Goal: Task Accomplishment & Management: Complete application form

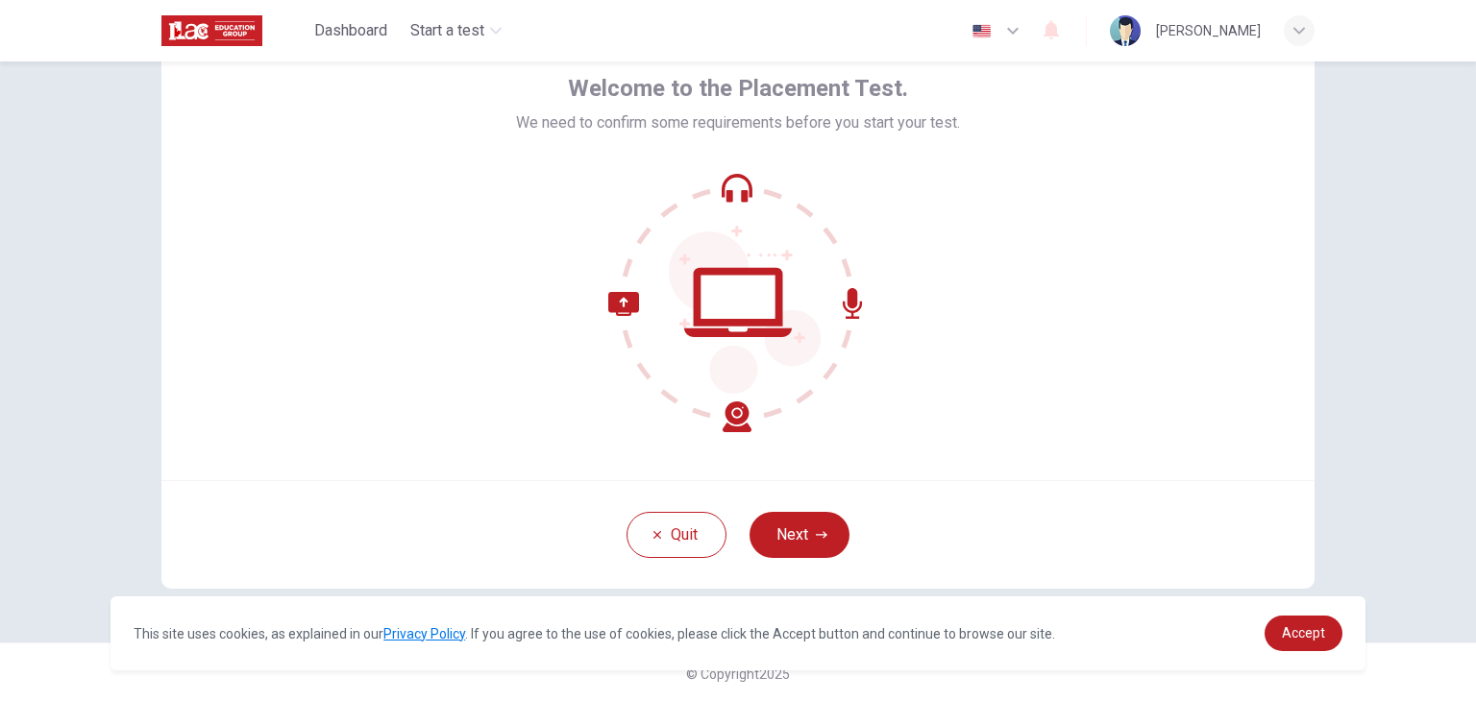
scroll to position [99, 0]
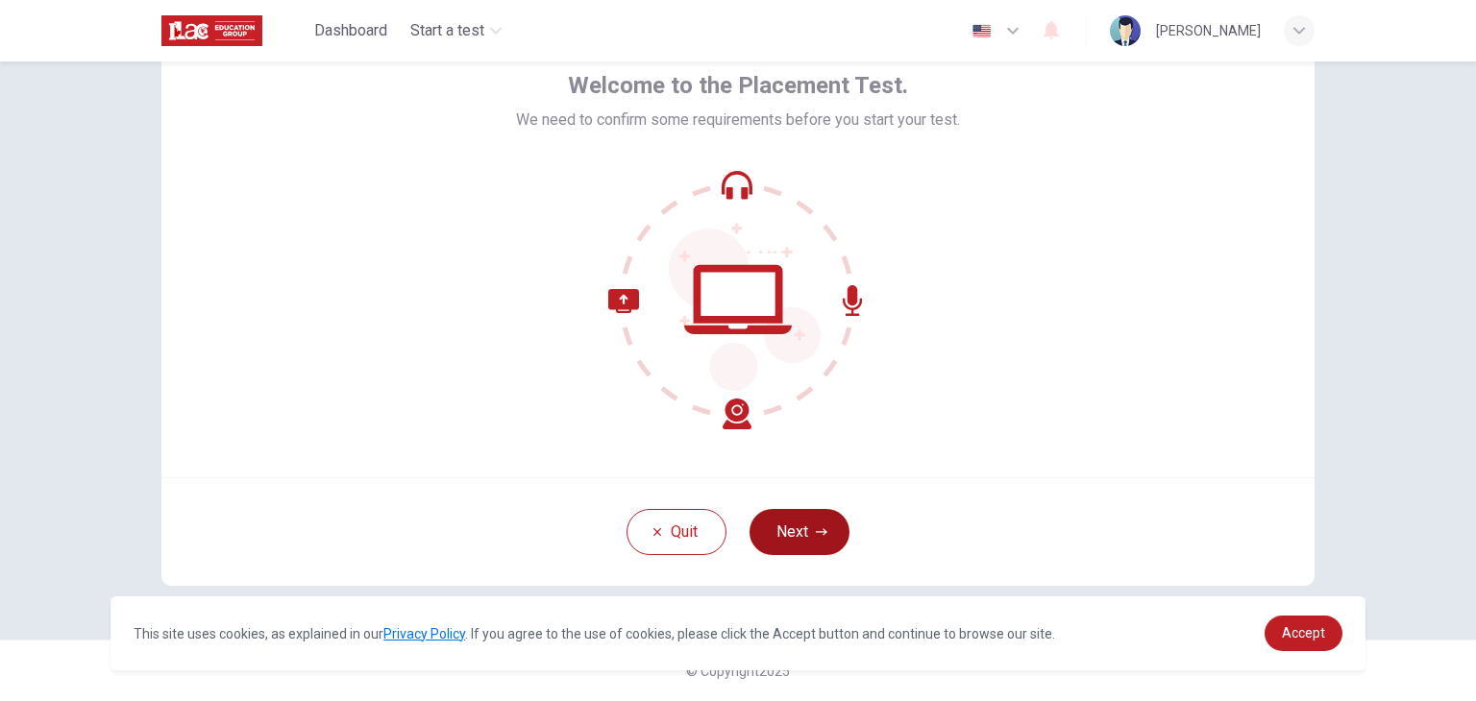
click at [807, 527] on button "Next" at bounding box center [799, 532] width 100 height 46
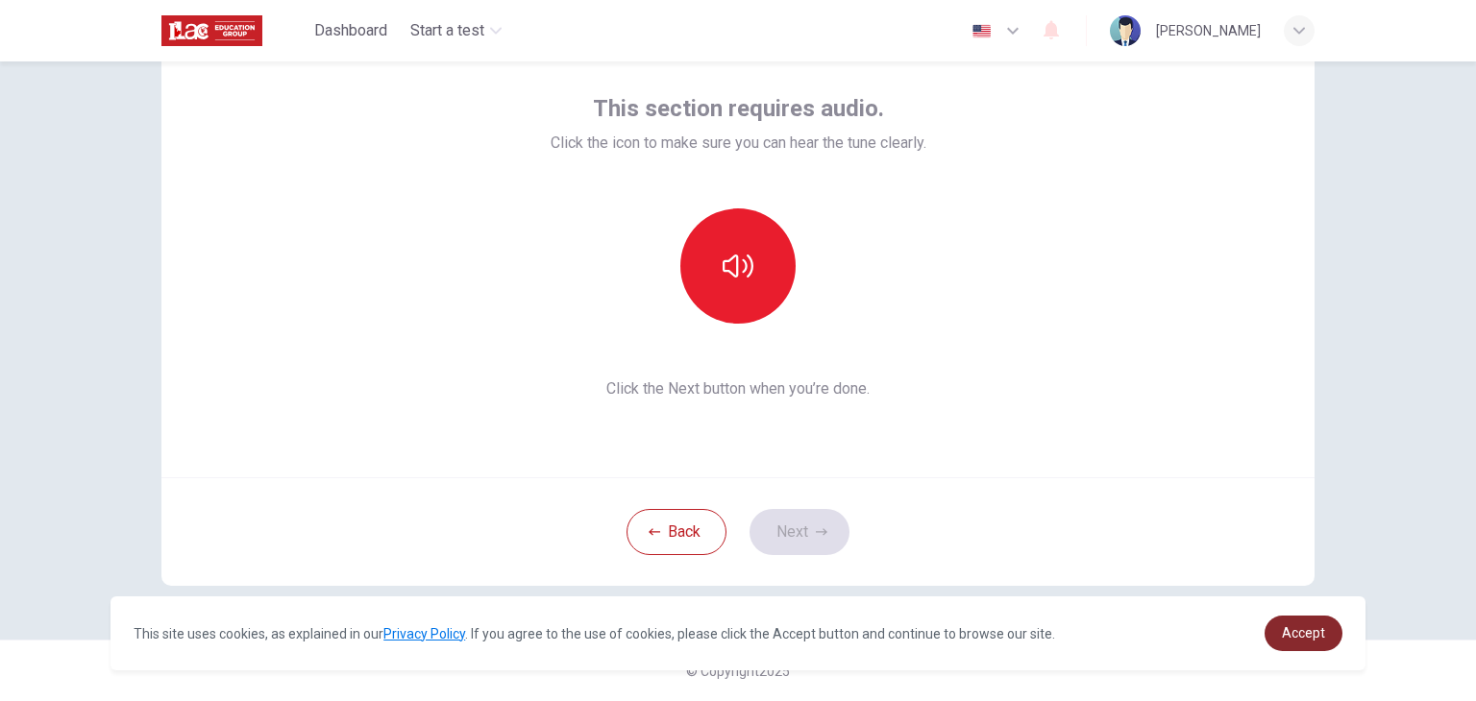
click at [1303, 635] on span "Accept" at bounding box center [1303, 633] width 43 height 15
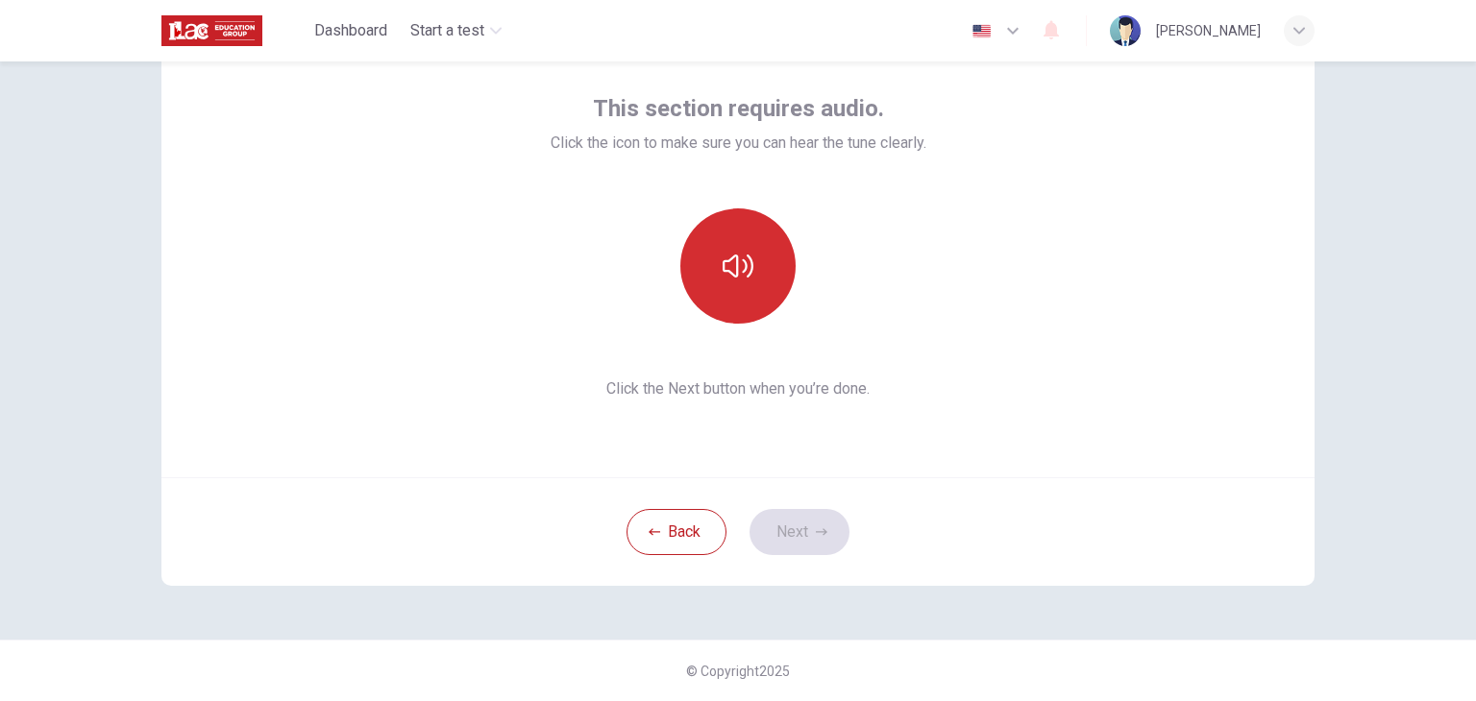
click at [761, 266] on button "button" at bounding box center [737, 266] width 115 height 115
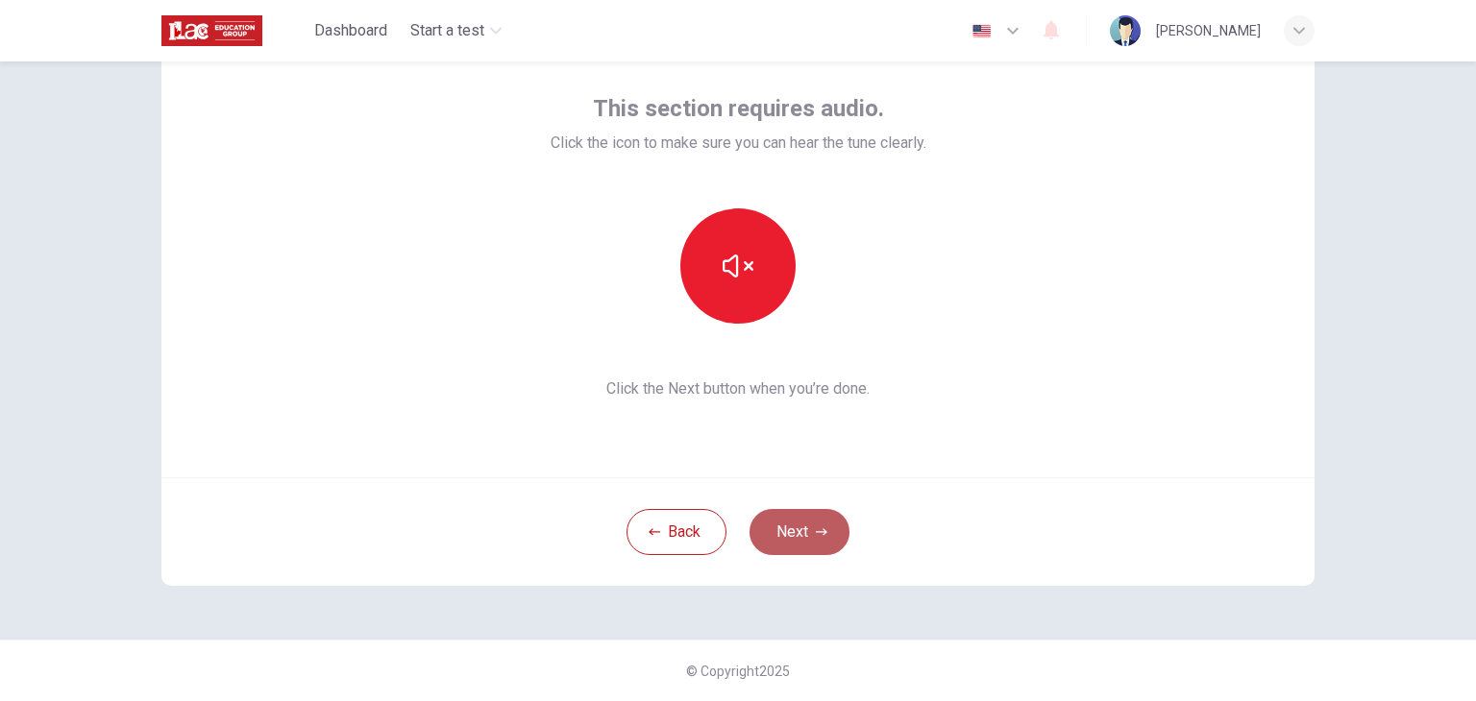
click at [795, 536] on button "Next" at bounding box center [799, 532] width 100 height 46
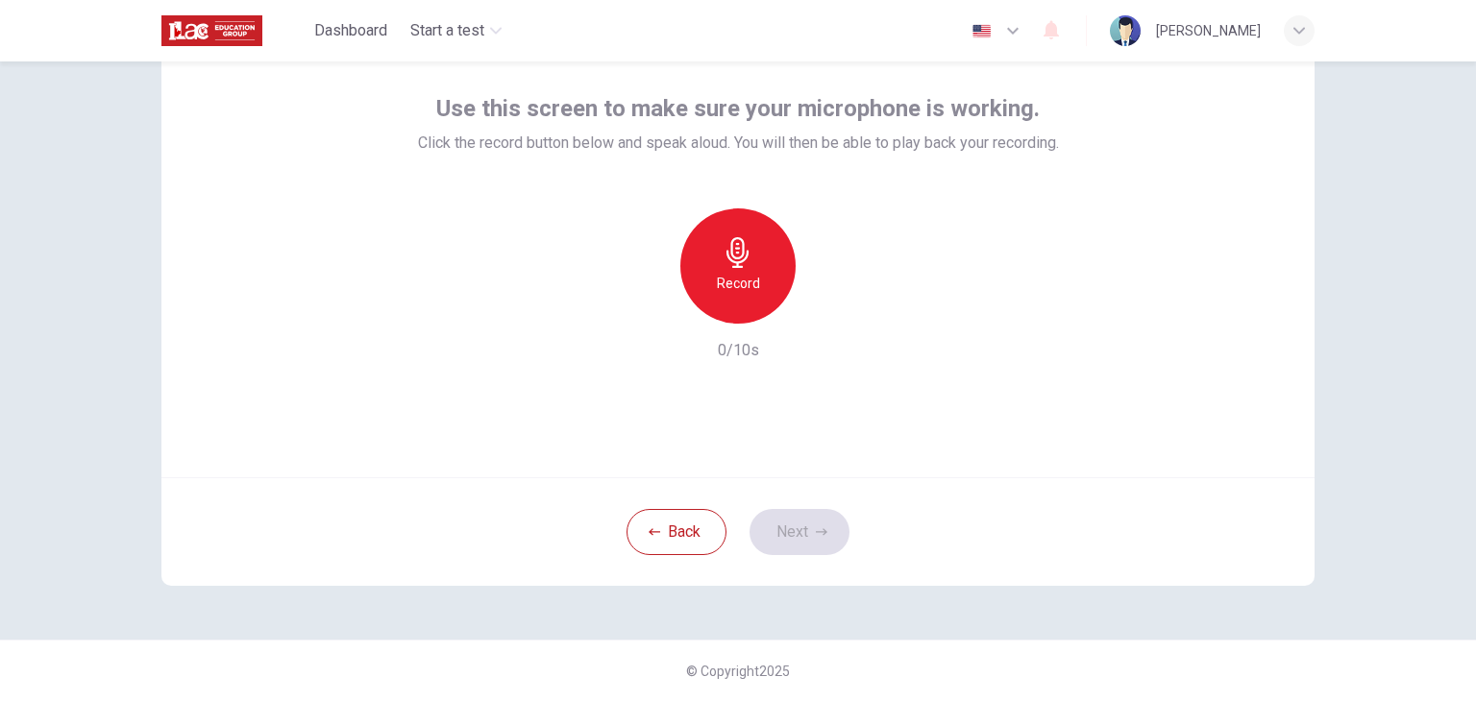
click at [744, 266] on icon "button" at bounding box center [738, 252] width 31 height 31
click at [796, 536] on button "Next" at bounding box center [799, 532] width 100 height 46
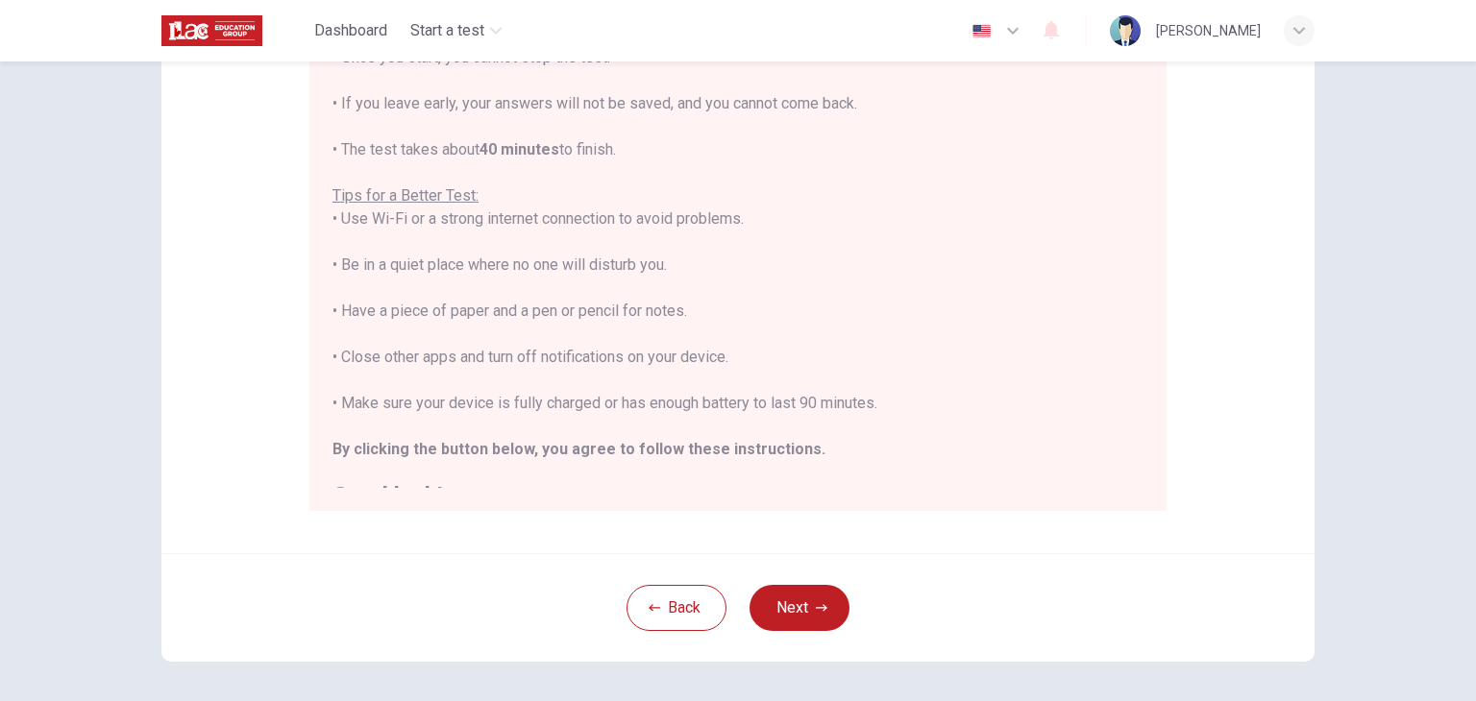
scroll to position [0, 0]
click at [796, 613] on button "Next" at bounding box center [799, 608] width 100 height 46
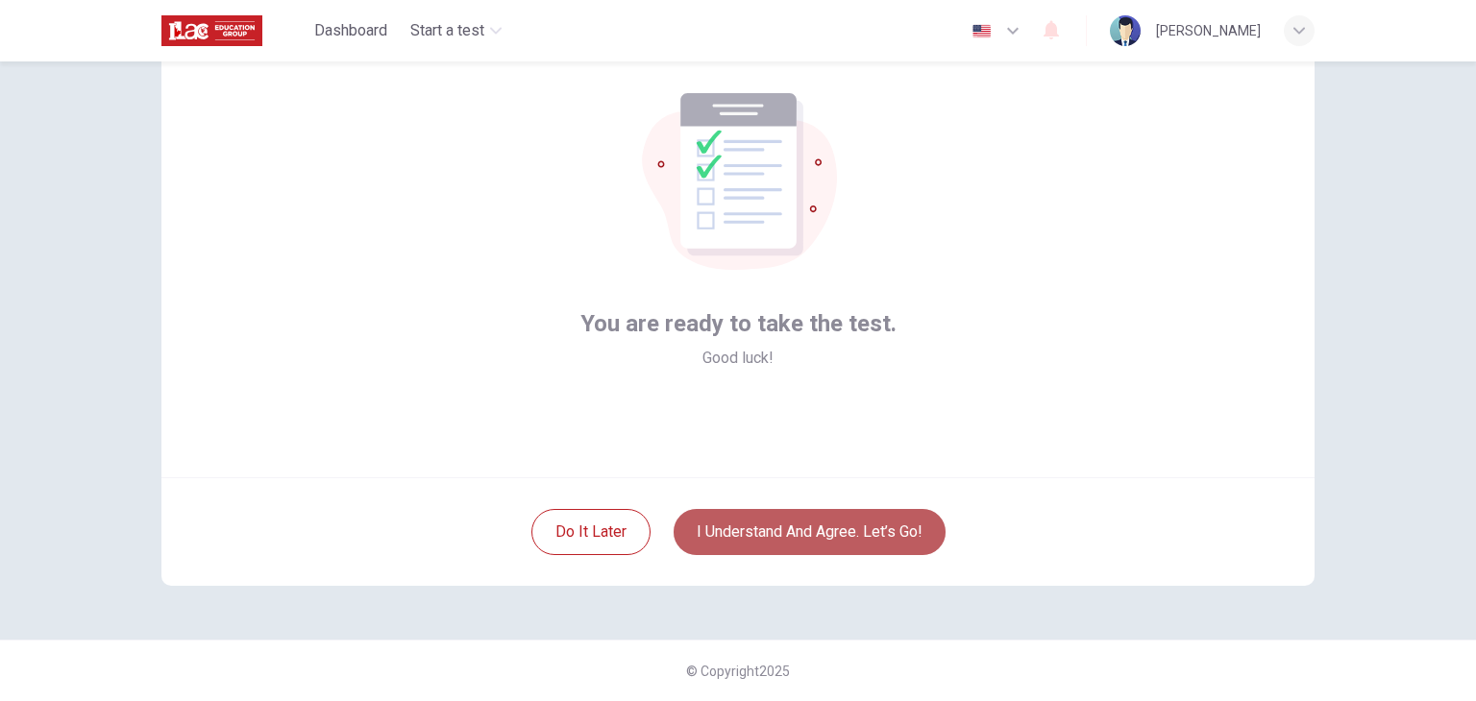
click at [838, 535] on button "I understand and agree. Let’s go!" at bounding box center [810, 532] width 272 height 46
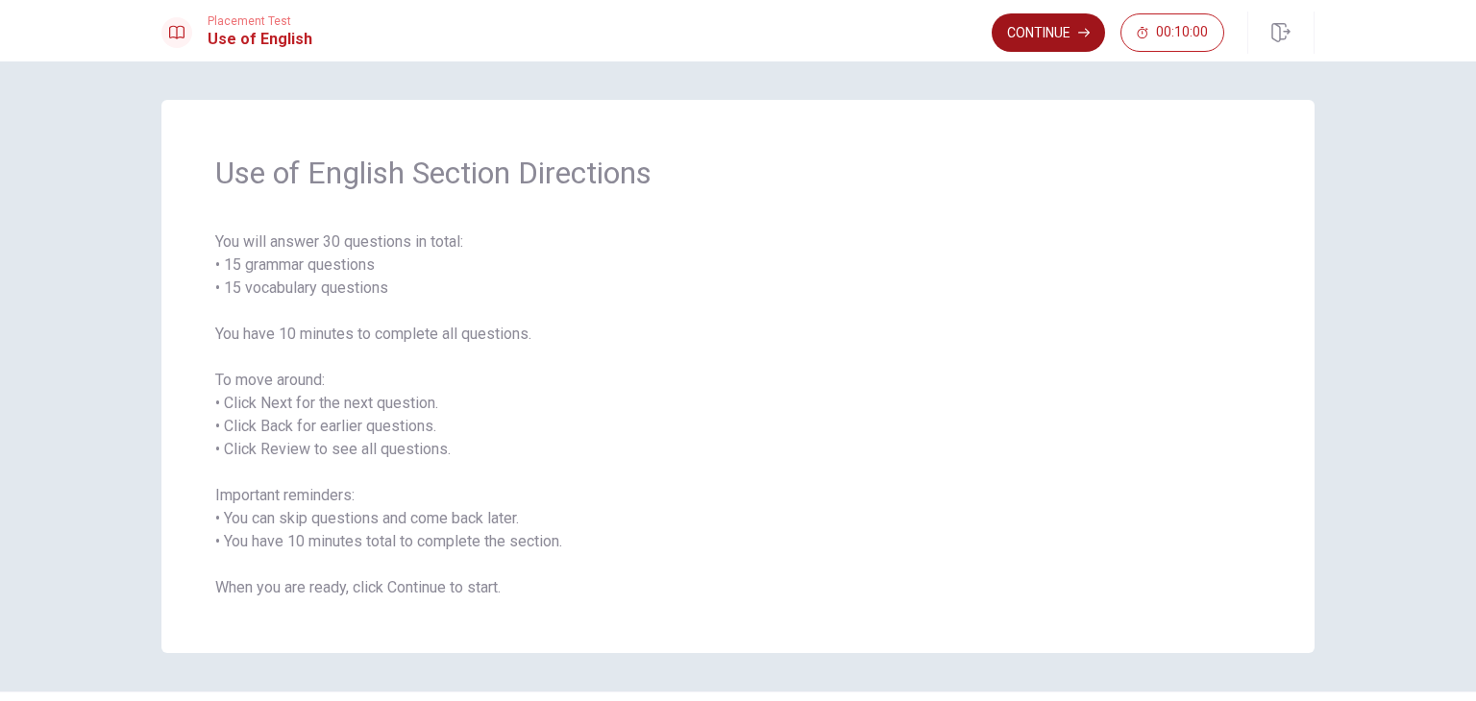
click at [1034, 35] on button "Continue" at bounding box center [1048, 32] width 113 height 38
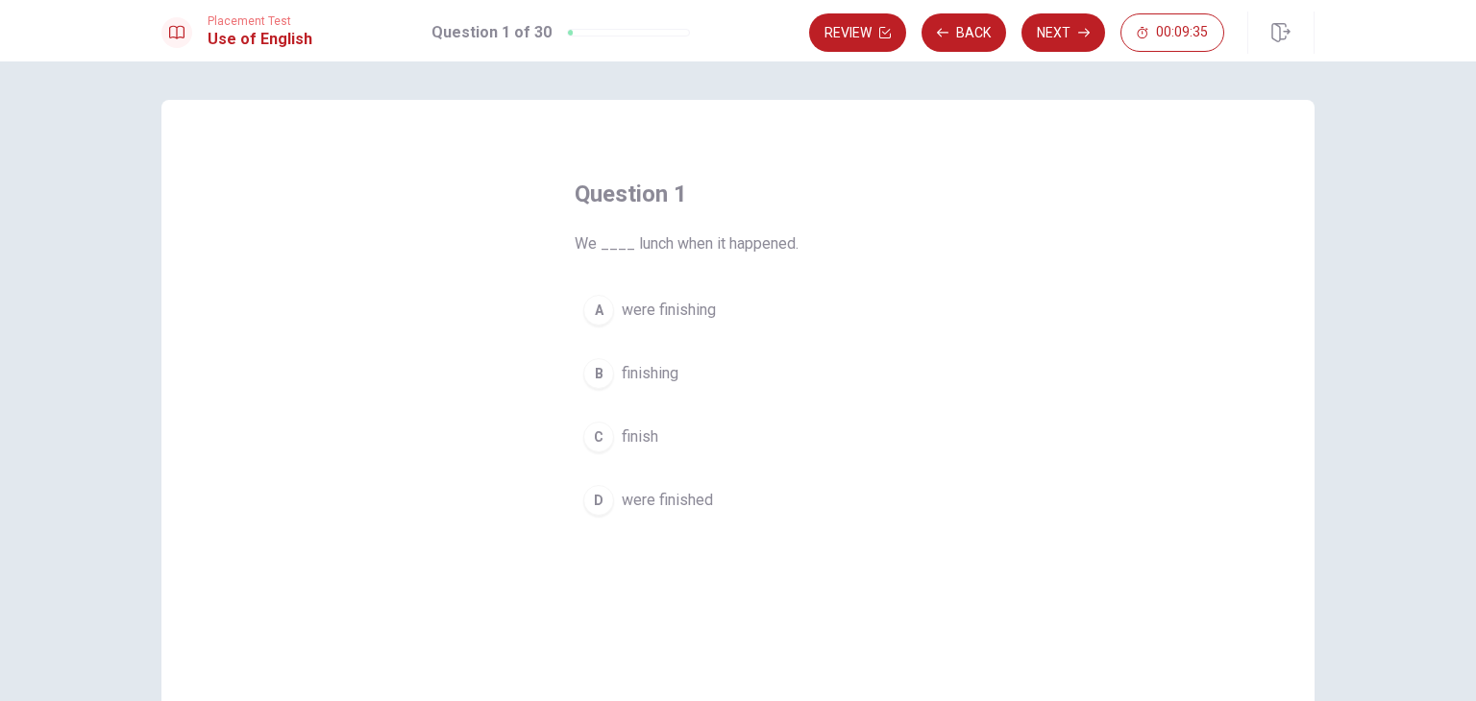
click at [590, 315] on div "A" at bounding box center [598, 310] width 31 height 31
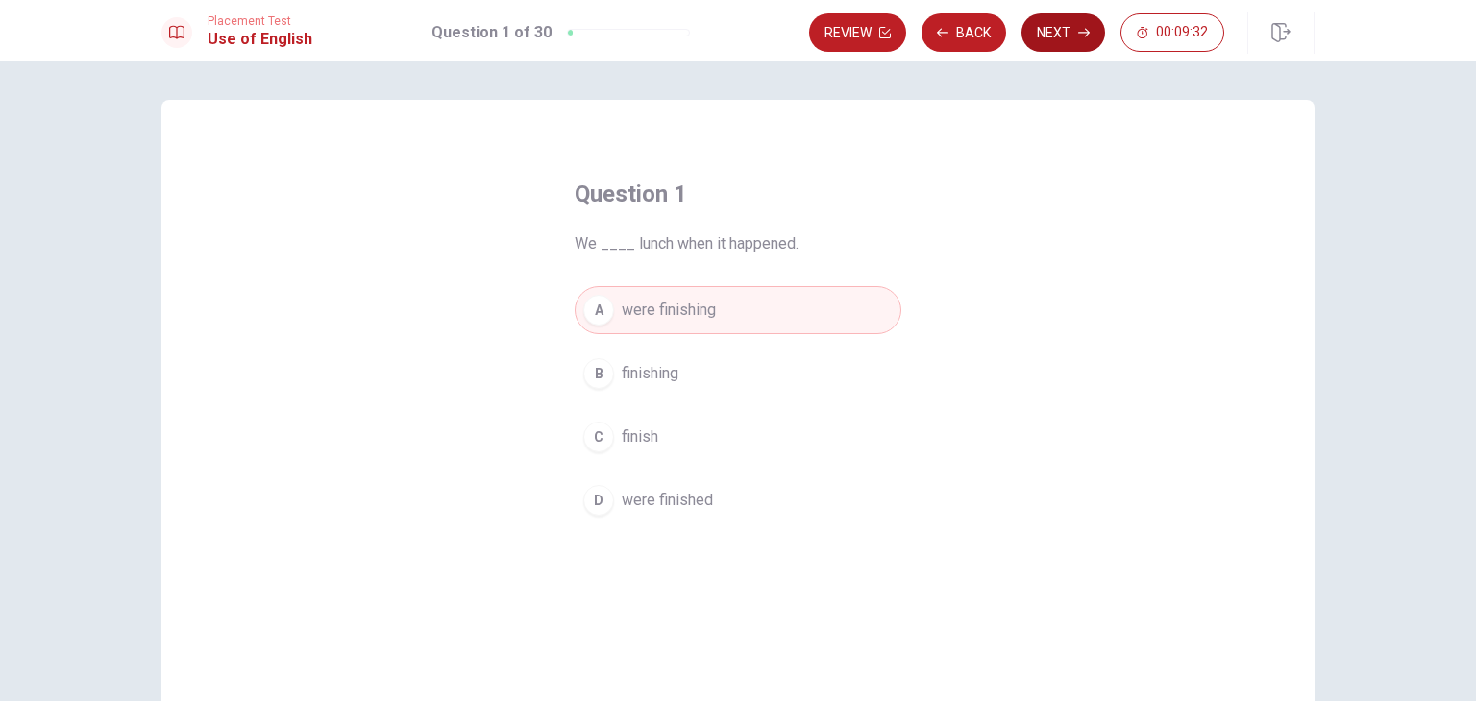
click at [1067, 44] on button "Next" at bounding box center [1063, 32] width 84 height 38
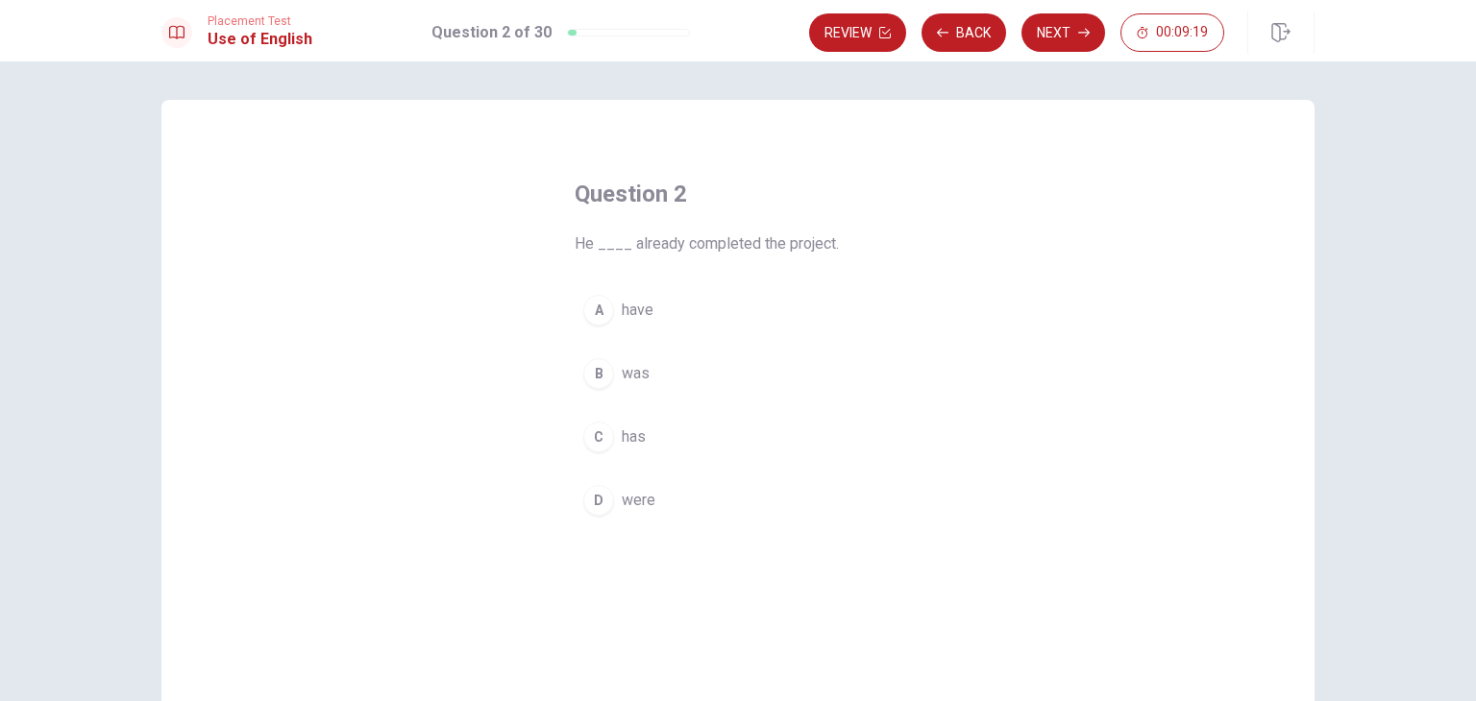
click at [598, 435] on div "C" at bounding box center [598, 437] width 31 height 31
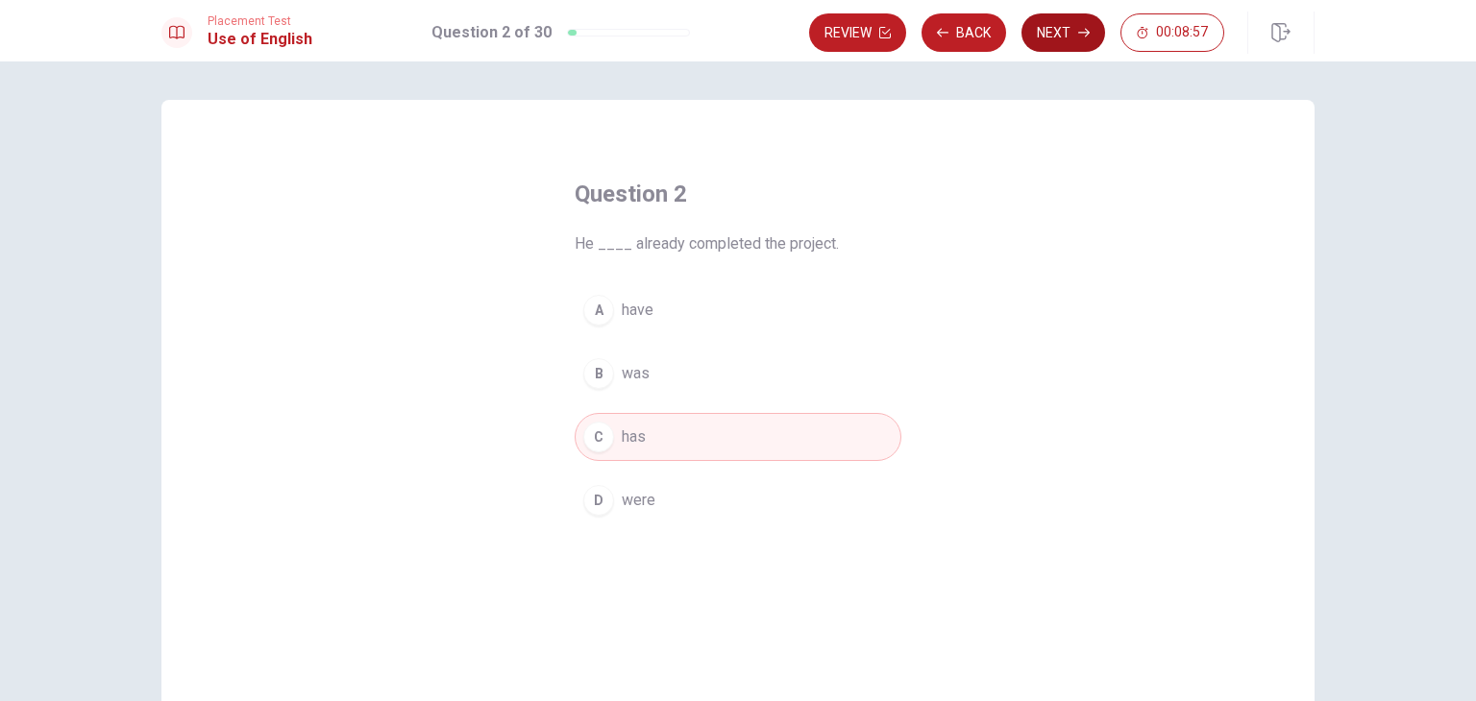
click at [1073, 43] on button "Next" at bounding box center [1063, 32] width 84 height 38
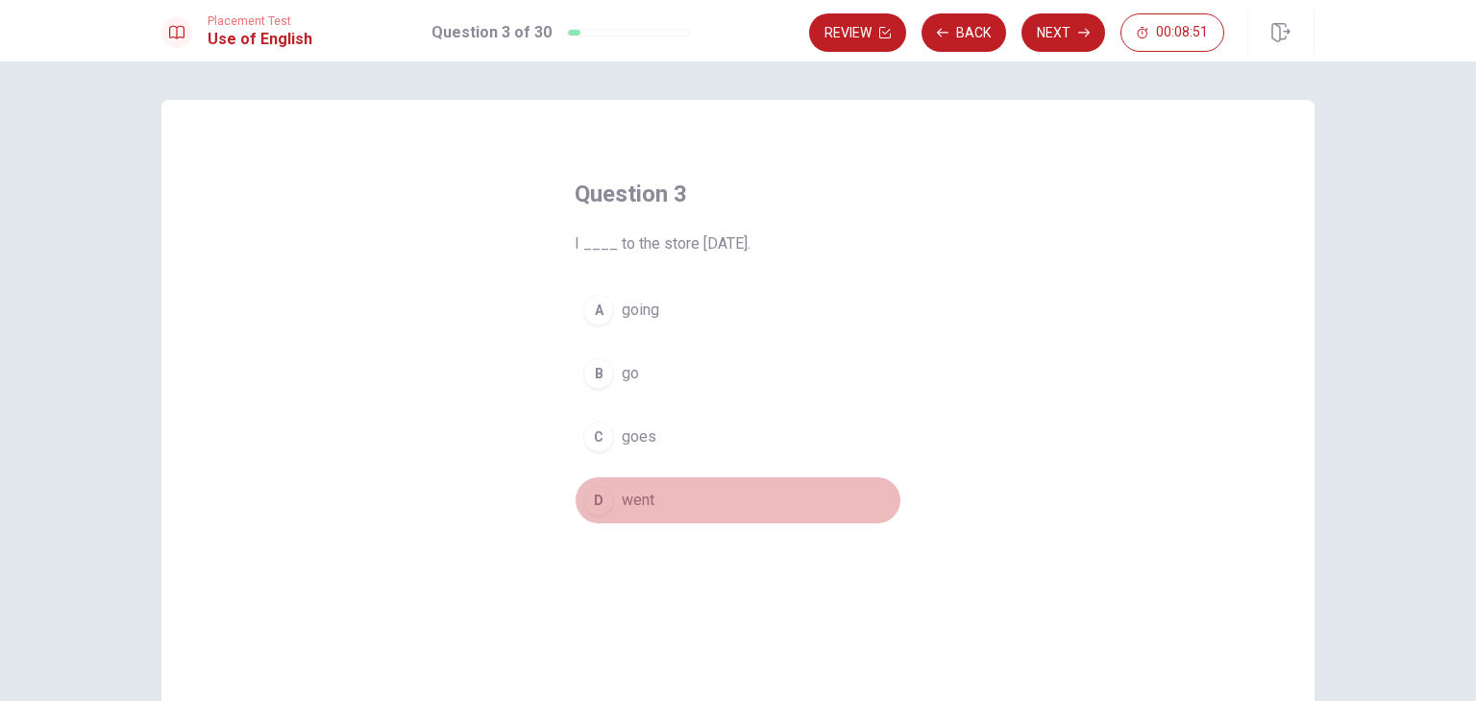
click at [597, 495] on div "D" at bounding box center [598, 500] width 31 height 31
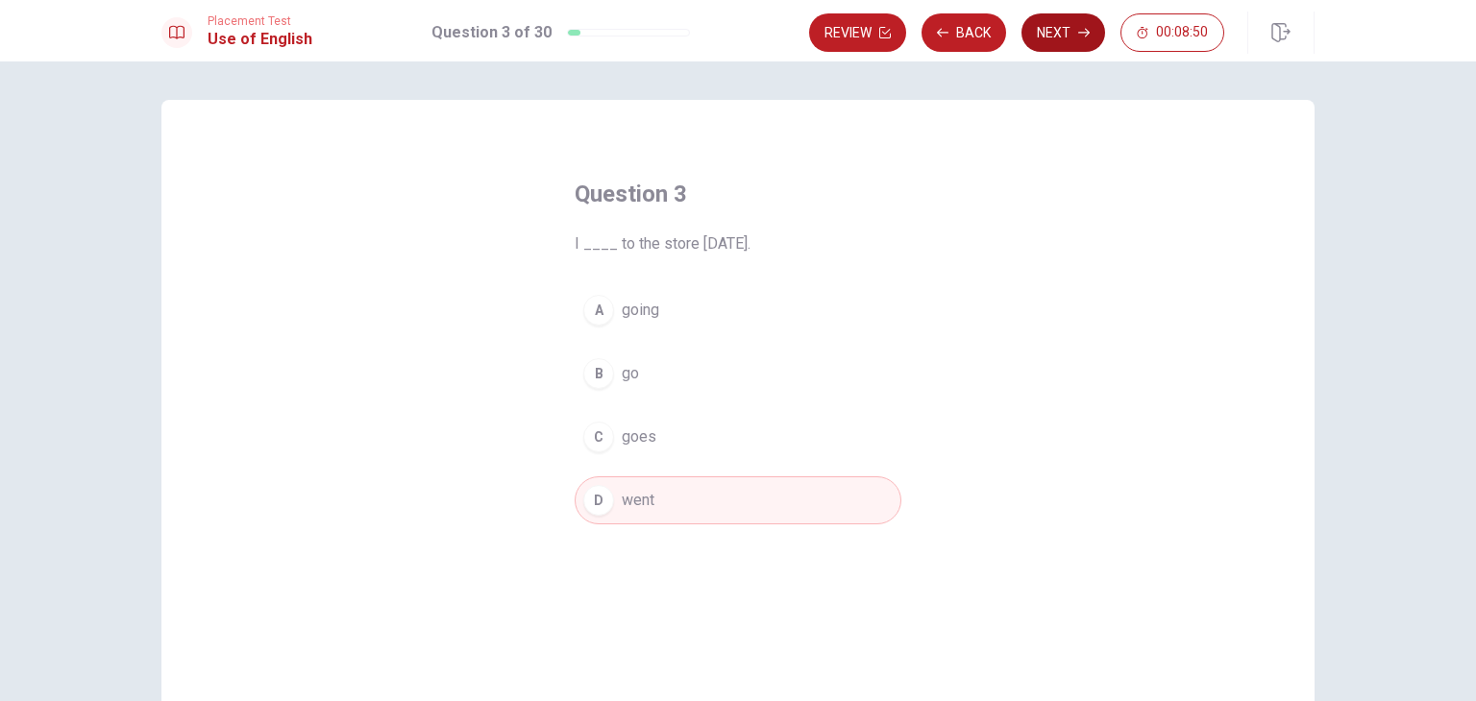
click at [1080, 32] on icon "button" at bounding box center [1084, 33] width 12 height 9
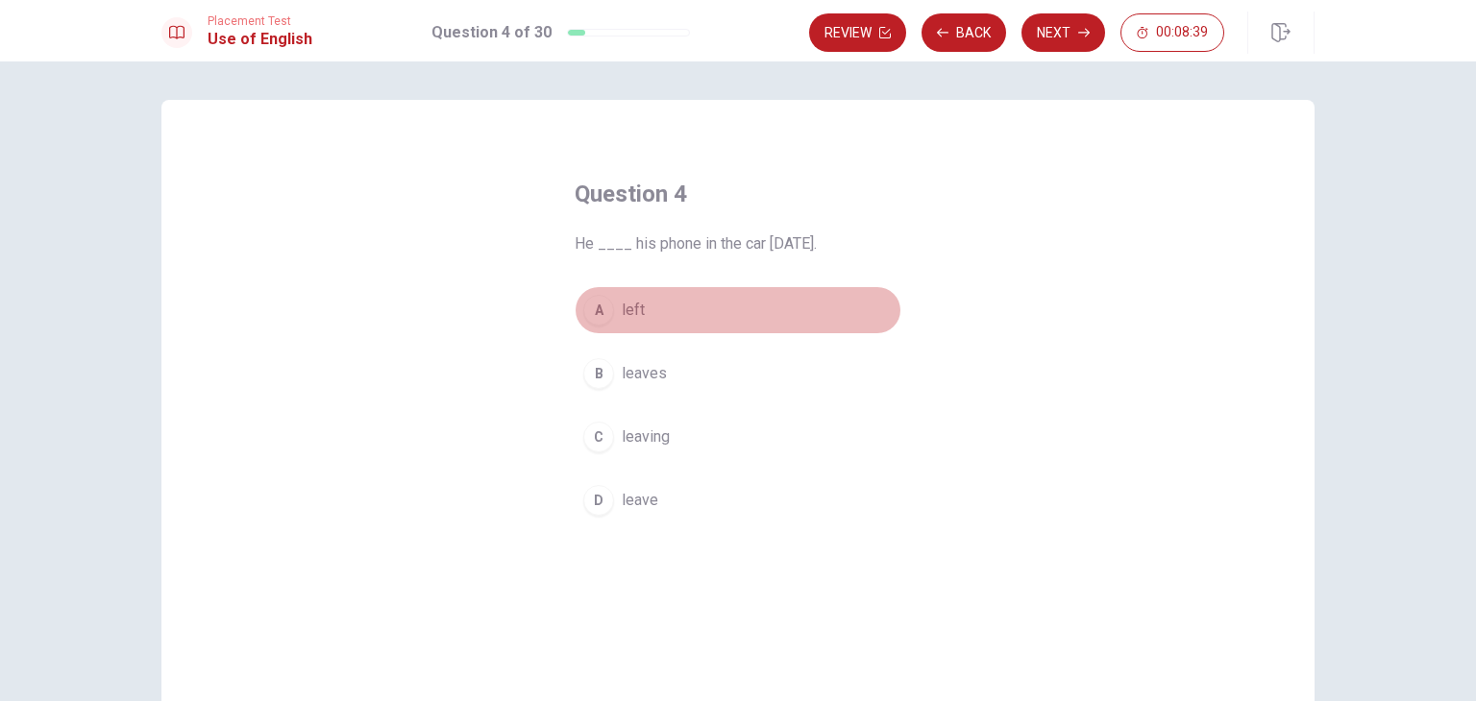
drag, startPoint x: 590, startPoint y: 312, endPoint x: 601, endPoint y: 308, distance: 11.2
click at [592, 312] on div "A" at bounding box center [598, 310] width 31 height 31
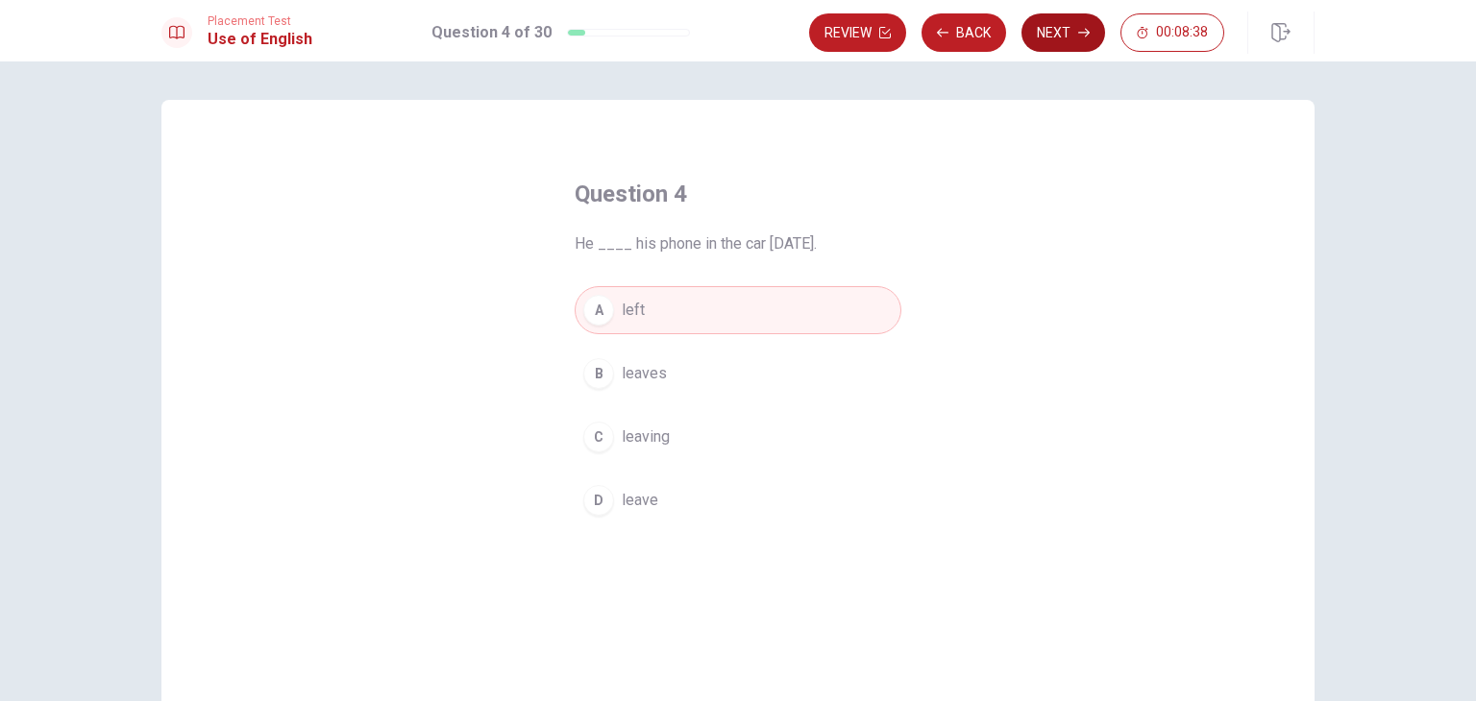
click at [1072, 36] on button "Next" at bounding box center [1063, 32] width 84 height 38
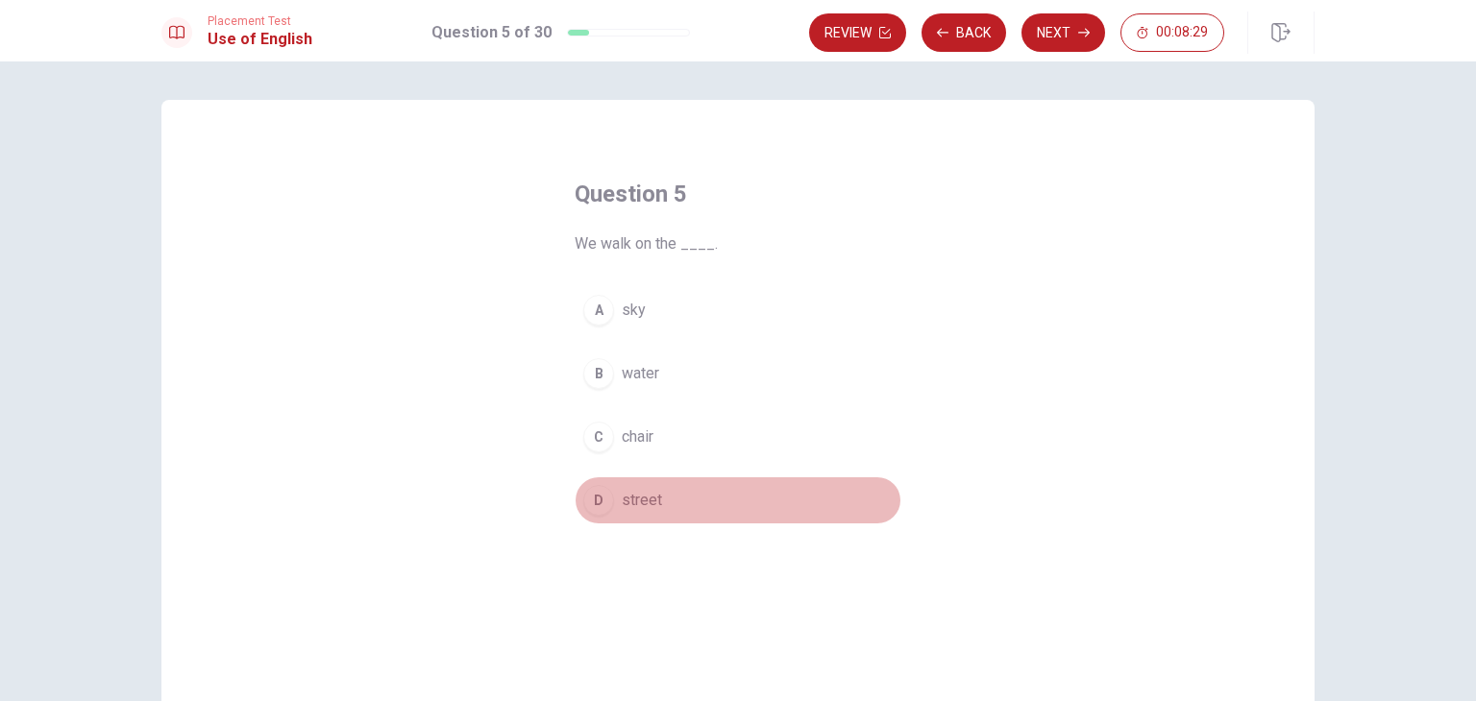
click at [589, 497] on div "D" at bounding box center [598, 500] width 31 height 31
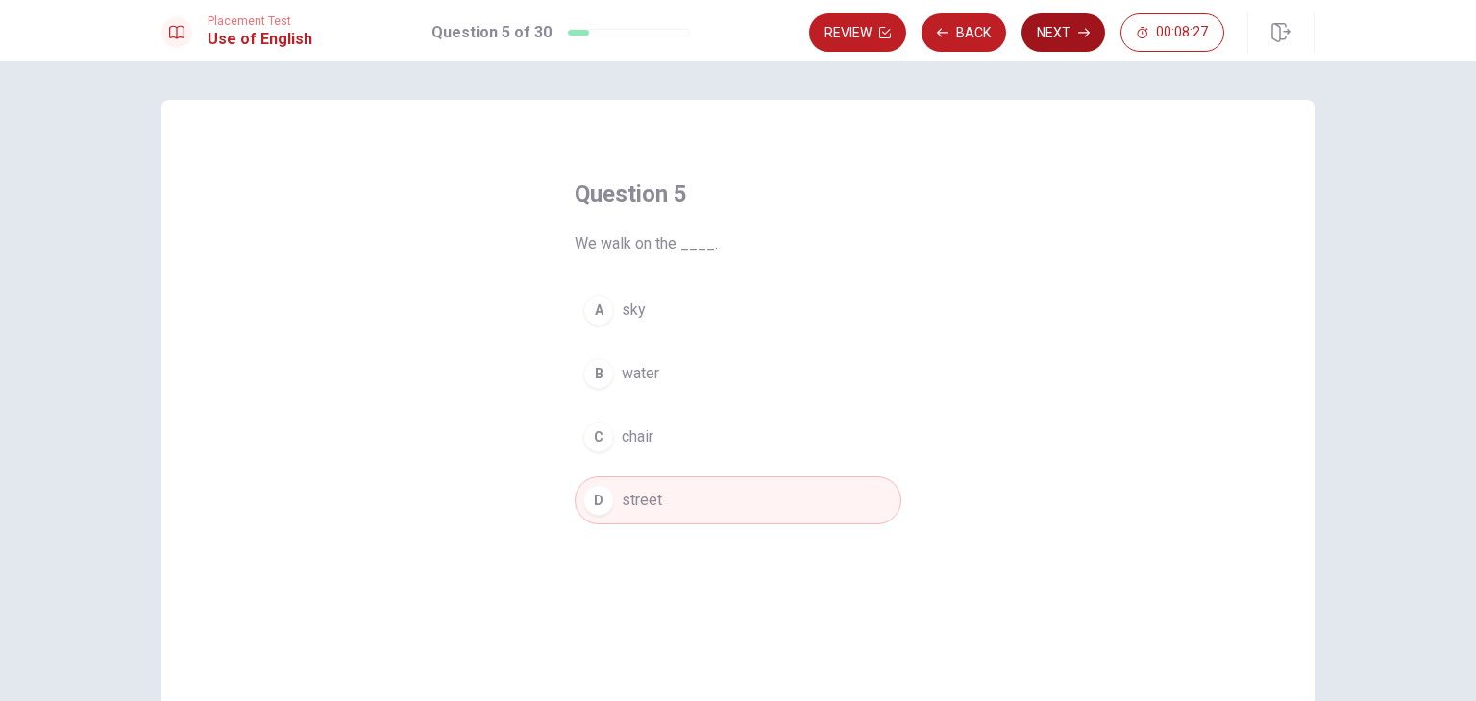
click at [1073, 35] on button "Next" at bounding box center [1063, 32] width 84 height 38
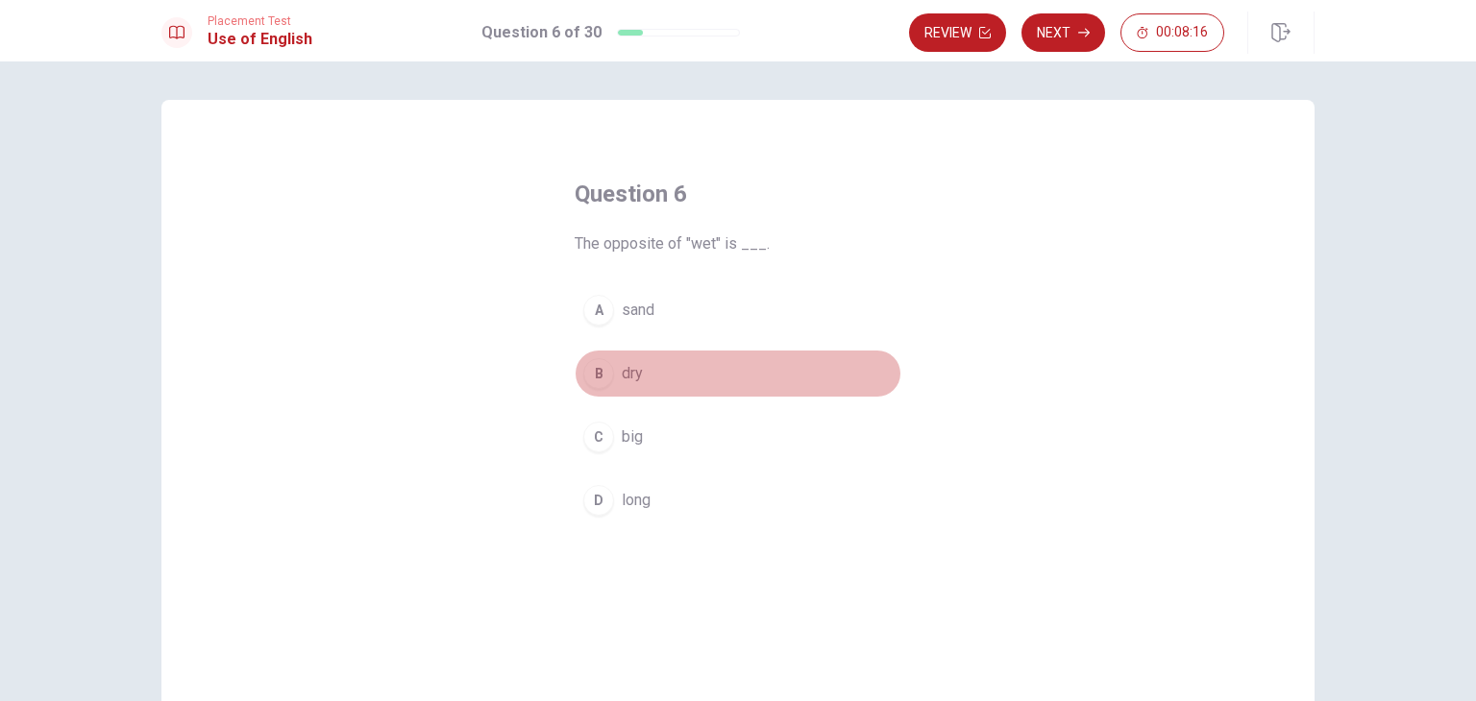
click at [599, 371] on div "B" at bounding box center [598, 373] width 31 height 31
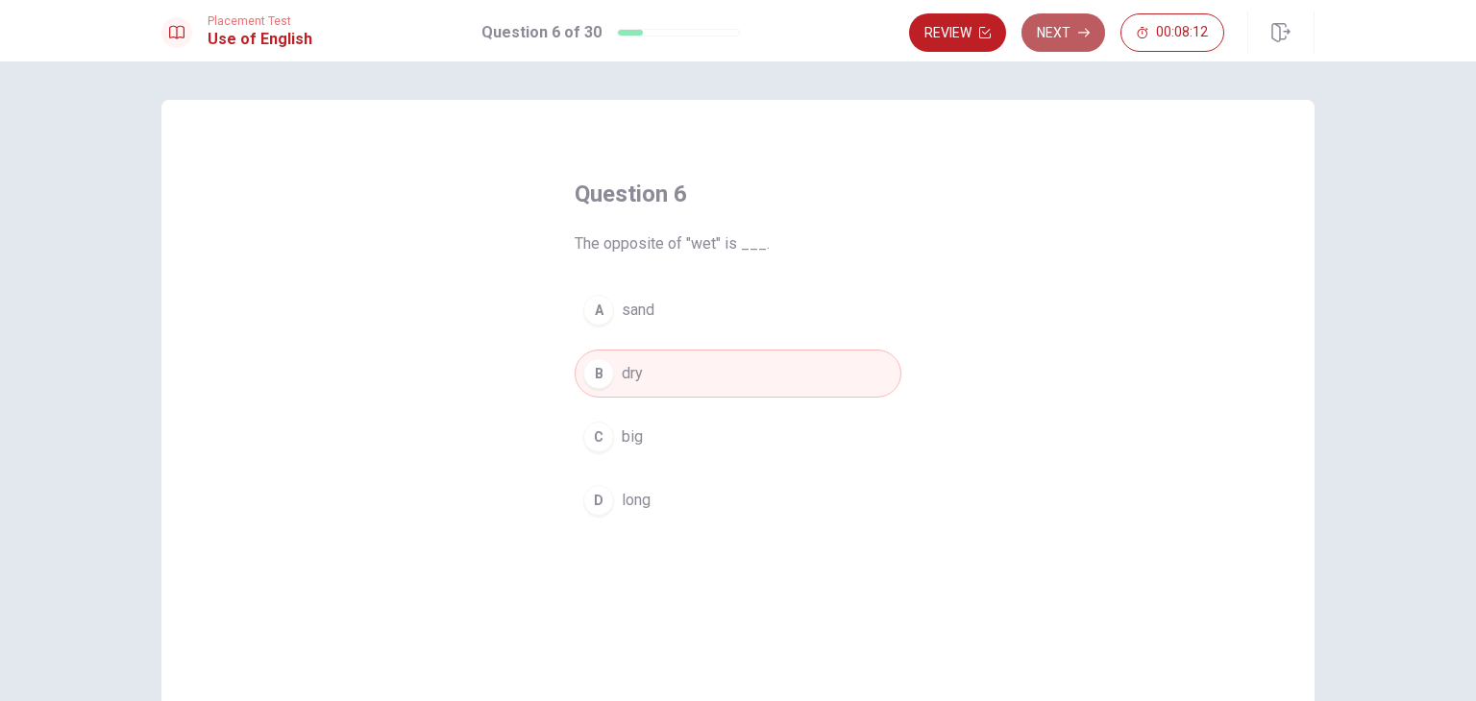
click at [1068, 34] on button "Next" at bounding box center [1063, 32] width 84 height 38
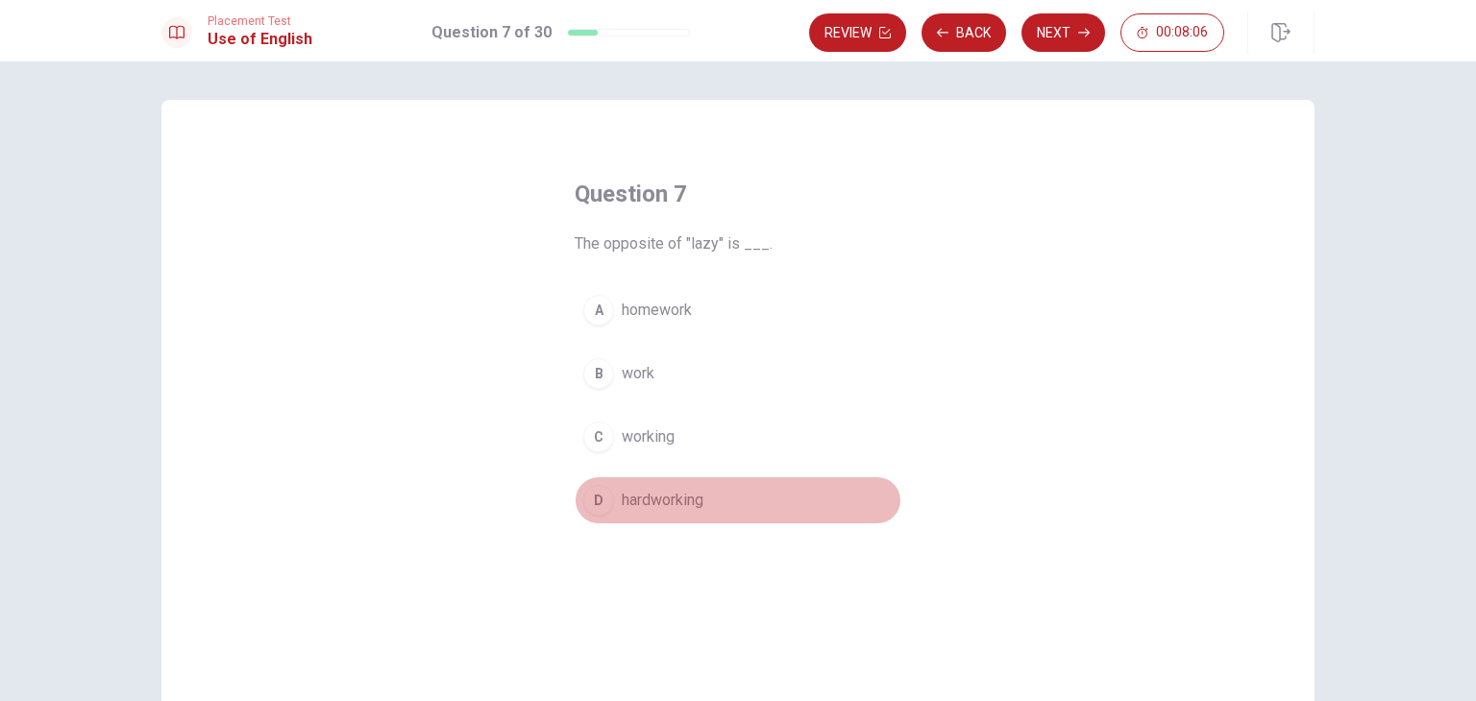
click at [596, 499] on div "D" at bounding box center [598, 500] width 31 height 31
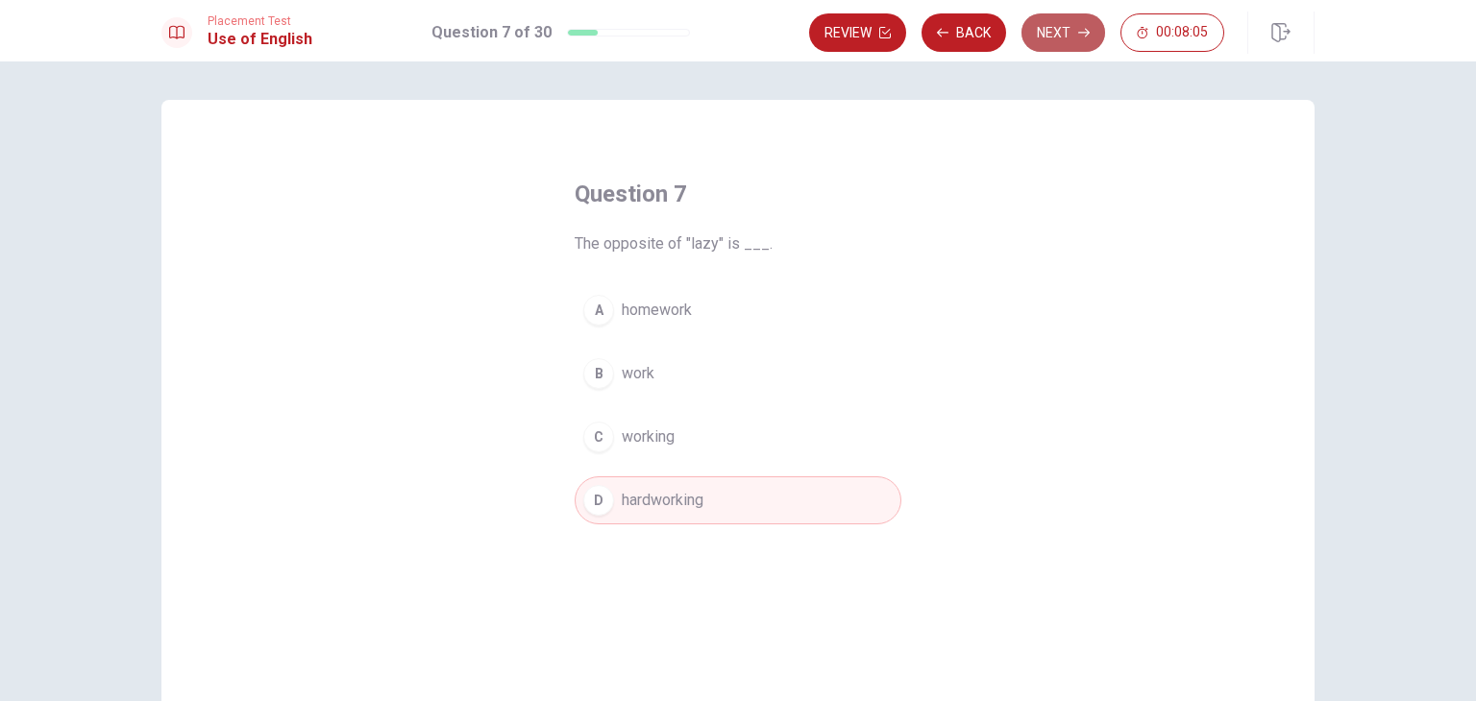
click at [1073, 24] on button "Next" at bounding box center [1063, 32] width 84 height 38
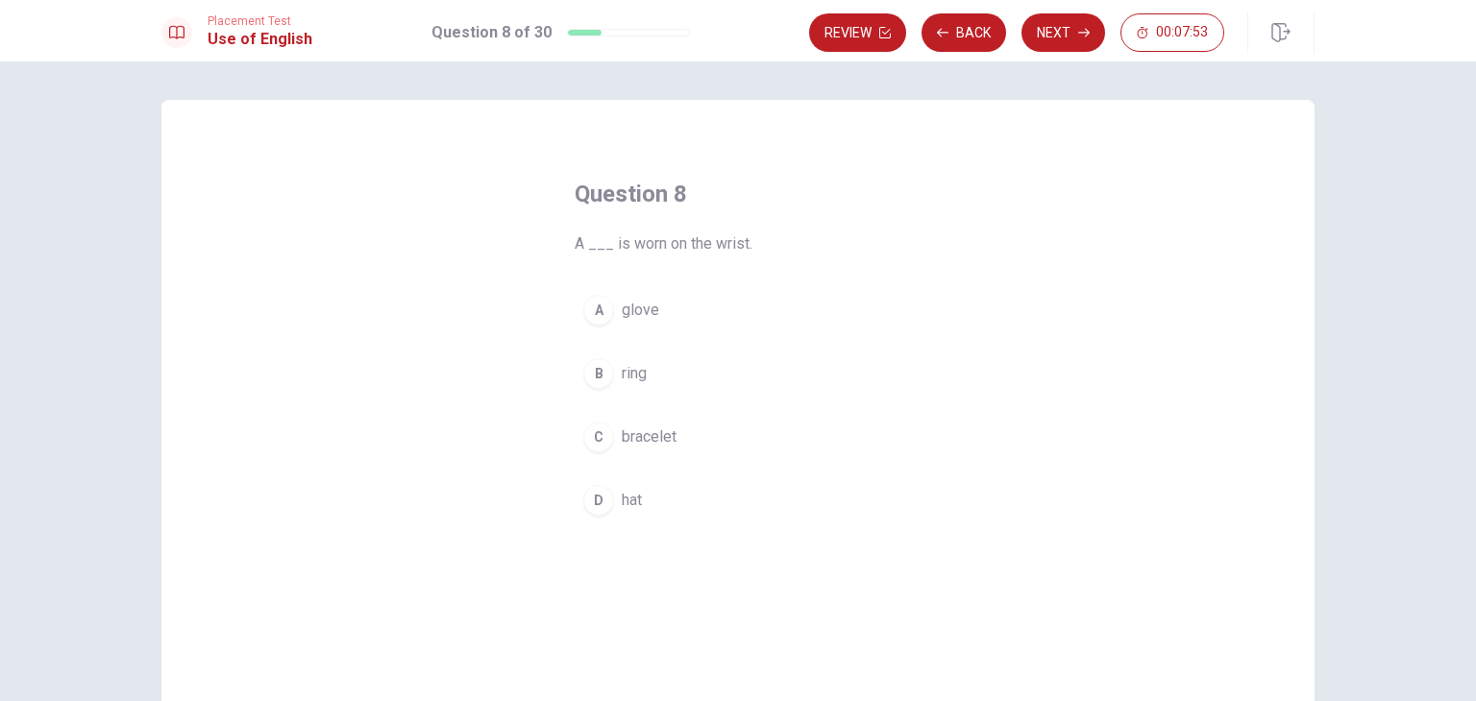
click at [593, 433] on div "C" at bounding box center [598, 437] width 31 height 31
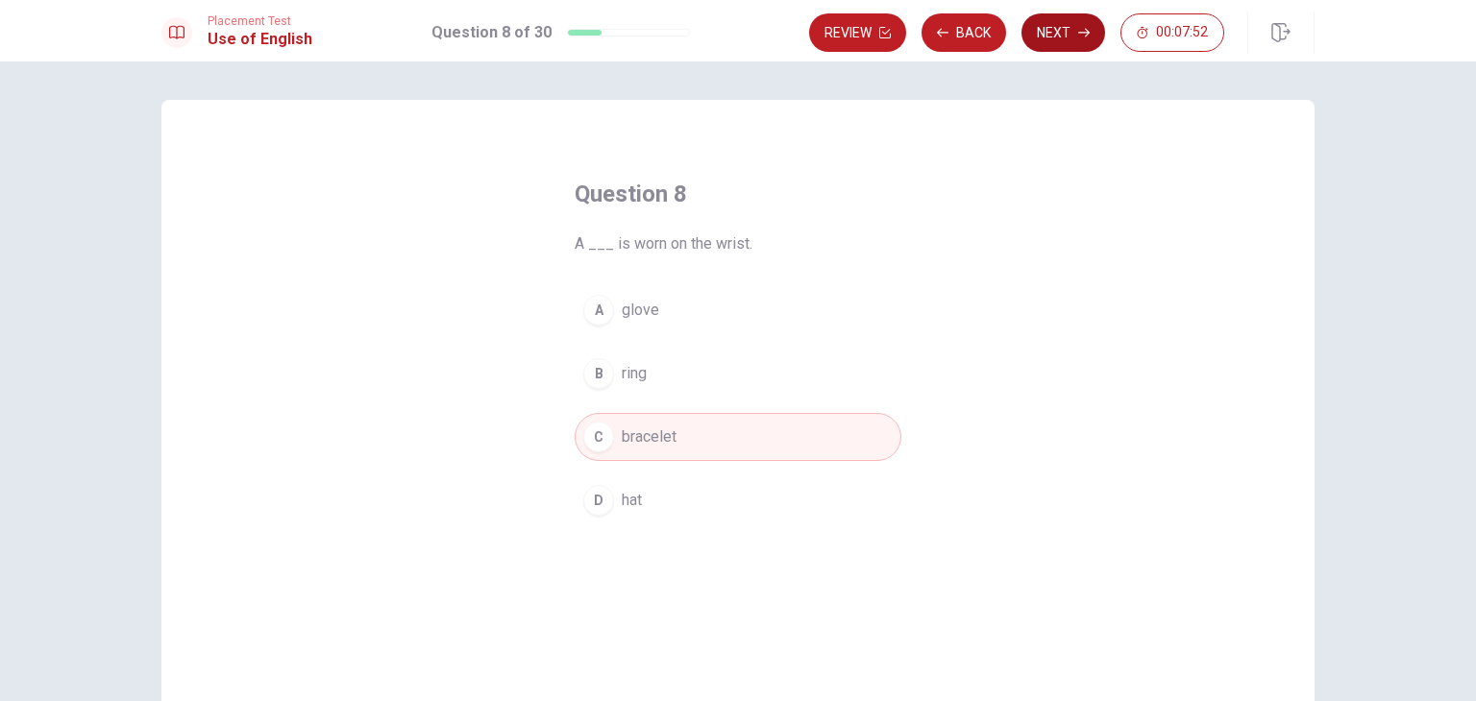
click at [1054, 31] on button "Next" at bounding box center [1063, 32] width 84 height 38
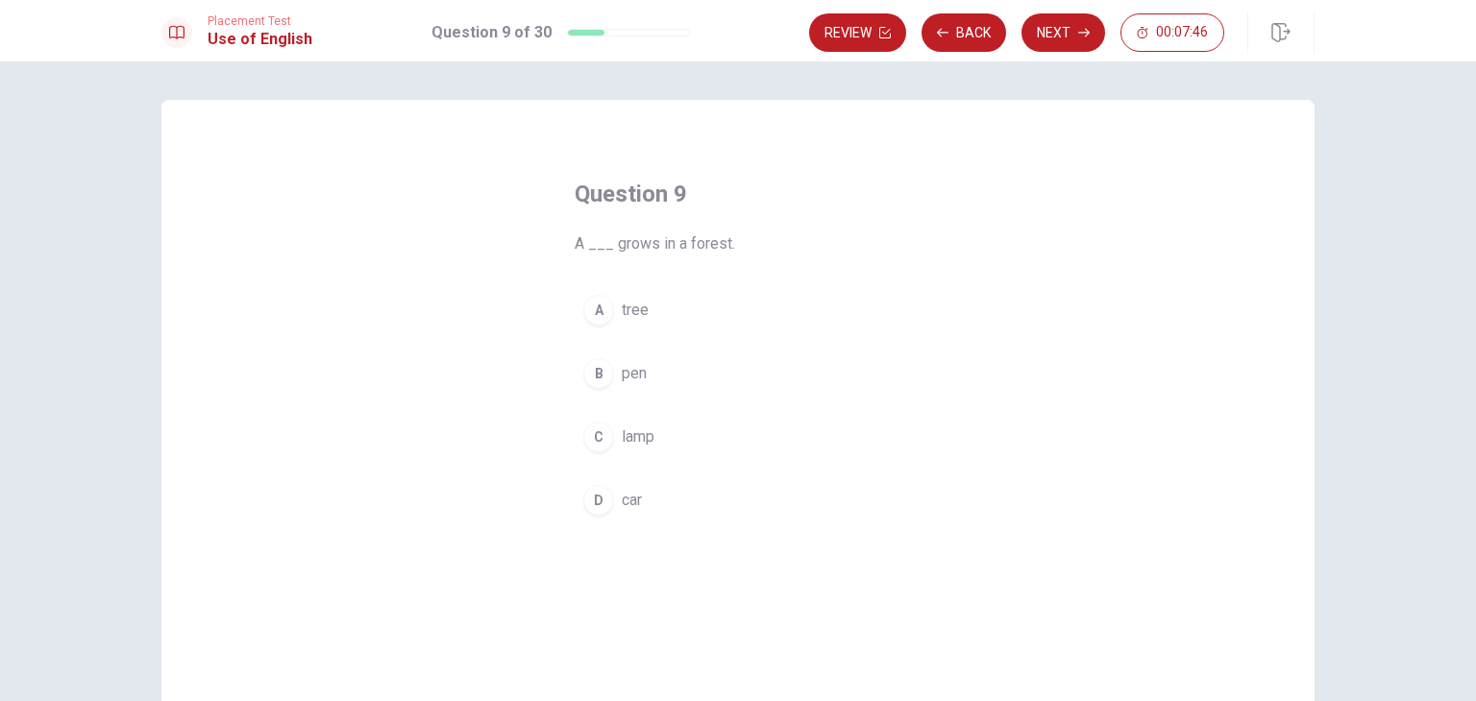
click at [592, 308] on div "A" at bounding box center [598, 310] width 31 height 31
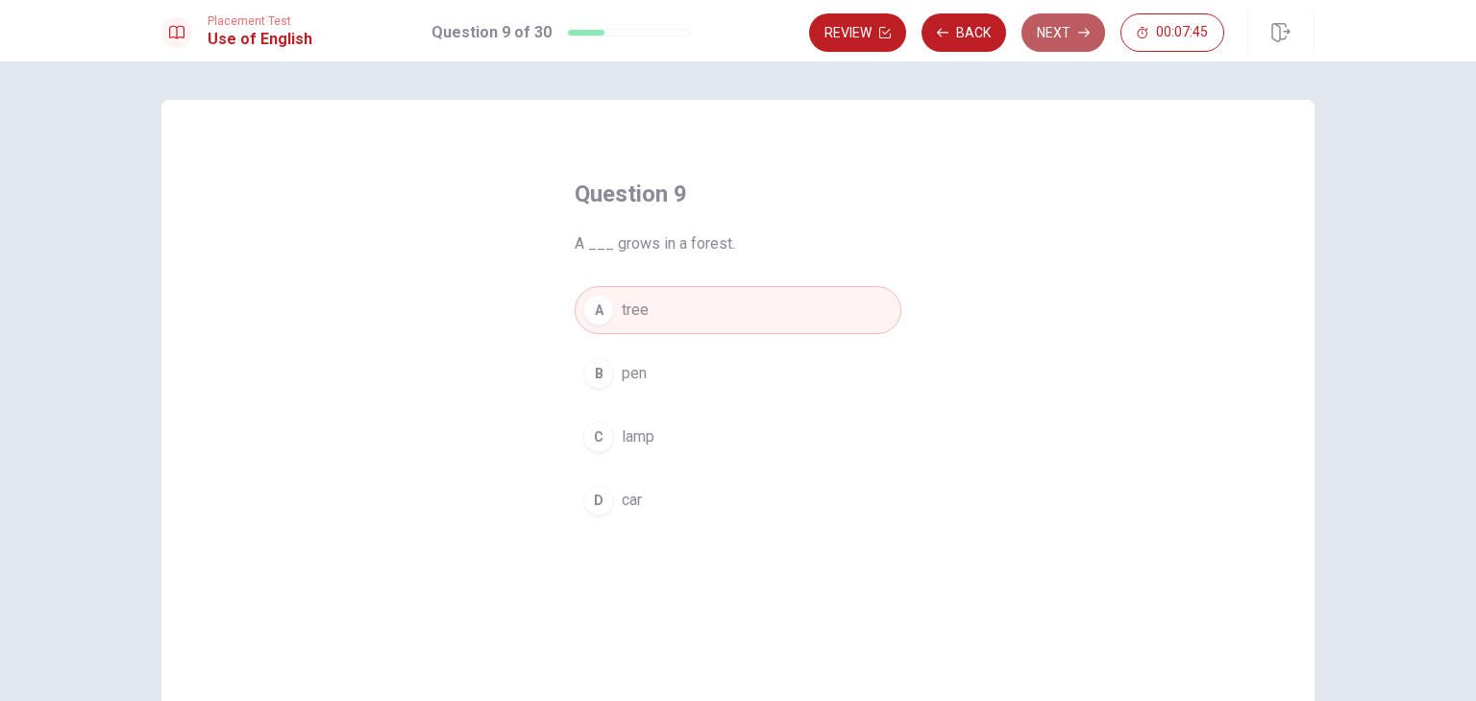
click at [1061, 33] on button "Next" at bounding box center [1063, 32] width 84 height 38
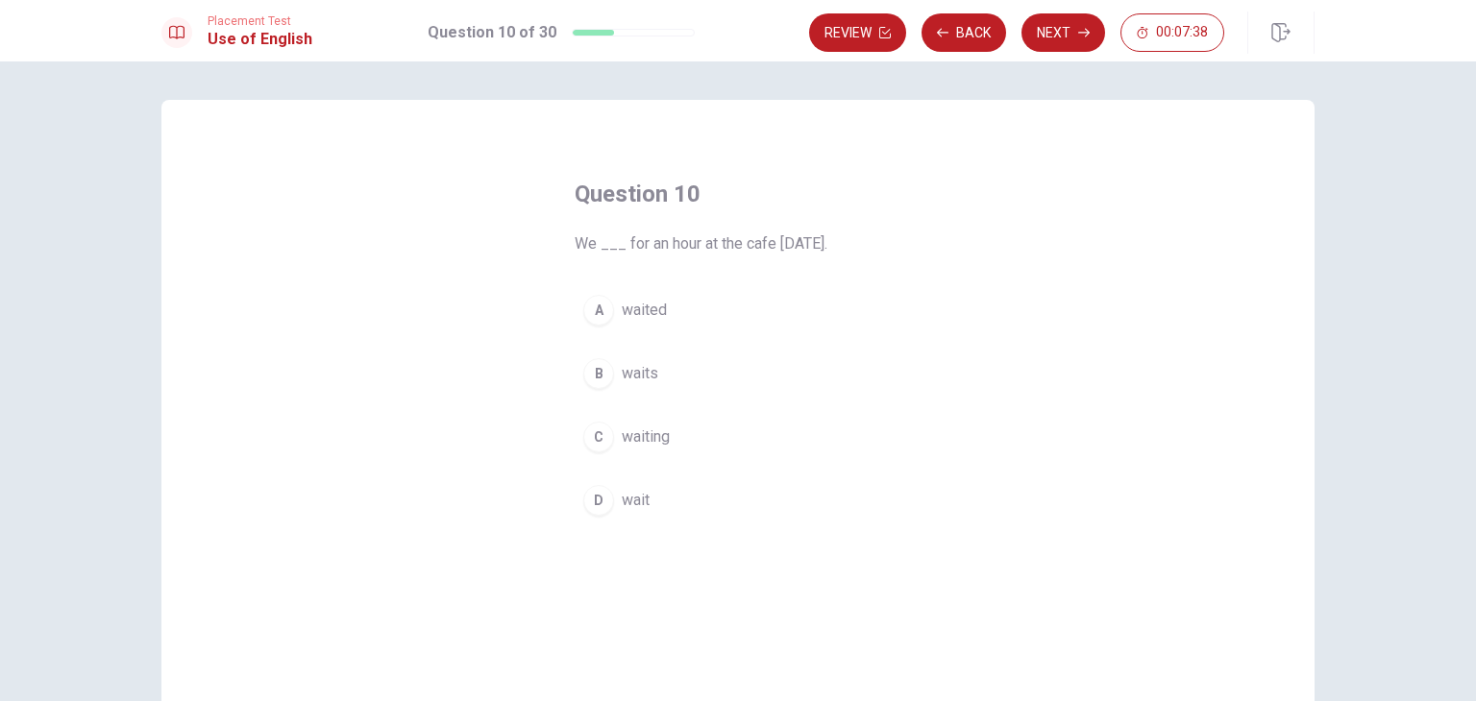
click at [591, 310] on div "A" at bounding box center [598, 310] width 31 height 31
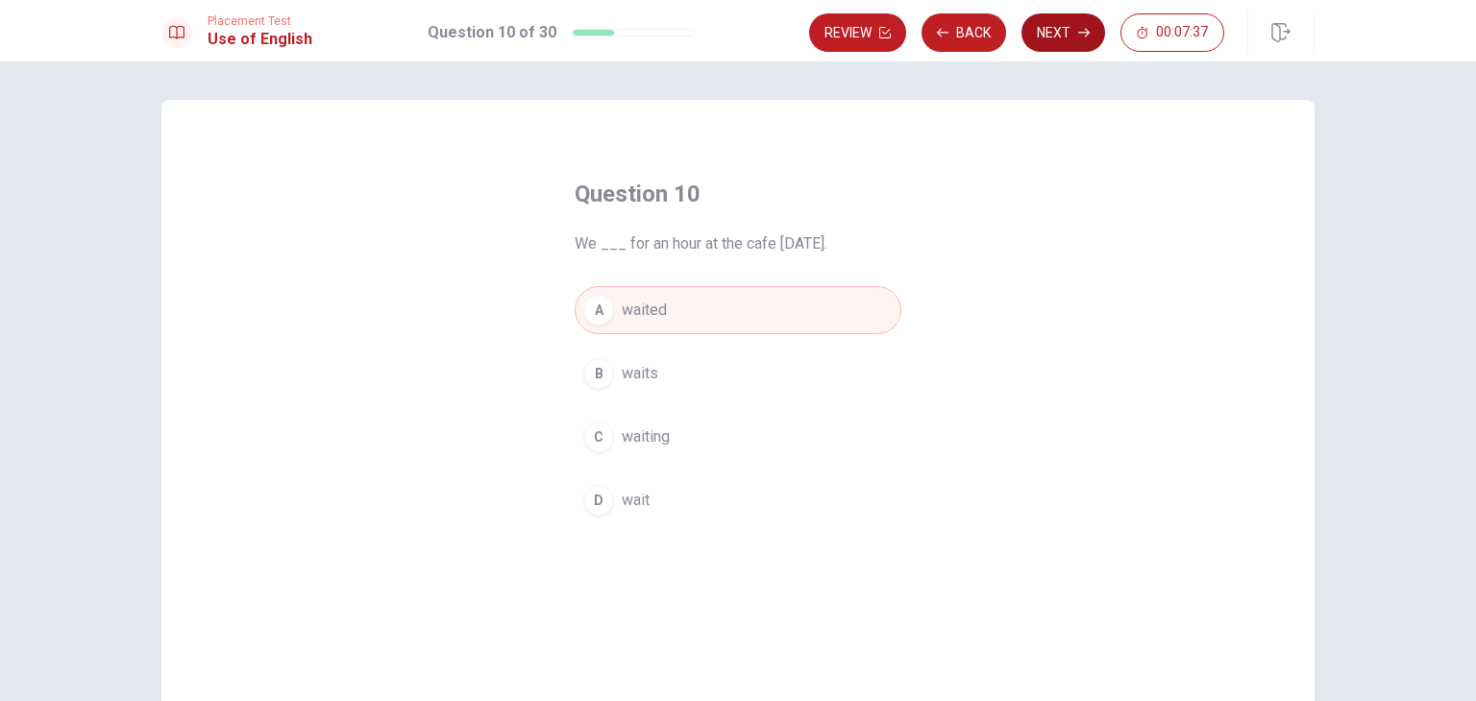
click at [1068, 24] on button "Next" at bounding box center [1063, 32] width 84 height 38
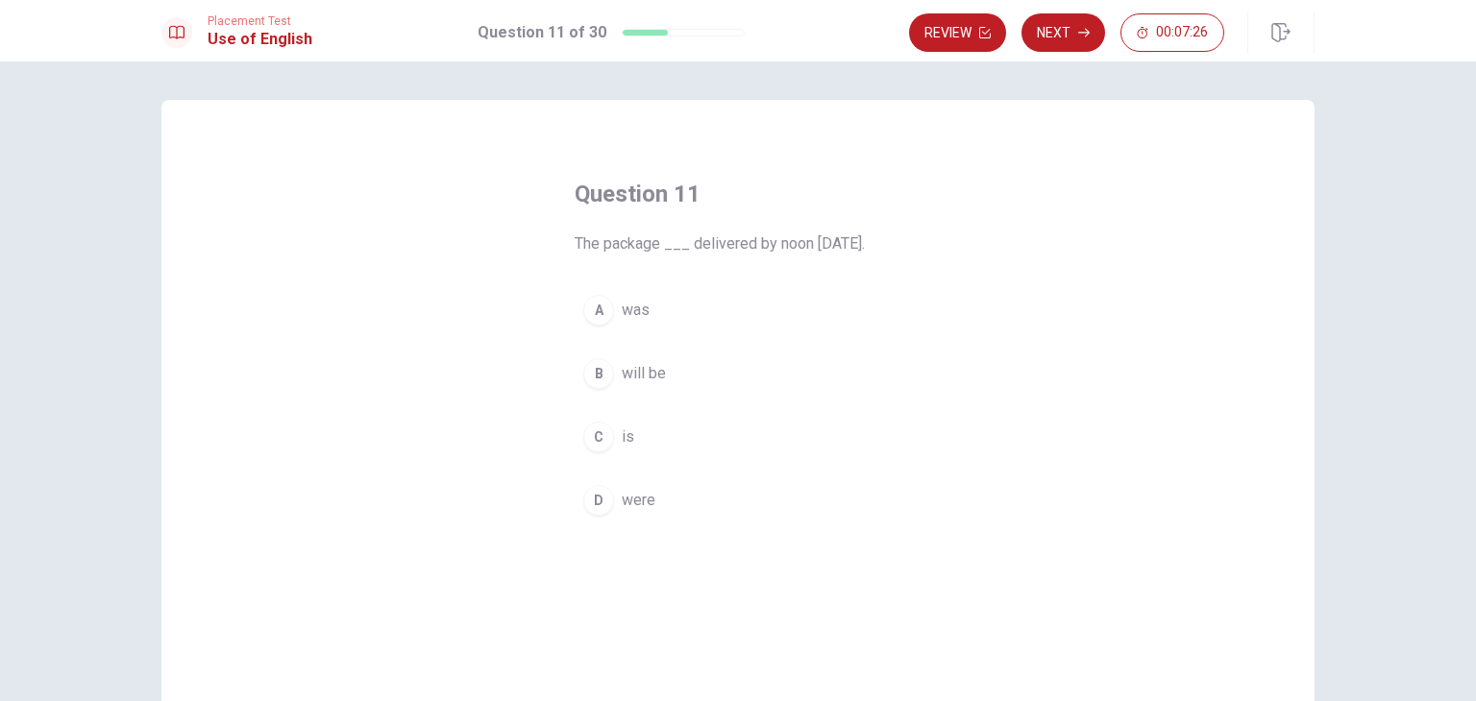
click at [588, 310] on div "A" at bounding box center [598, 310] width 31 height 31
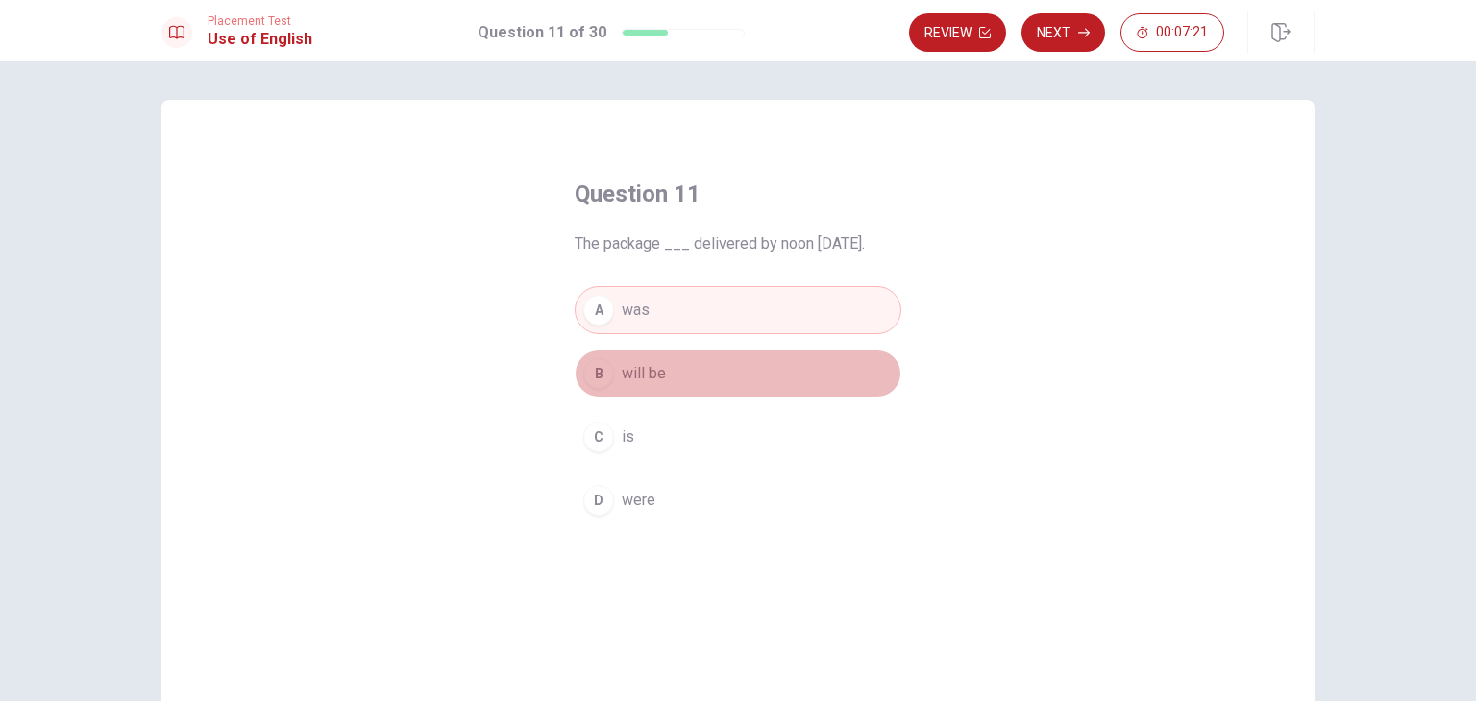
click at [592, 381] on div "B" at bounding box center [598, 373] width 31 height 31
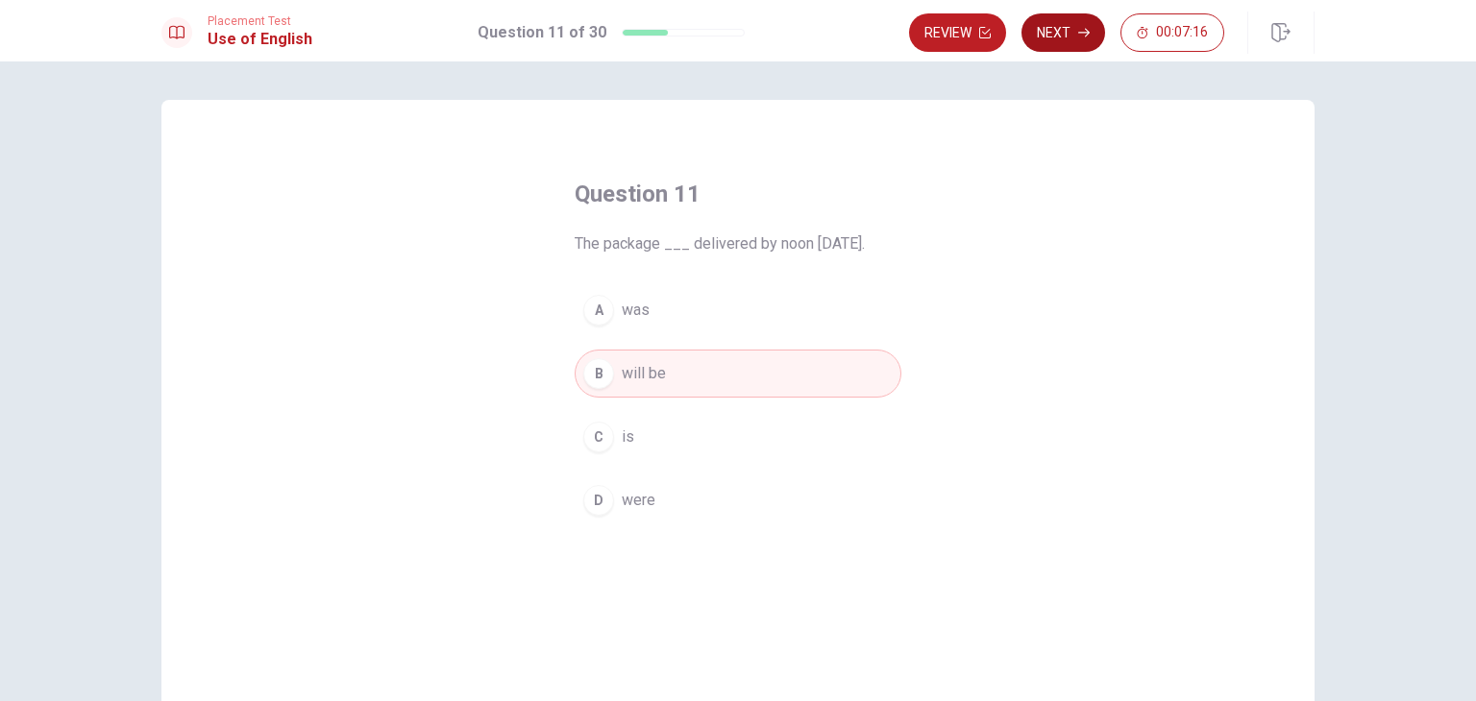
click at [1071, 32] on button "Next" at bounding box center [1063, 32] width 84 height 38
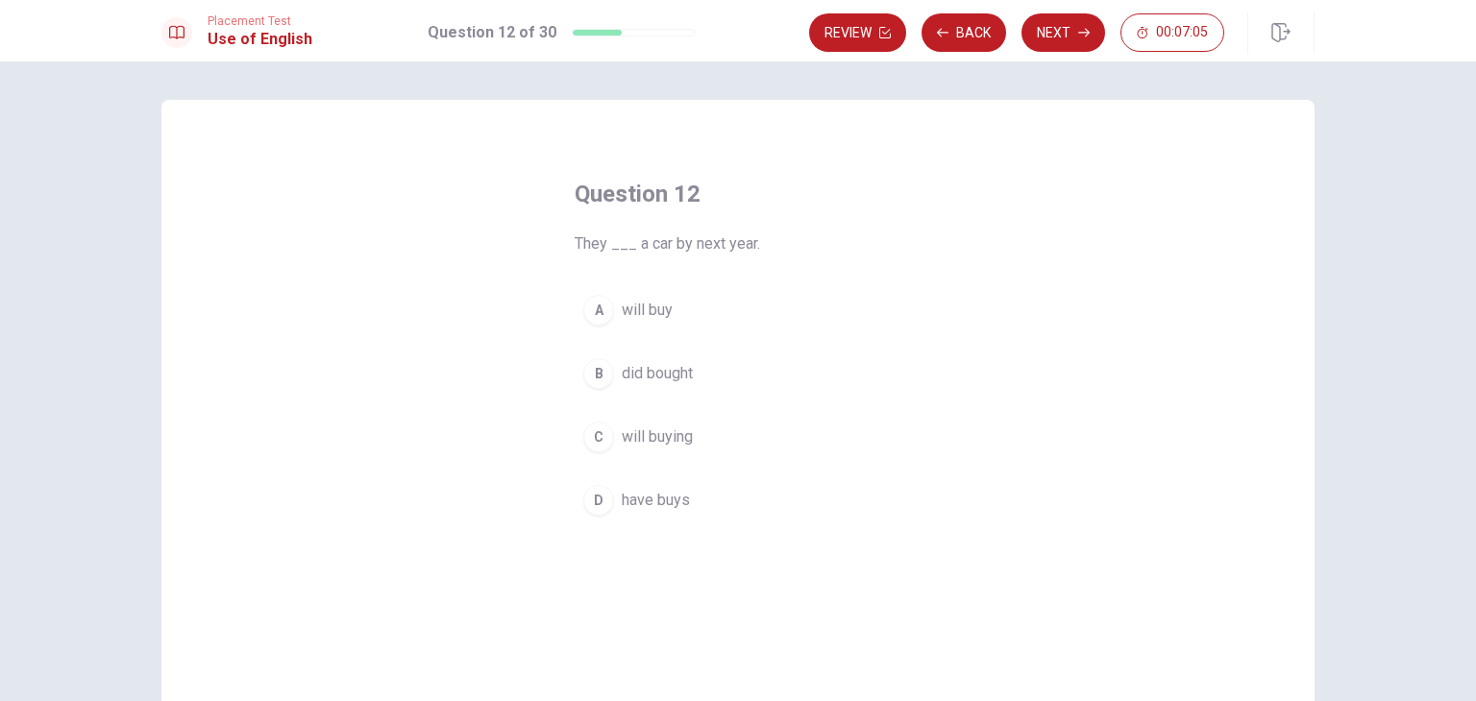
click at [592, 309] on div "A" at bounding box center [598, 310] width 31 height 31
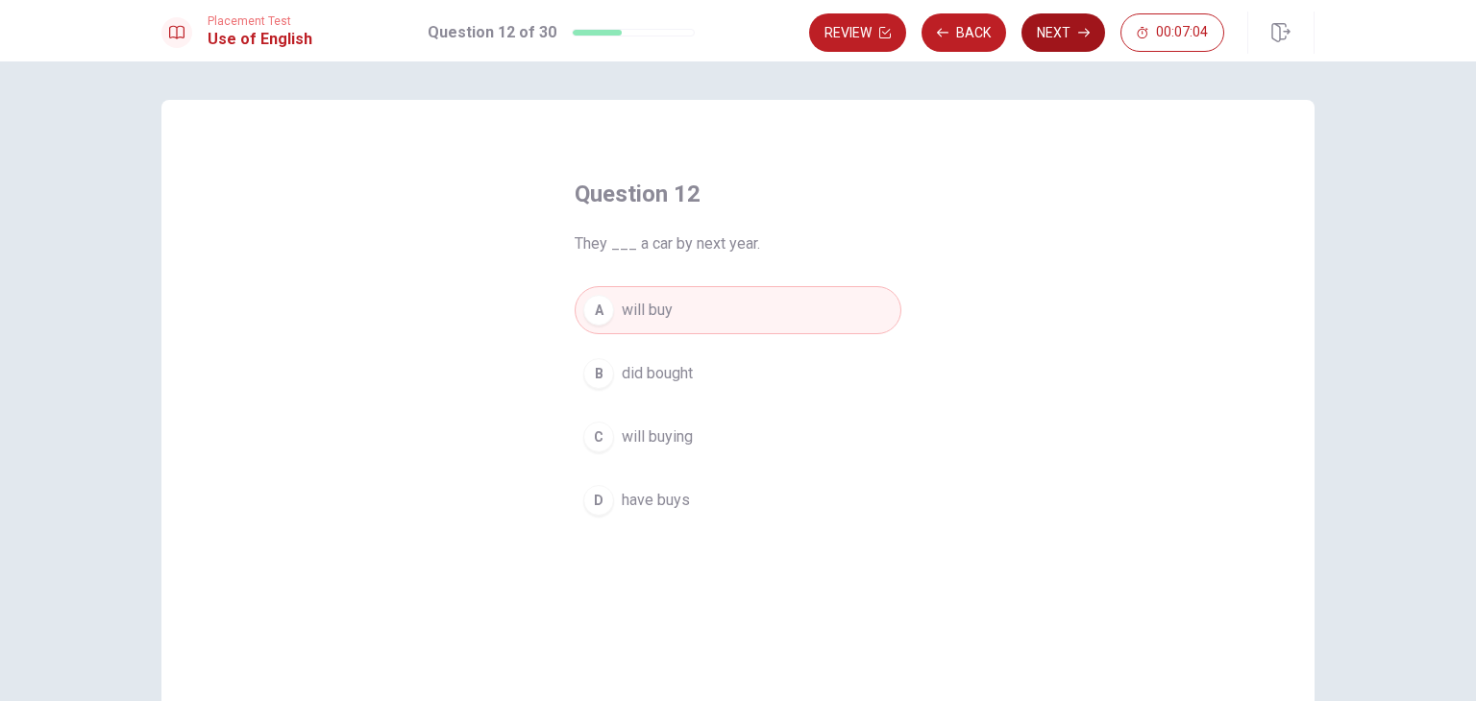
click at [1075, 32] on button "Next" at bounding box center [1063, 32] width 84 height 38
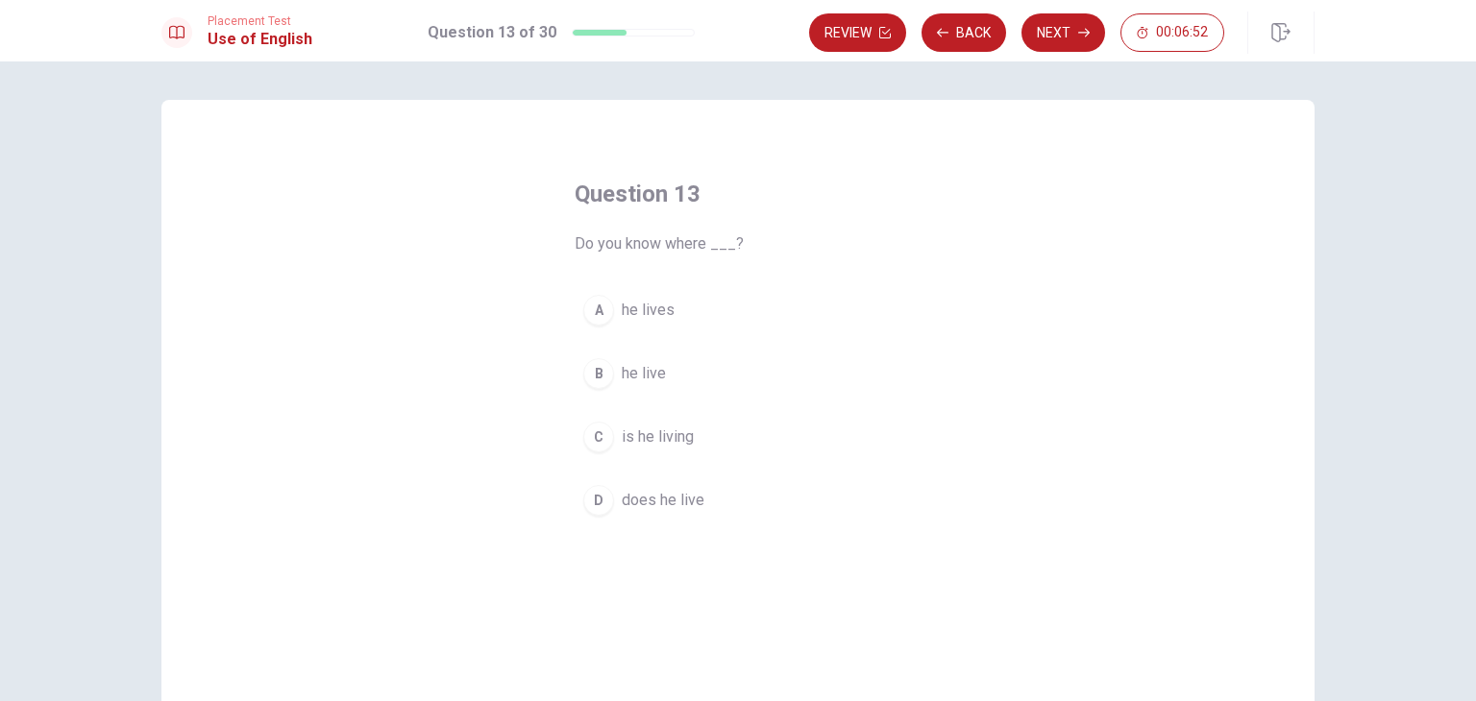
click at [588, 302] on div "A" at bounding box center [598, 310] width 31 height 31
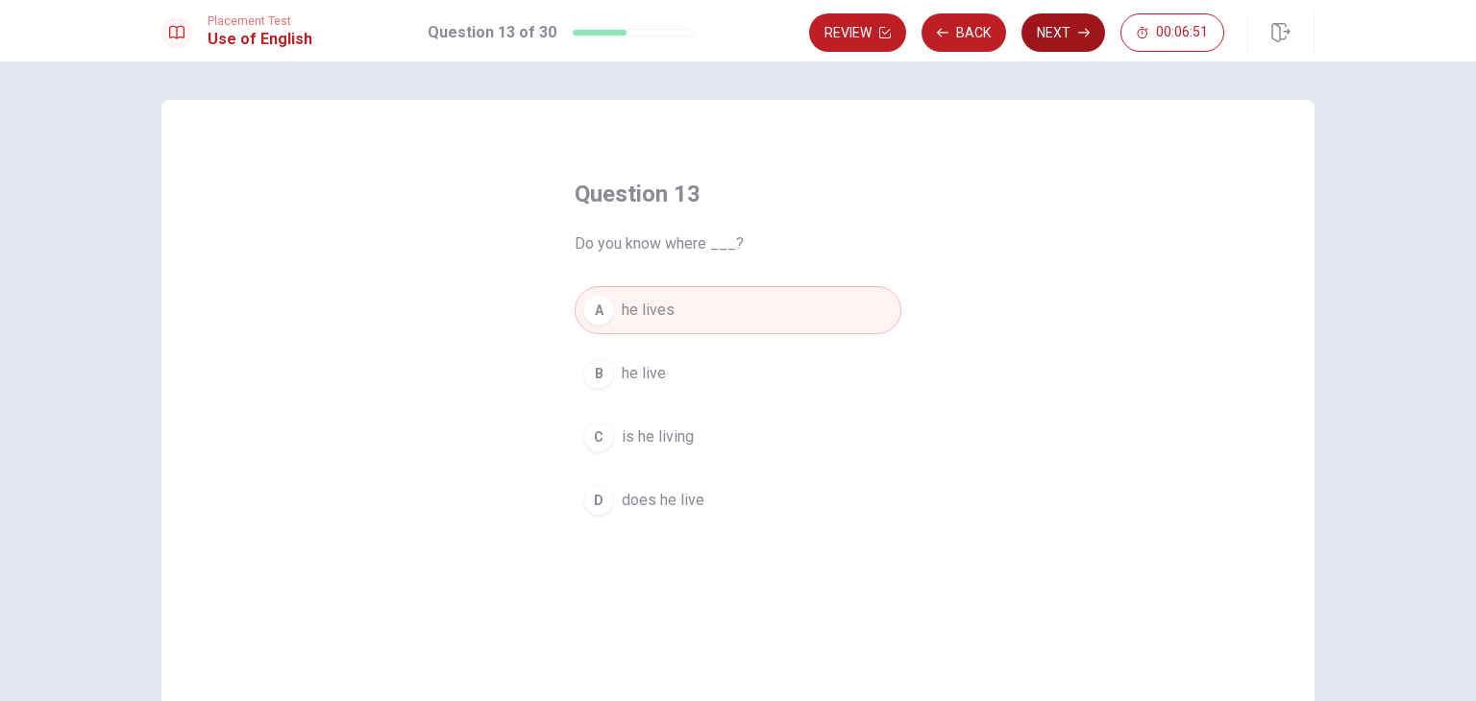
click at [1061, 36] on button "Next" at bounding box center [1063, 32] width 84 height 38
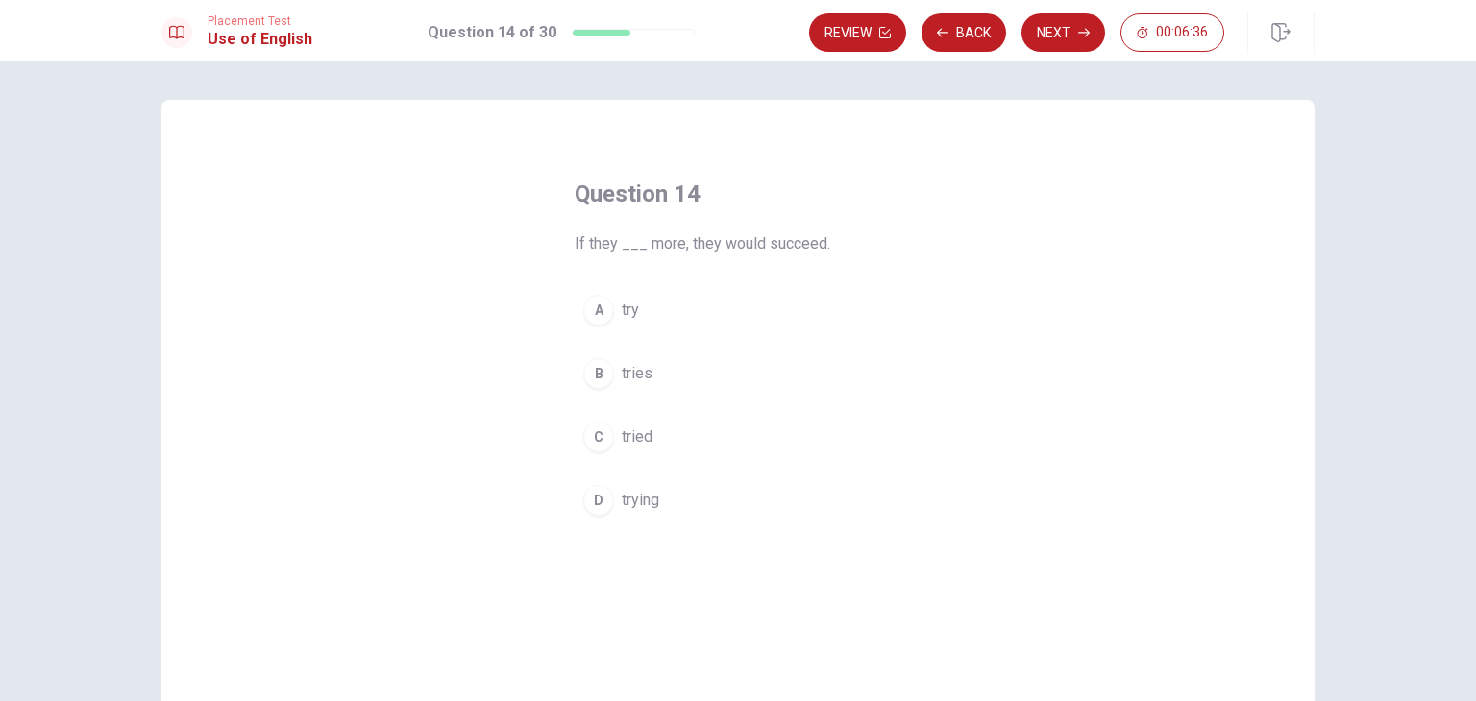
click at [587, 312] on div "A" at bounding box center [598, 310] width 31 height 31
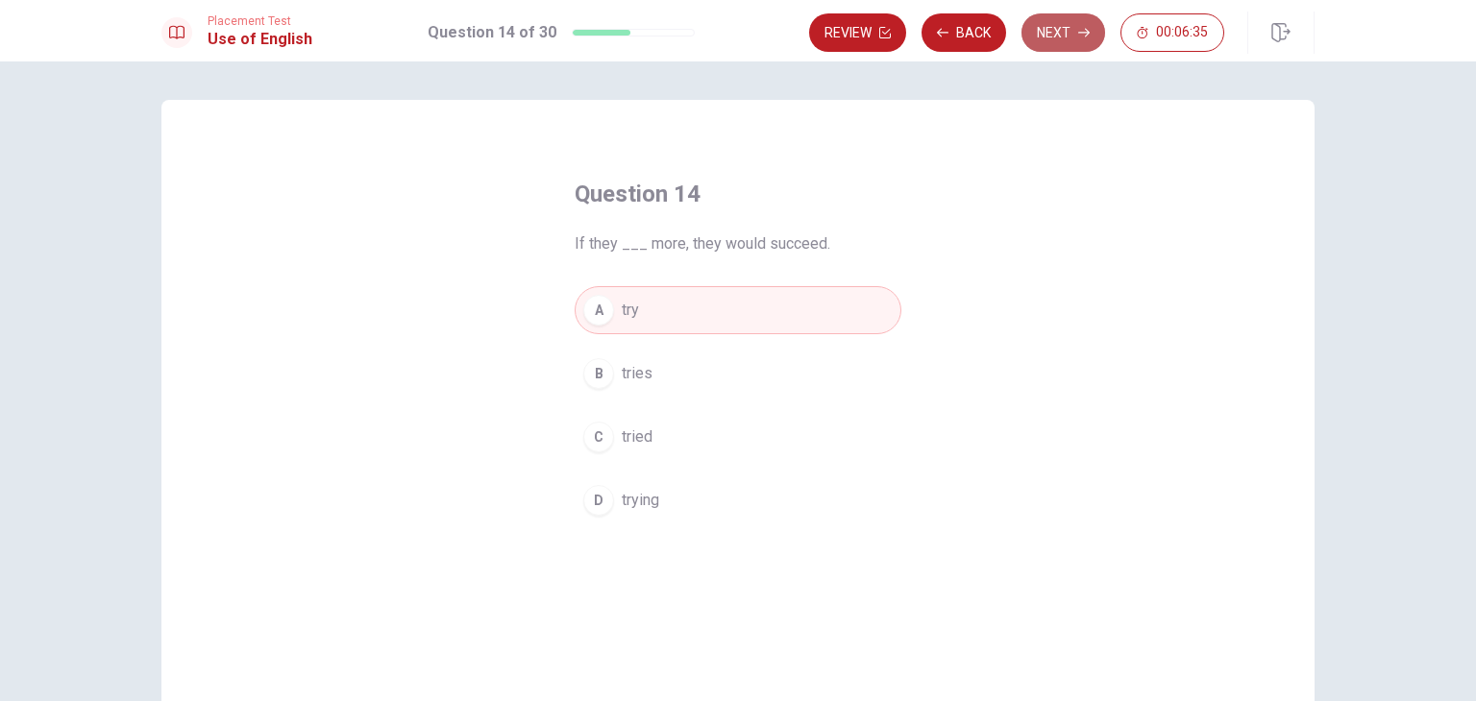
click at [1065, 37] on button "Next" at bounding box center [1063, 32] width 84 height 38
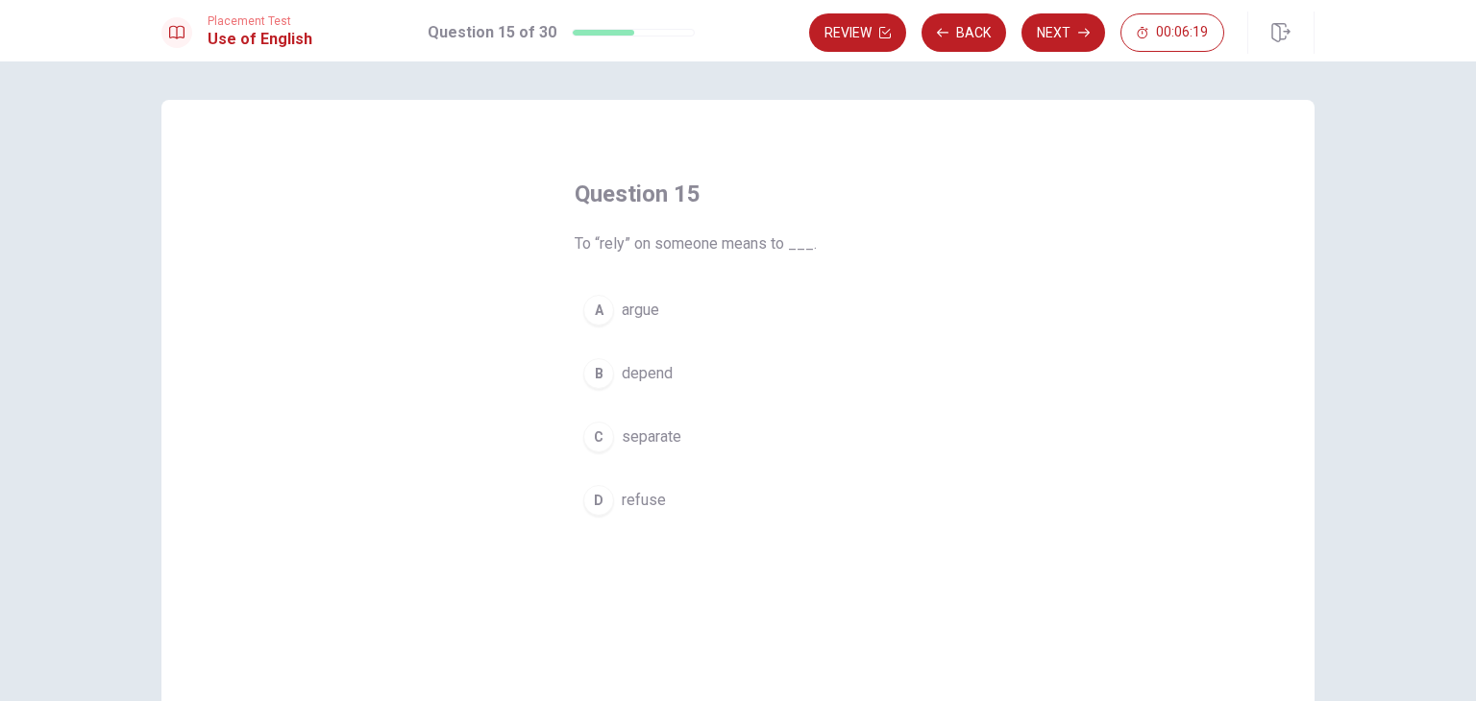
click at [586, 371] on div "B" at bounding box center [598, 373] width 31 height 31
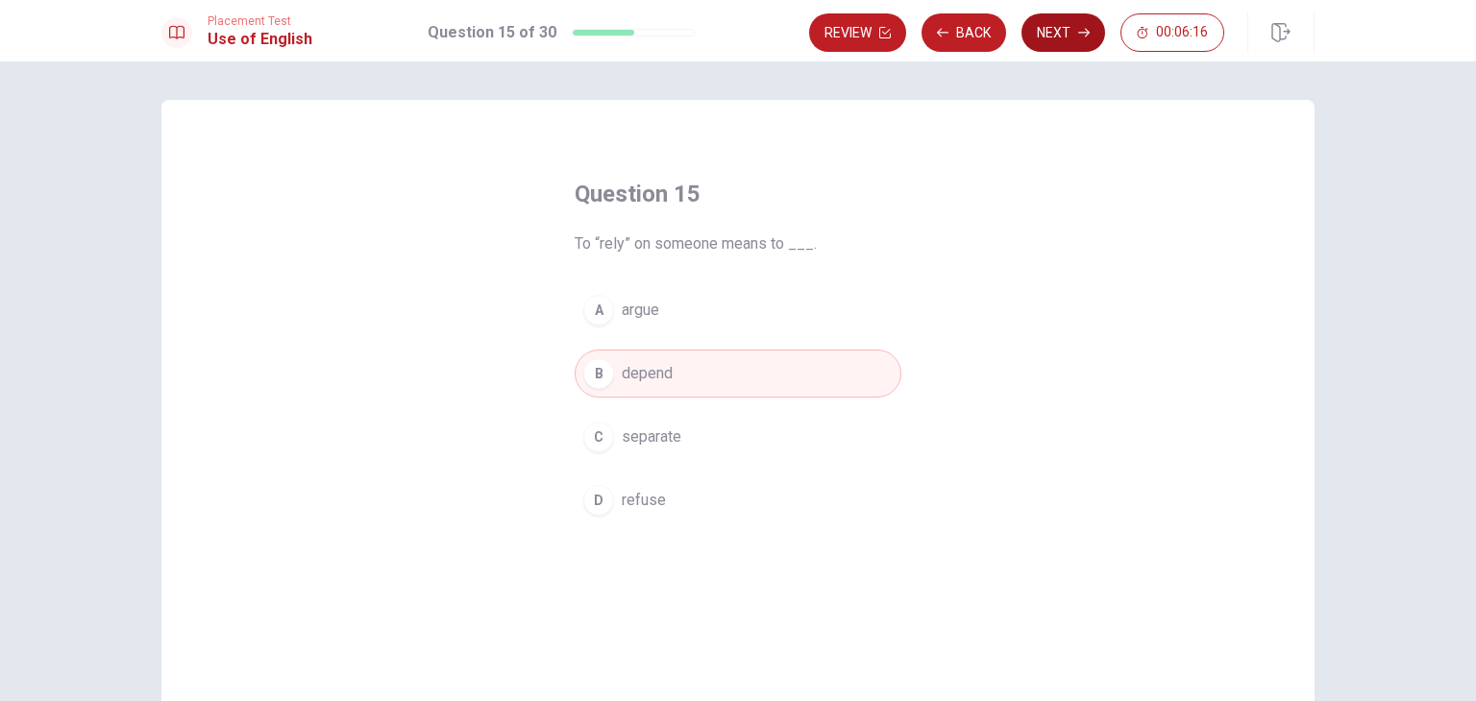
click at [1068, 37] on button "Next" at bounding box center [1063, 32] width 84 height 38
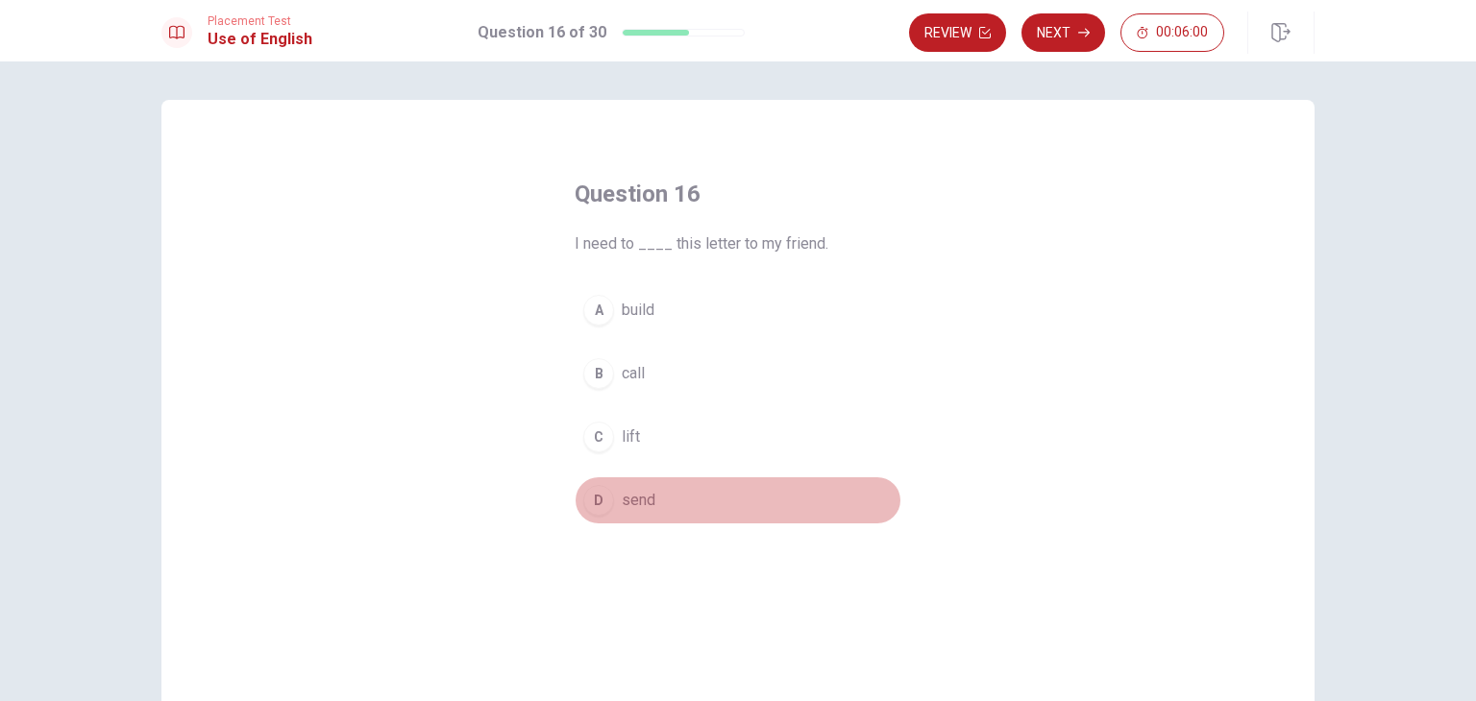
click at [586, 501] on div "D" at bounding box center [598, 500] width 31 height 31
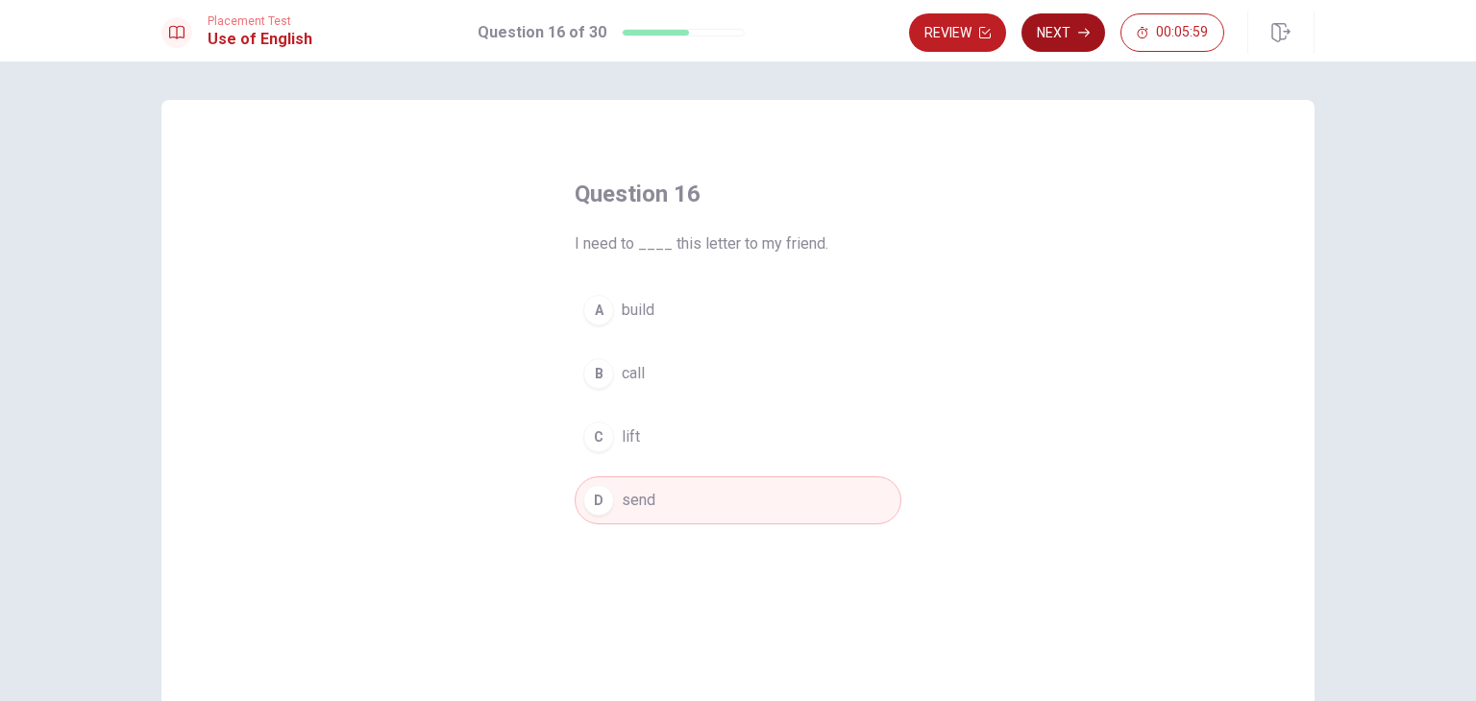
click at [1076, 35] on button "Next" at bounding box center [1063, 32] width 84 height 38
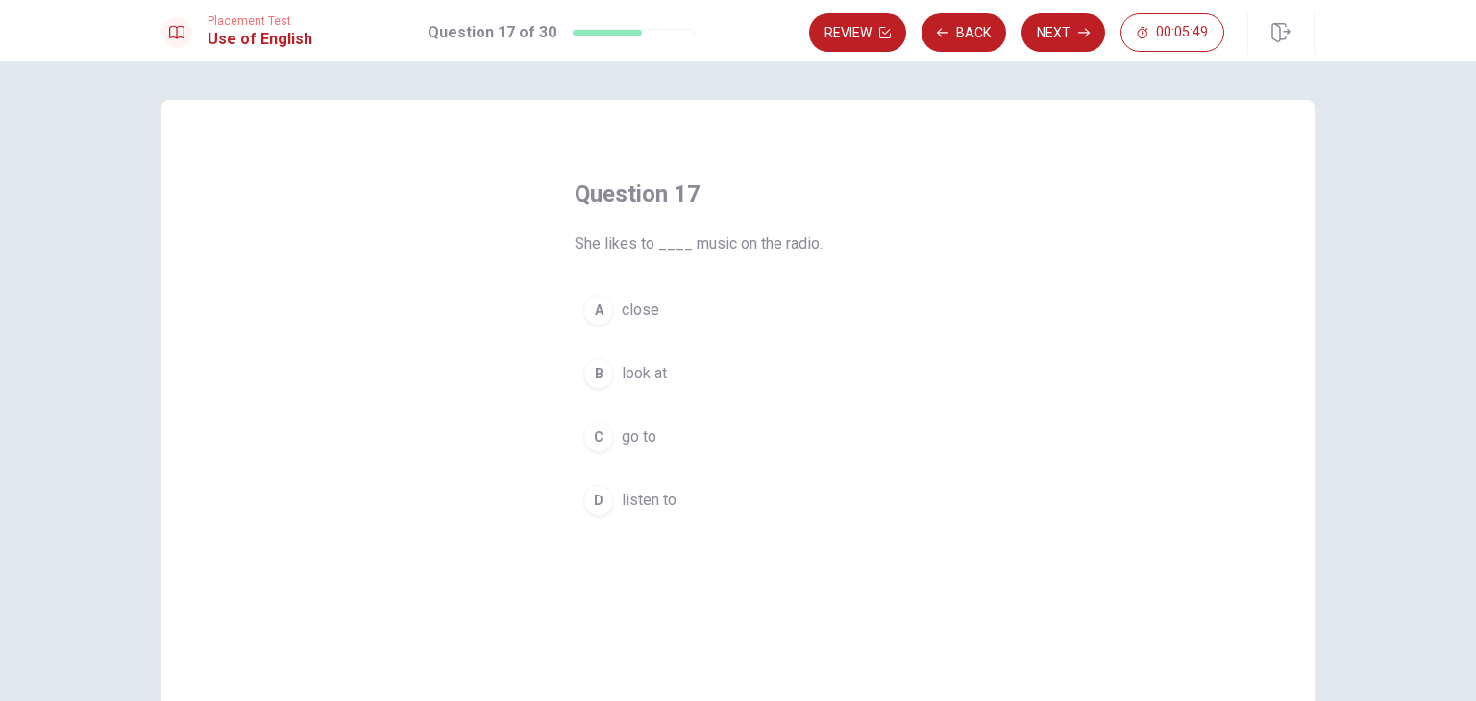
click at [592, 503] on div "D" at bounding box center [598, 500] width 31 height 31
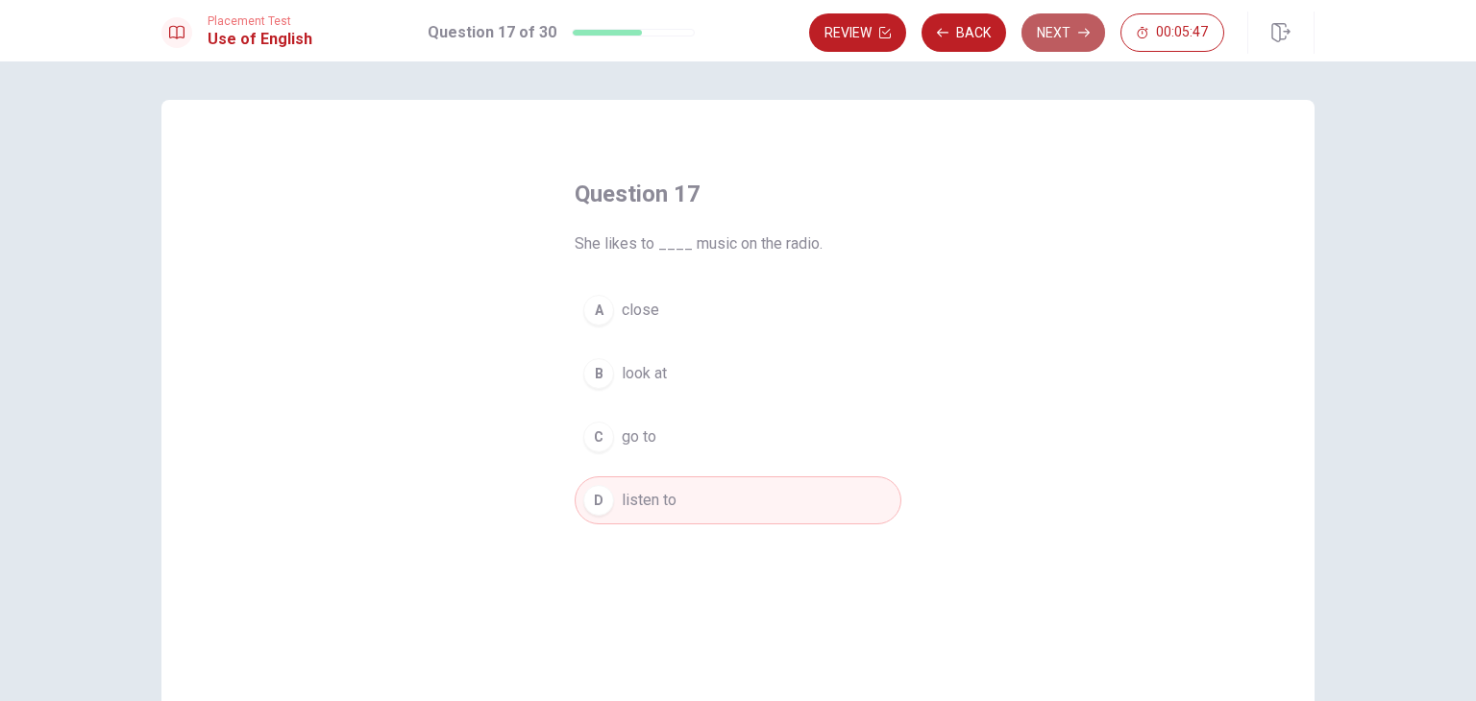
click at [1065, 37] on button "Next" at bounding box center [1063, 32] width 84 height 38
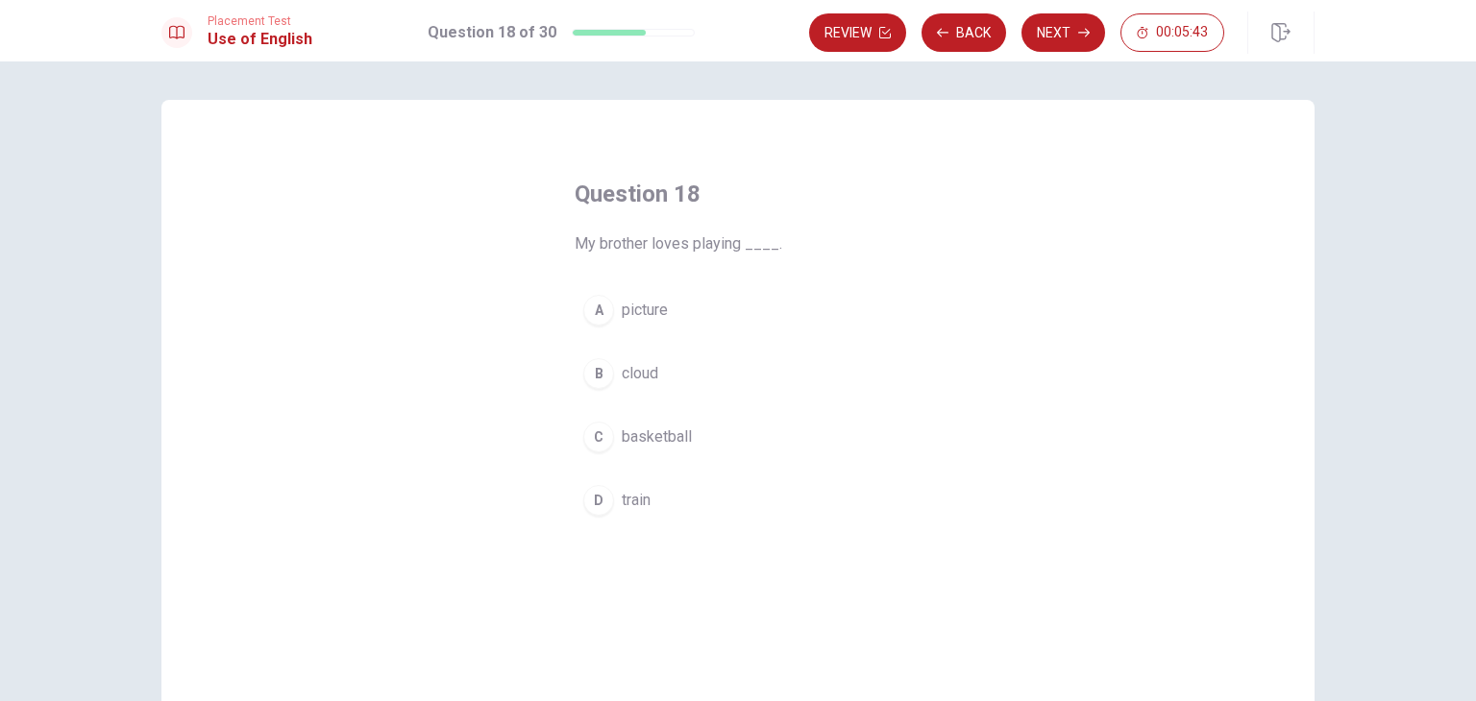
click at [593, 431] on div "C" at bounding box center [598, 437] width 31 height 31
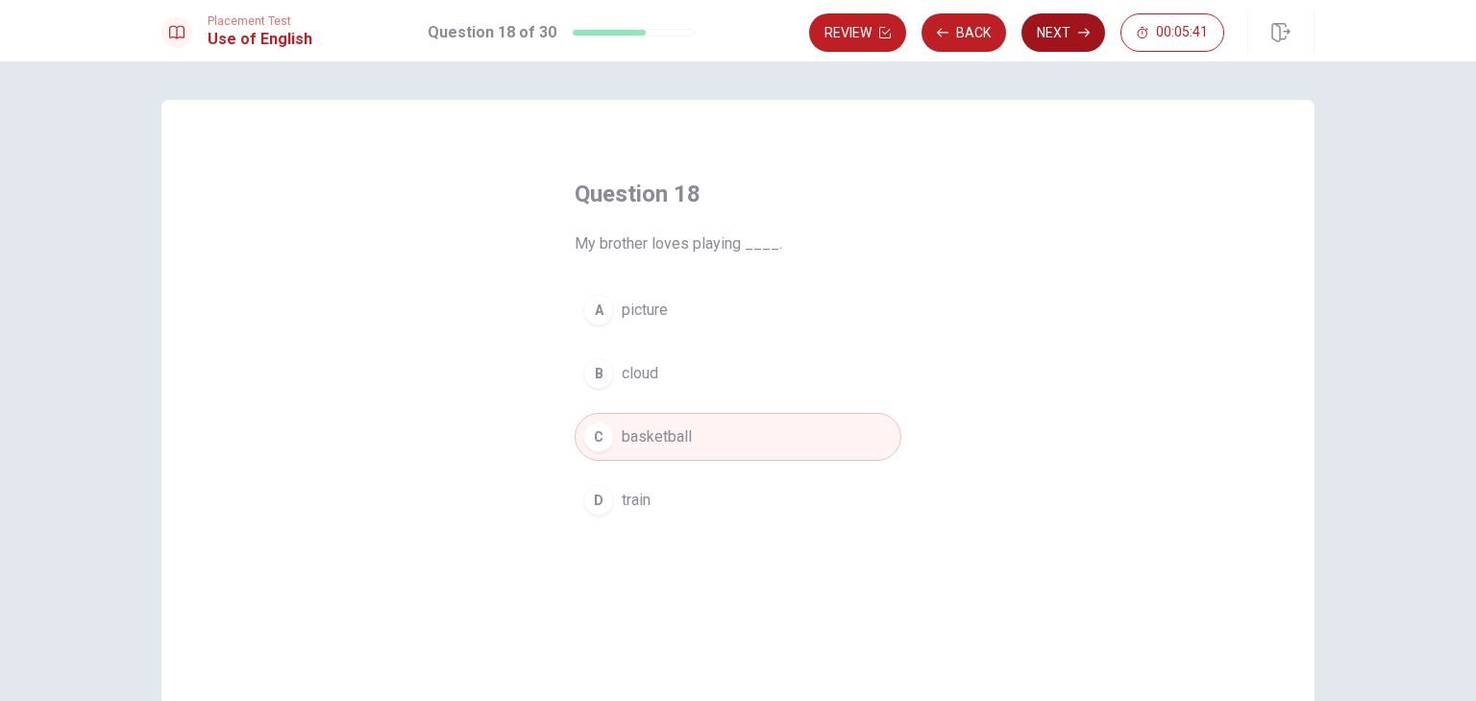
click at [1065, 37] on button "Next" at bounding box center [1063, 32] width 84 height 38
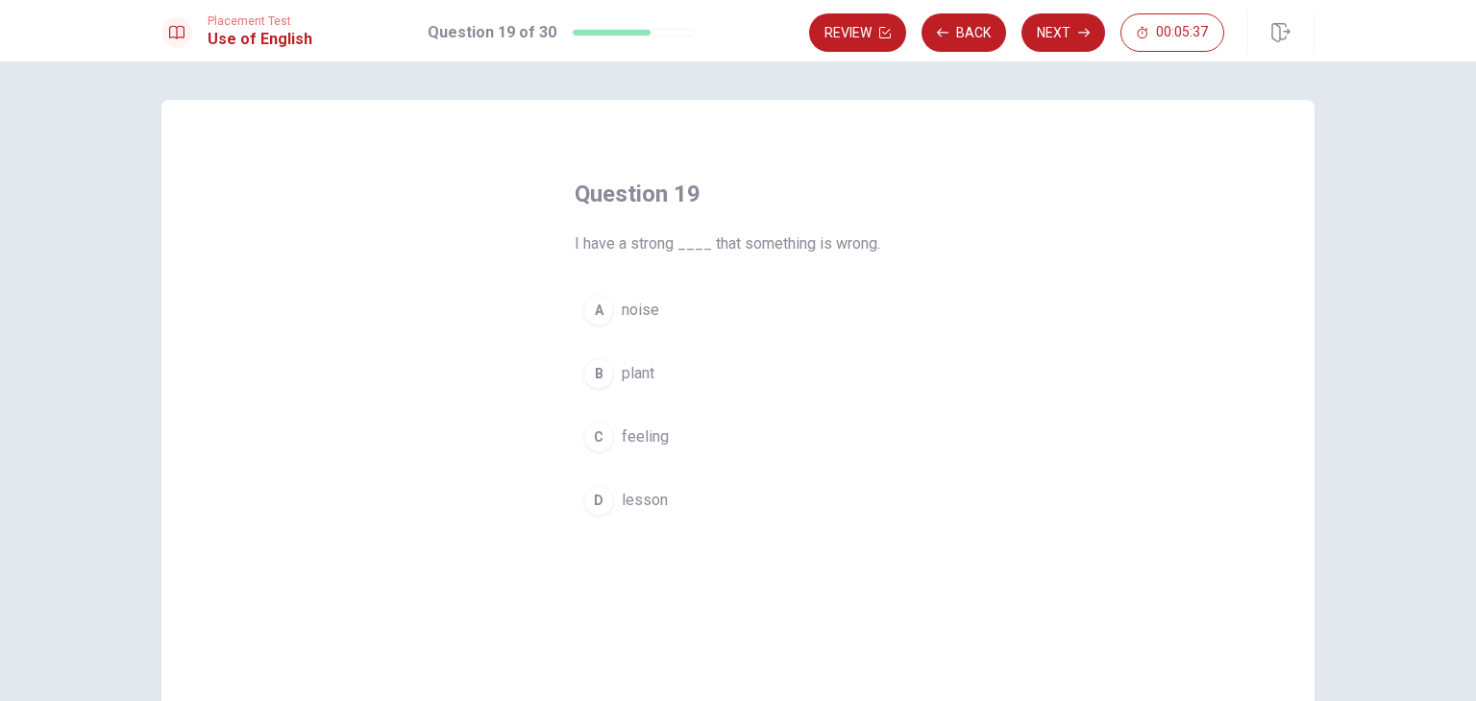
click at [592, 436] on div "C" at bounding box center [598, 437] width 31 height 31
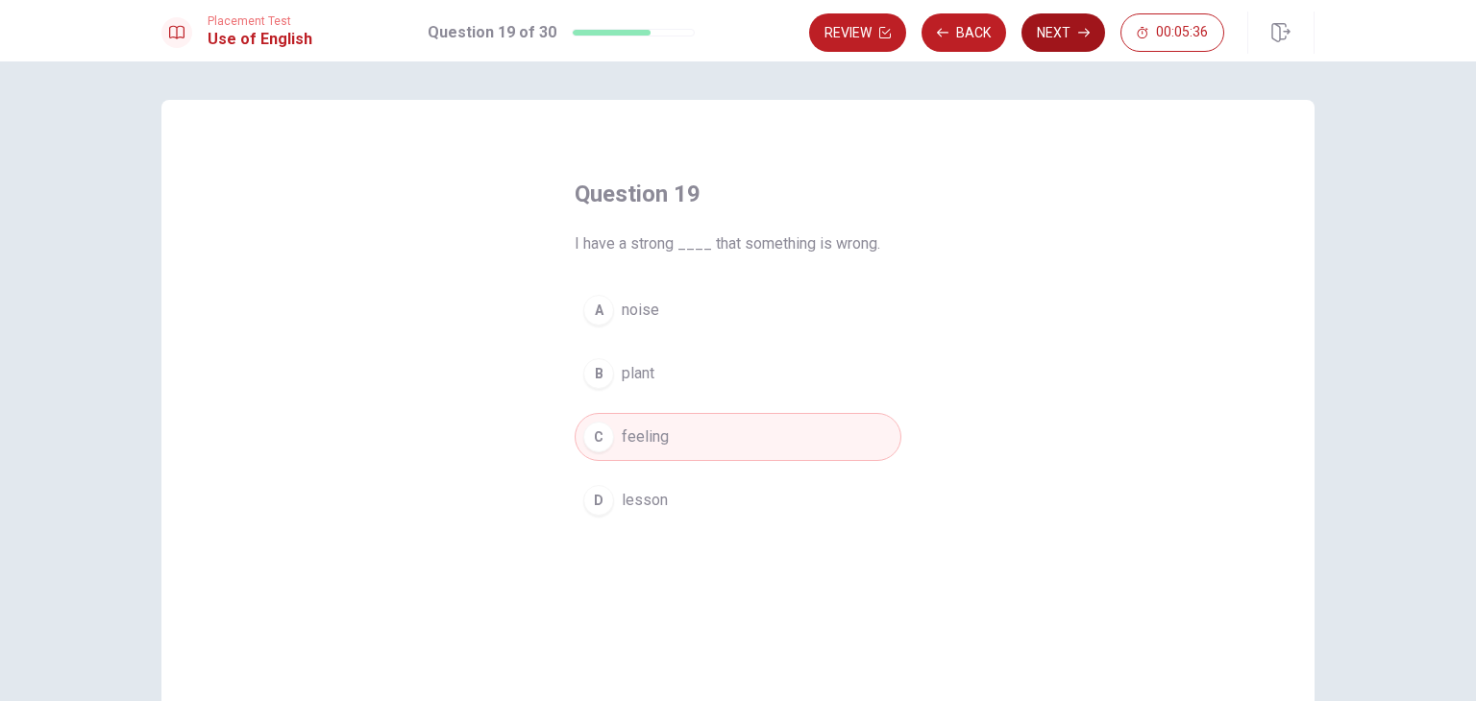
click at [1072, 37] on button "Next" at bounding box center [1063, 32] width 84 height 38
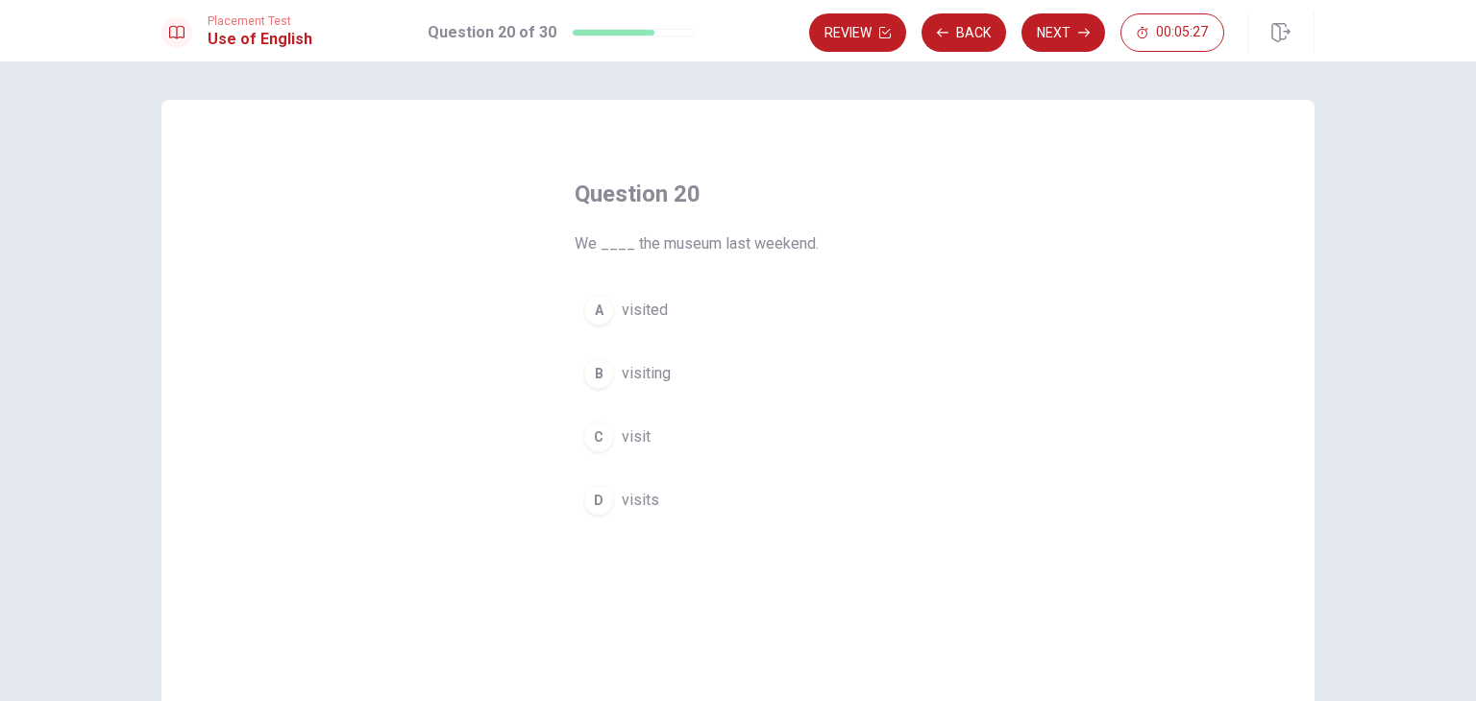
click at [592, 313] on div "A" at bounding box center [598, 310] width 31 height 31
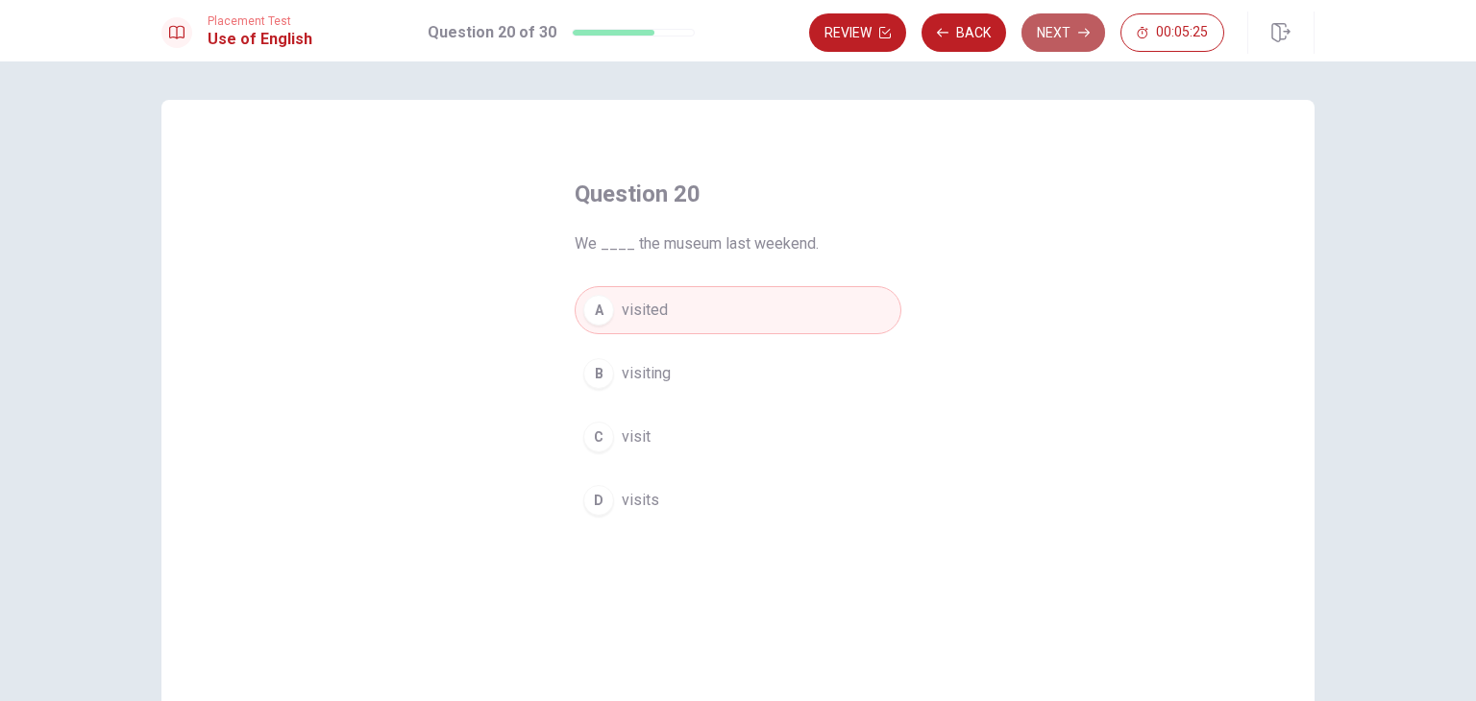
click at [1048, 28] on button "Next" at bounding box center [1063, 32] width 84 height 38
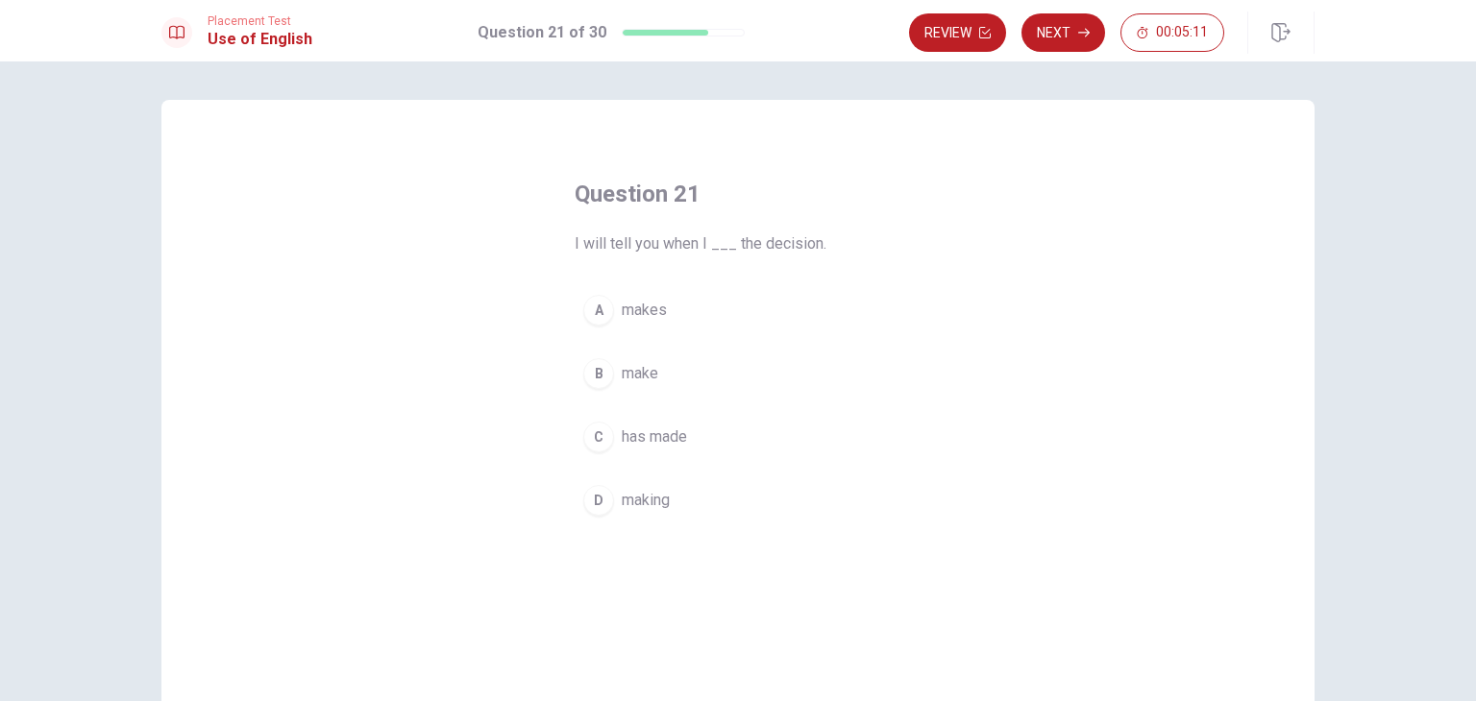
click at [593, 372] on div "B" at bounding box center [598, 373] width 31 height 31
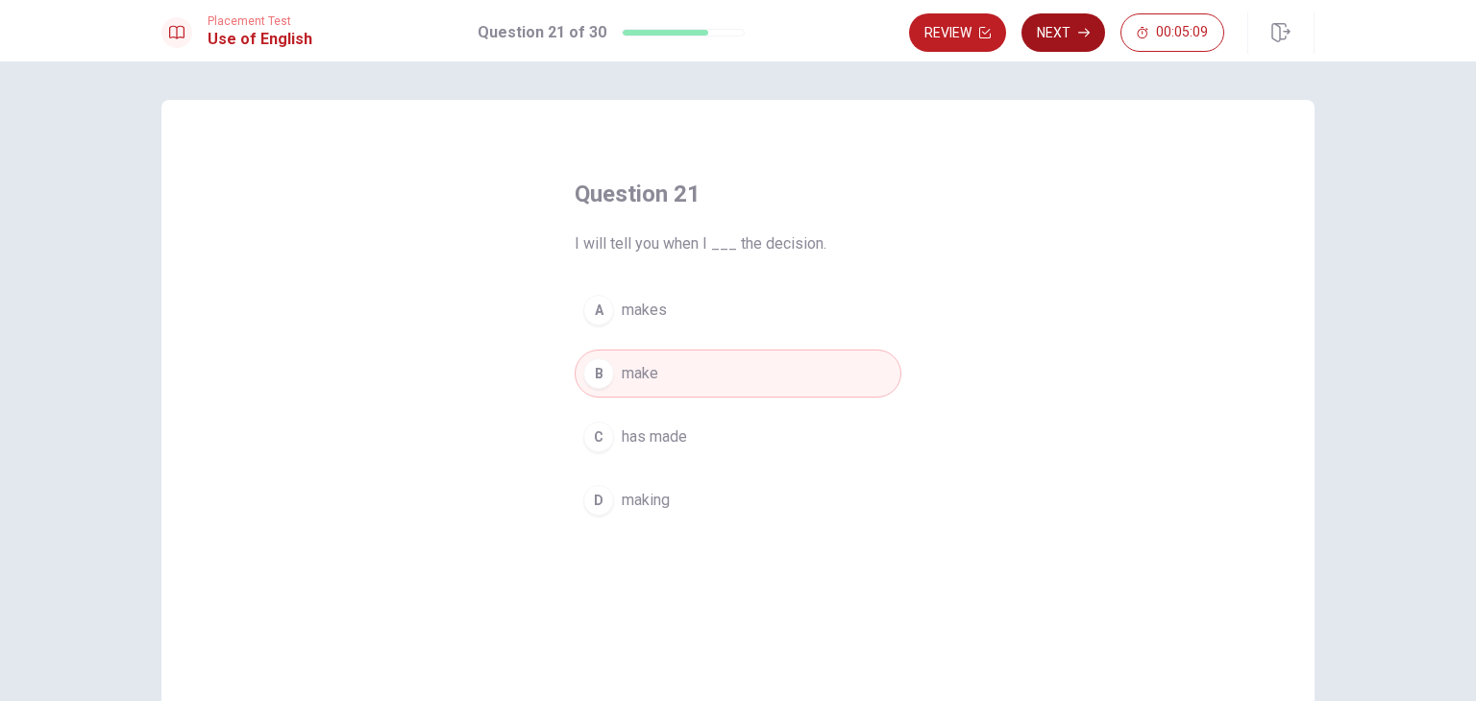
click at [1062, 35] on button "Next" at bounding box center [1063, 32] width 84 height 38
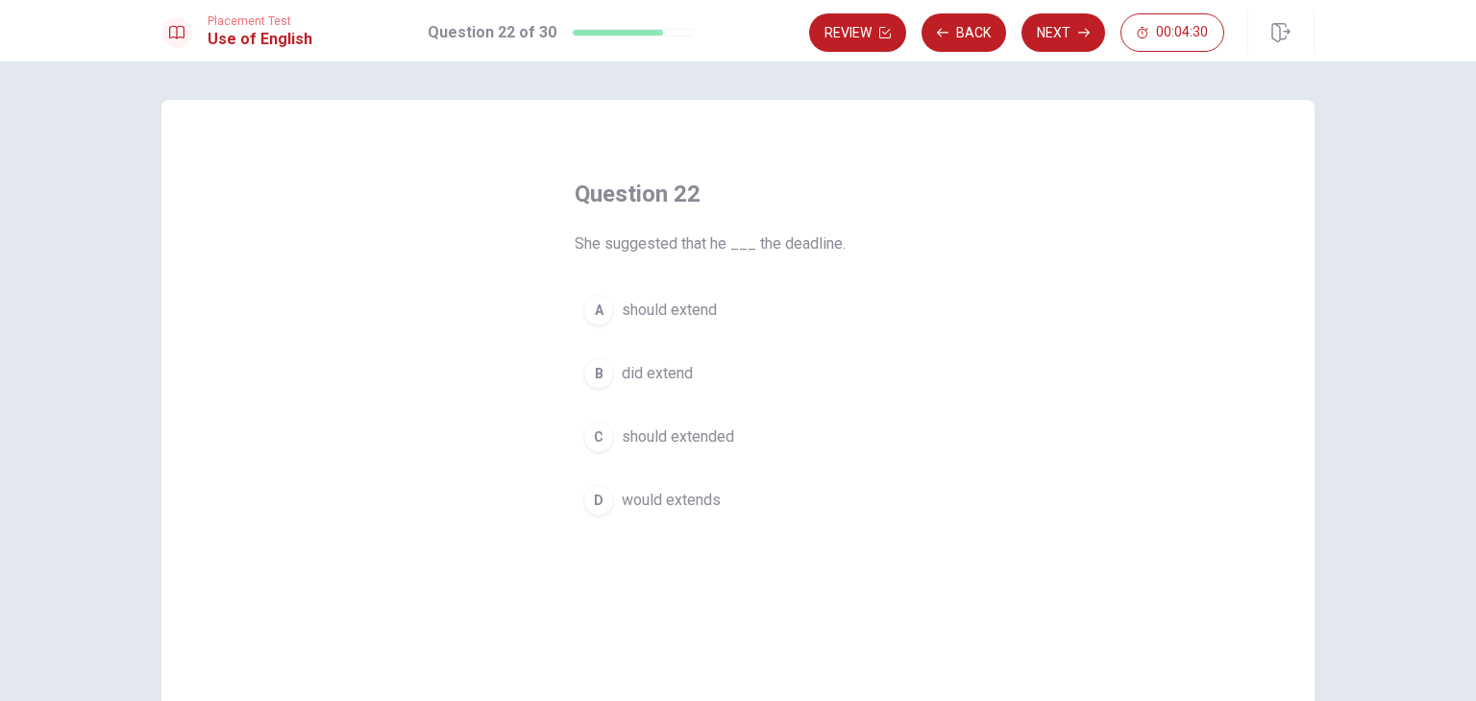
click at [589, 314] on div "A" at bounding box center [598, 310] width 31 height 31
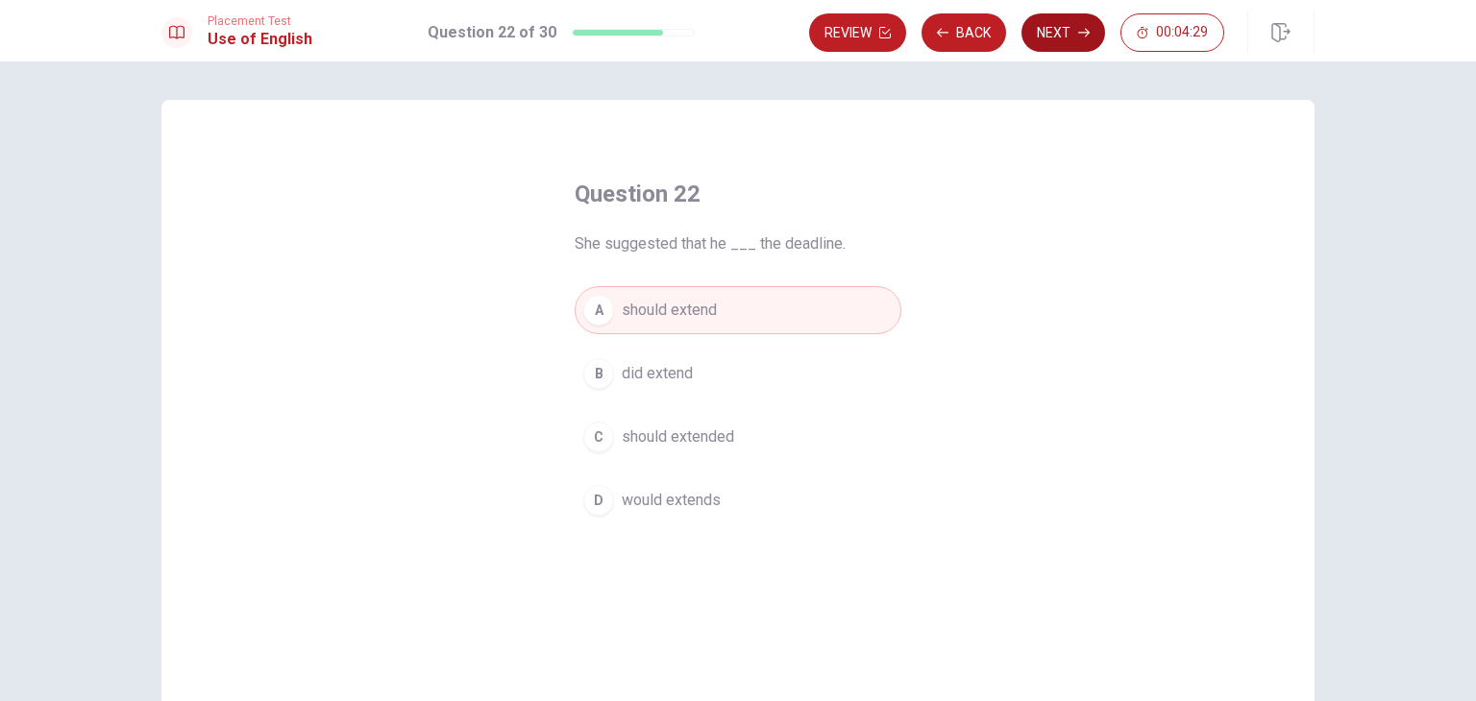
click at [1067, 24] on button "Next" at bounding box center [1063, 32] width 84 height 38
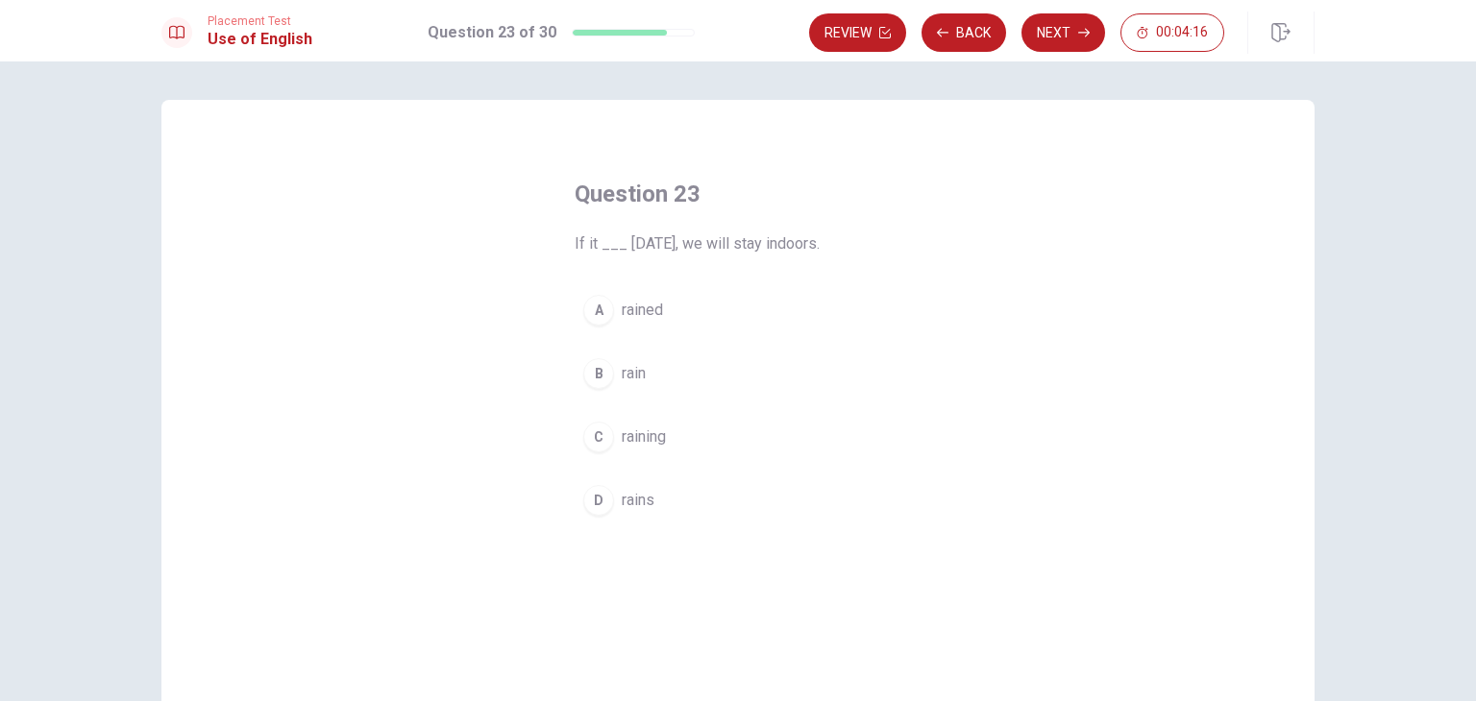
click at [588, 375] on div "B" at bounding box center [598, 373] width 31 height 31
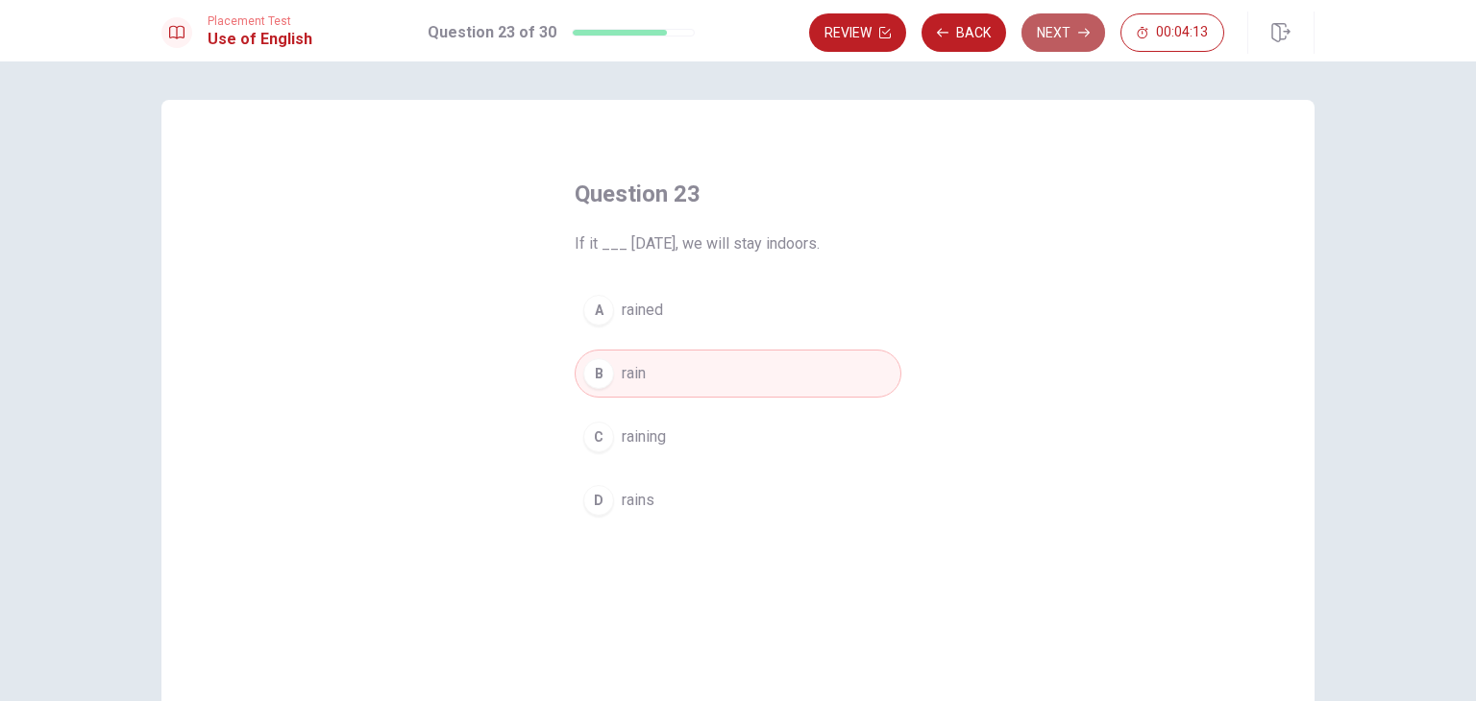
click at [1057, 33] on button "Next" at bounding box center [1063, 32] width 84 height 38
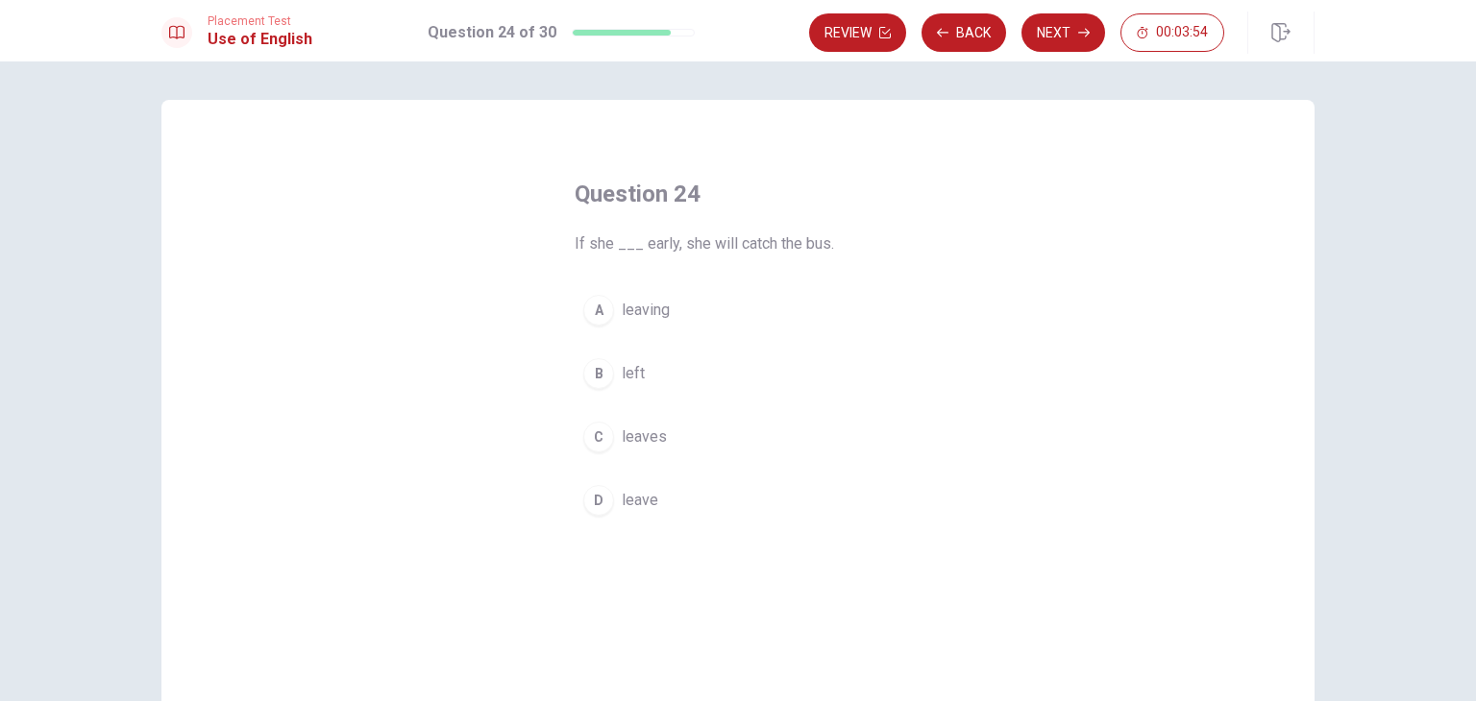
click at [590, 443] on div "C" at bounding box center [598, 437] width 31 height 31
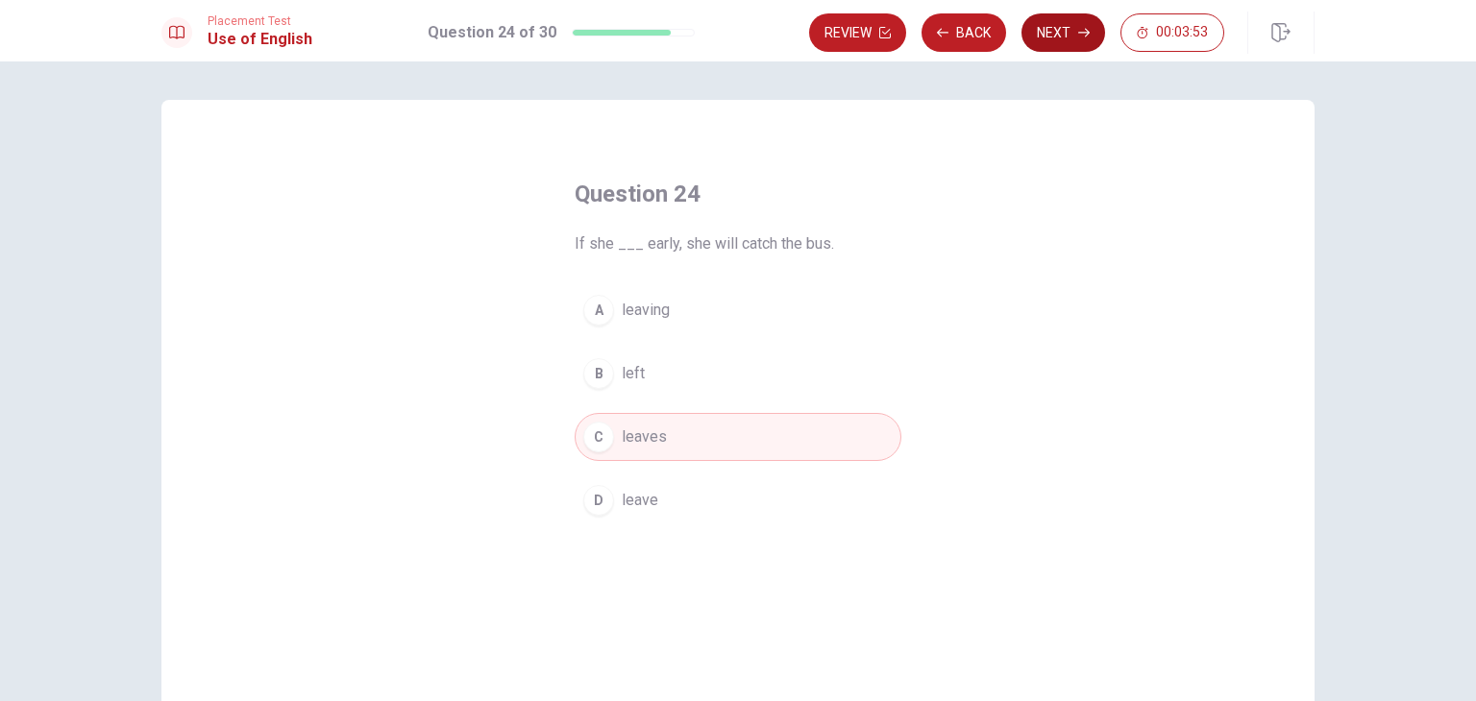
click at [1057, 30] on button "Next" at bounding box center [1063, 32] width 84 height 38
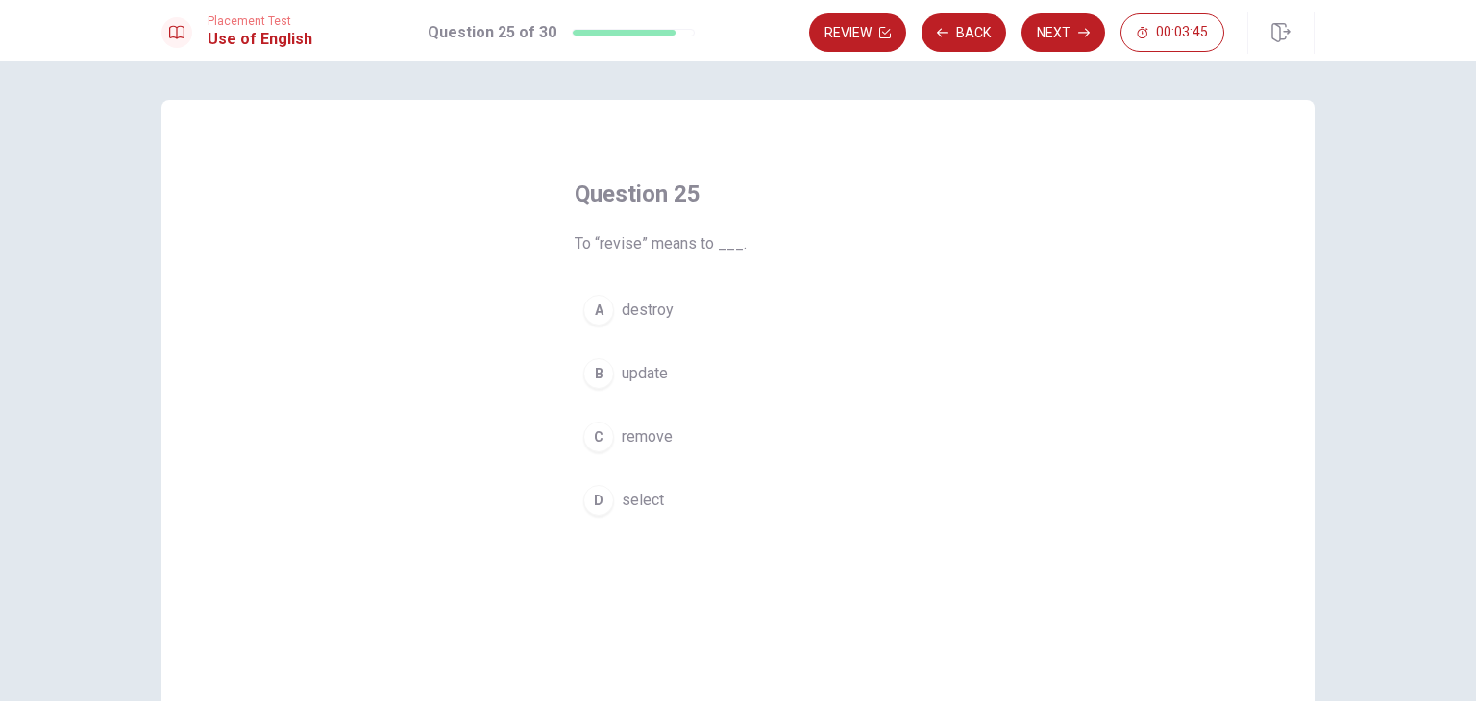
click at [591, 370] on div "B" at bounding box center [598, 373] width 31 height 31
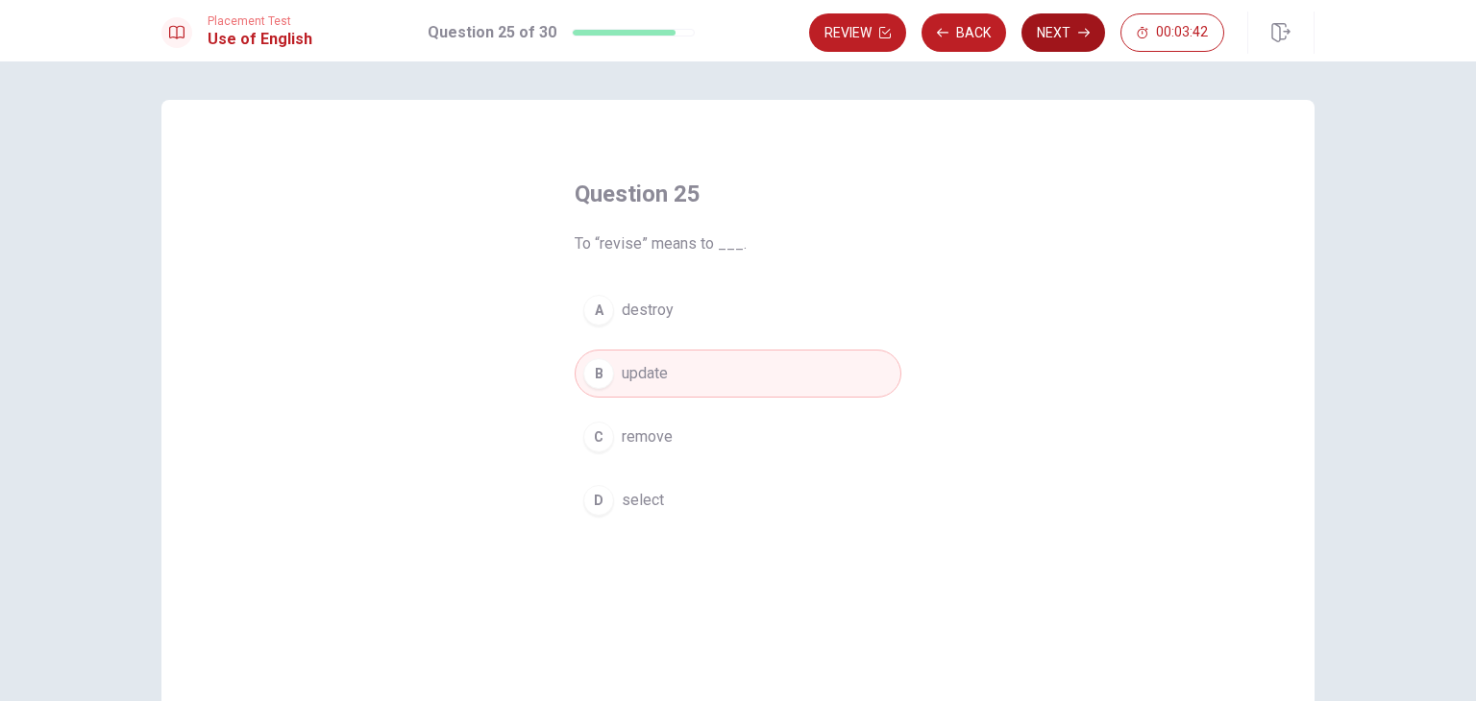
click at [1070, 39] on button "Next" at bounding box center [1063, 32] width 84 height 38
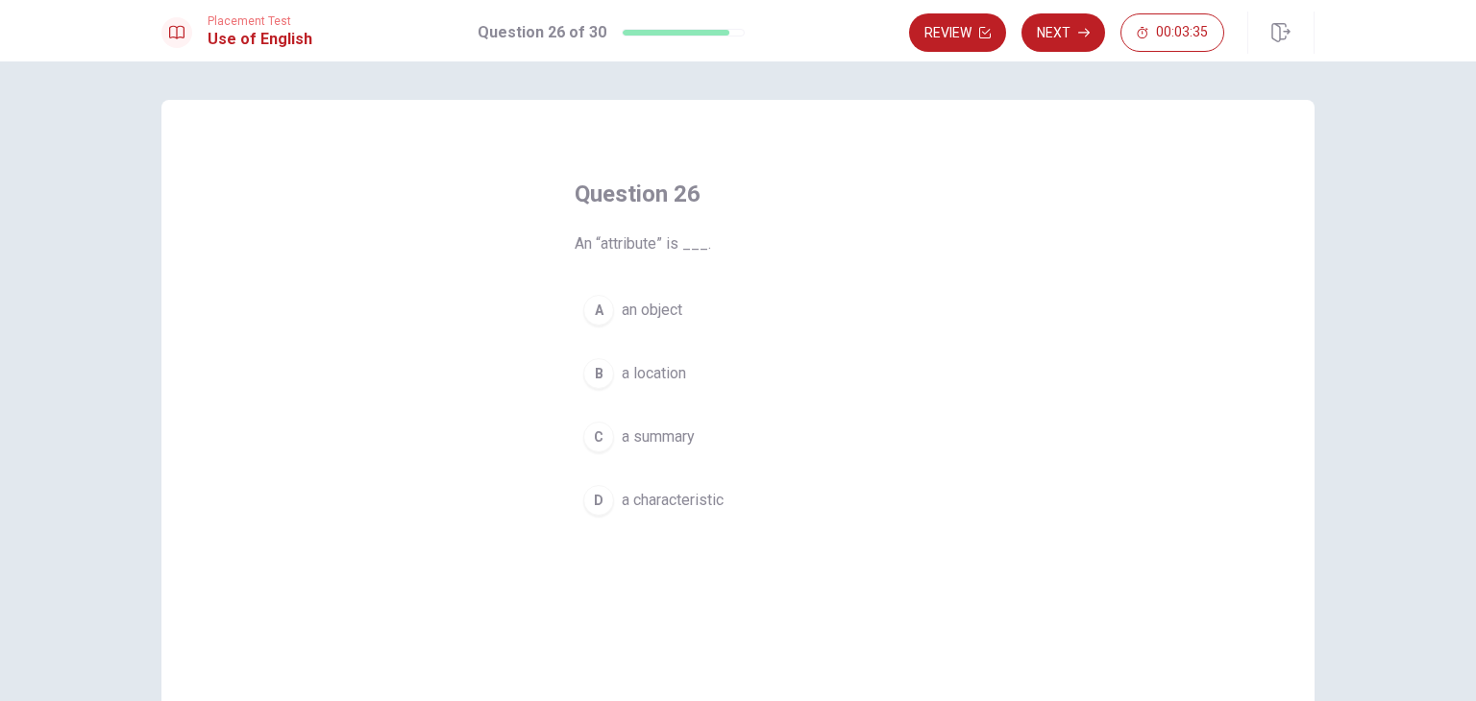
click at [592, 497] on div "D" at bounding box center [598, 500] width 31 height 31
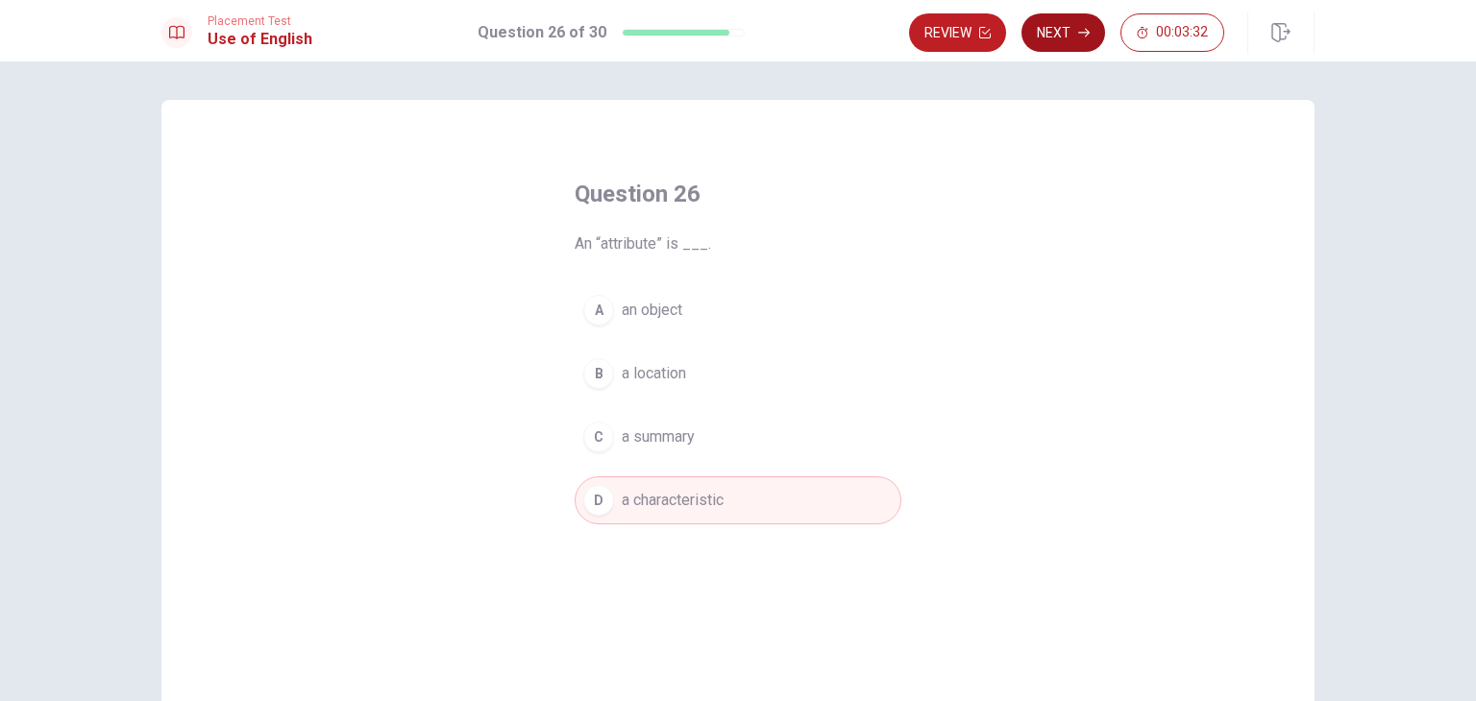
click at [1056, 37] on button "Next" at bounding box center [1063, 32] width 84 height 38
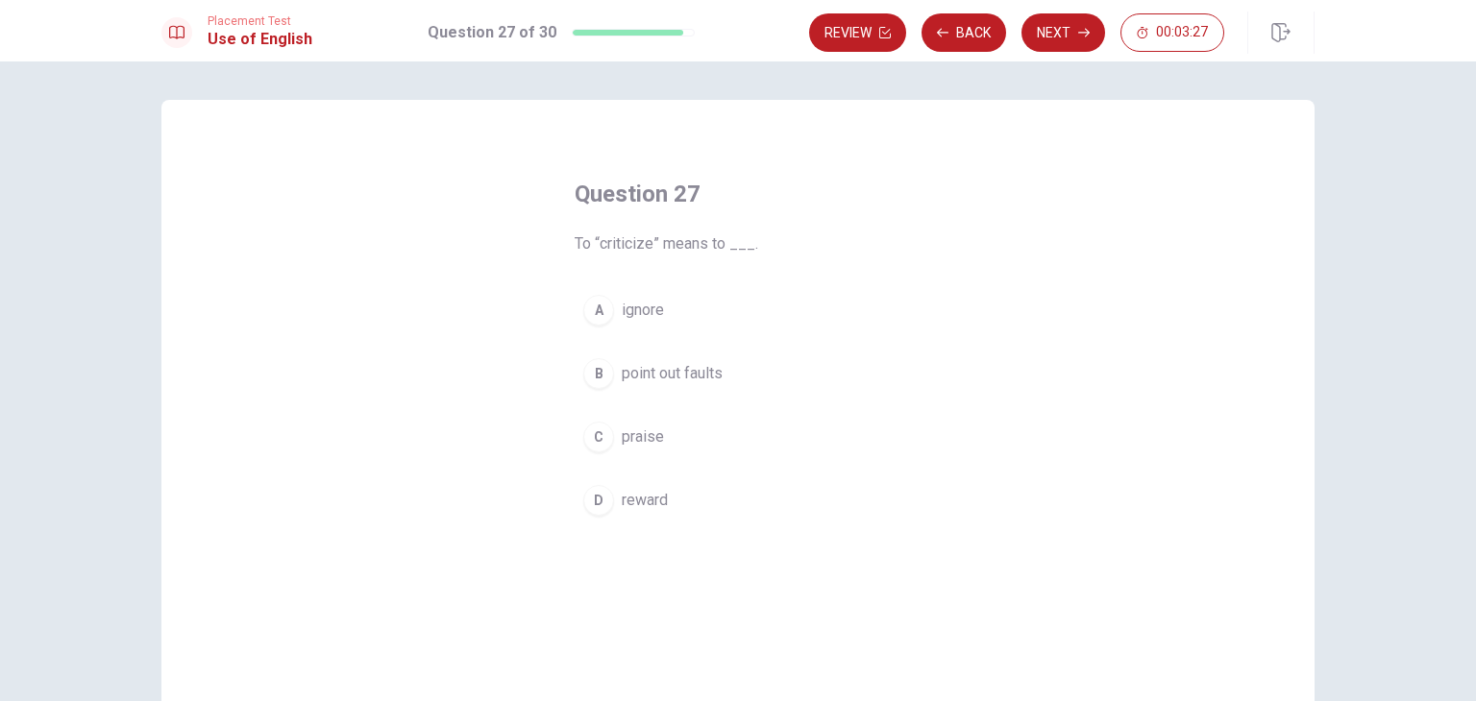
click at [592, 374] on div "B" at bounding box center [598, 373] width 31 height 31
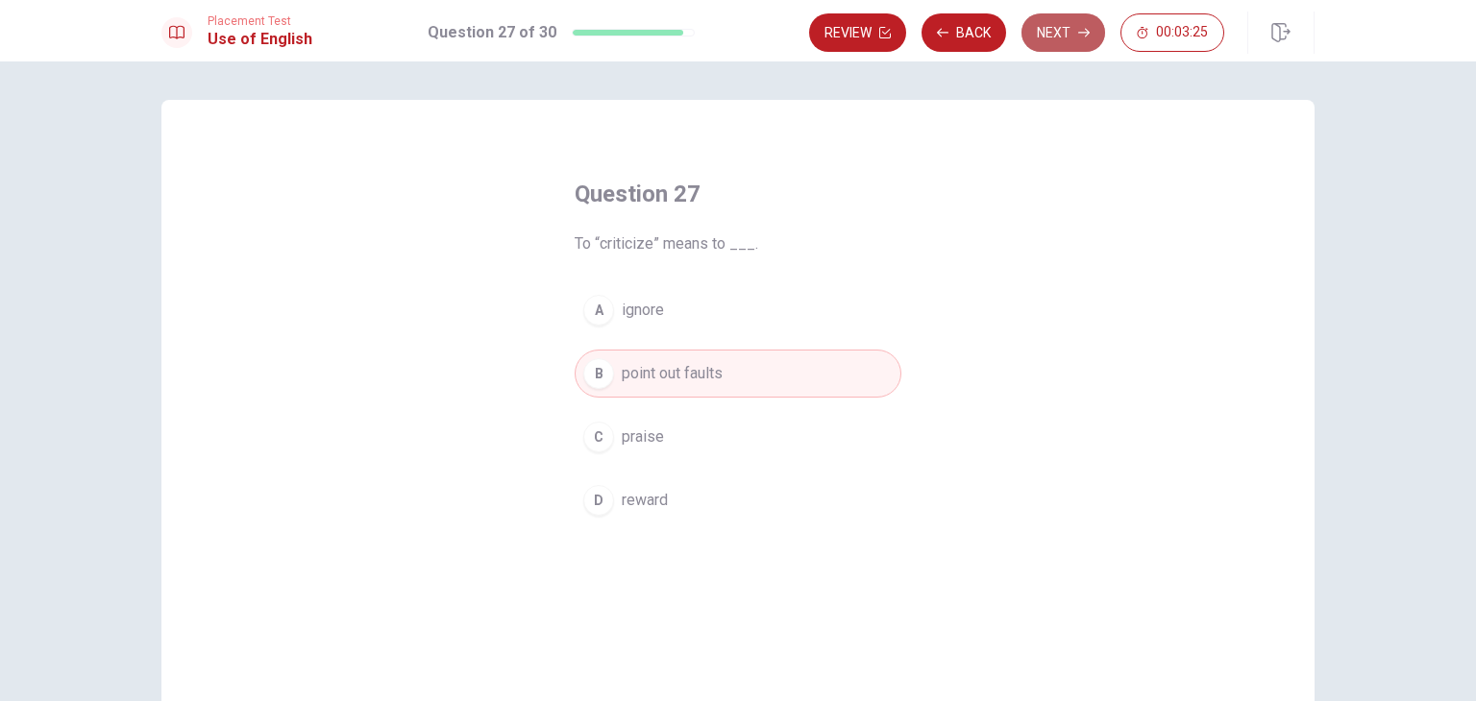
click at [1069, 36] on button "Next" at bounding box center [1063, 32] width 84 height 38
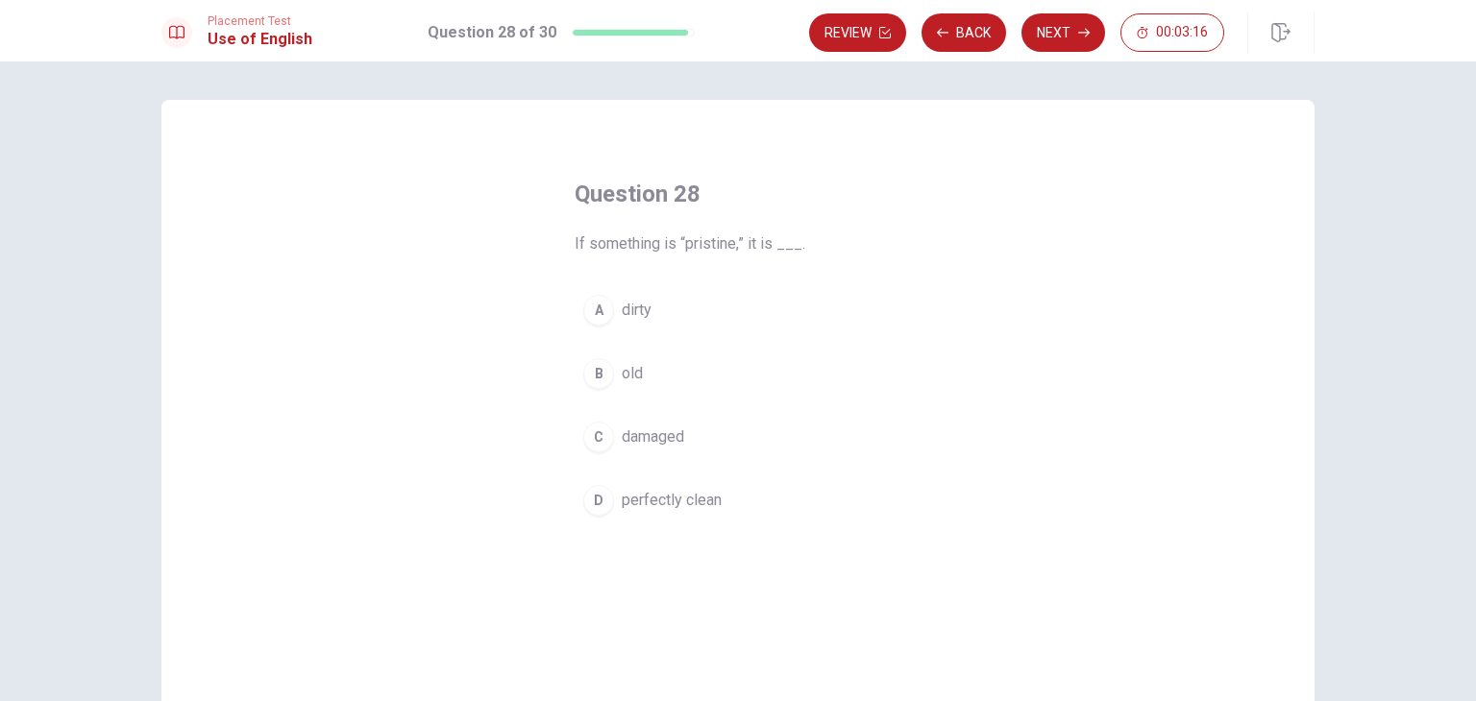
click at [588, 501] on div "D" at bounding box center [598, 500] width 31 height 31
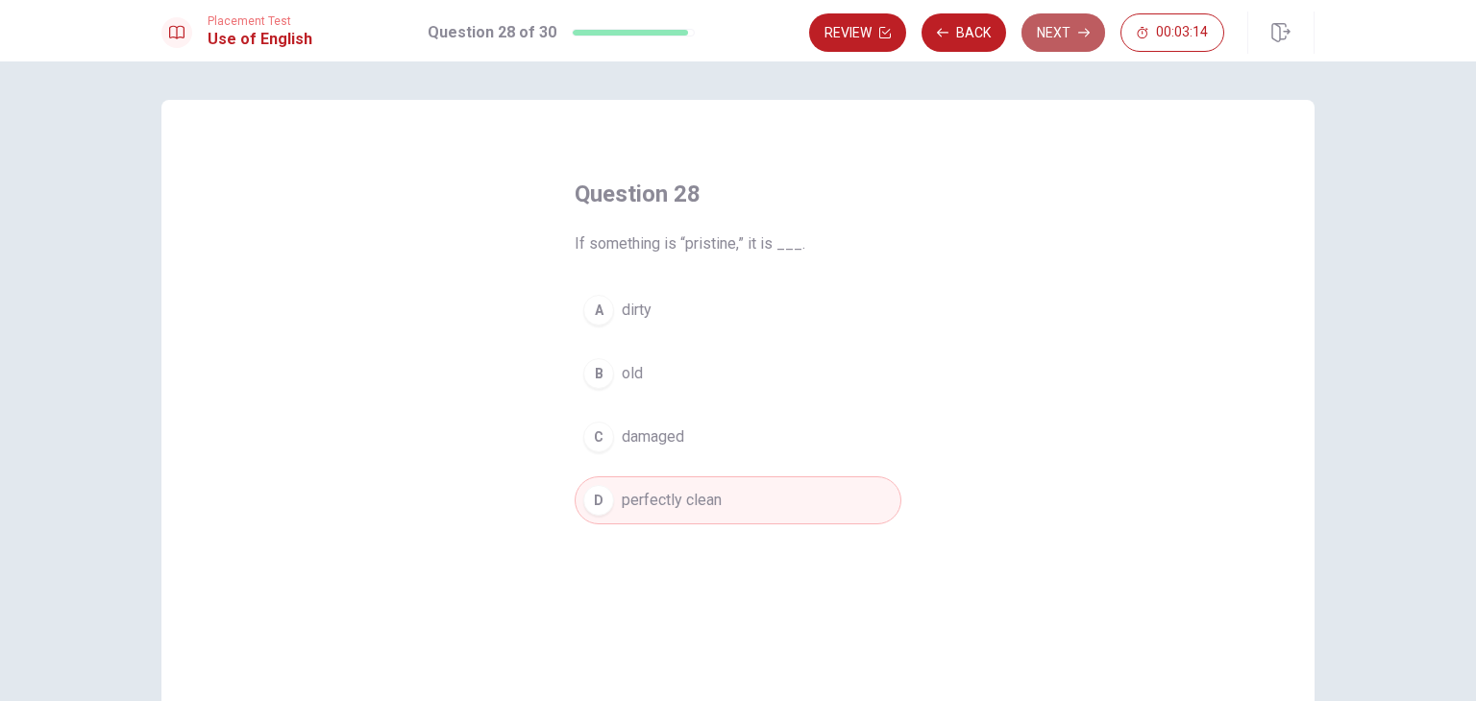
click at [1076, 39] on button "Next" at bounding box center [1063, 32] width 84 height 38
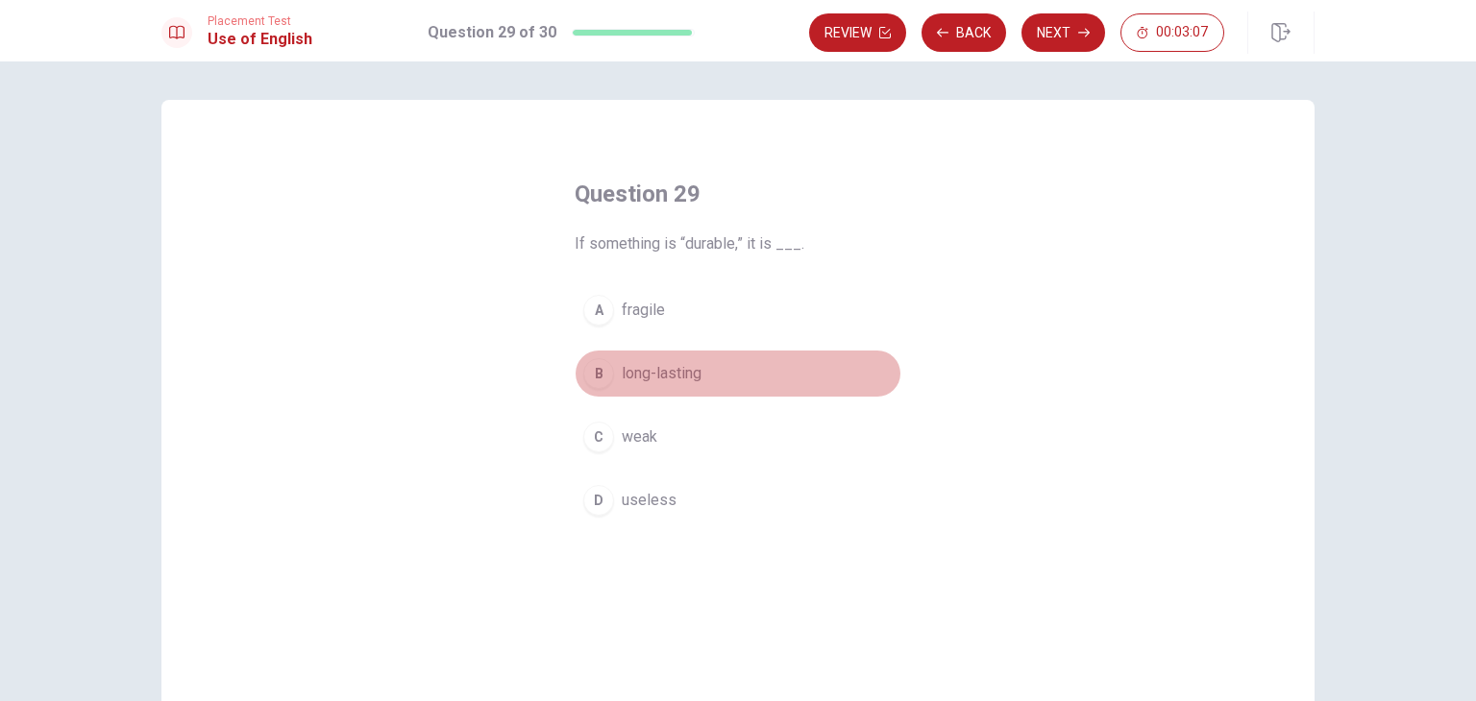
drag, startPoint x: 589, startPoint y: 378, endPoint x: 602, endPoint y: 364, distance: 18.4
click at [589, 376] on div "B" at bounding box center [598, 373] width 31 height 31
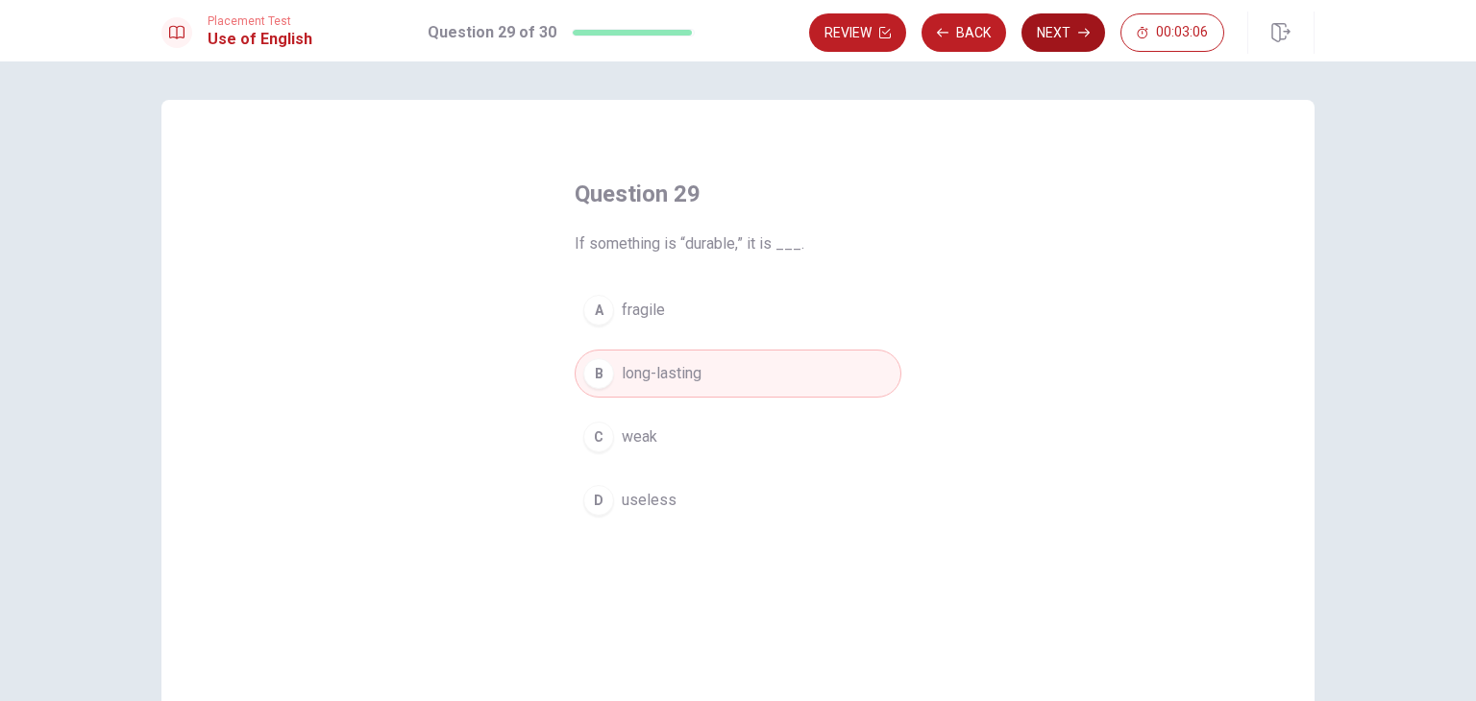
click at [1069, 28] on button "Next" at bounding box center [1063, 32] width 84 height 38
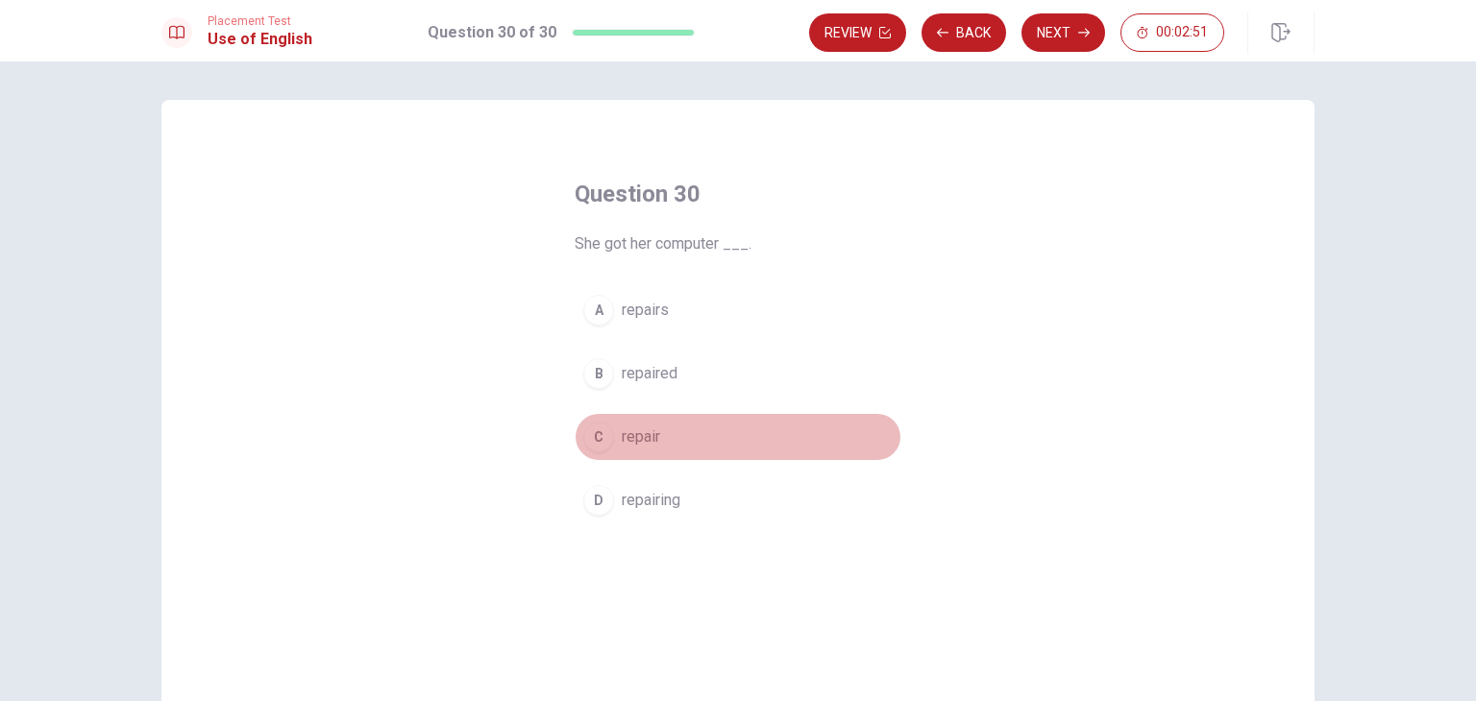
click at [589, 434] on div "C" at bounding box center [598, 437] width 31 height 31
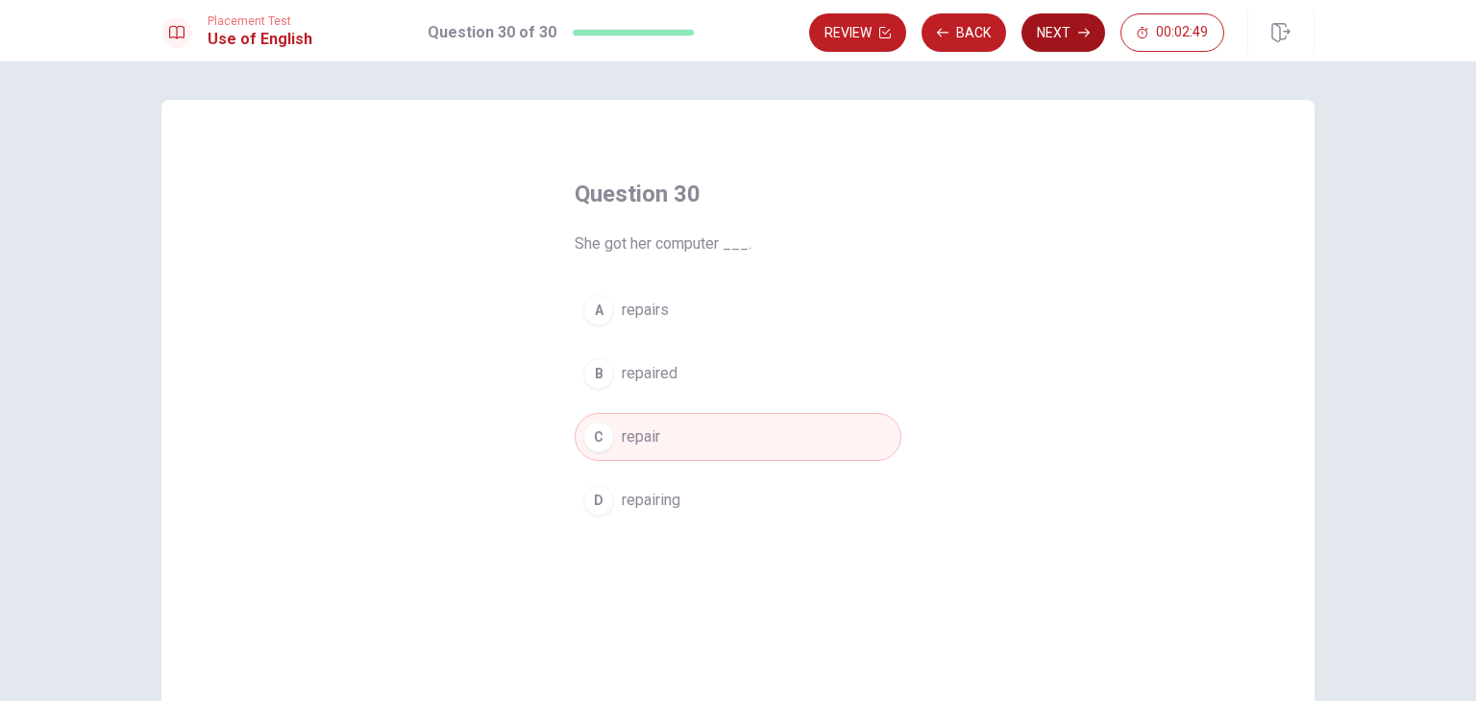
click at [1058, 30] on button "Next" at bounding box center [1063, 32] width 84 height 38
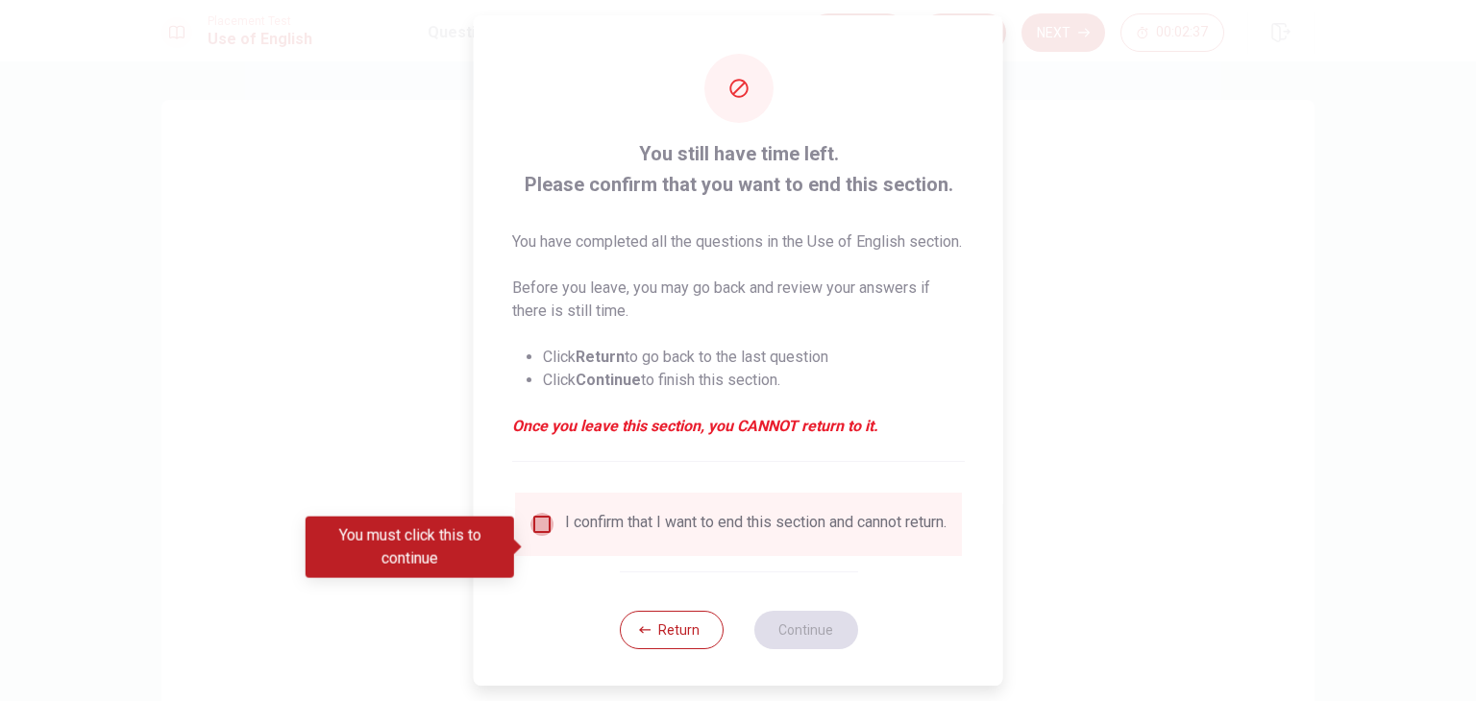
click at [540, 536] on input "You must click this to continue" at bounding box center [541, 524] width 23 height 23
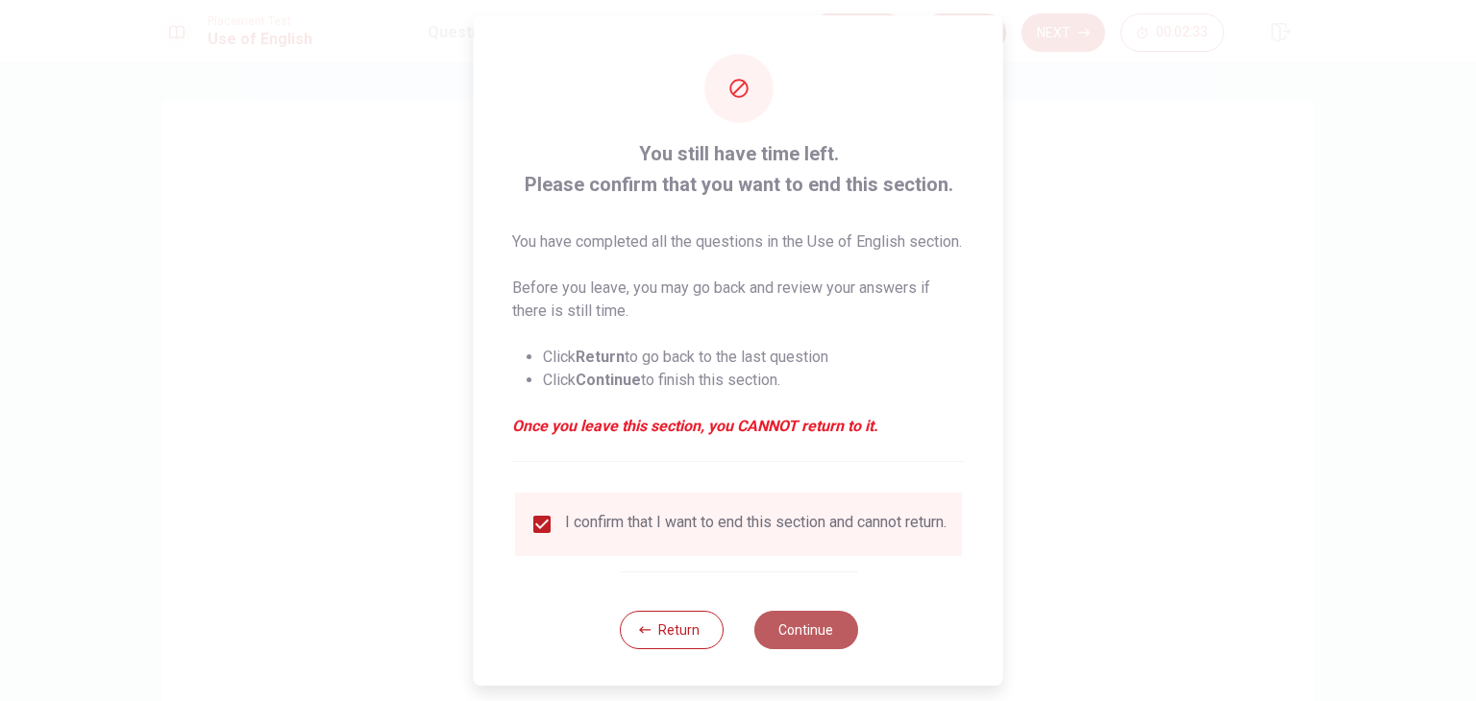
click at [823, 650] on button "Continue" at bounding box center [805, 630] width 104 height 38
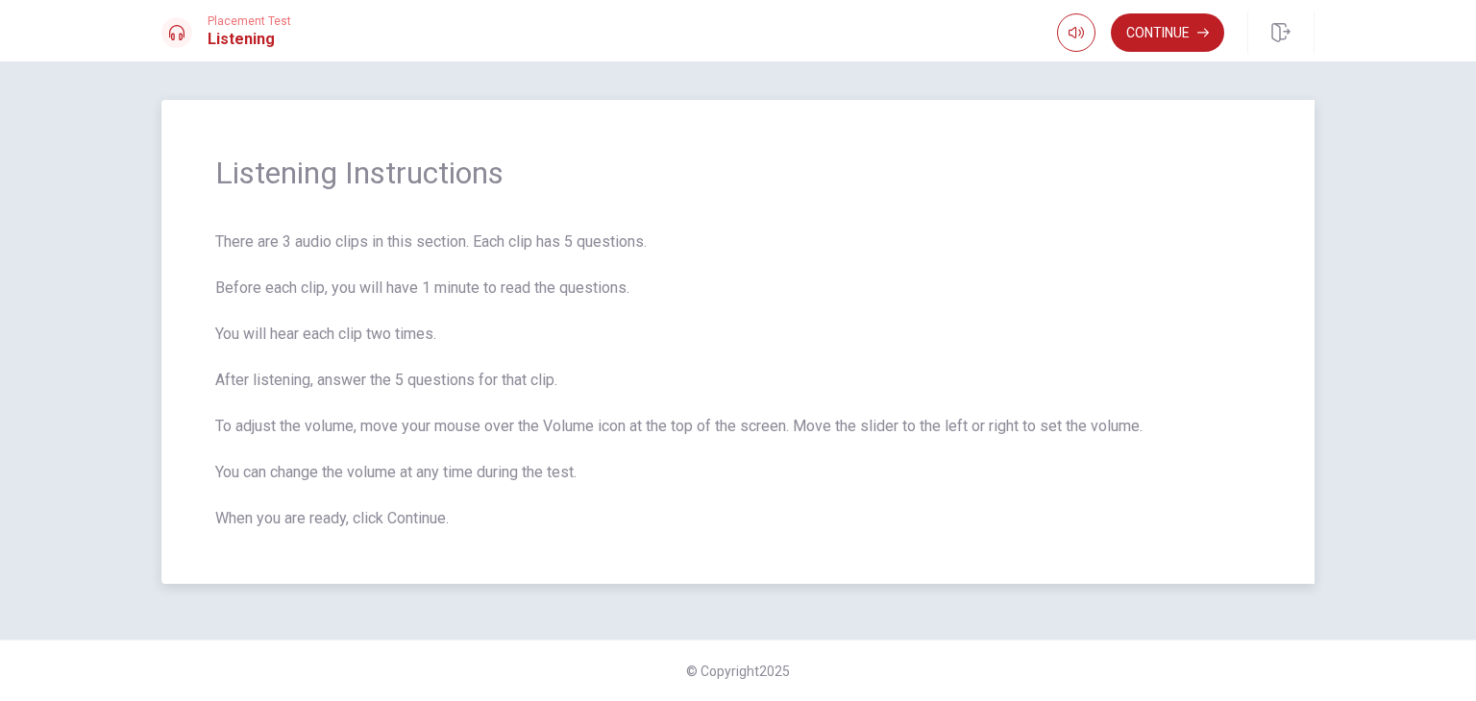
click at [922, 285] on span "There are 3 audio clips in this section. Each clip has 5 questions. Before each…" at bounding box center [737, 381] width 1045 height 300
click at [1184, 30] on button "Continue" at bounding box center [1167, 32] width 113 height 38
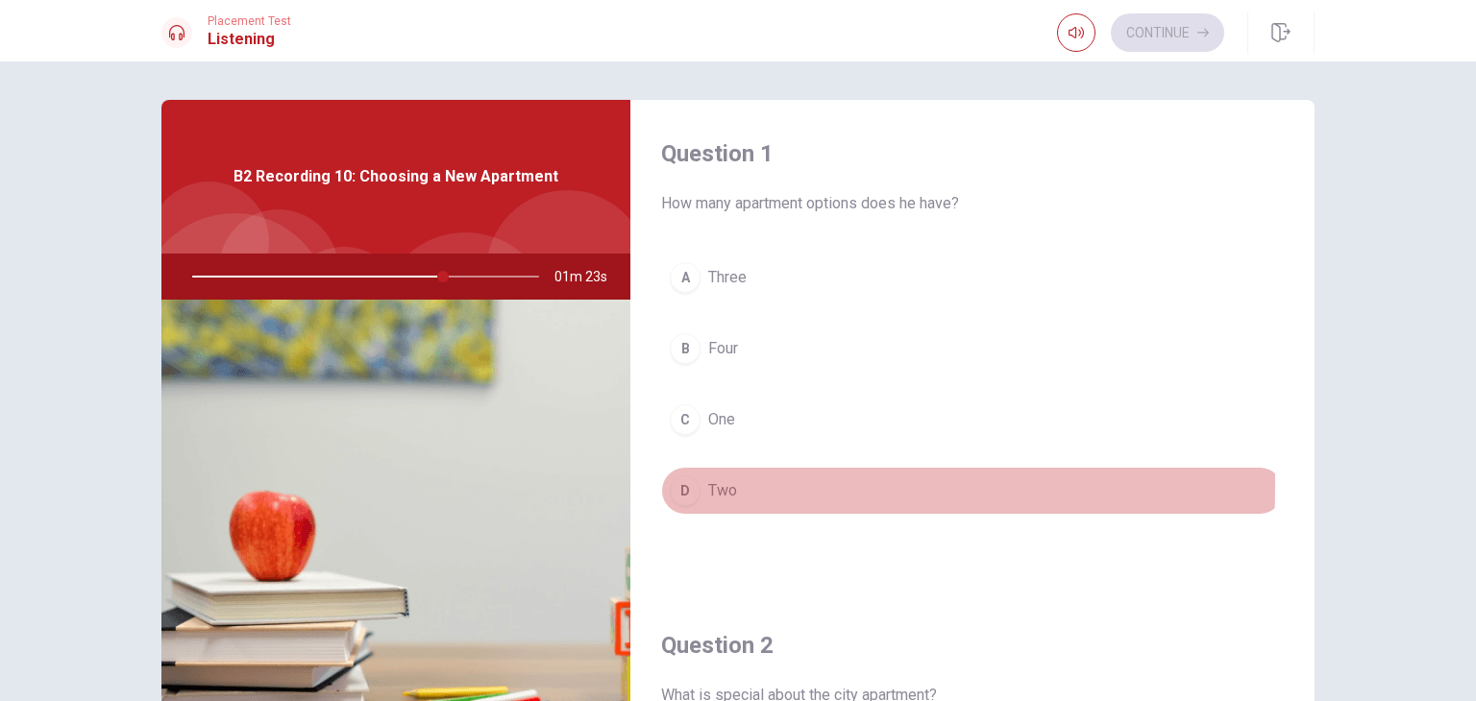
click at [676, 485] on div "D" at bounding box center [685, 491] width 31 height 31
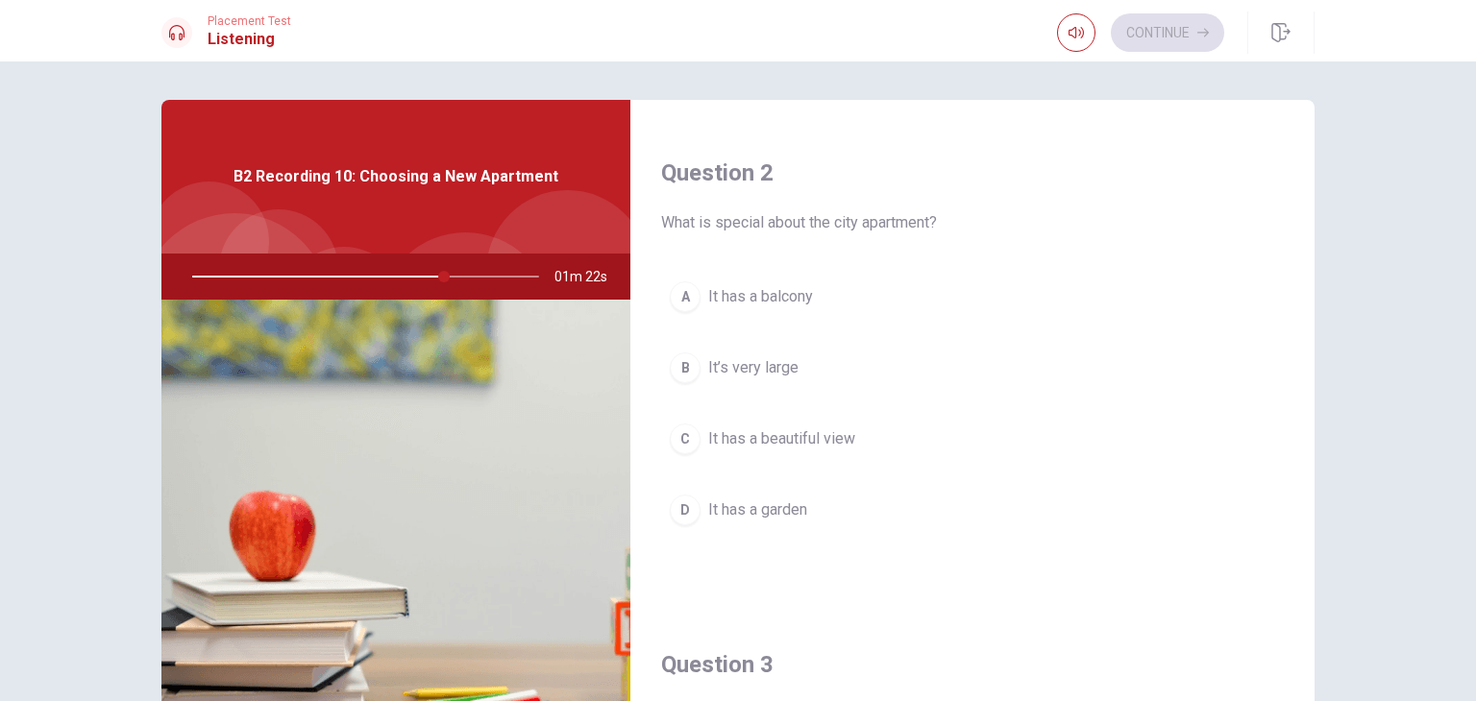
scroll to position [480, 0]
click at [675, 426] on div "C" at bounding box center [685, 431] width 31 height 31
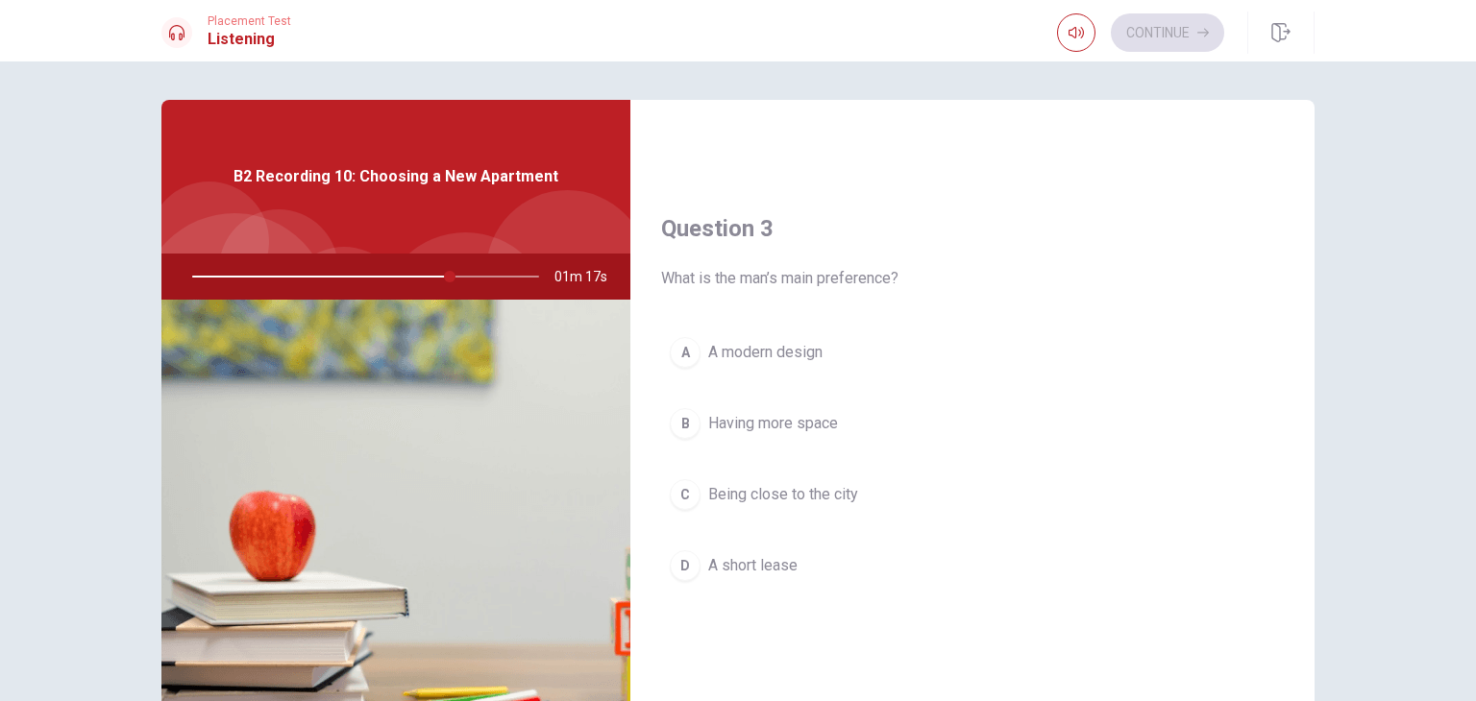
scroll to position [961, 0]
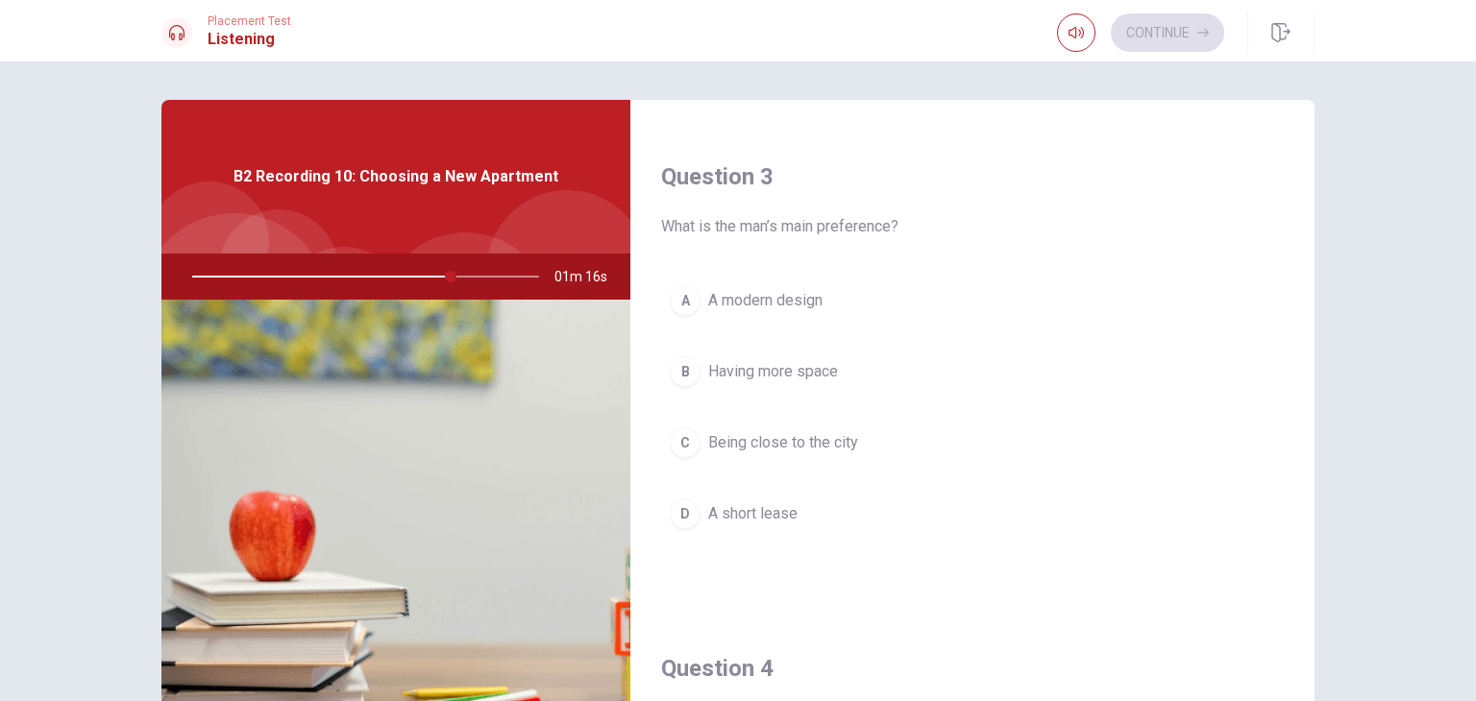
click at [676, 363] on div "B" at bounding box center [685, 371] width 31 height 31
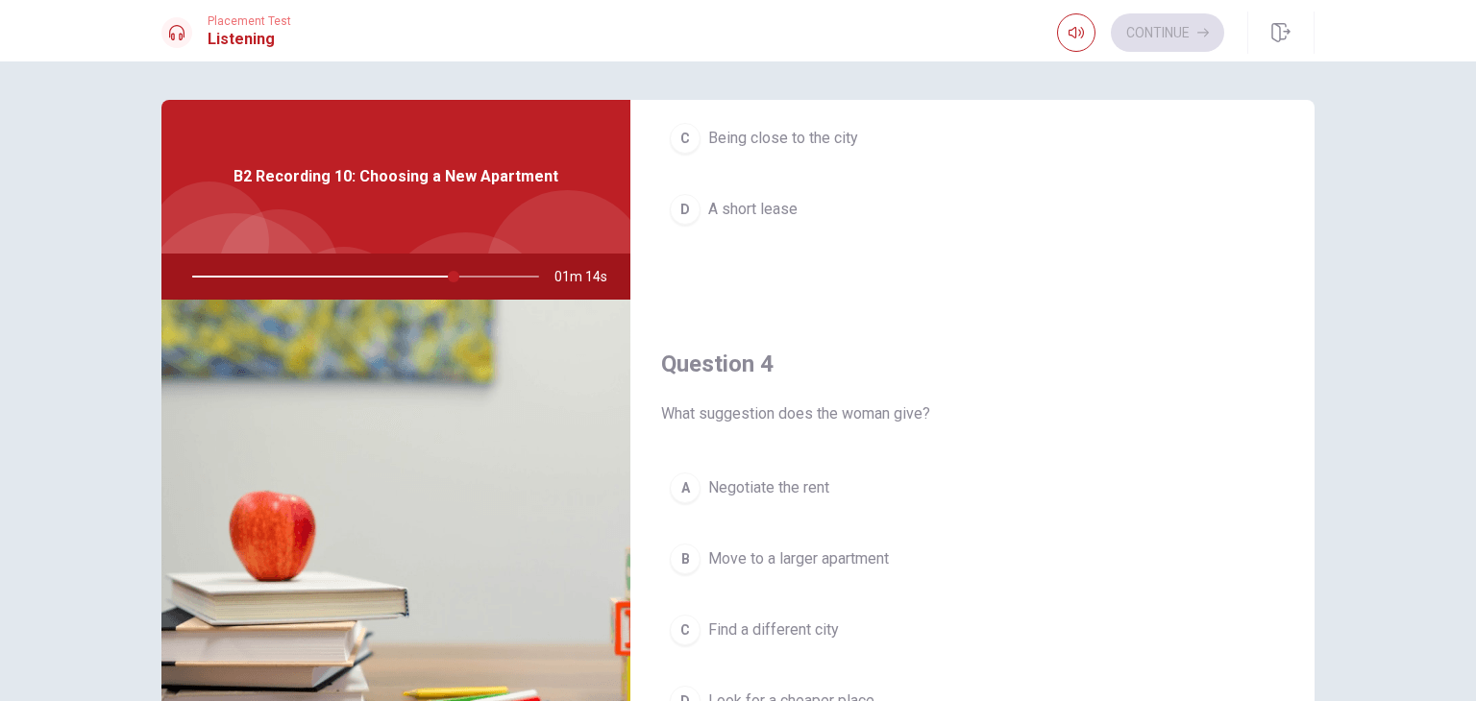
scroll to position [1345, 0]
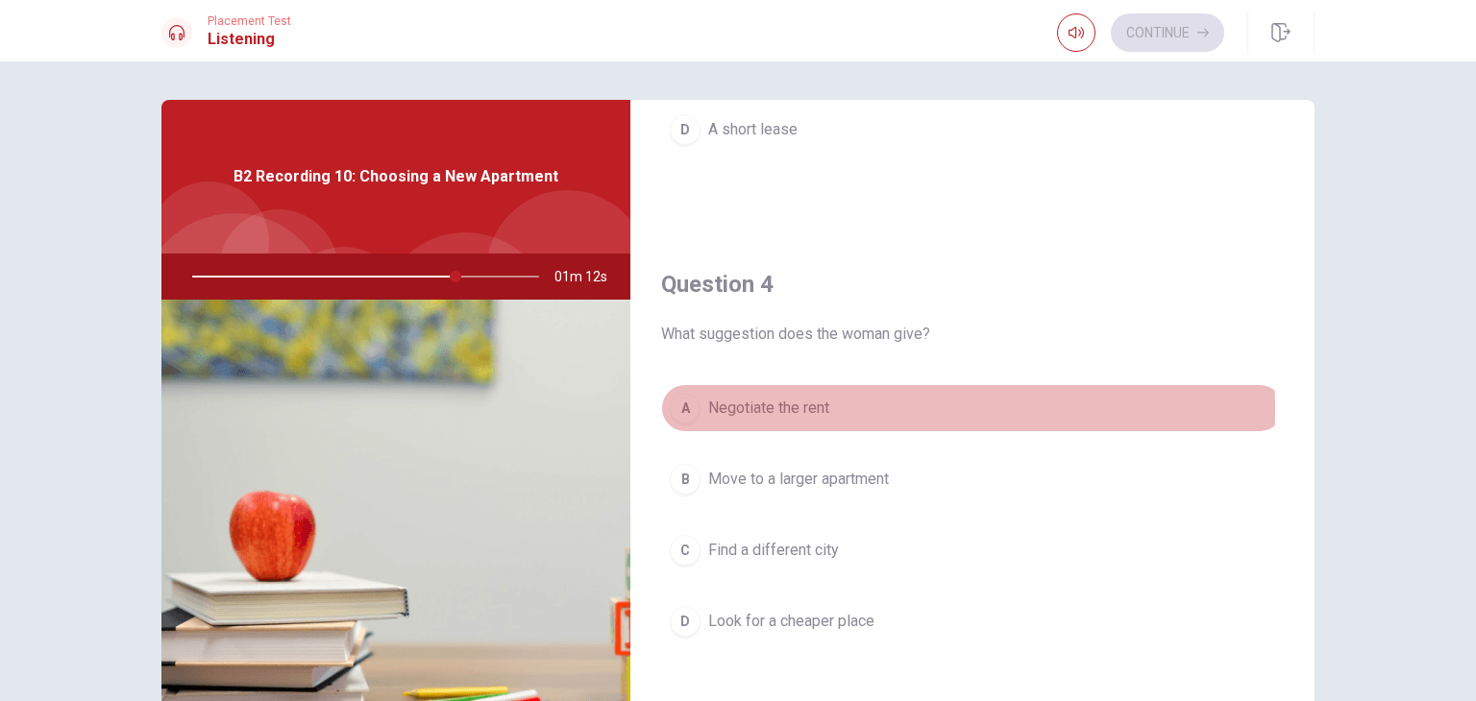
click at [675, 405] on div "A" at bounding box center [685, 408] width 31 height 31
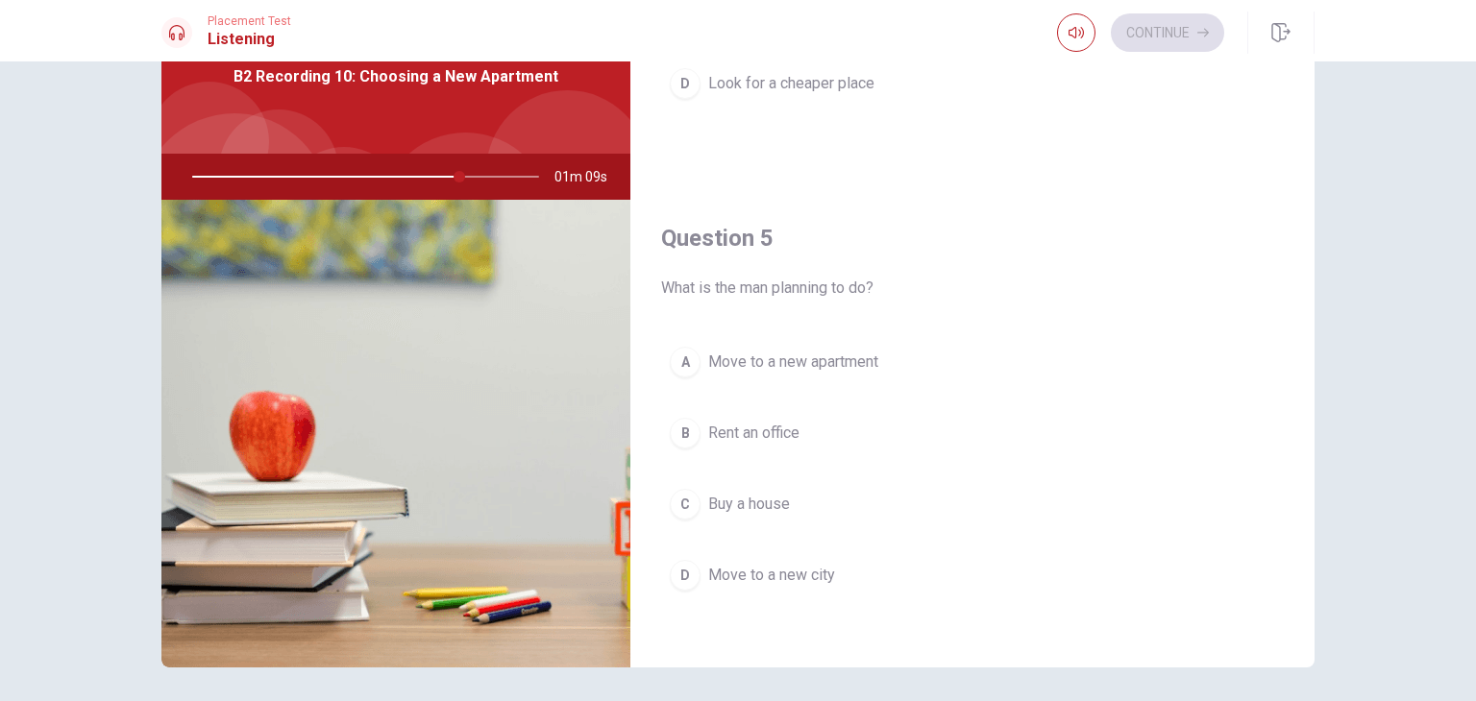
scroll to position [166, 0]
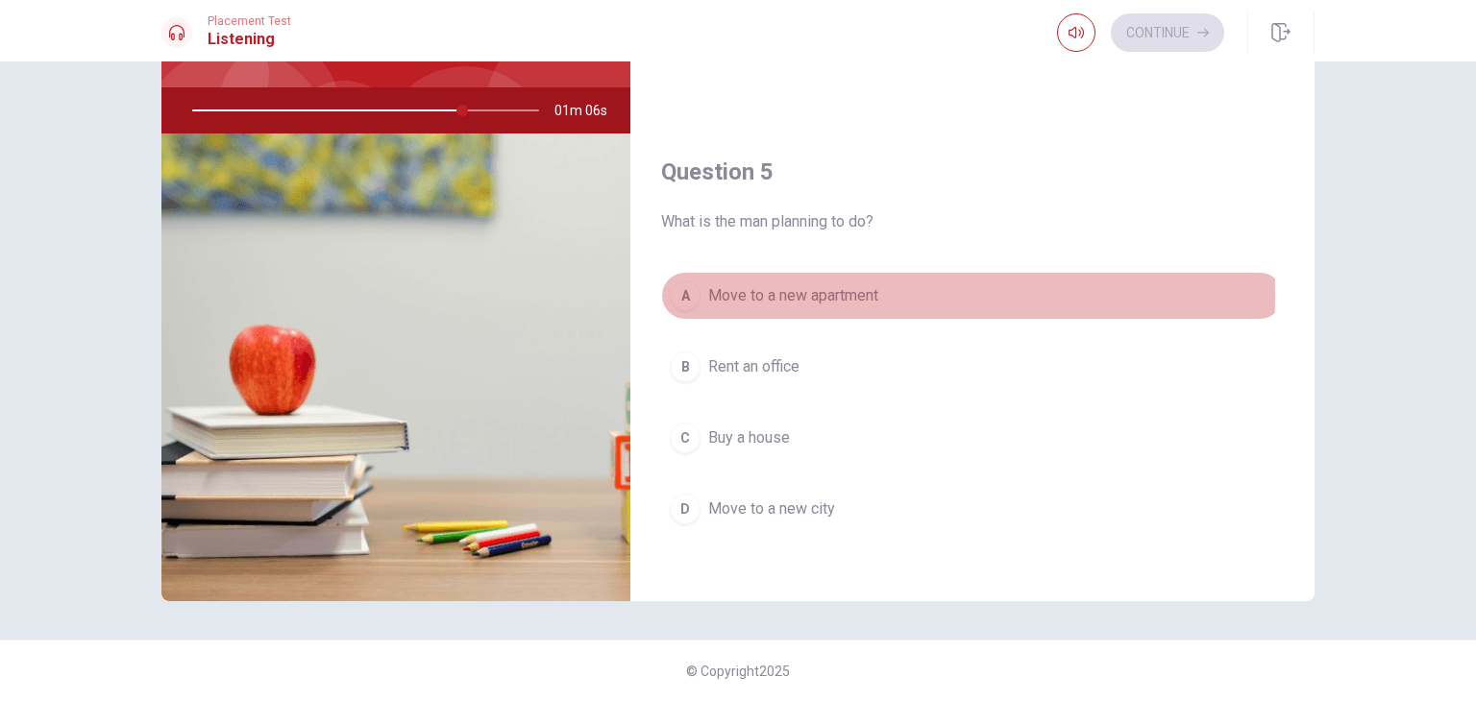
click at [680, 286] on div "A" at bounding box center [685, 296] width 31 height 31
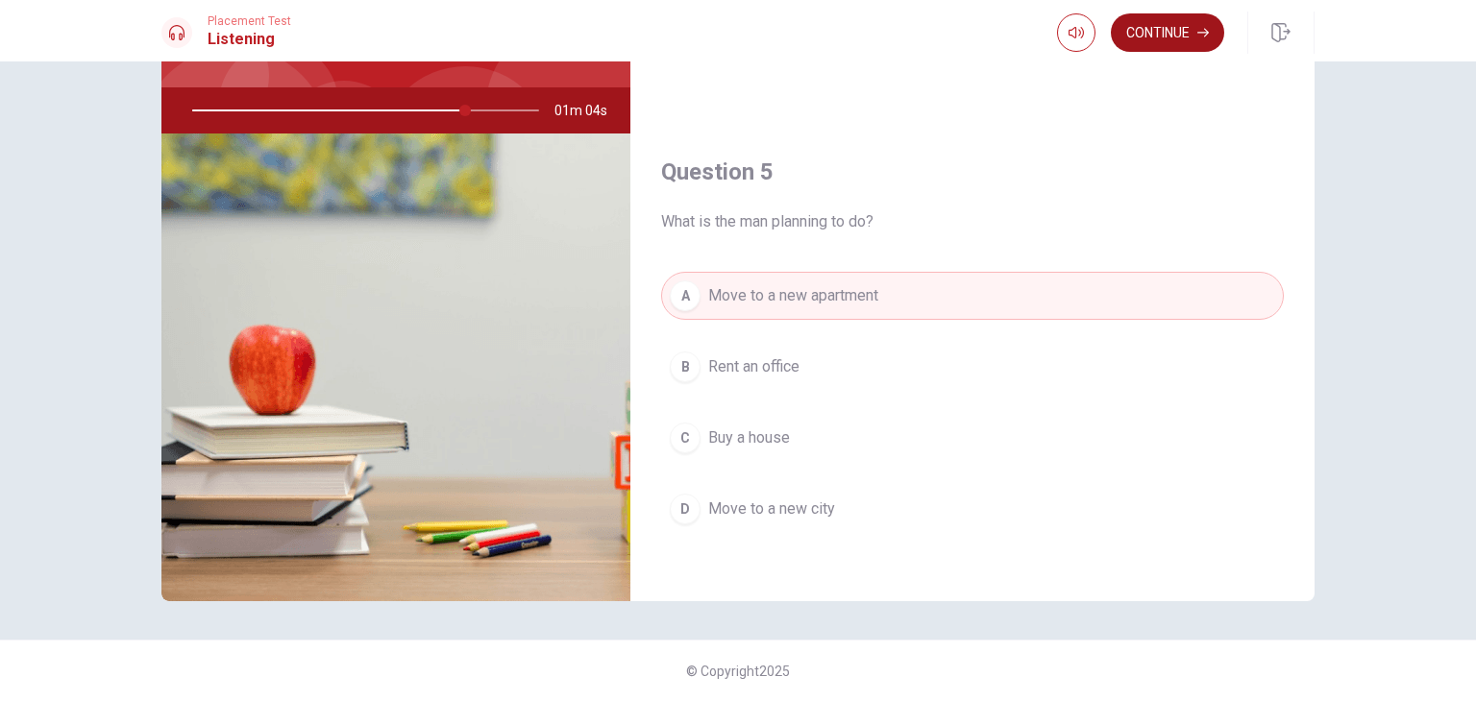
click at [1162, 43] on button "Continue" at bounding box center [1167, 32] width 113 height 38
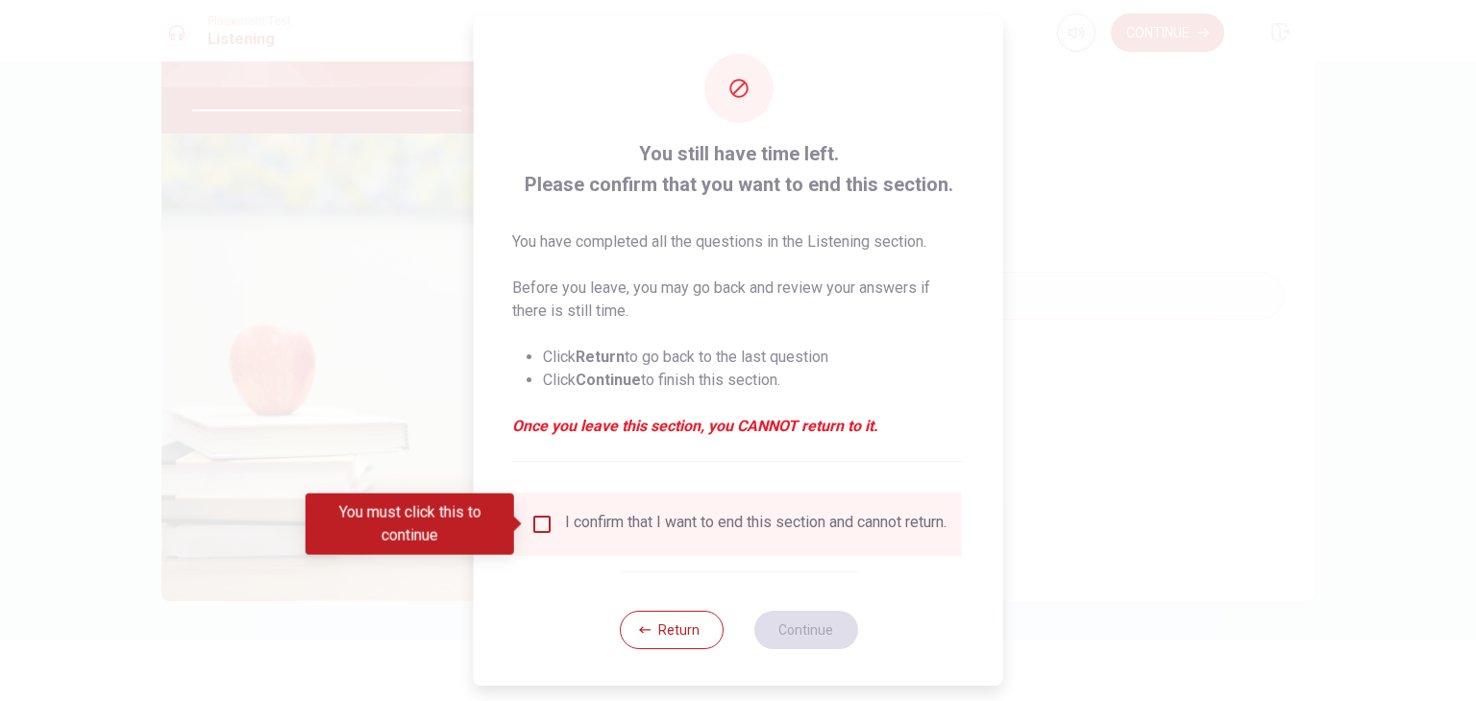
click at [543, 522] on input "You must click this to continue" at bounding box center [541, 524] width 23 height 23
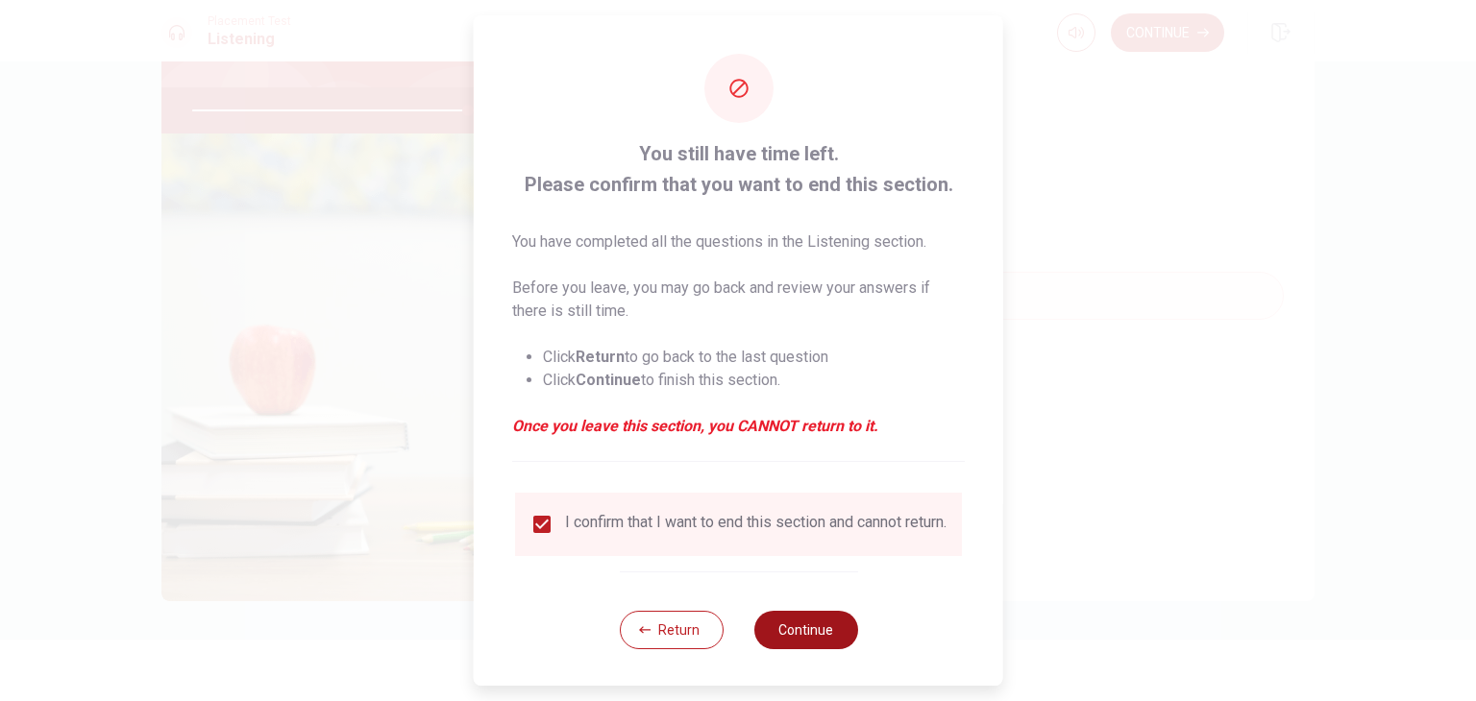
click at [813, 637] on button "Continue" at bounding box center [805, 630] width 104 height 38
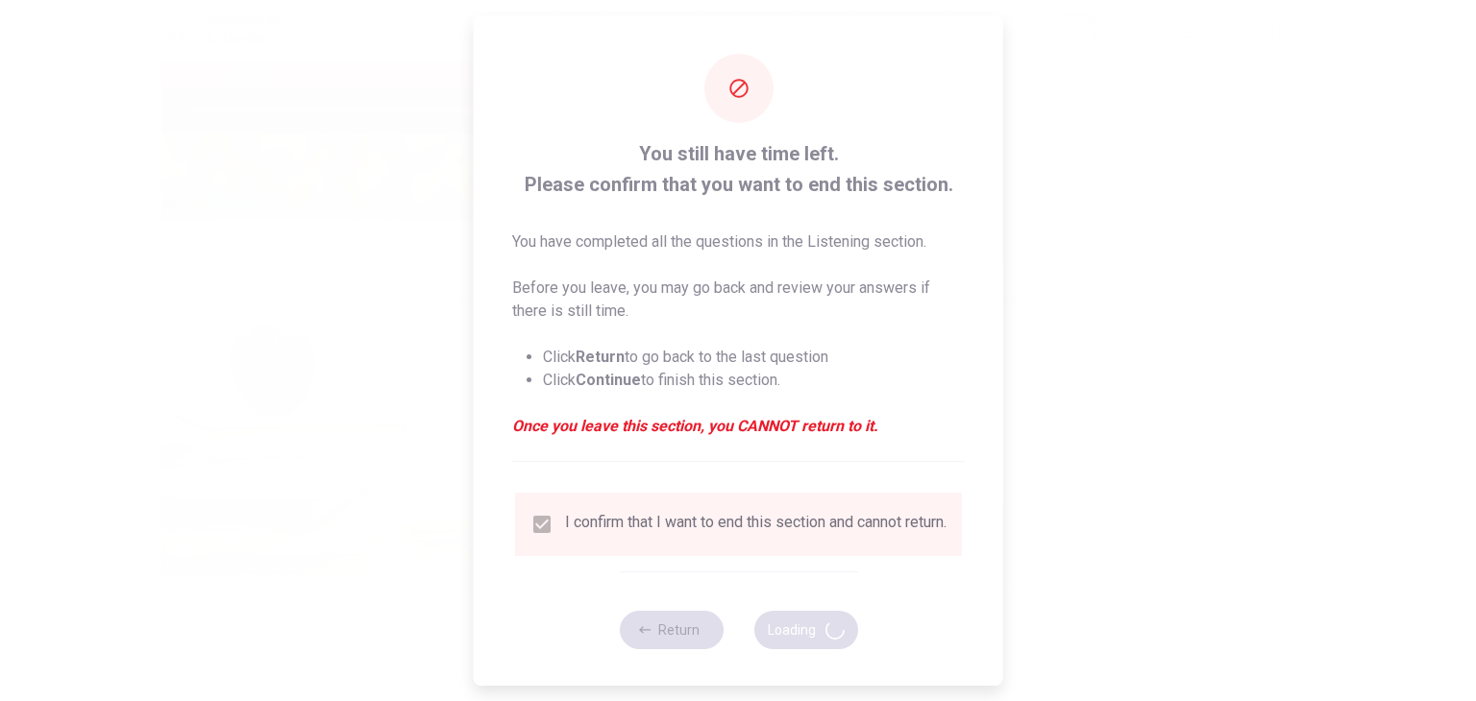
type input "80"
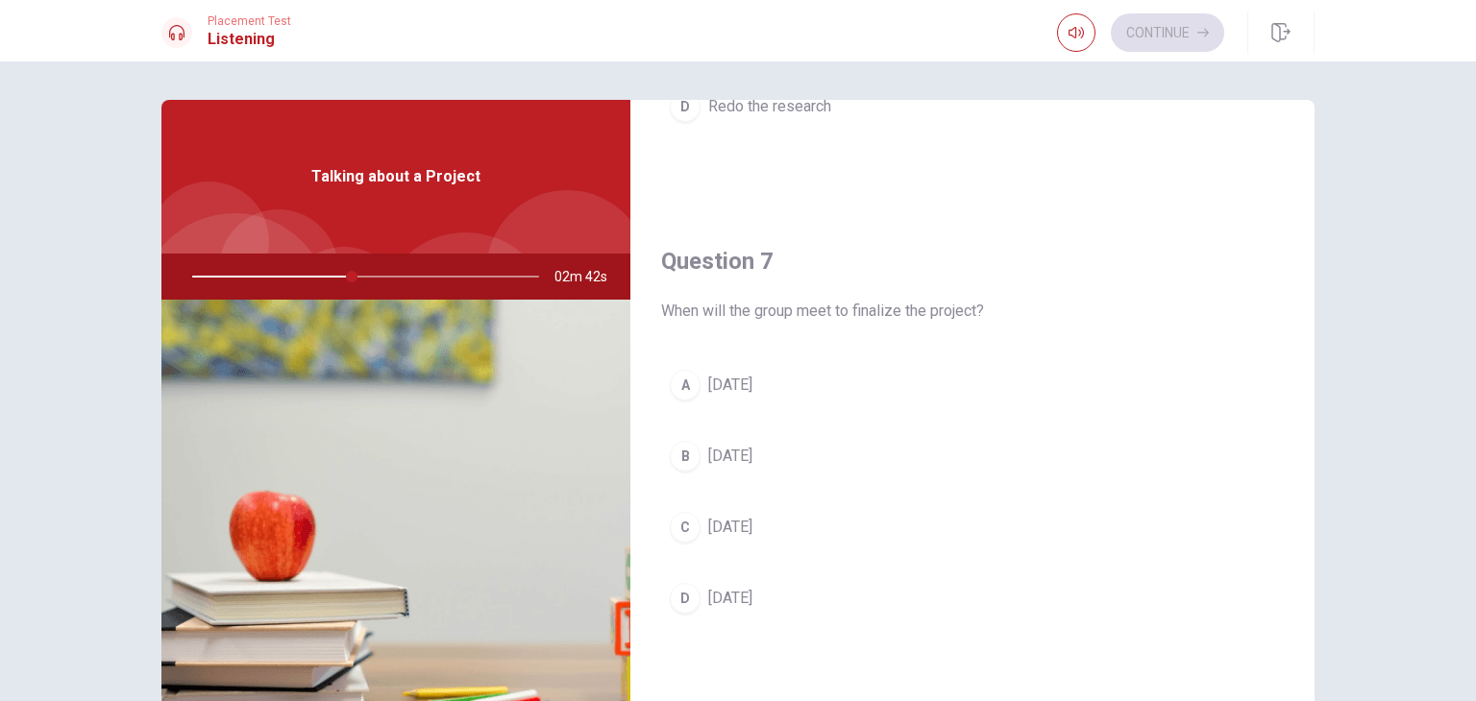
scroll to position [0, 0]
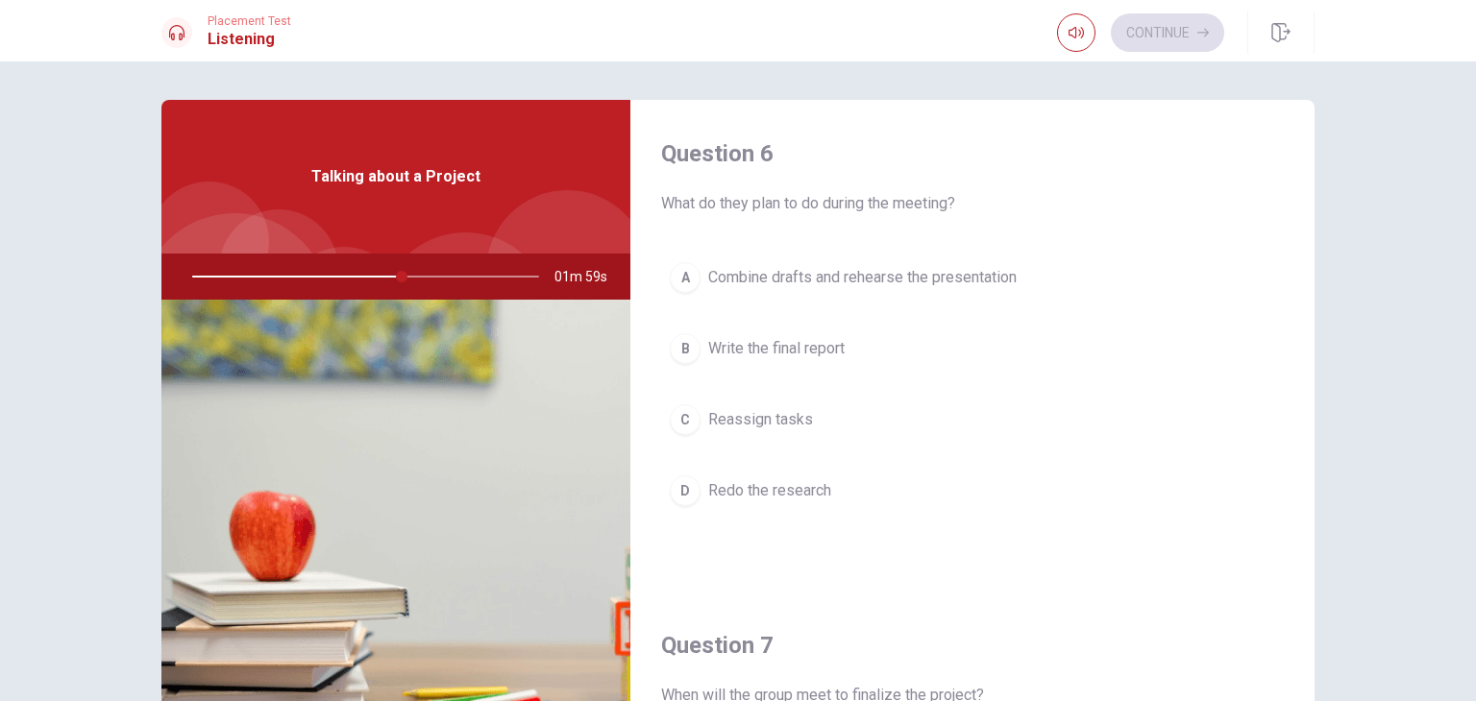
click at [676, 281] on div "A" at bounding box center [685, 277] width 31 height 31
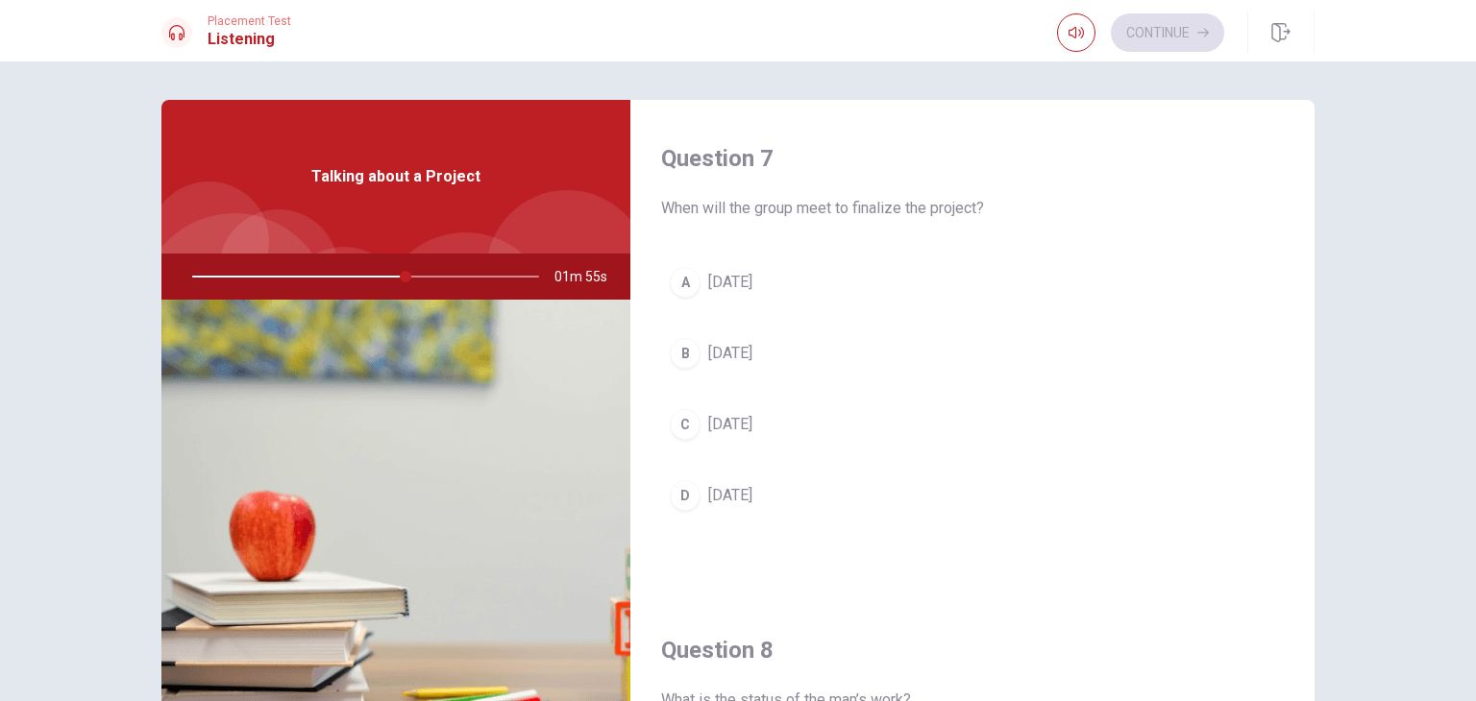
scroll to position [480, 0]
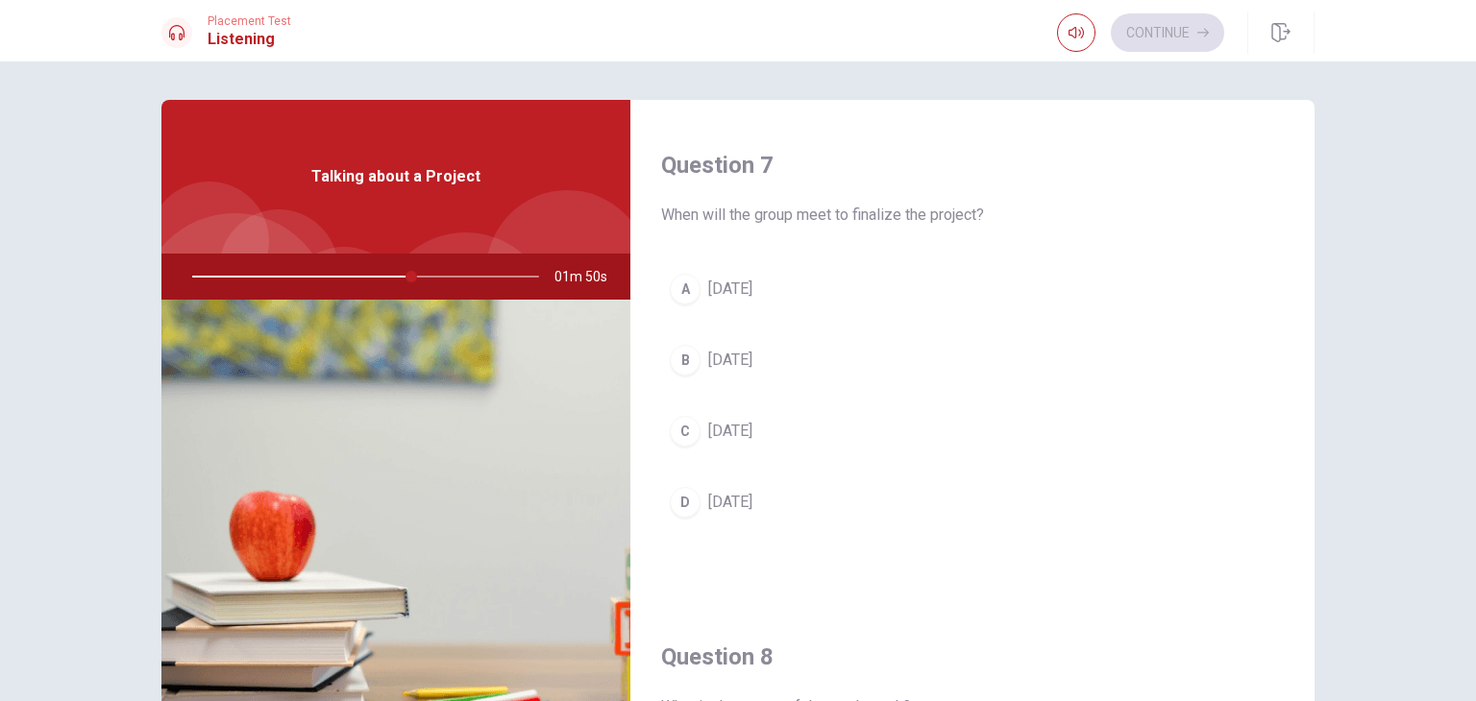
click at [674, 357] on div "B" at bounding box center [685, 360] width 31 height 31
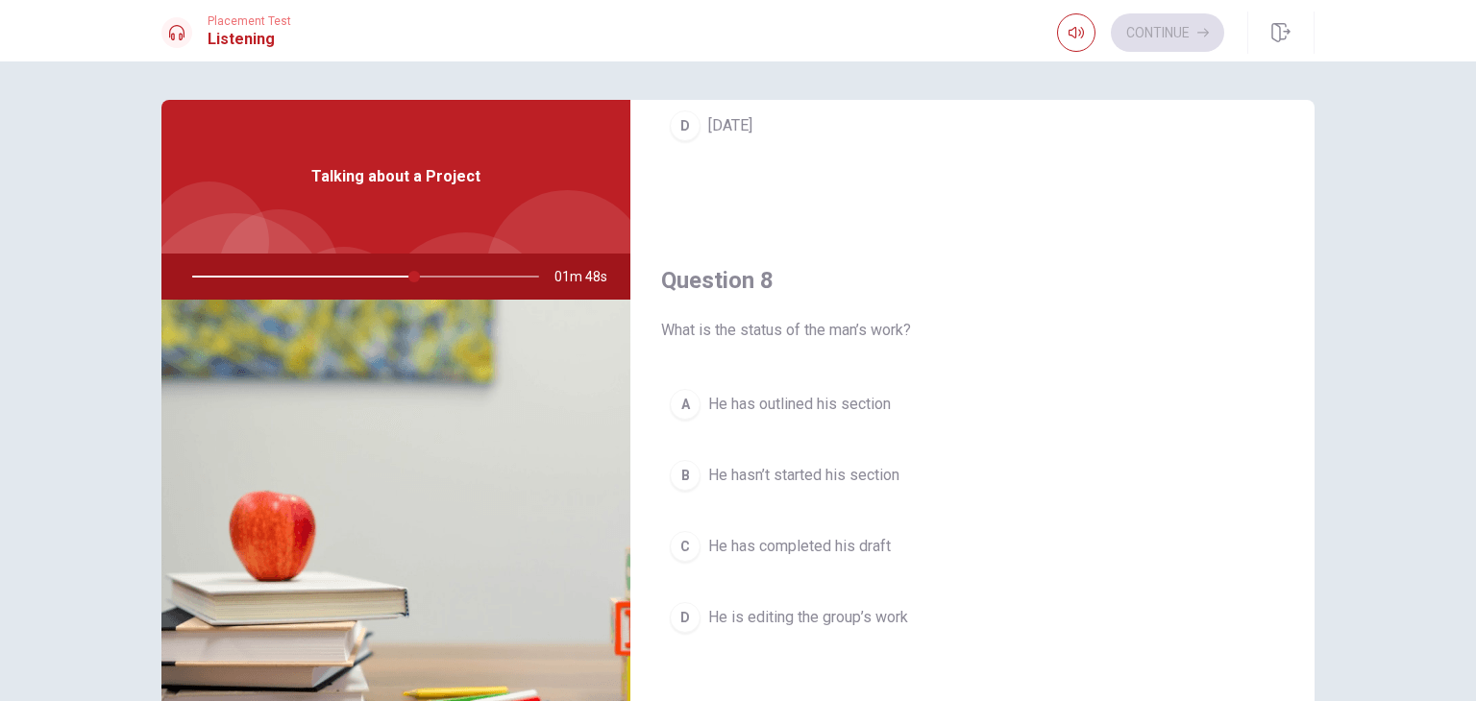
scroll to position [865, 0]
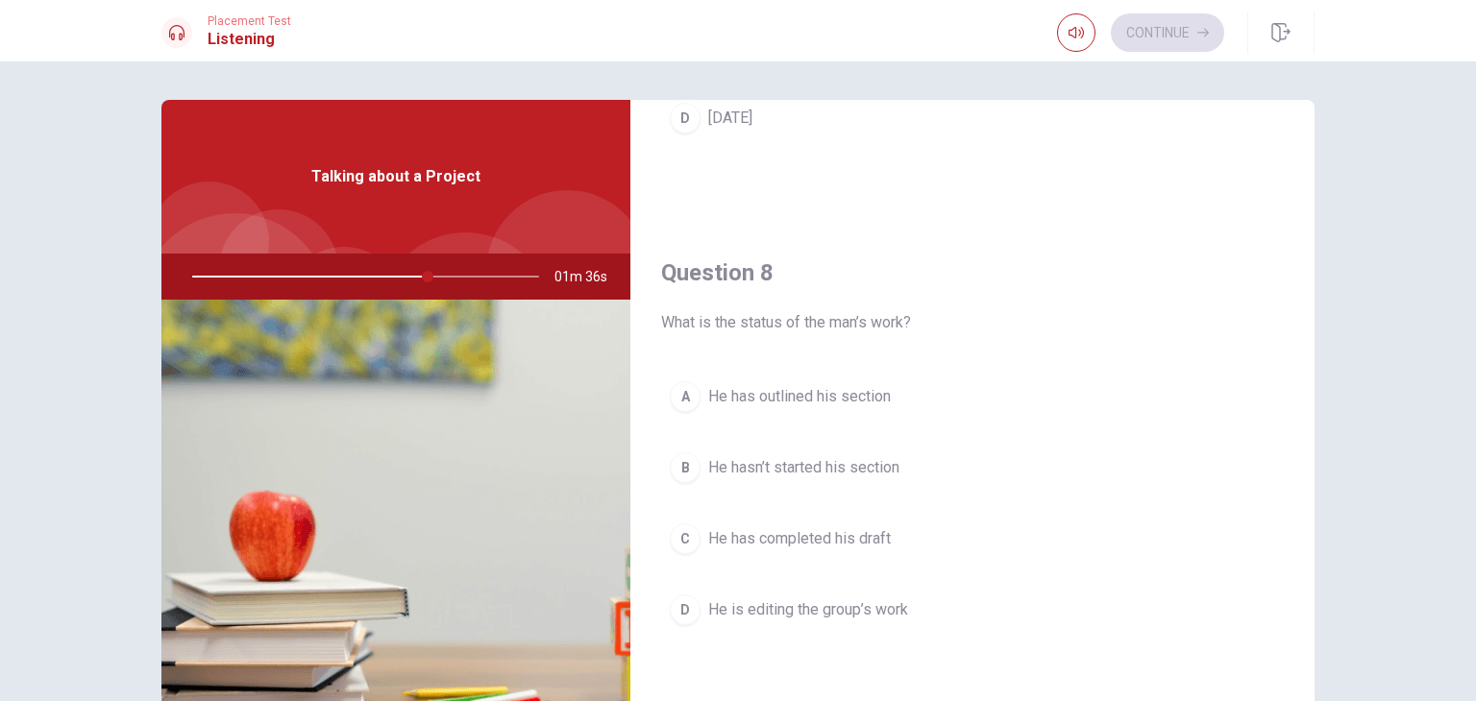
click at [677, 395] on div "A" at bounding box center [685, 396] width 31 height 31
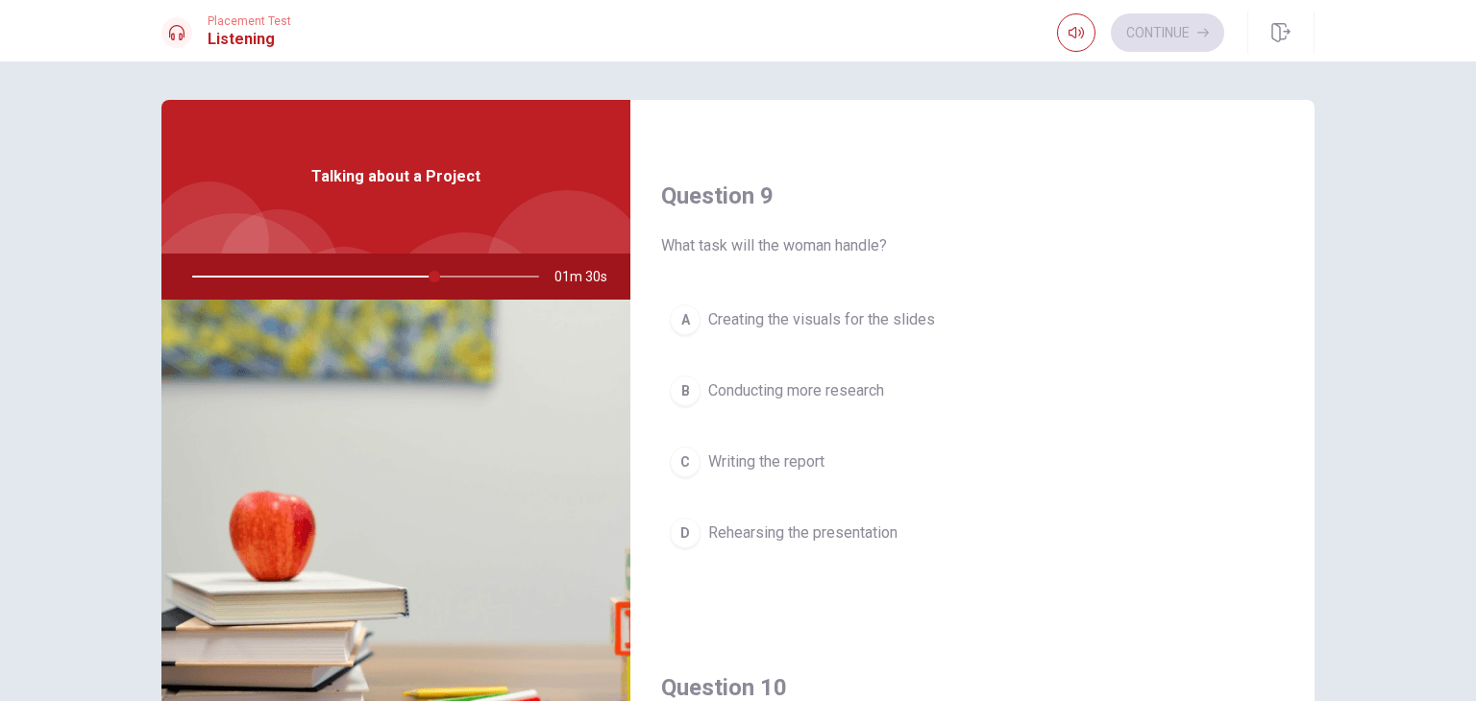
scroll to position [1441, 0]
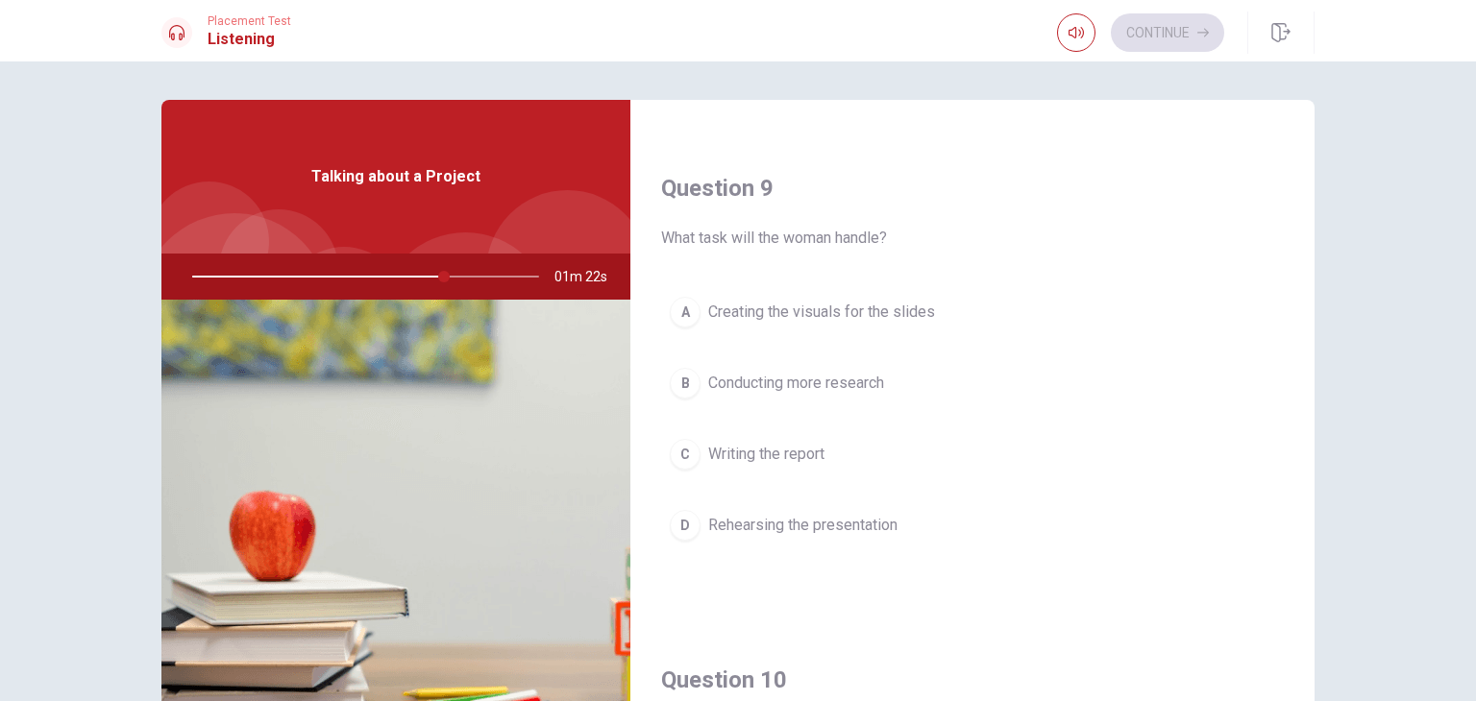
click at [681, 305] on div "A" at bounding box center [685, 312] width 31 height 31
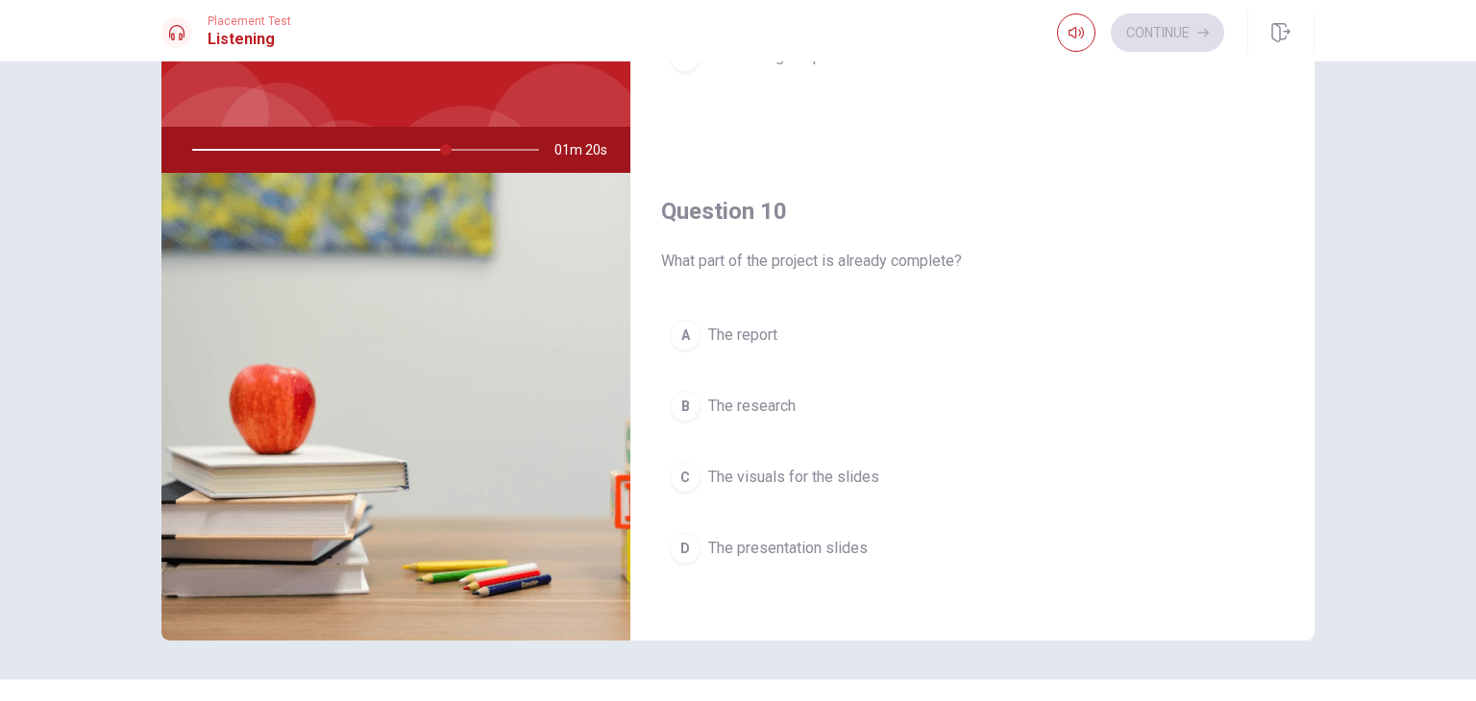
scroll to position [166, 0]
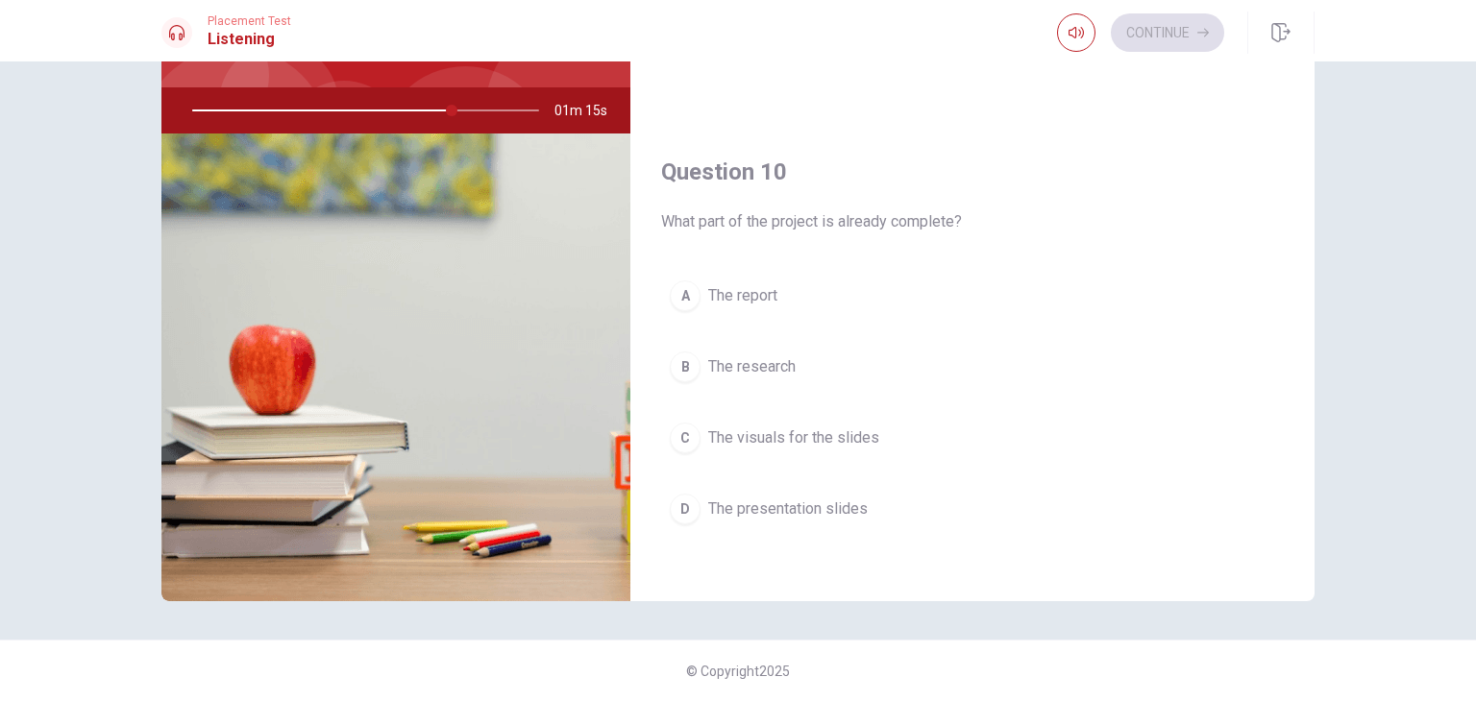
click at [679, 360] on div "B" at bounding box center [685, 367] width 31 height 31
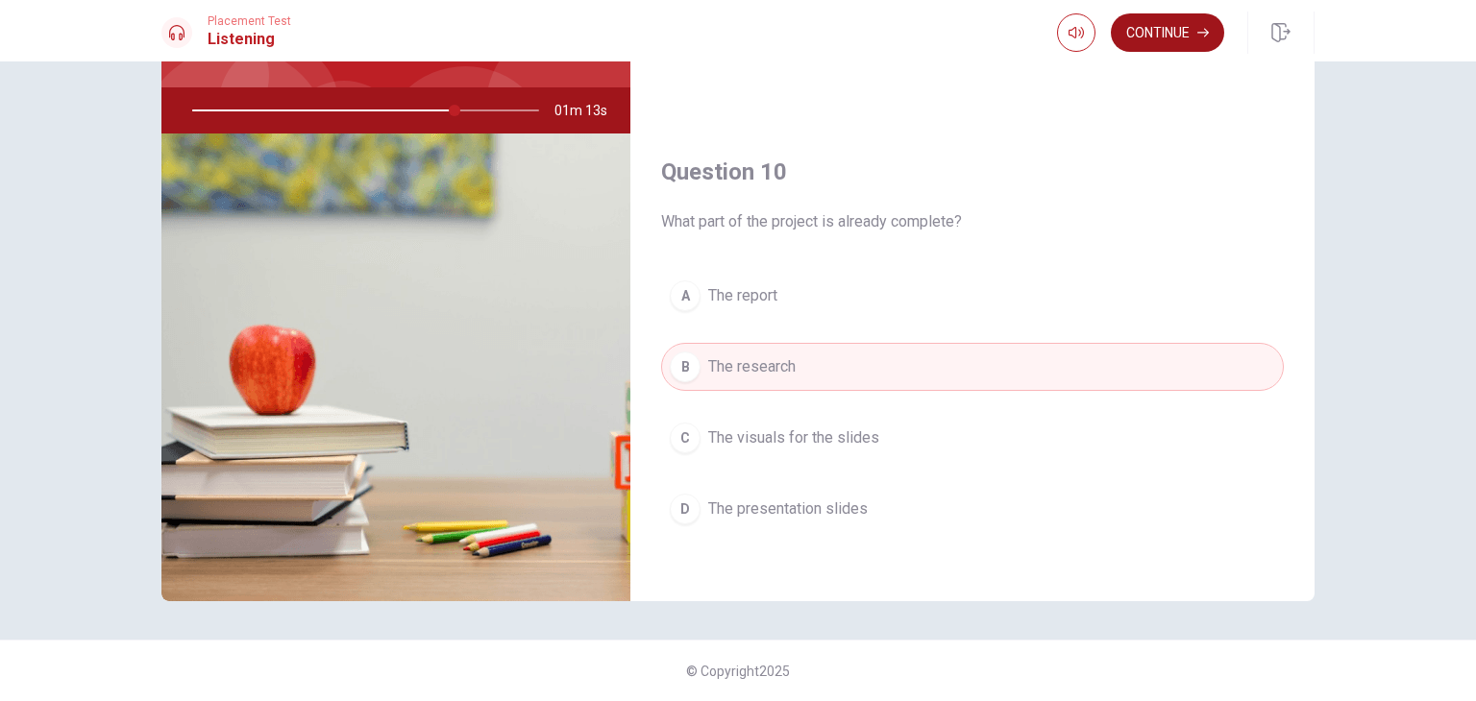
click at [1178, 40] on button "Continue" at bounding box center [1167, 32] width 113 height 38
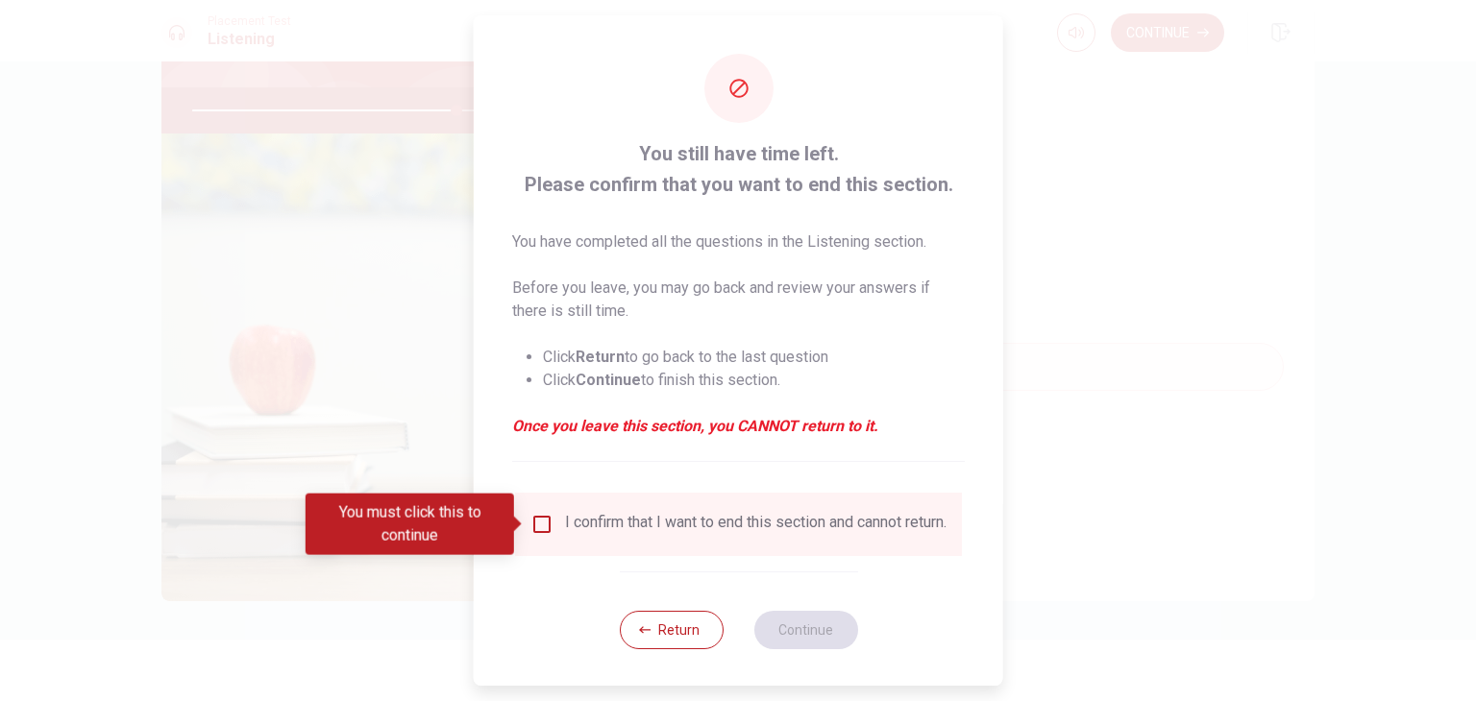
click at [537, 522] on input "You must click this to continue" at bounding box center [541, 524] width 23 height 23
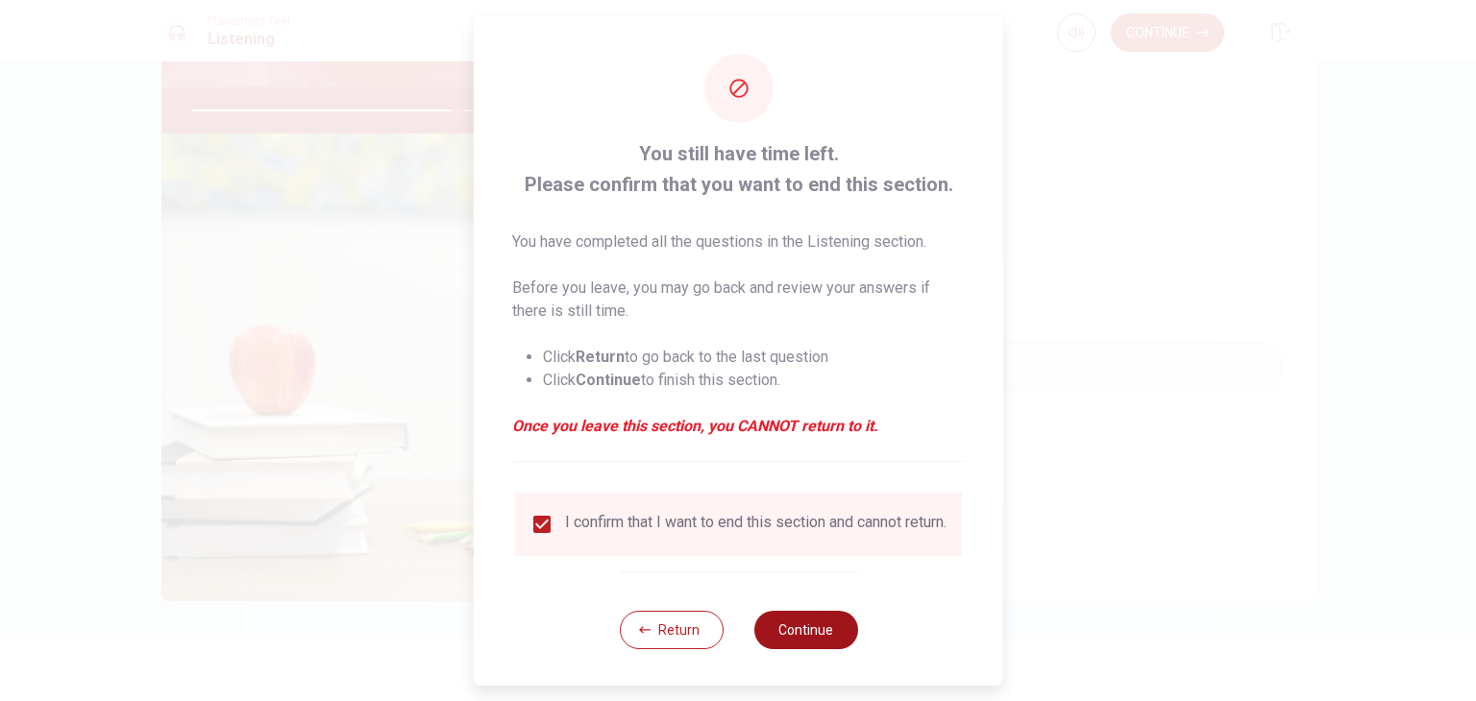
click at [814, 640] on button "Continue" at bounding box center [805, 630] width 104 height 38
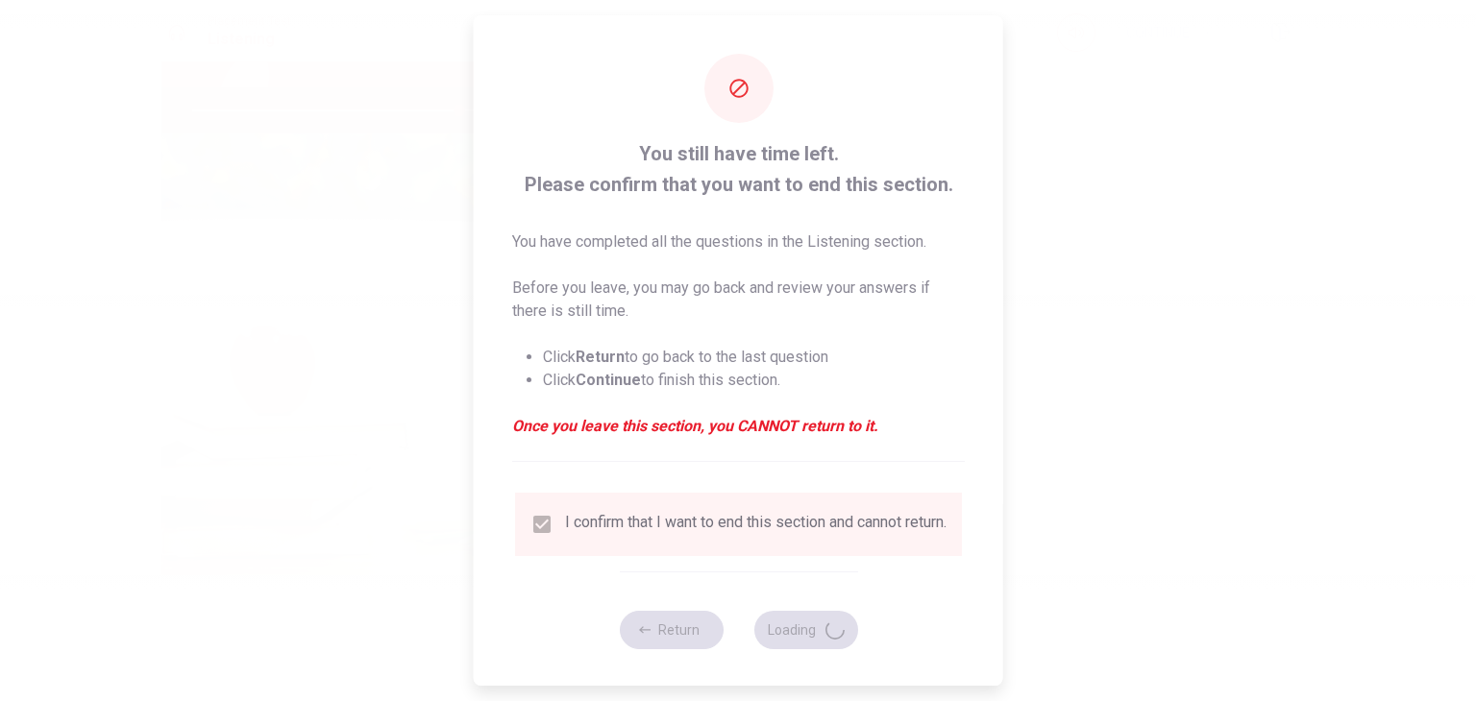
type input "77"
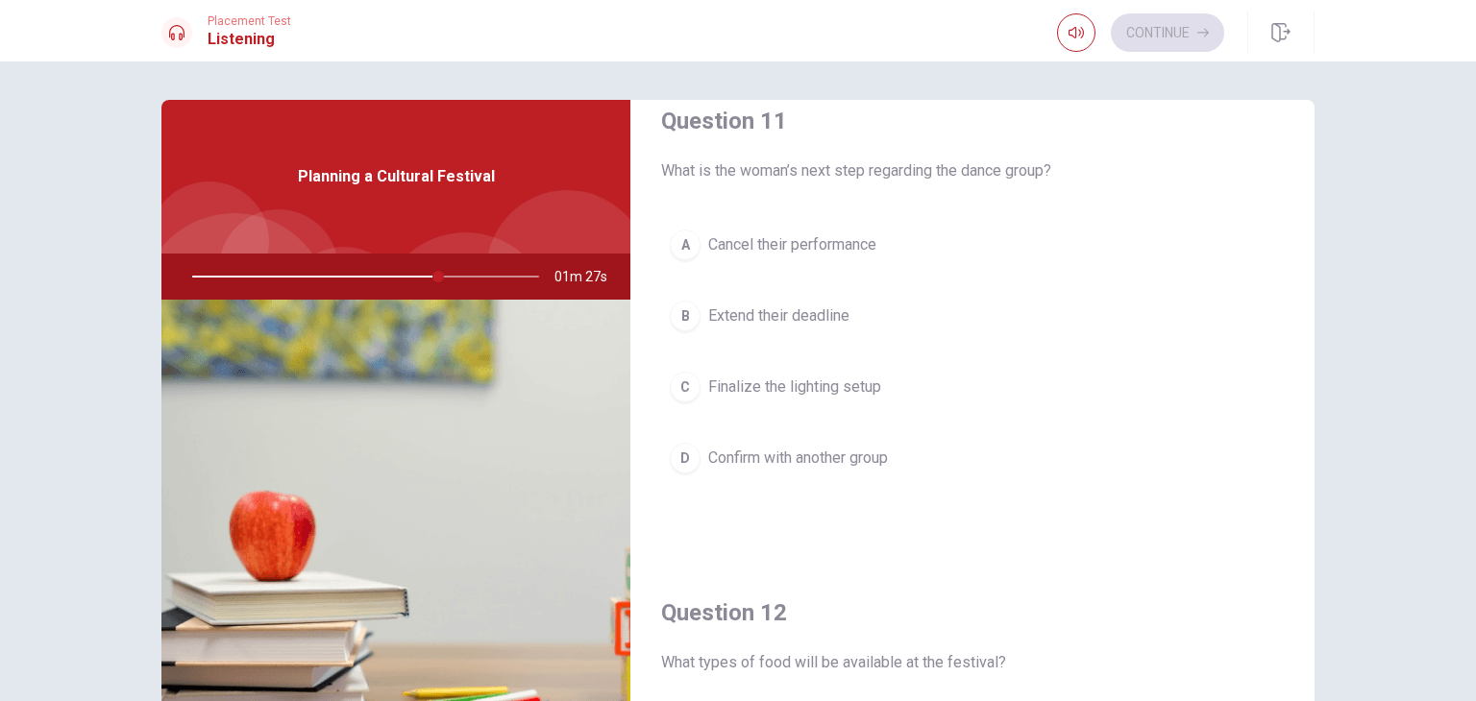
scroll to position [0, 0]
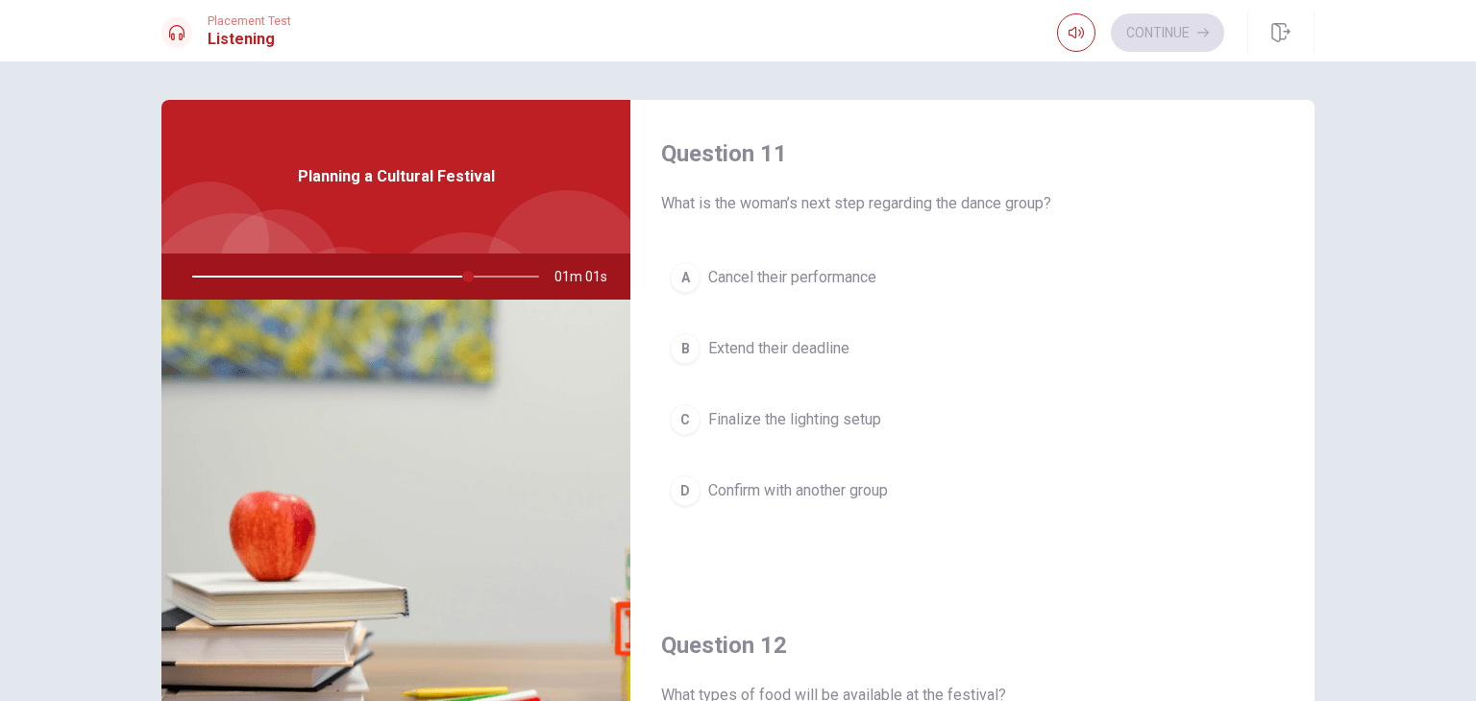
click at [676, 487] on div "D" at bounding box center [685, 491] width 31 height 31
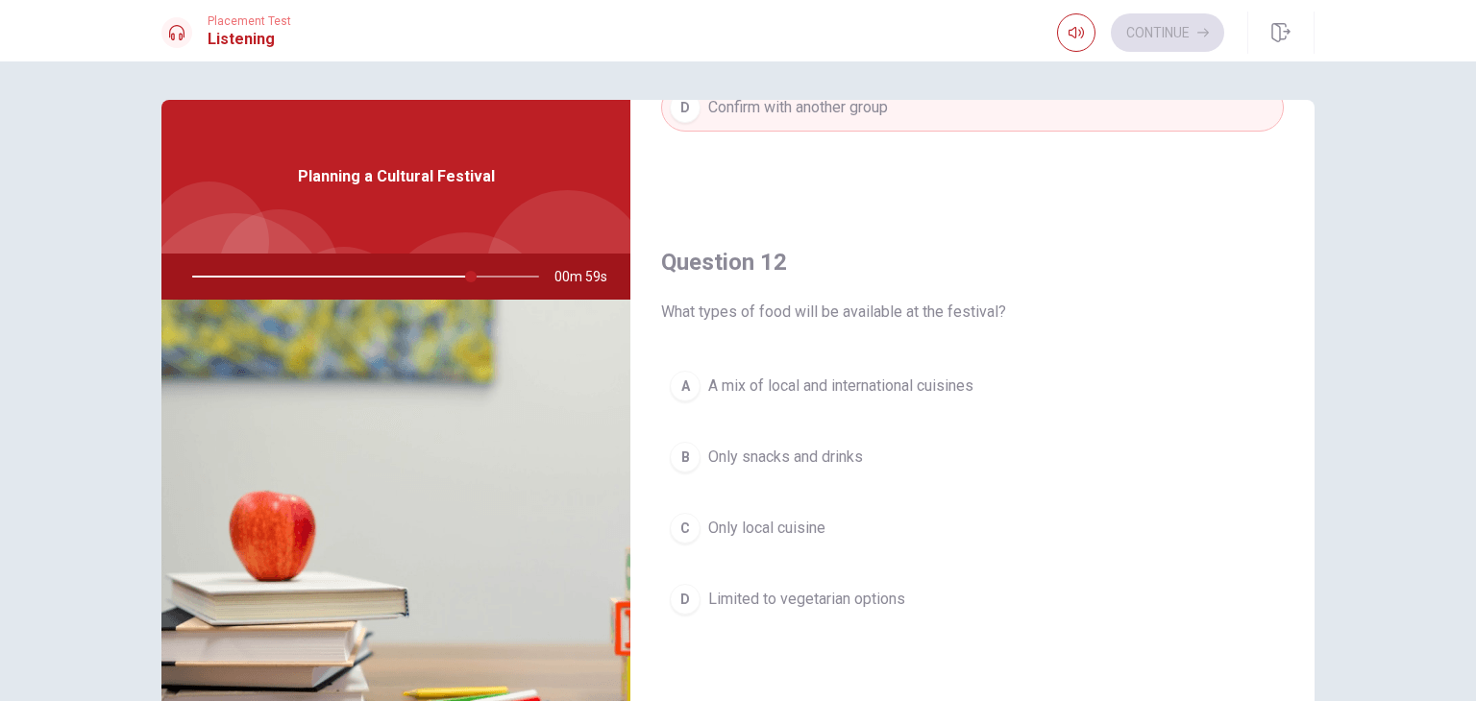
scroll to position [384, 0]
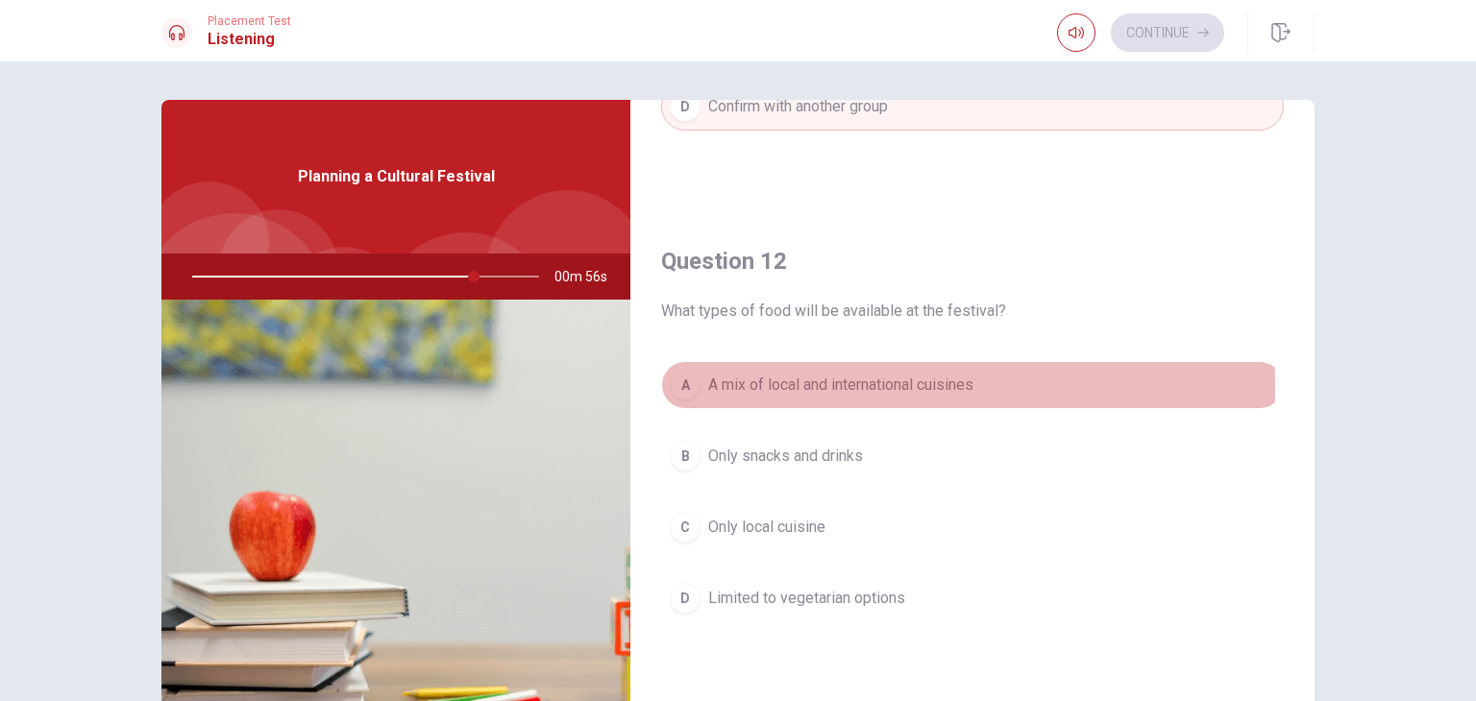
click at [675, 384] on div "A" at bounding box center [685, 385] width 31 height 31
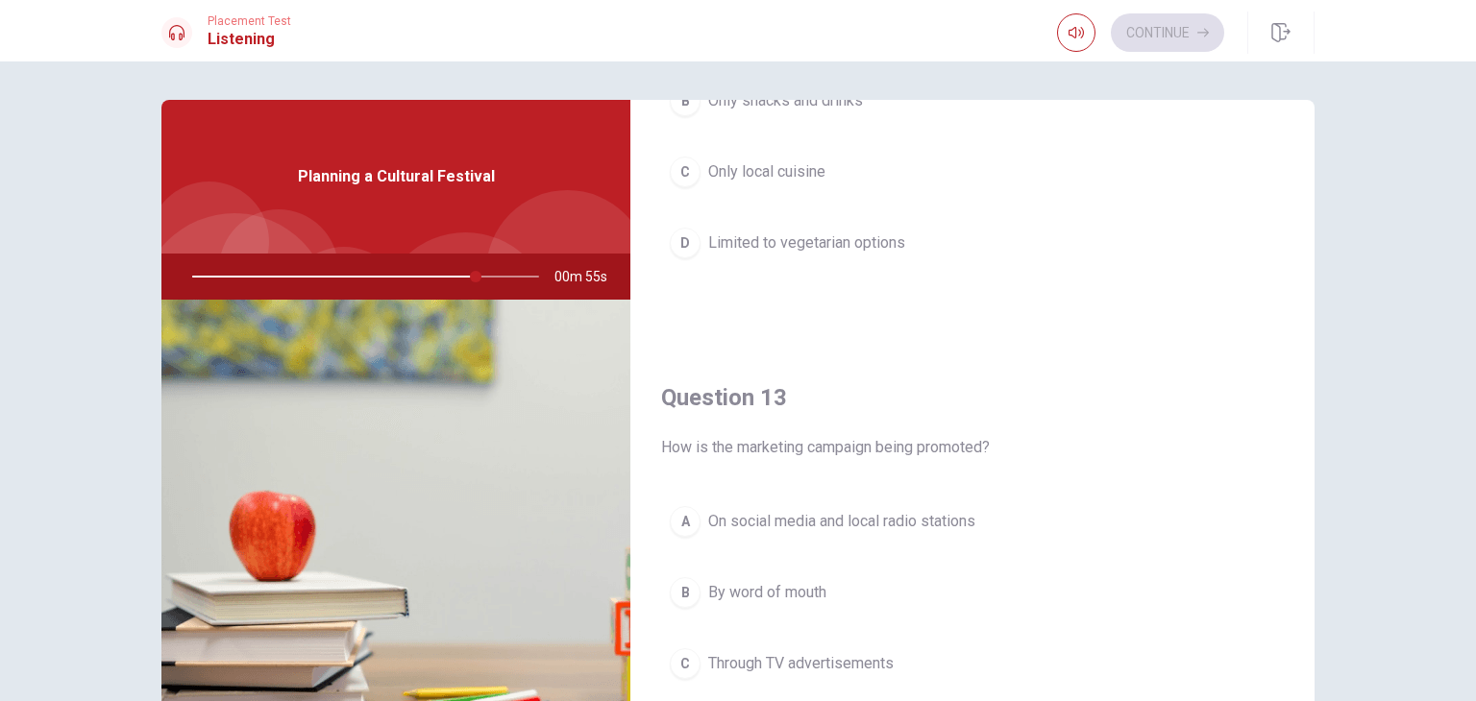
scroll to position [961, 0]
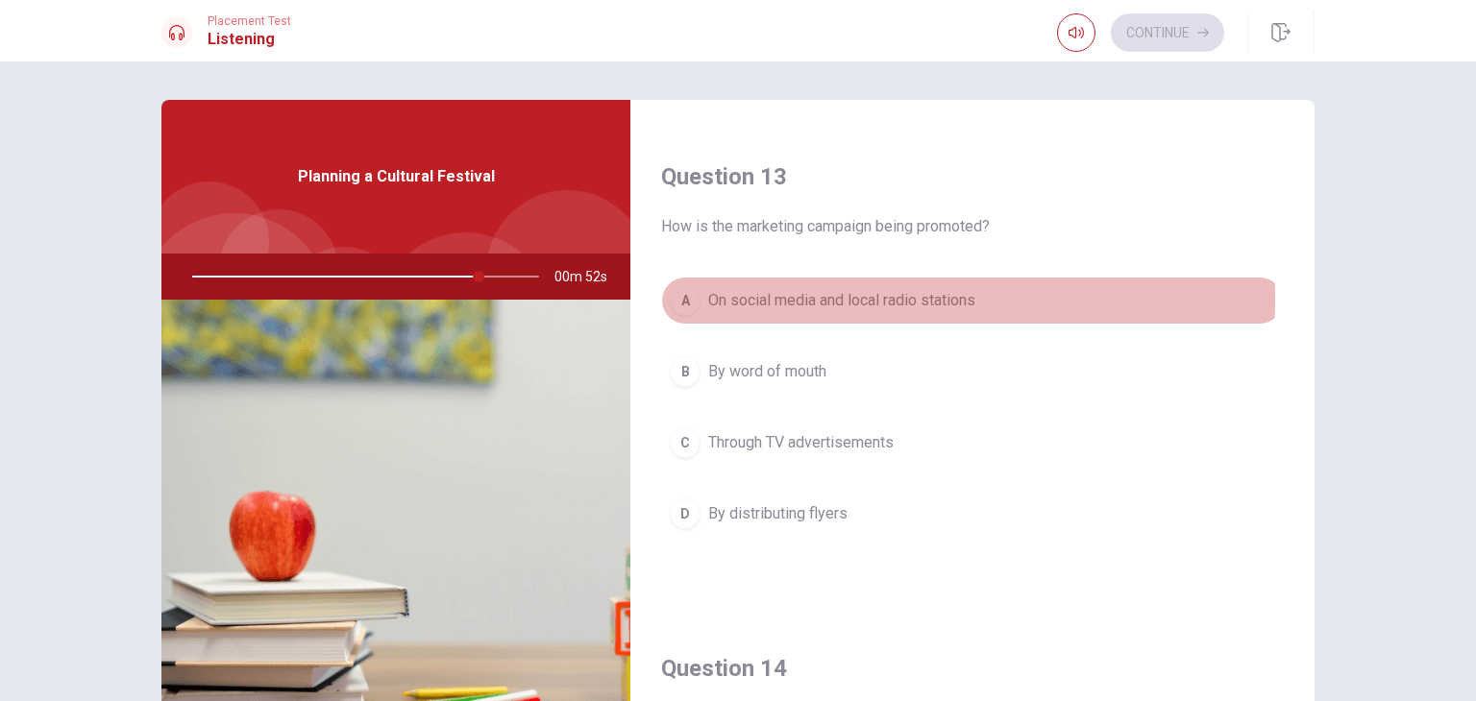
click at [680, 296] on div "A" at bounding box center [685, 300] width 31 height 31
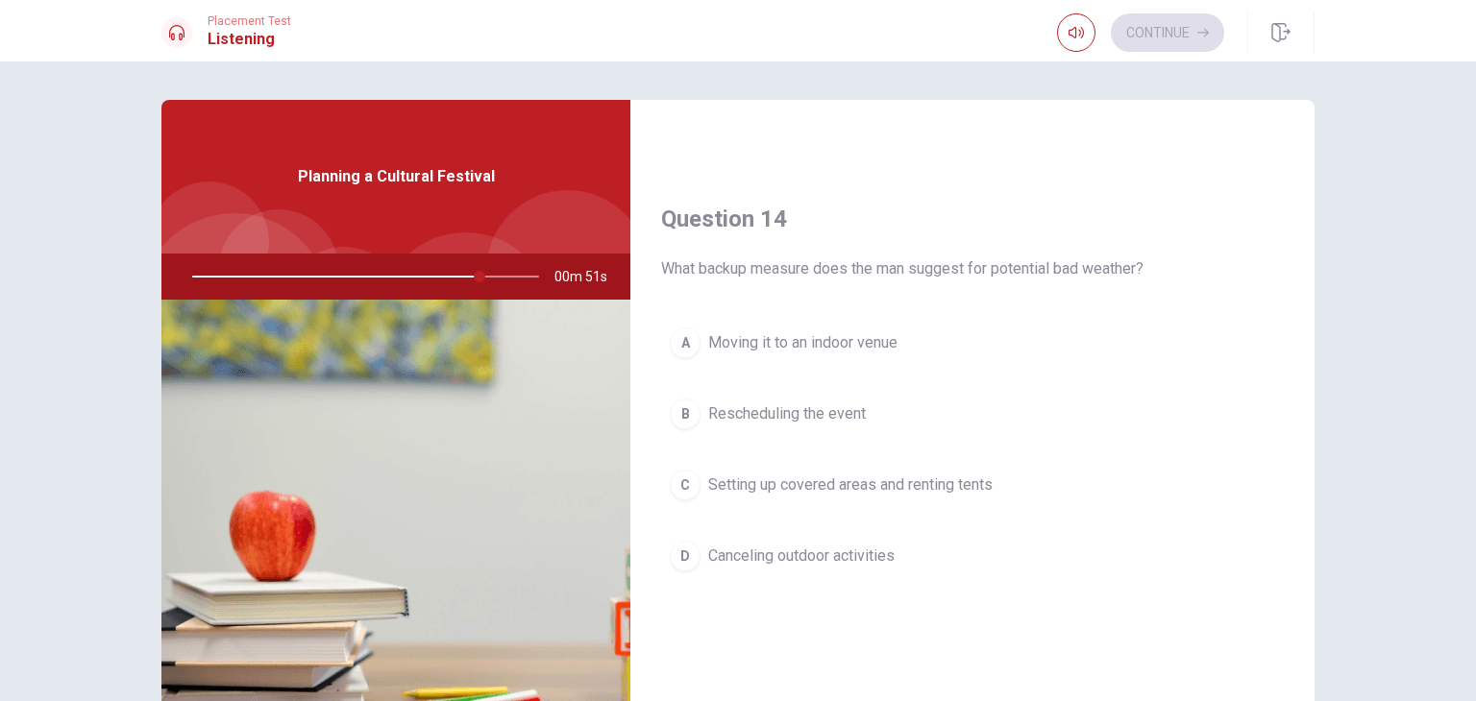
scroll to position [1441, 0]
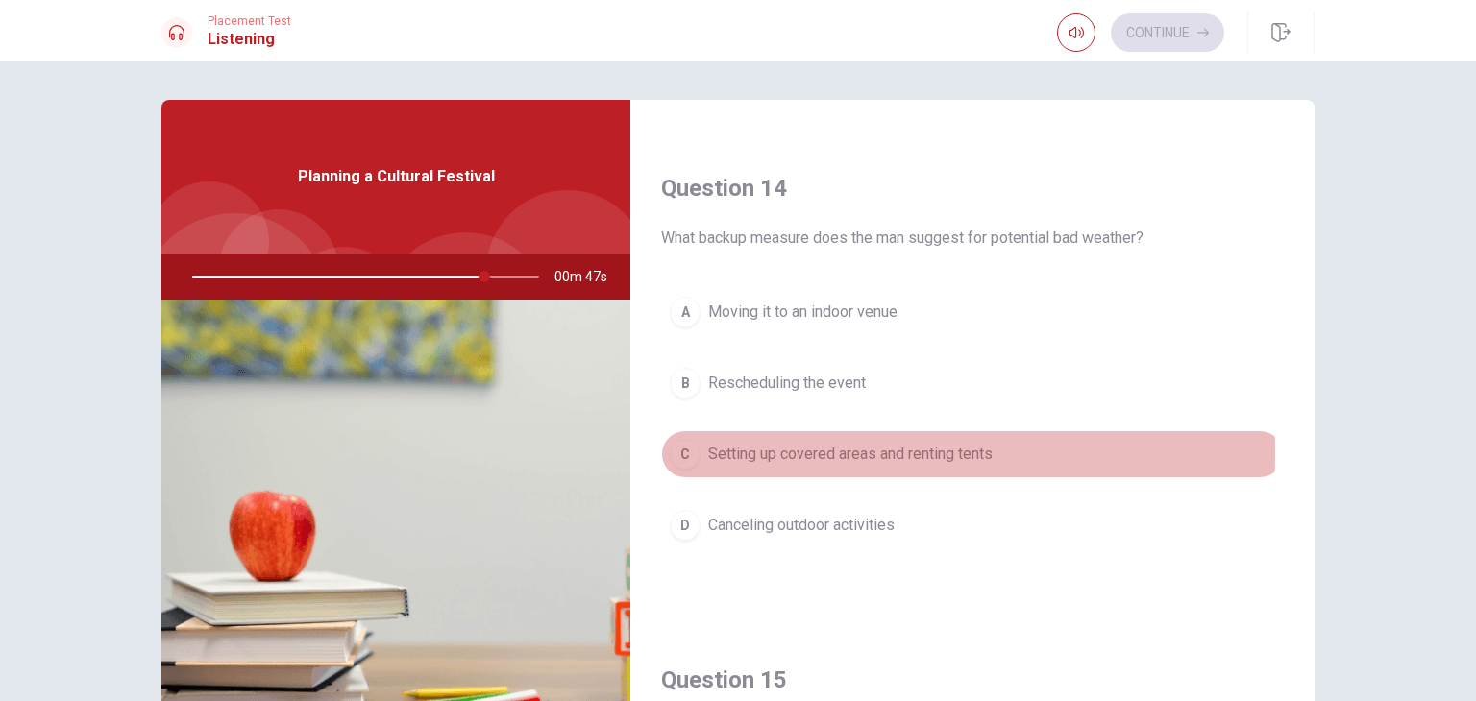
click at [676, 447] on div "C" at bounding box center [685, 454] width 31 height 31
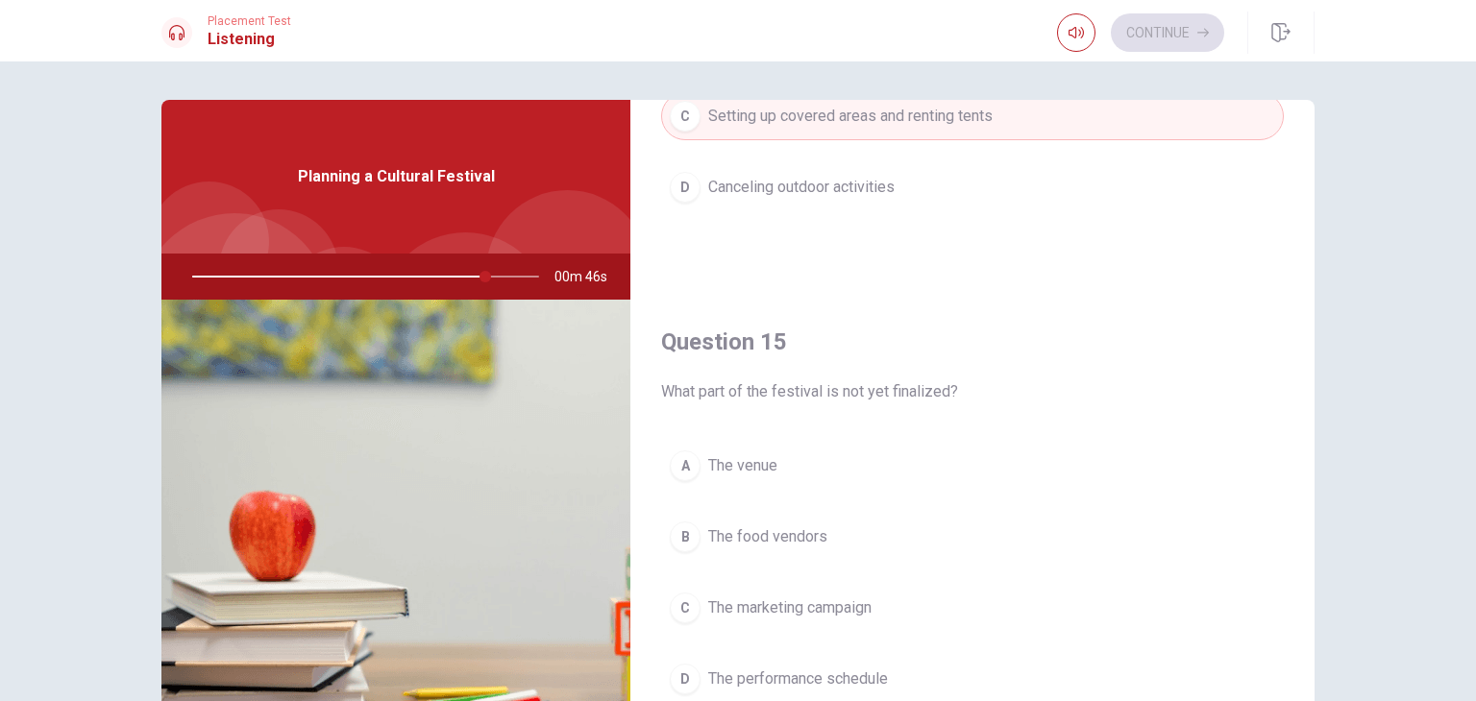
scroll to position [1783, 0]
click at [680, 663] on div "D" at bounding box center [685, 675] width 31 height 31
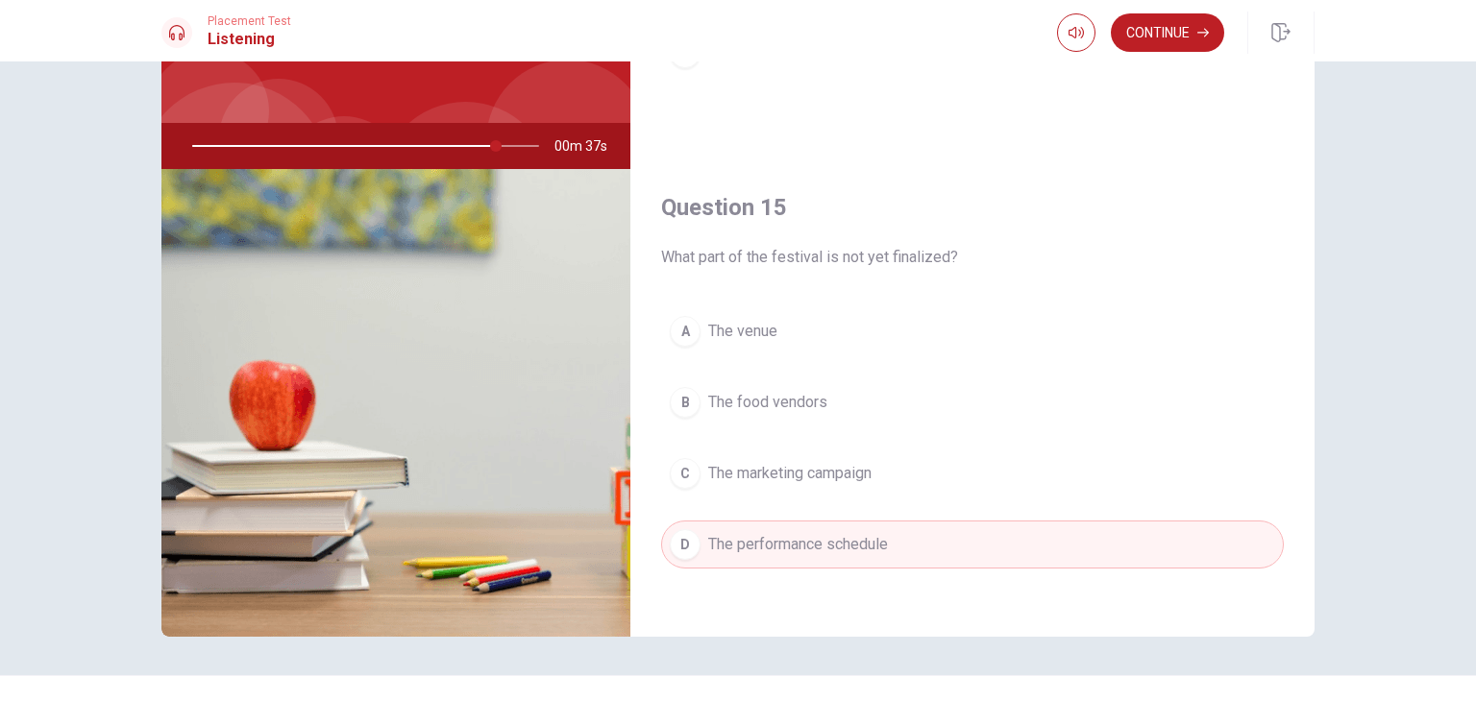
scroll to position [166, 0]
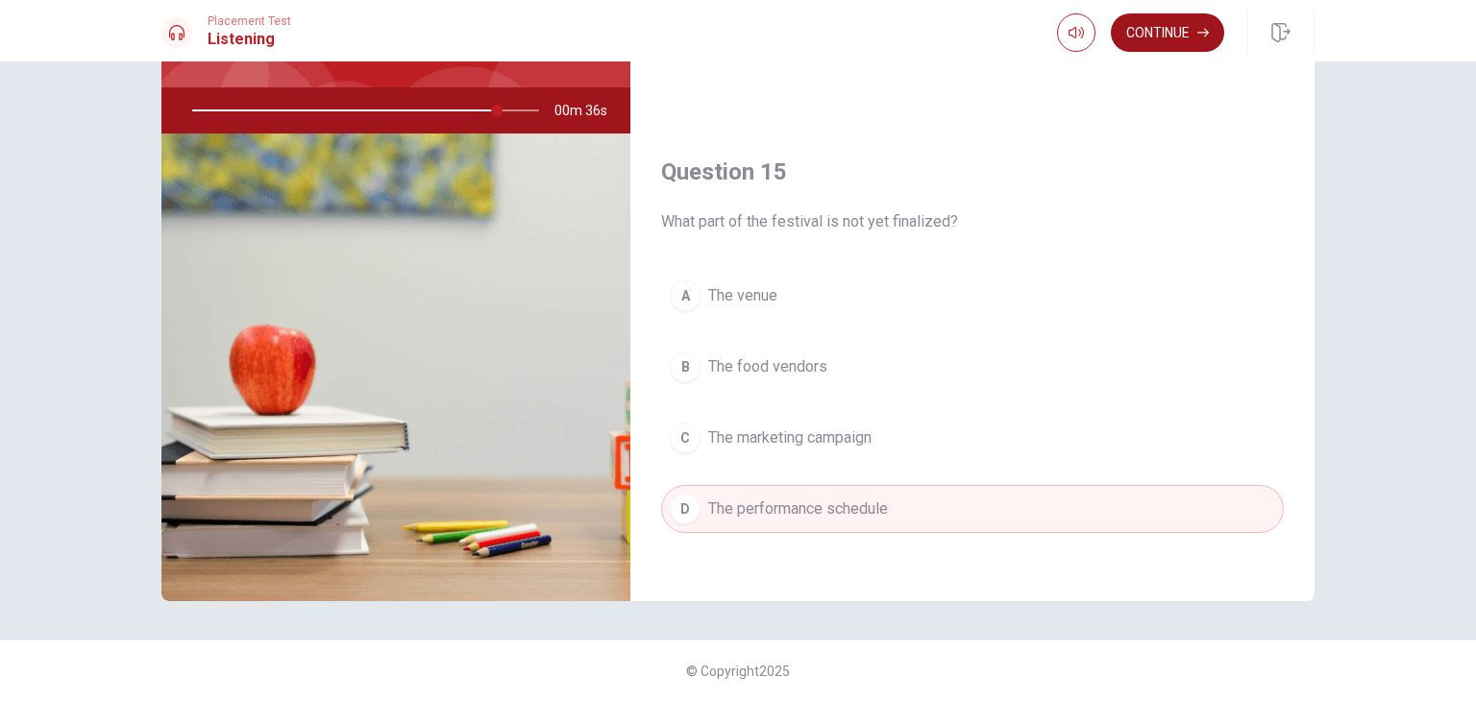
click at [1172, 41] on button "Continue" at bounding box center [1167, 32] width 113 height 38
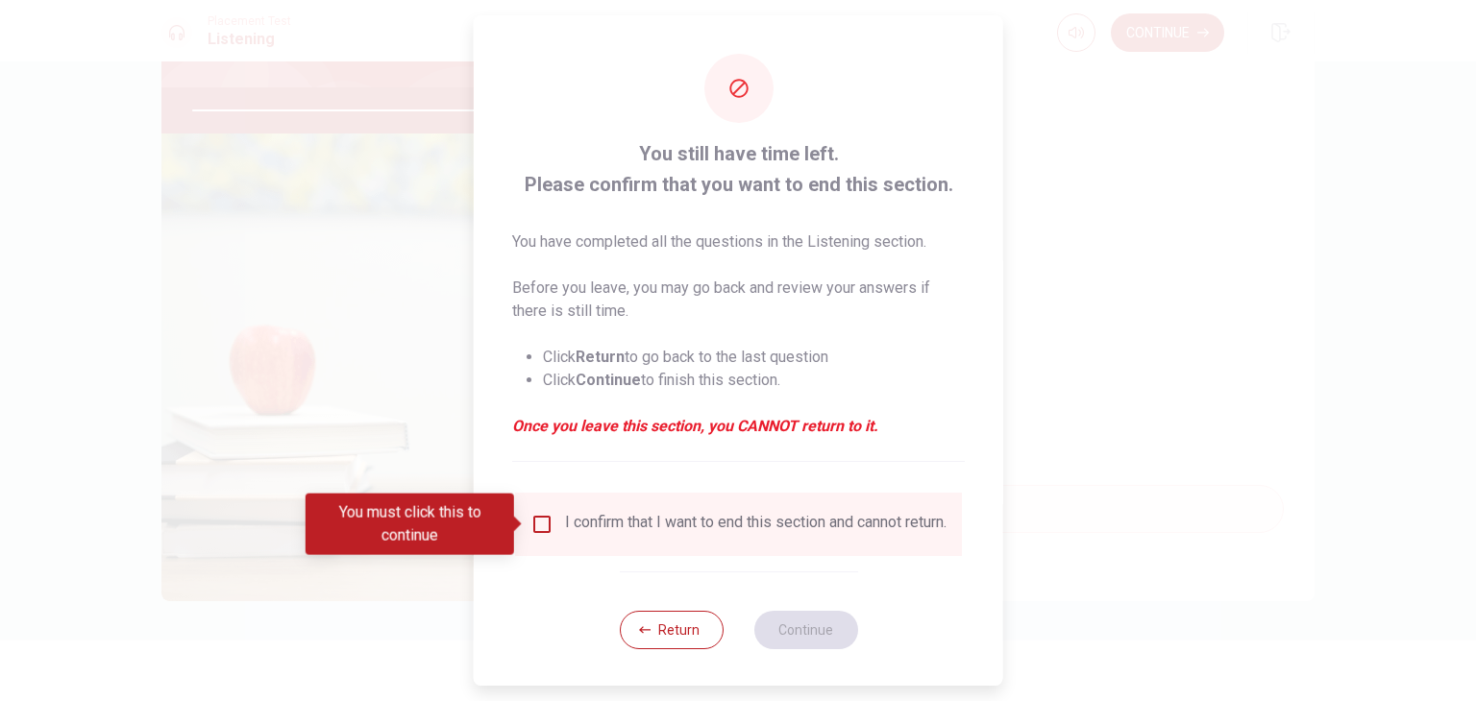
click at [534, 523] on input "You must click this to continue" at bounding box center [541, 524] width 23 height 23
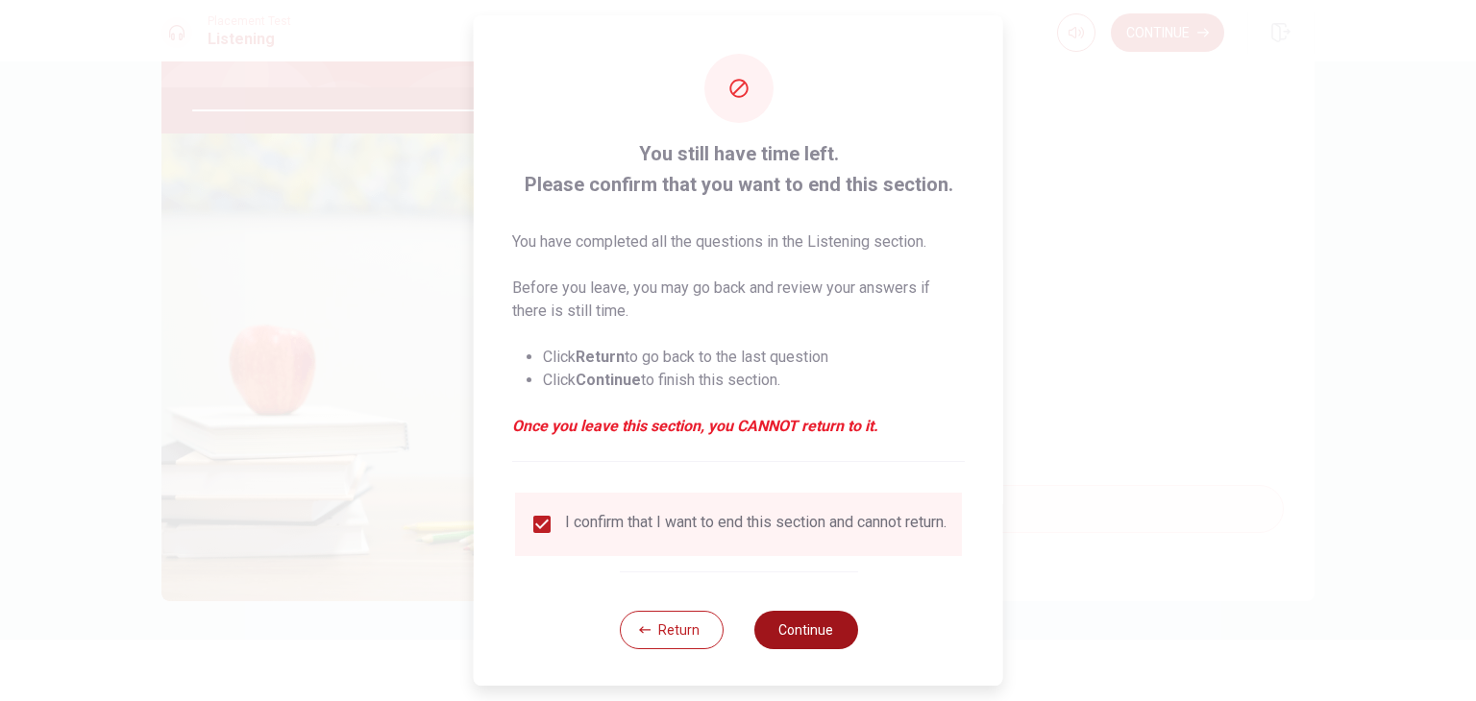
click at [791, 641] on button "Continue" at bounding box center [805, 630] width 104 height 38
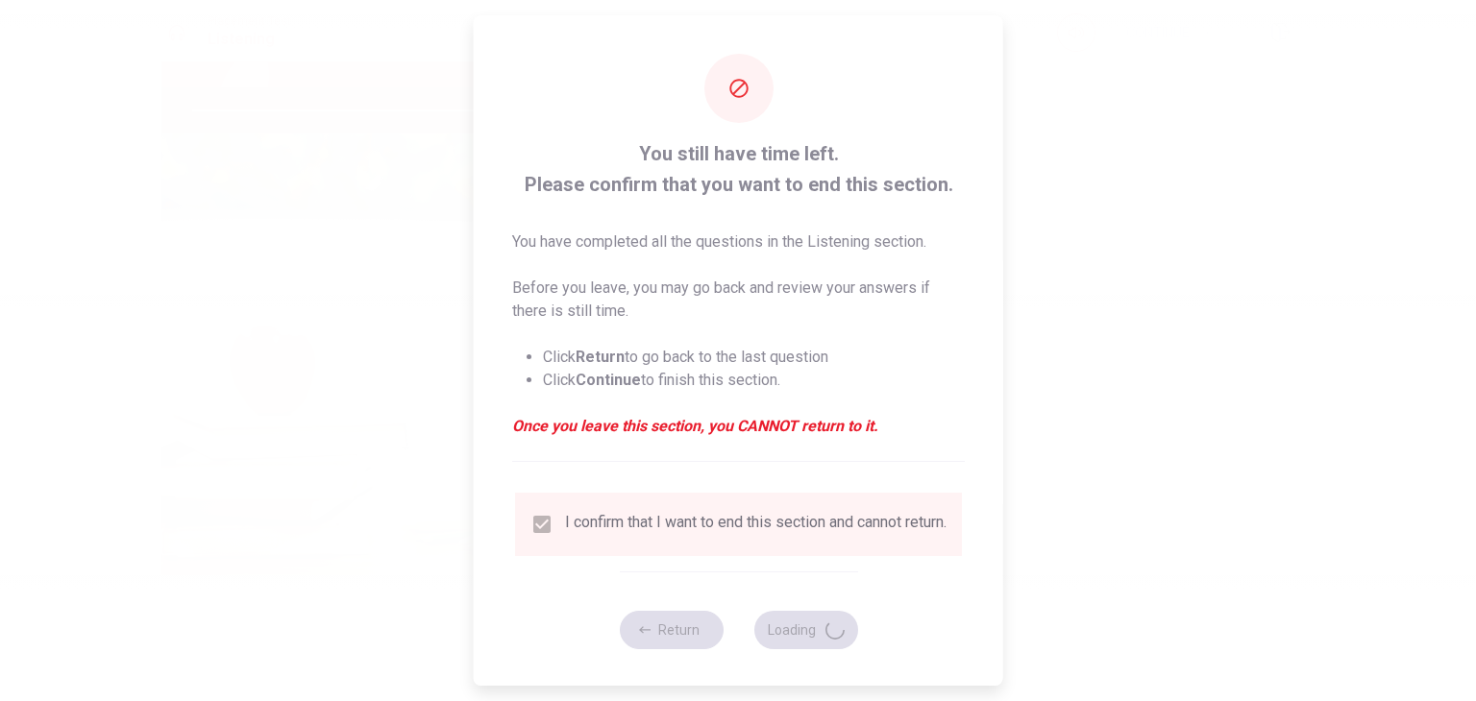
type input "90"
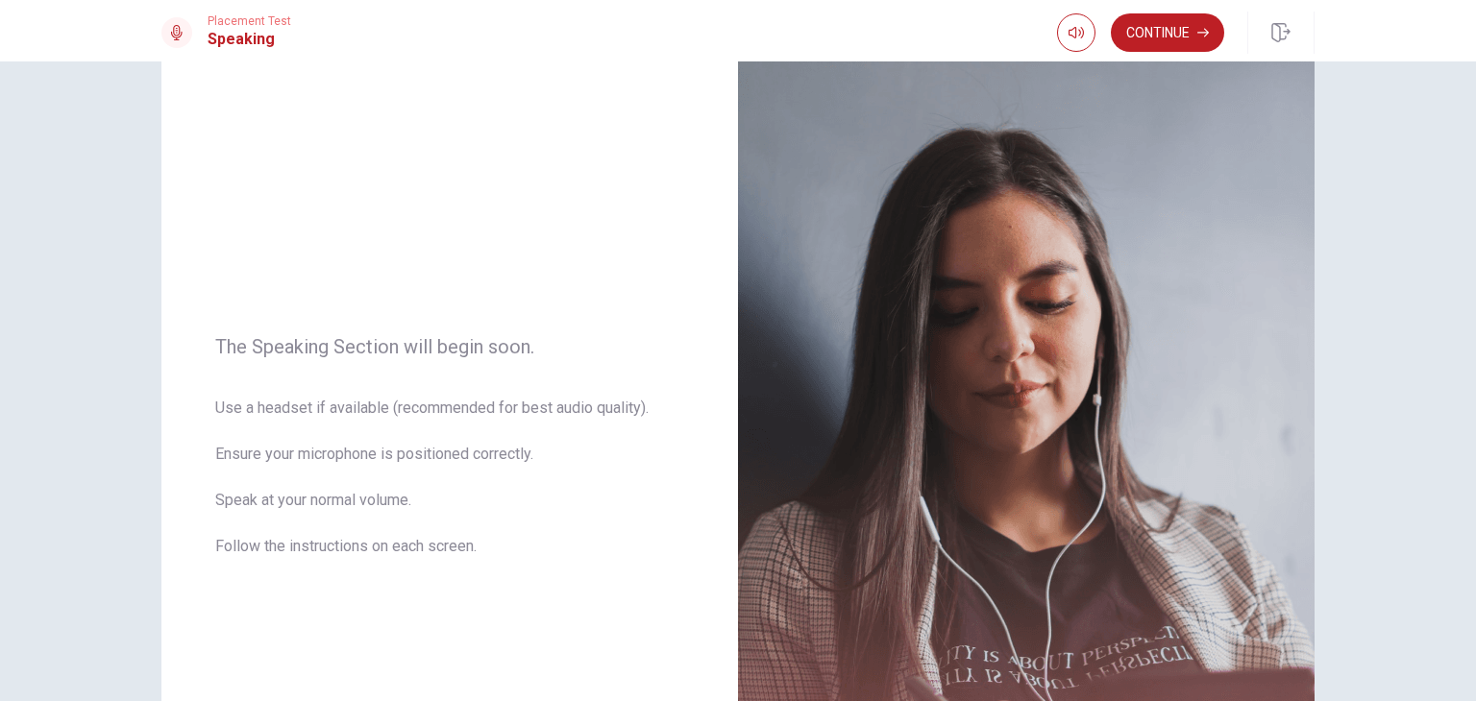
scroll to position [0, 0]
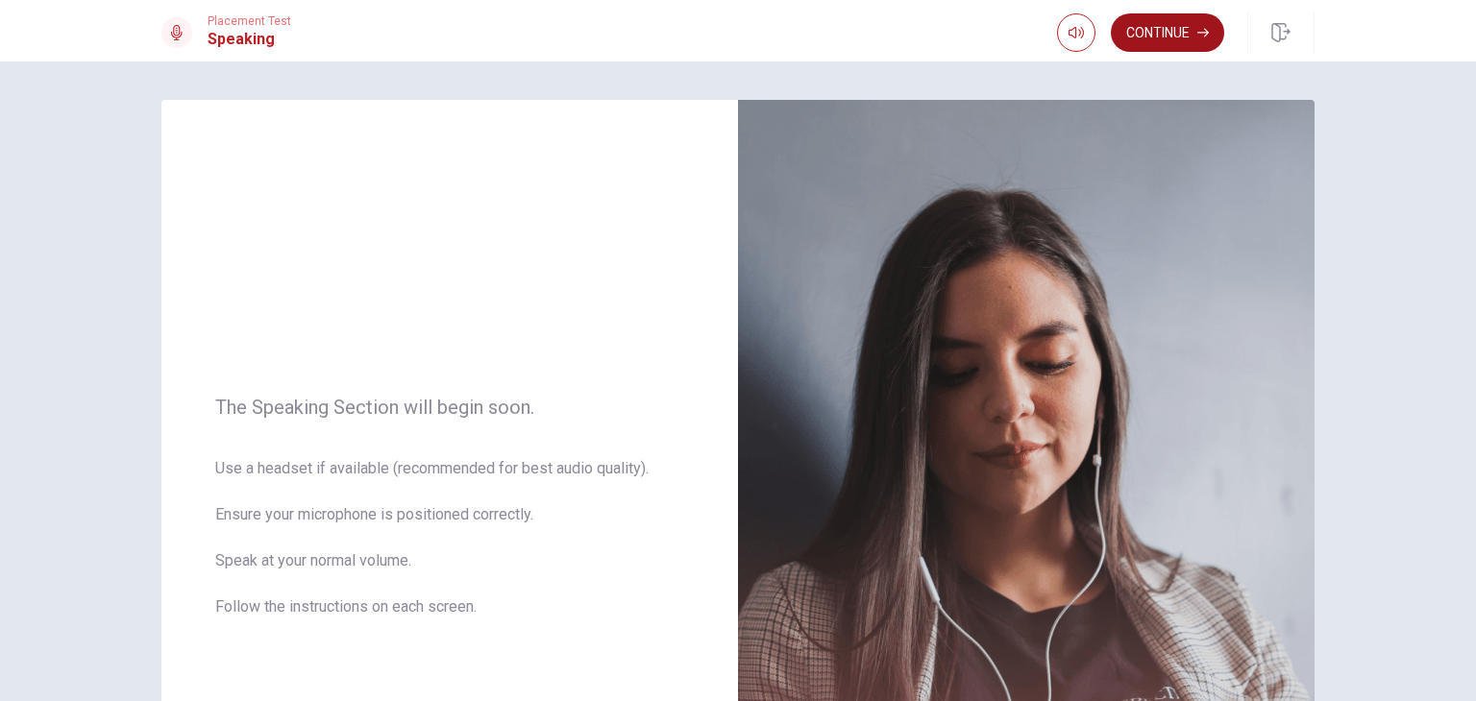
click at [1157, 39] on button "Continue" at bounding box center [1167, 32] width 113 height 38
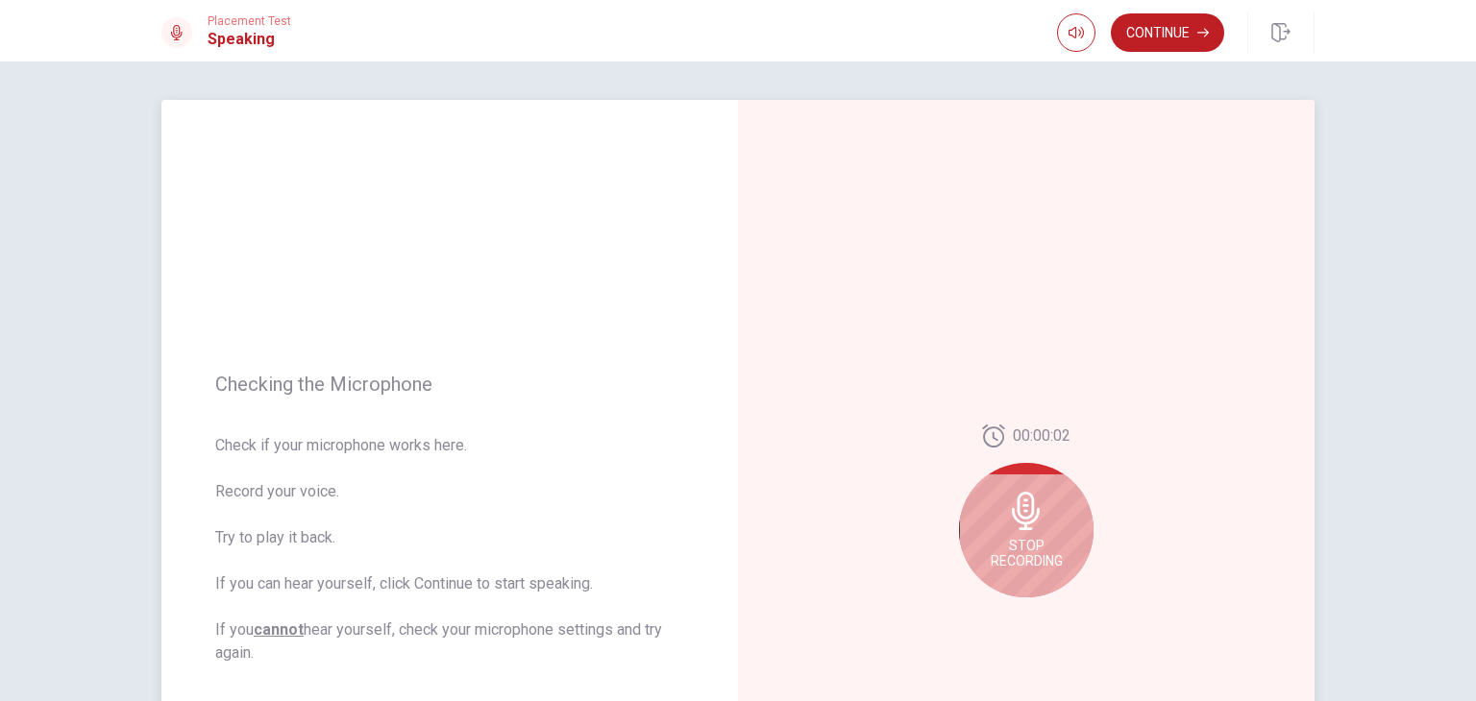
click at [1021, 526] on icon at bounding box center [1026, 511] width 28 height 38
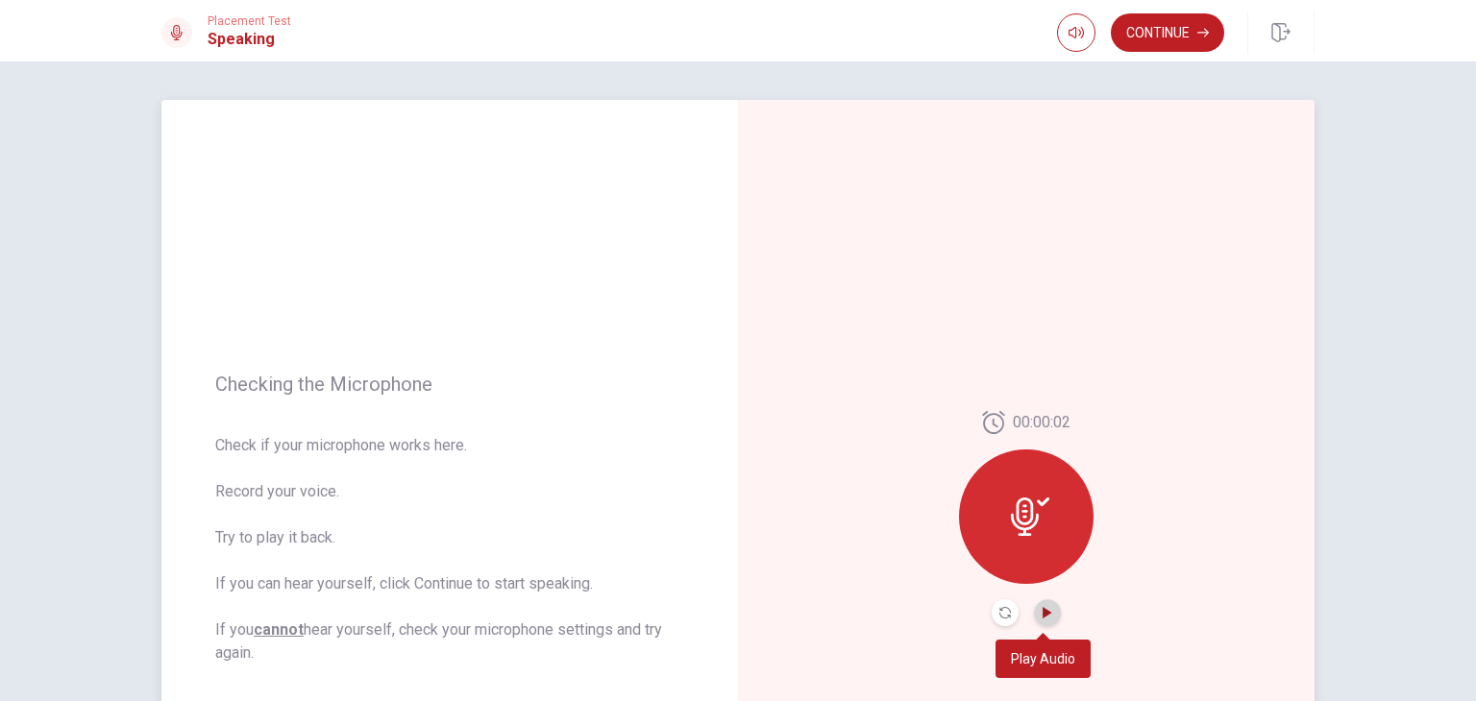
click at [1043, 611] on icon "Play Audio" at bounding box center [1047, 613] width 9 height 12
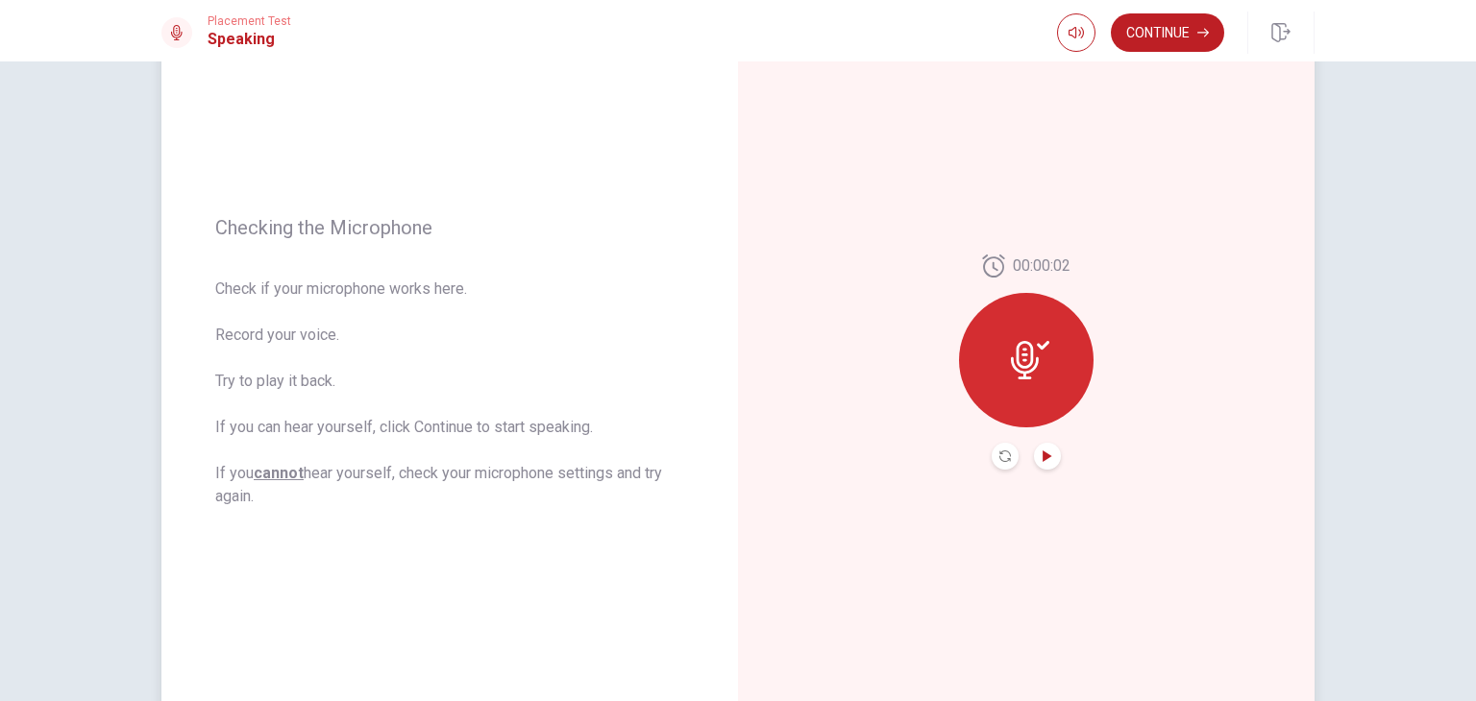
scroll to position [96, 0]
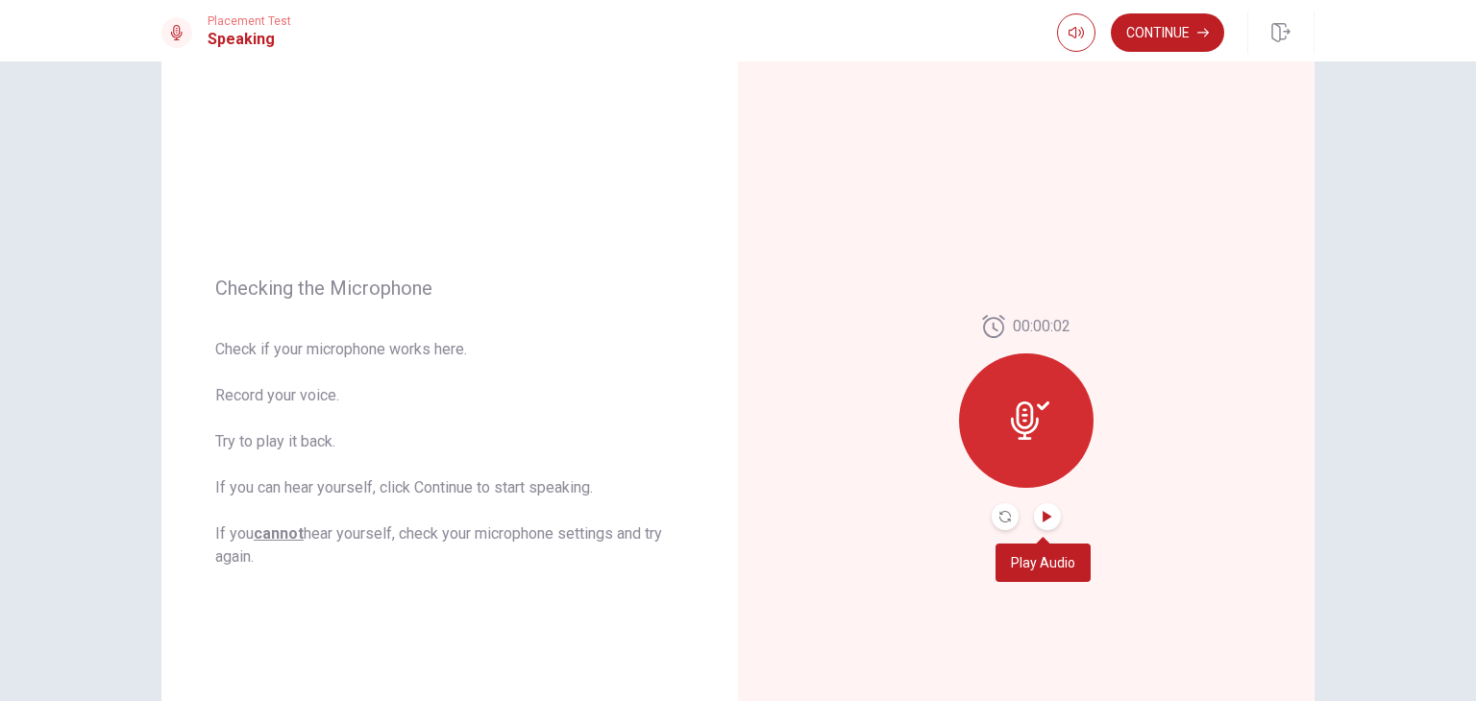
click at [1043, 519] on icon "Play Audio" at bounding box center [1047, 517] width 9 height 12
click at [1048, 524] on button "Pause Audio" at bounding box center [1047, 516] width 27 height 27
click at [996, 523] on button "Record Again" at bounding box center [1005, 516] width 27 height 27
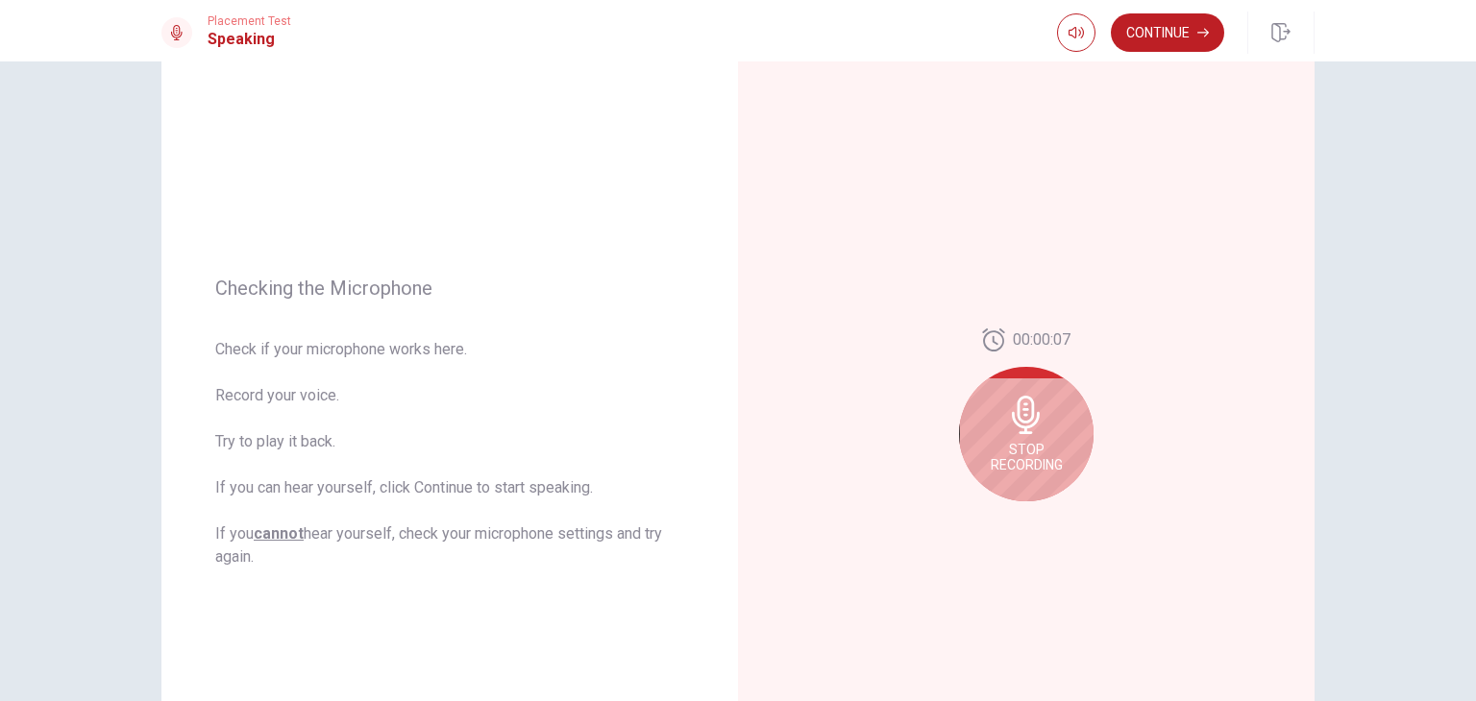
click at [1020, 450] on span "Stop Recording" at bounding box center [1027, 457] width 72 height 31
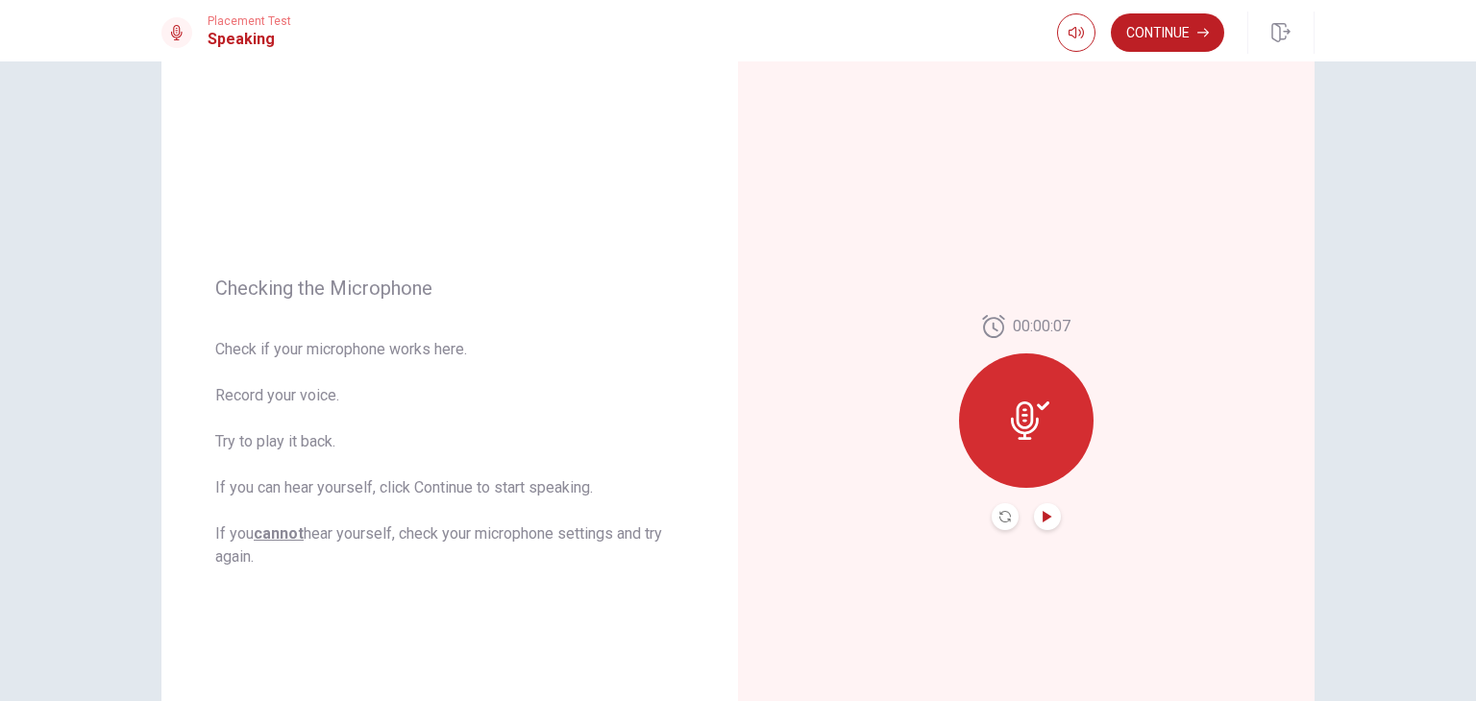
click at [1044, 519] on icon "Play Audio" at bounding box center [1047, 517] width 9 height 12
click at [1043, 521] on icon "Play Audio" at bounding box center [1047, 517] width 9 height 12
click at [1003, 515] on icon "Record Again" at bounding box center [1005, 517] width 12 height 12
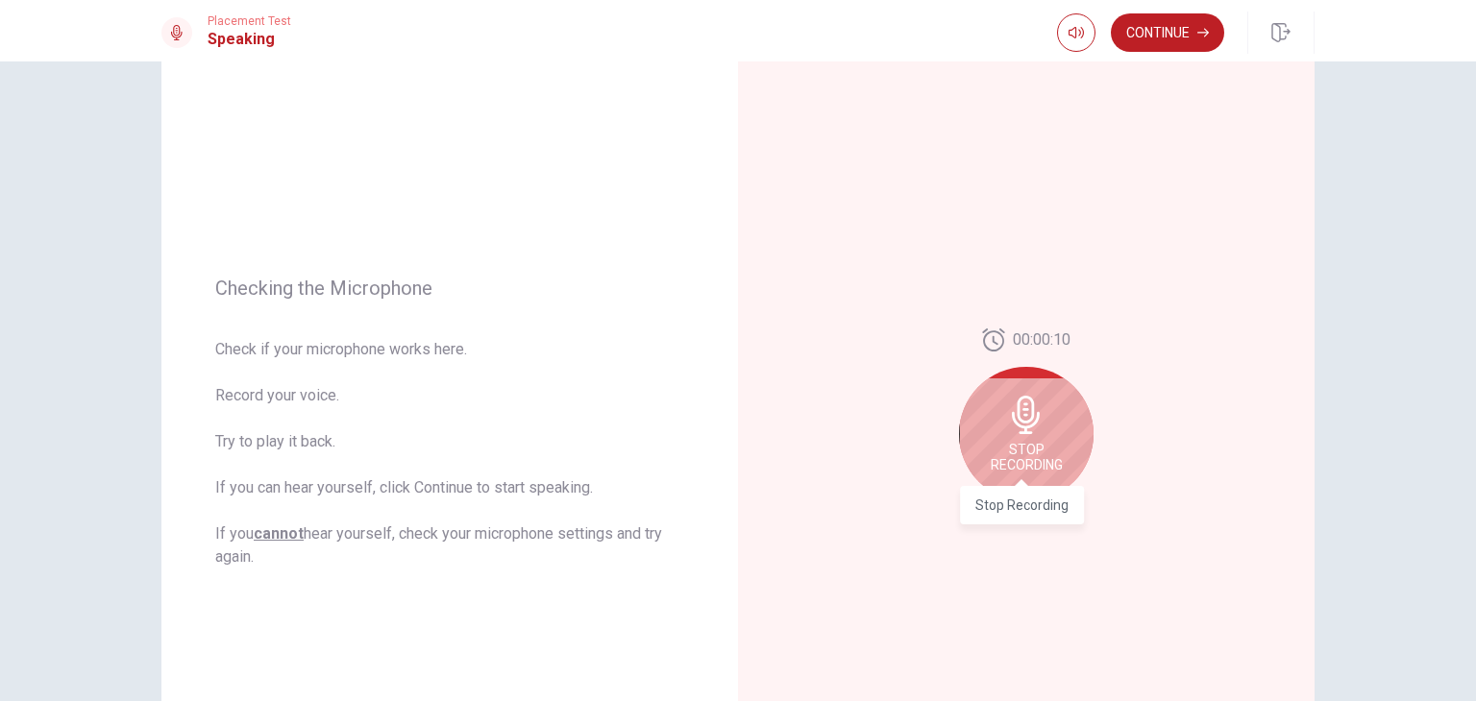
click at [1025, 443] on span "Stop Recording" at bounding box center [1027, 457] width 72 height 31
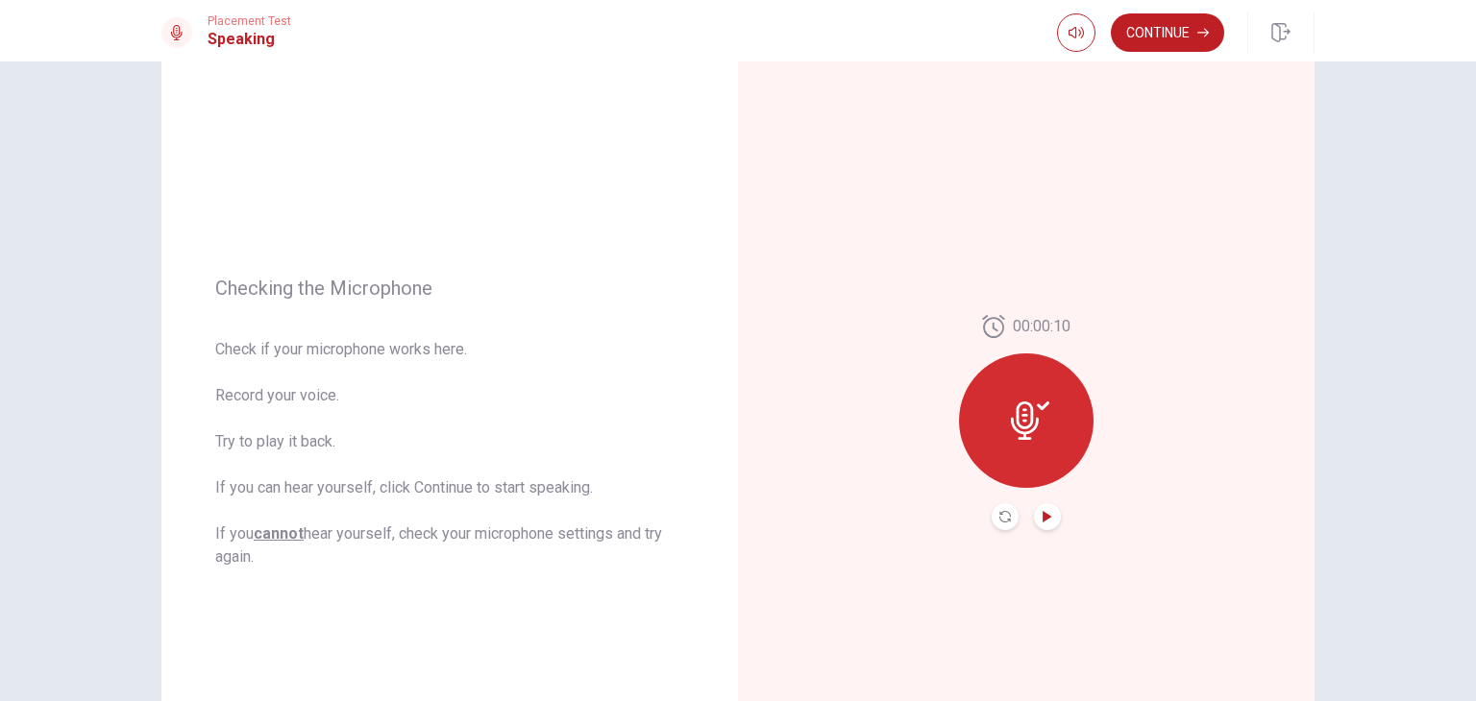
click at [1045, 520] on icon "Play Audio" at bounding box center [1048, 517] width 12 height 12
click at [1153, 34] on button "Continue" at bounding box center [1167, 32] width 113 height 38
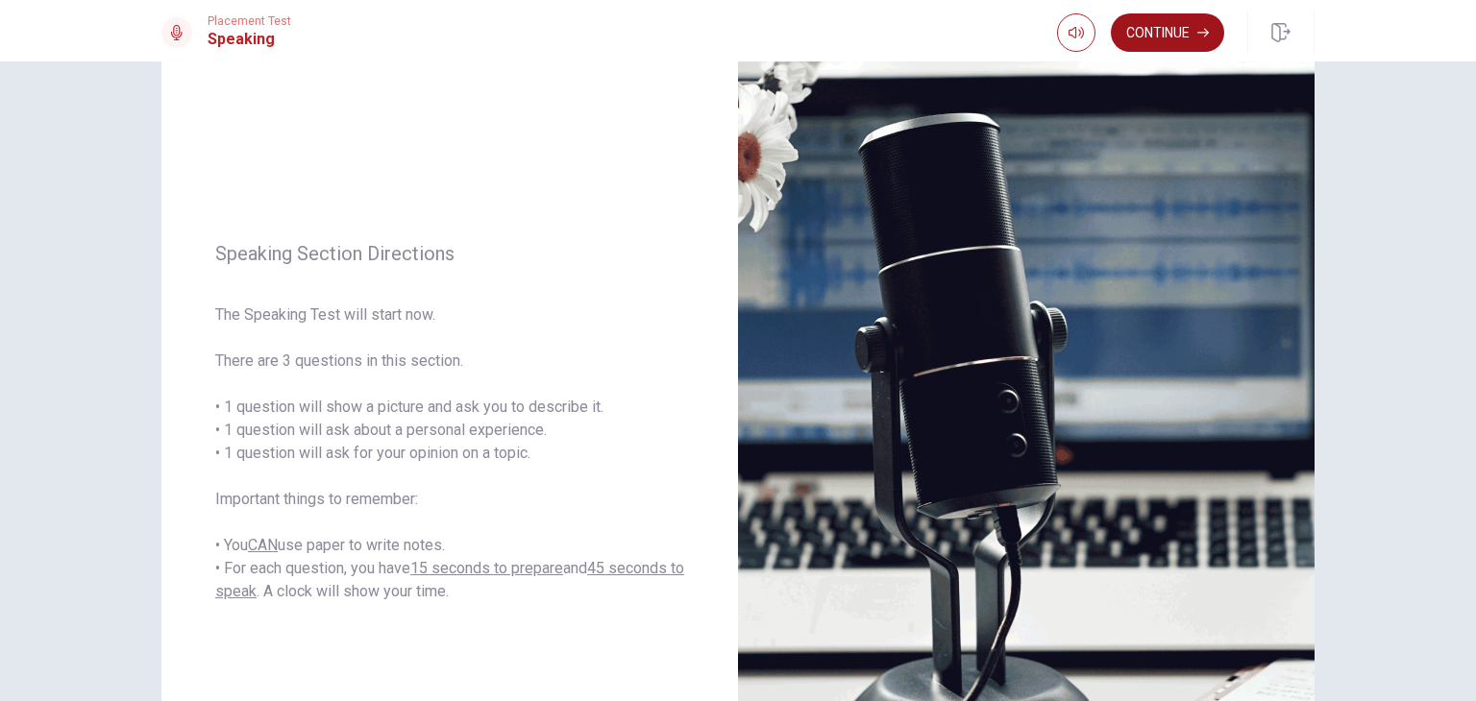
click at [1135, 36] on button "Continue" at bounding box center [1167, 32] width 113 height 38
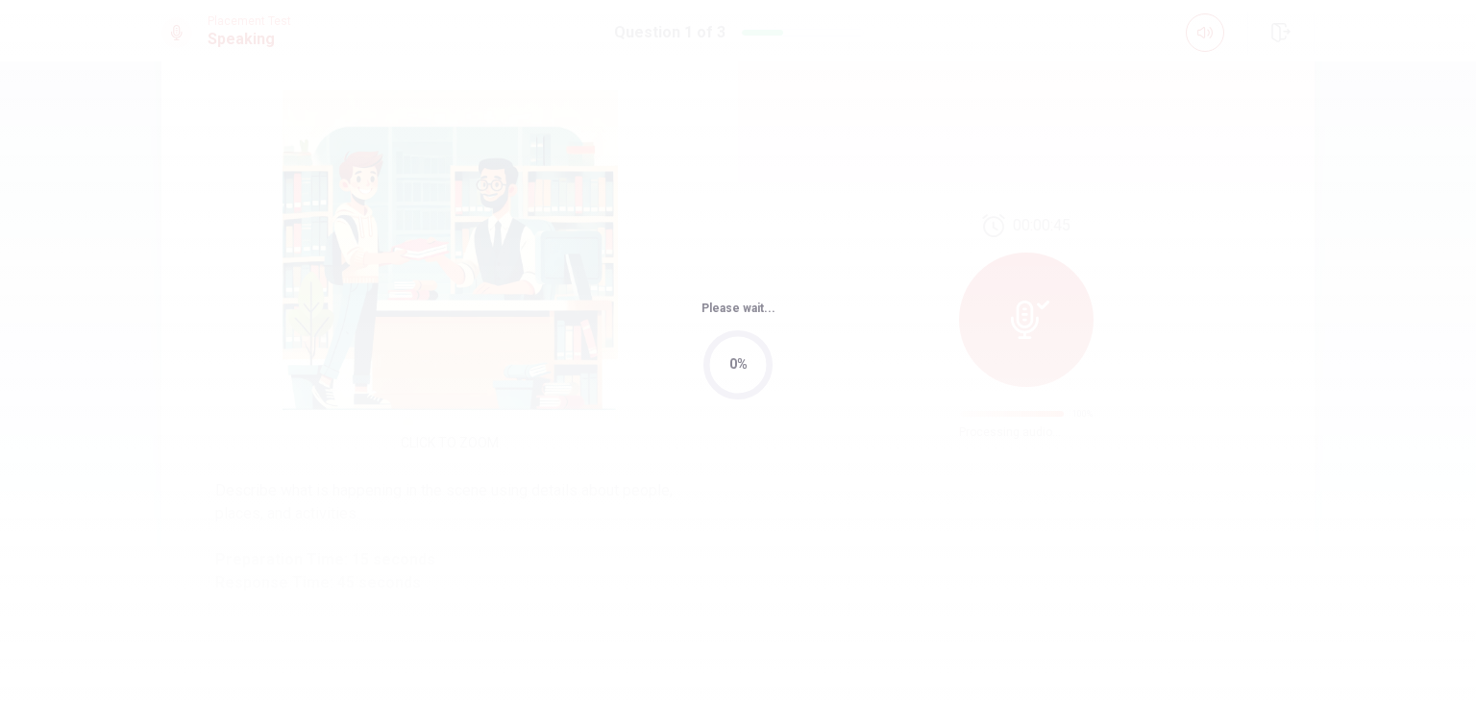
scroll to position [0, 0]
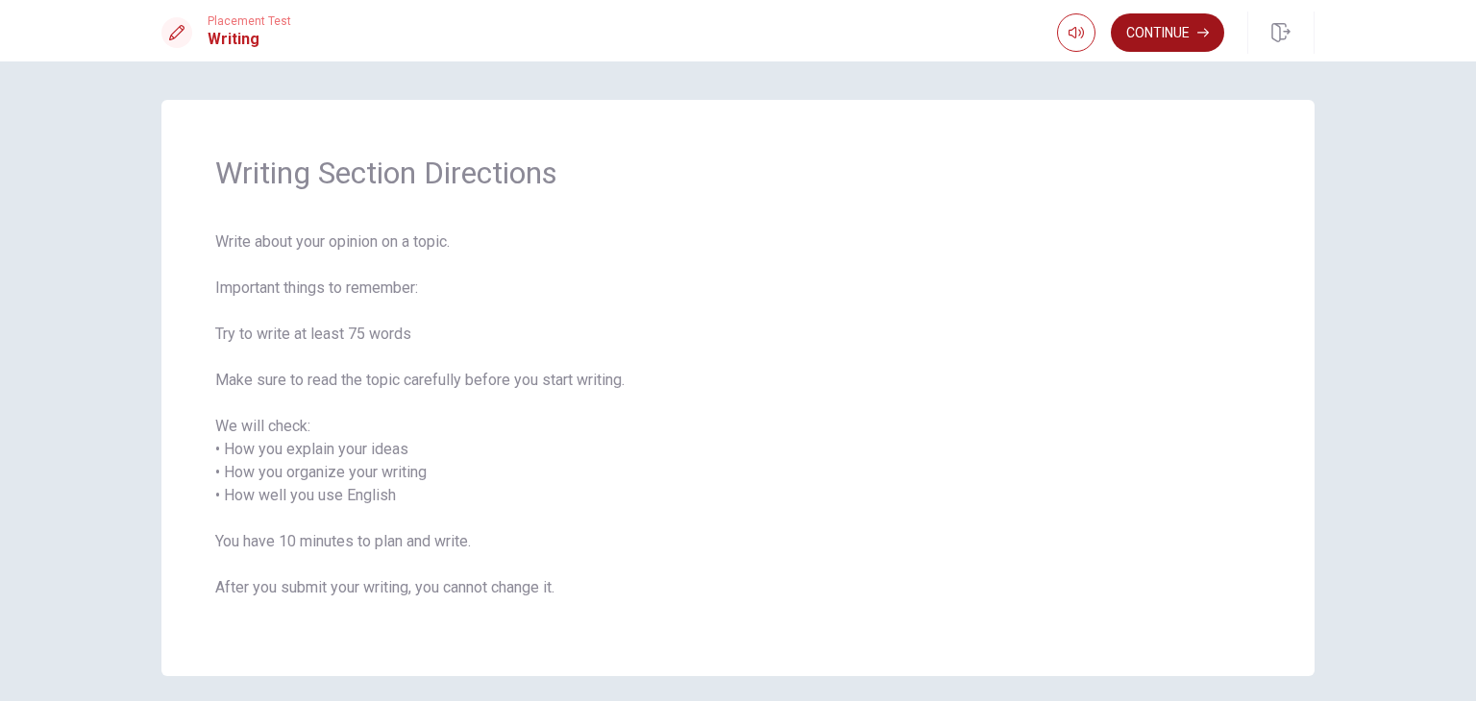
click at [1153, 36] on button "Continue" at bounding box center [1167, 32] width 113 height 38
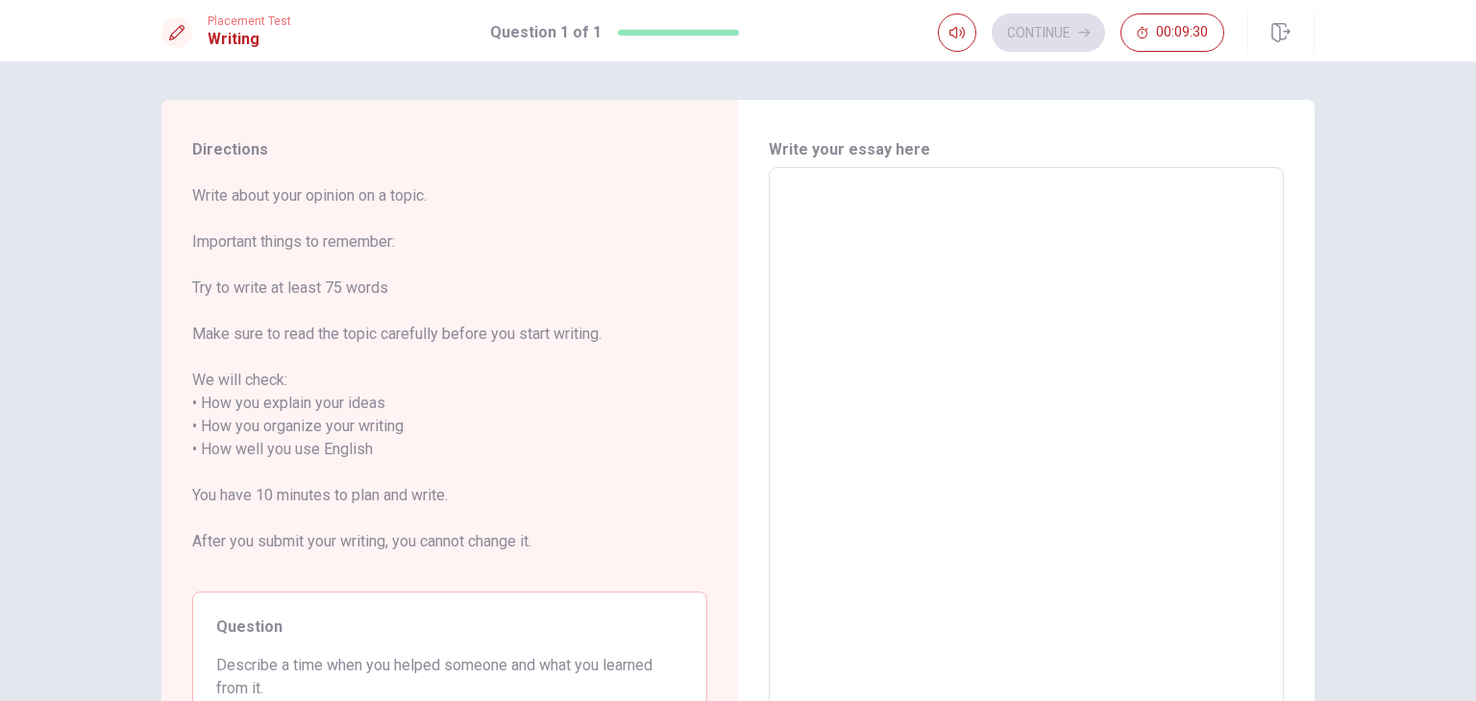
click at [942, 223] on textarea at bounding box center [1026, 450] width 488 height 533
type textarea "W"
type textarea "x"
type textarea "Wh"
type textarea "x"
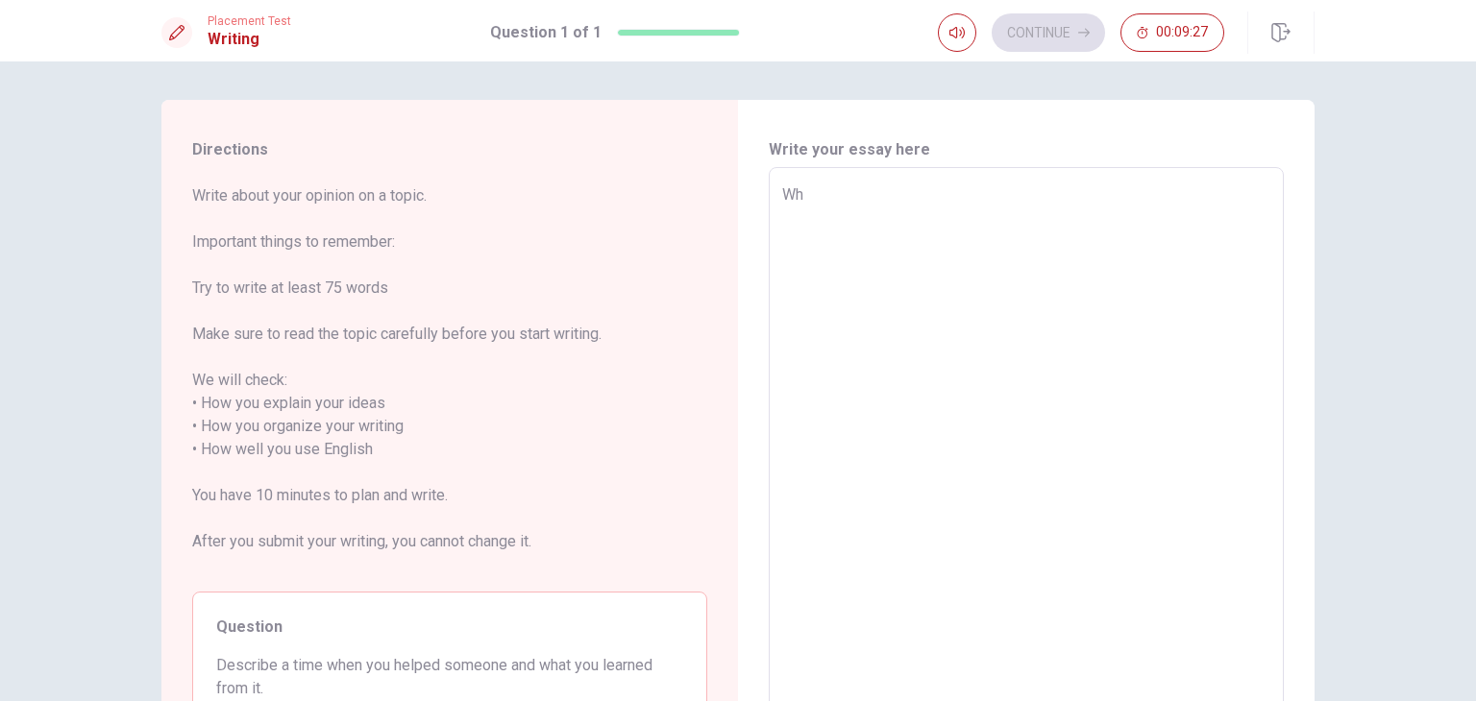
type textarea "Whe"
type textarea "x"
type textarea "When"
type textarea "x"
type textarea "When"
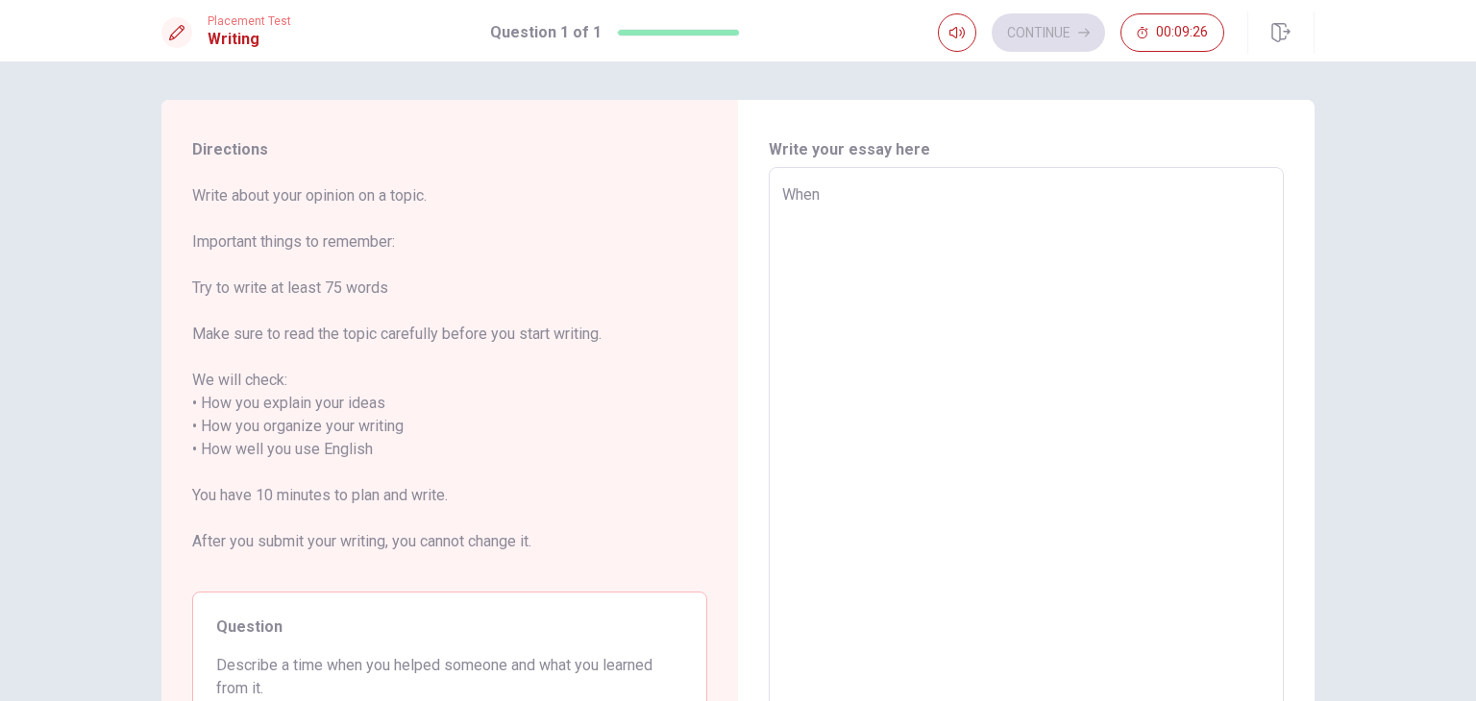
type textarea "x"
type textarea "When i"
type textarea "x"
type textarea "When i"
type textarea "x"
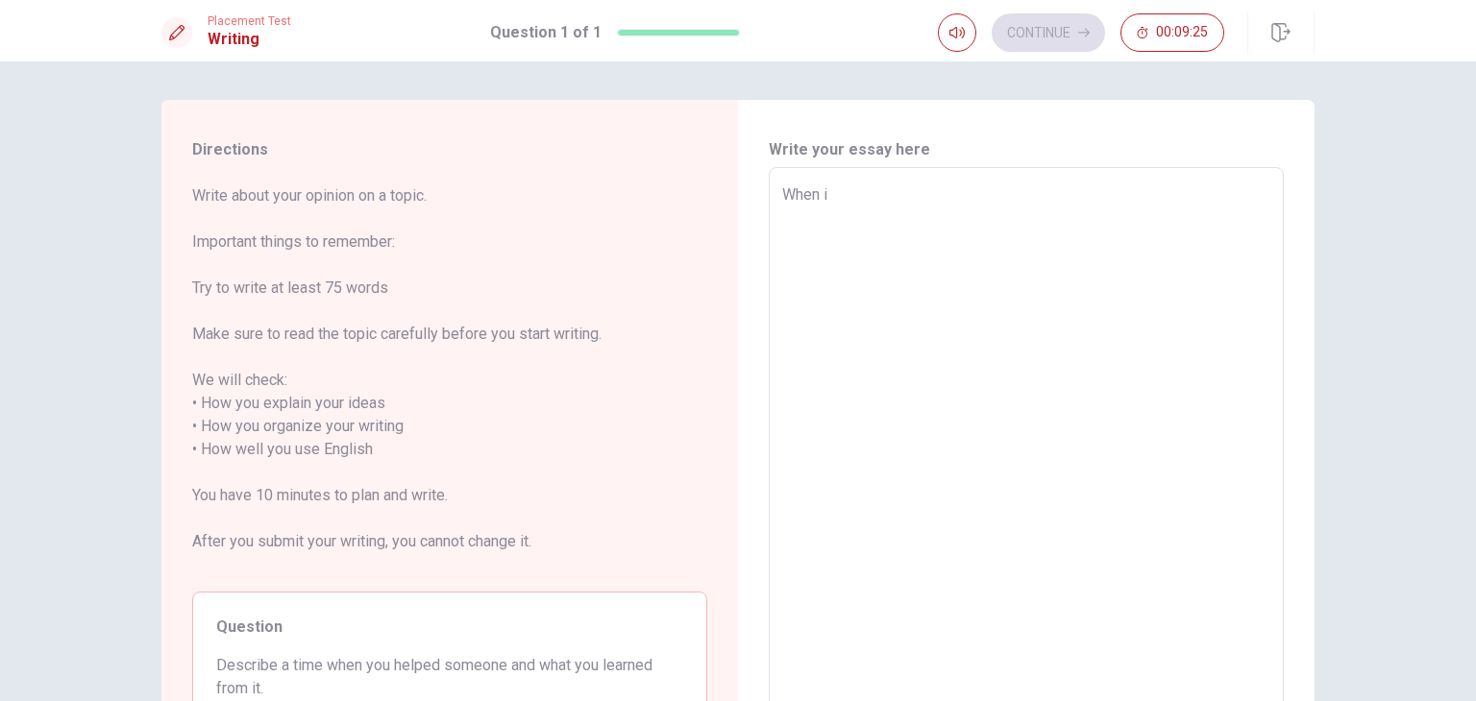
type textarea "When i w"
type textarea "x"
type textarea "When i wa"
type textarea "x"
type textarea "When i was"
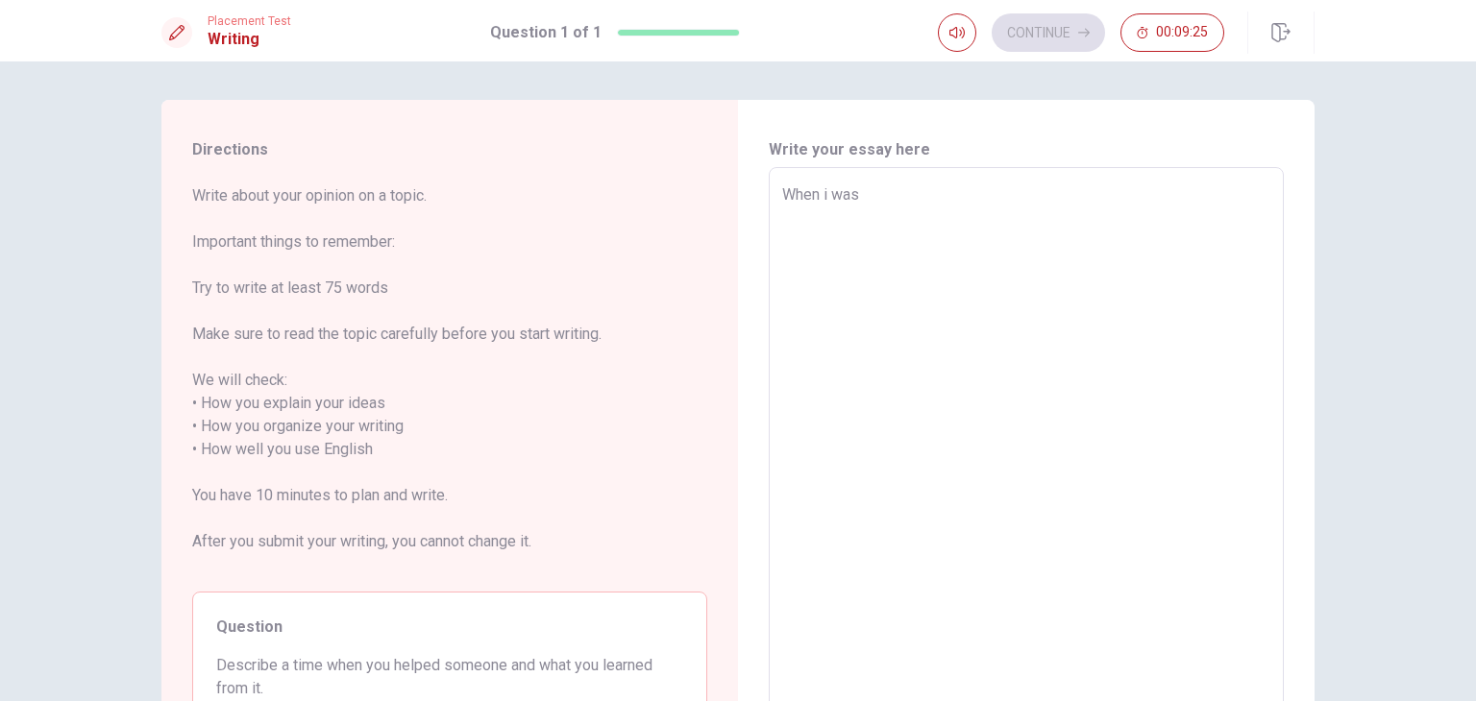
type textarea "x"
type textarea "When i was"
type textarea "x"
type textarea "When i was o"
type textarea "x"
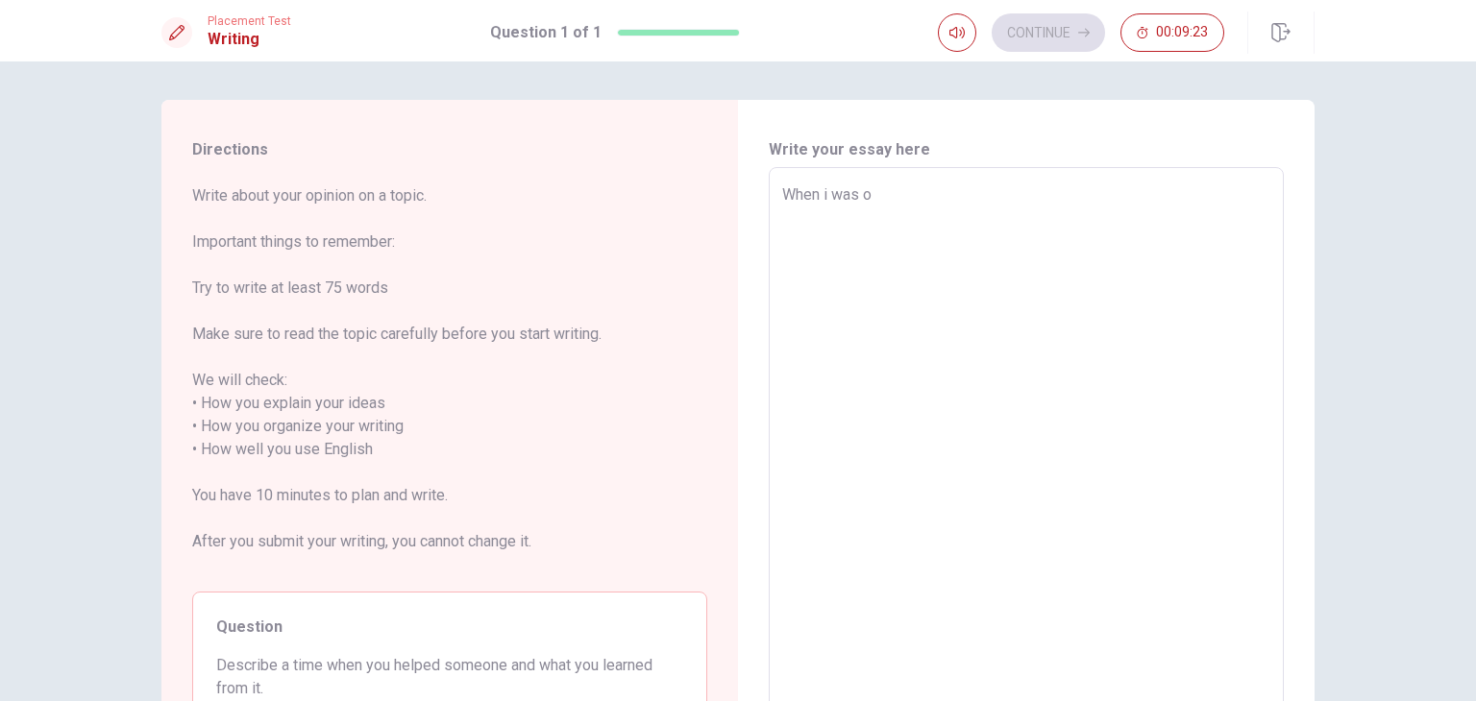
type textarea "When i was on"
type textarea "x"
type textarea "When i was on"
type textarea "x"
type textarea "When i was on t"
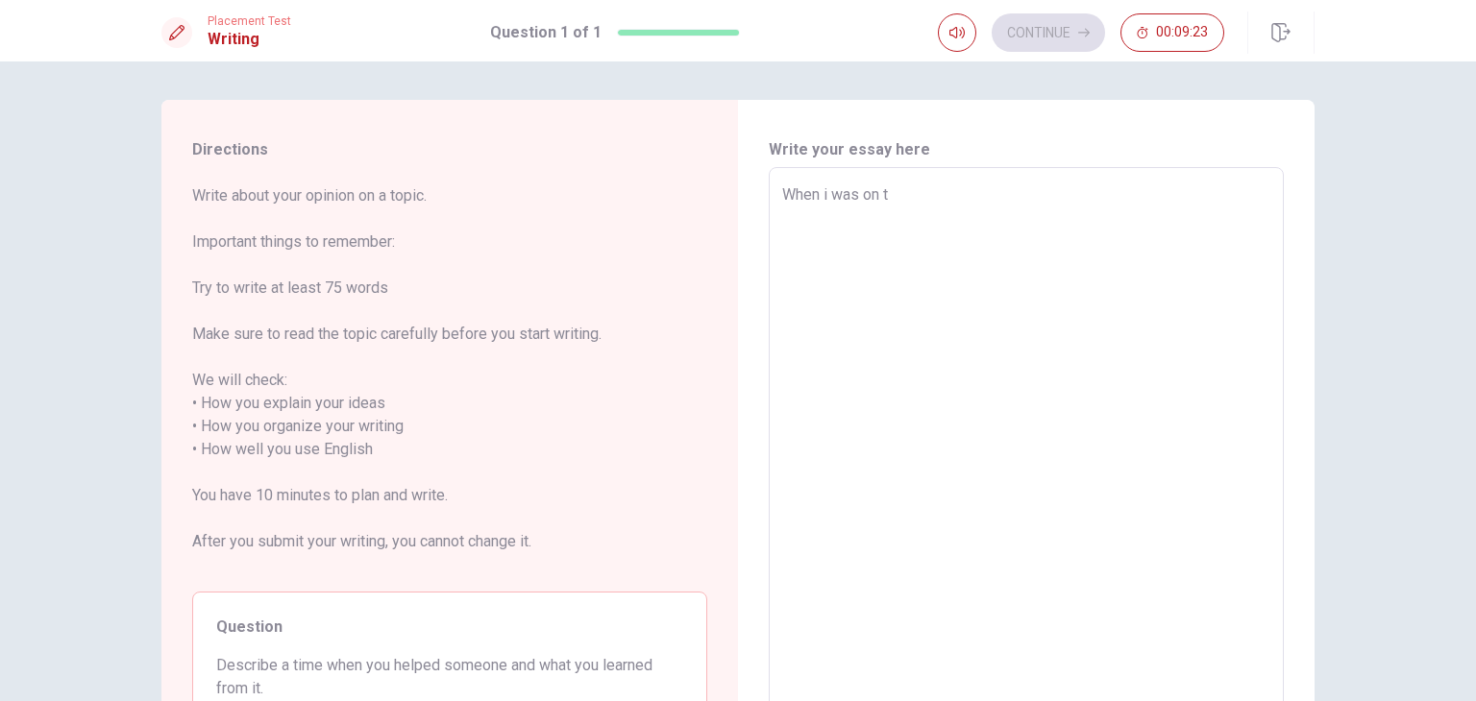
type textarea "x"
type textarea "When i was on th"
type textarea "x"
type textarea "When i was on the"
type textarea "x"
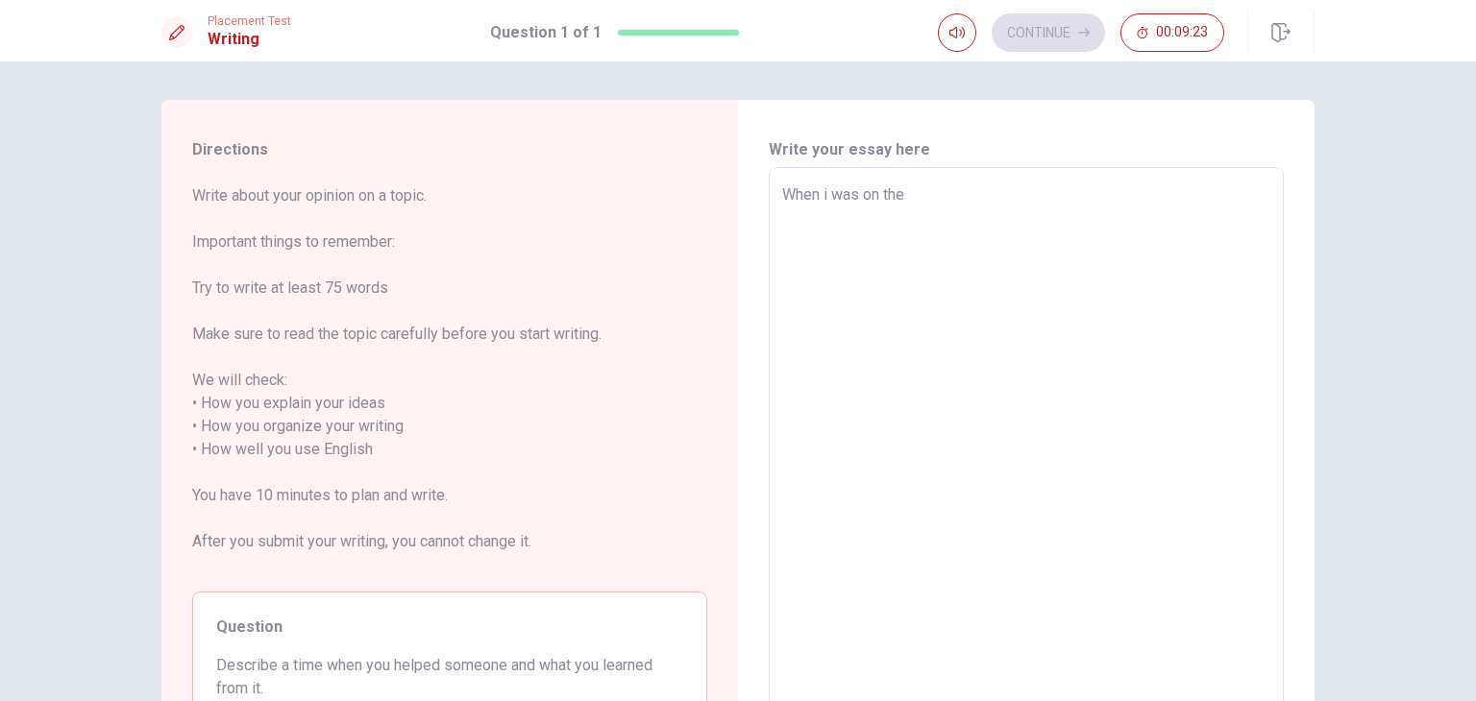
type textarea "When i was on the"
type textarea "x"
type textarea "When i was on the h"
type textarea "x"
type textarea "When i was on the hi"
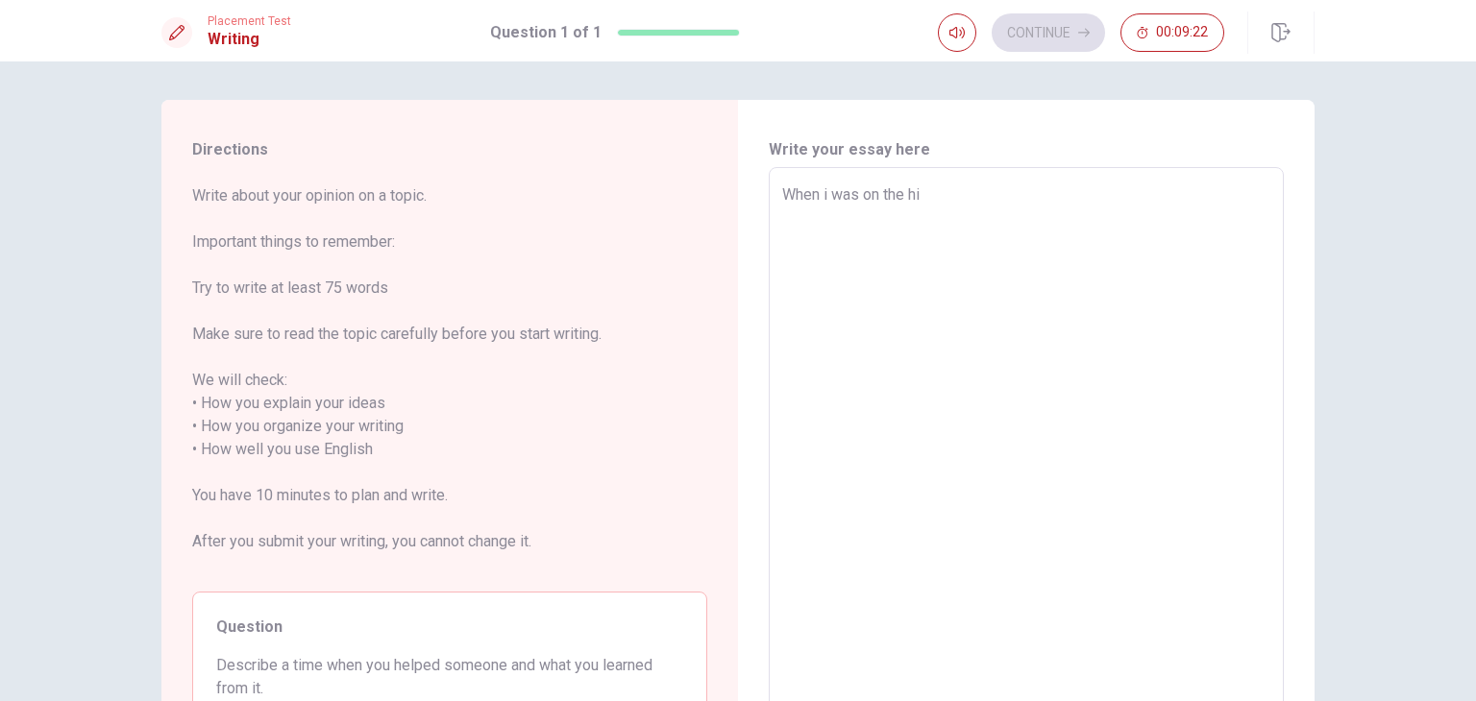
type textarea "x"
type textarea "When i was on the hig"
type textarea "x"
type textarea "When i was on the high"
type textarea "x"
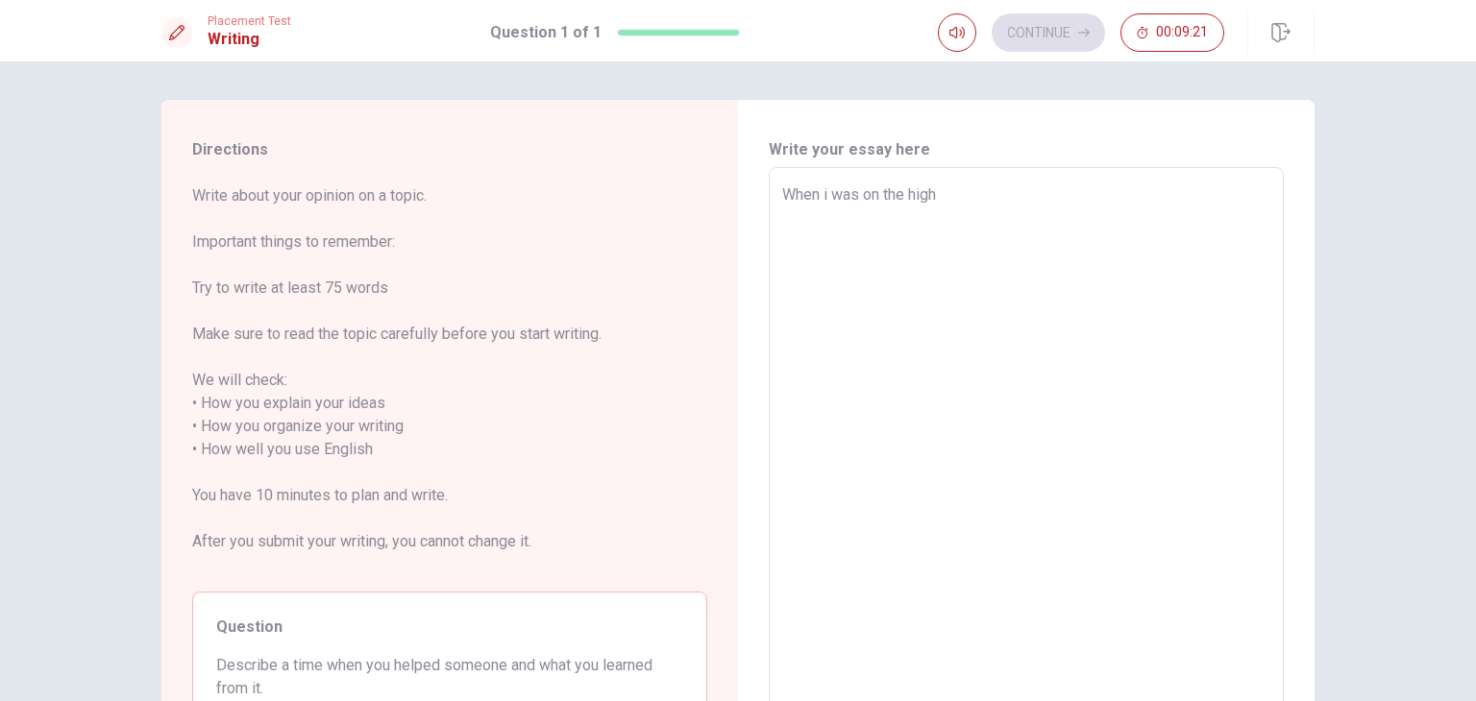
type textarea "When i was on the high"
type textarea "x"
type textarea "When i was on the high s"
type textarea "x"
type textarea "When i was on the high sc"
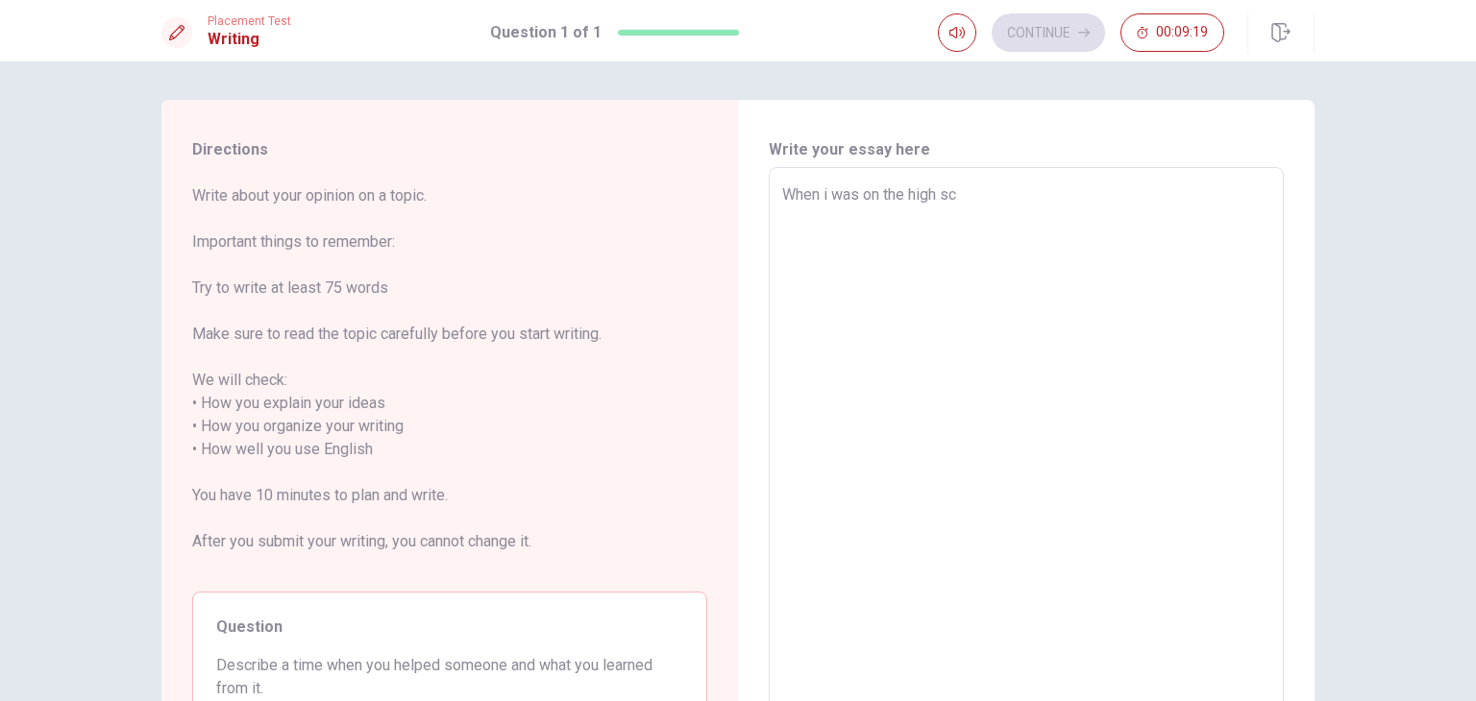
type textarea "x"
type textarea "When i was on the high sch"
type textarea "x"
type textarea "When i was on the high scho"
type textarea "x"
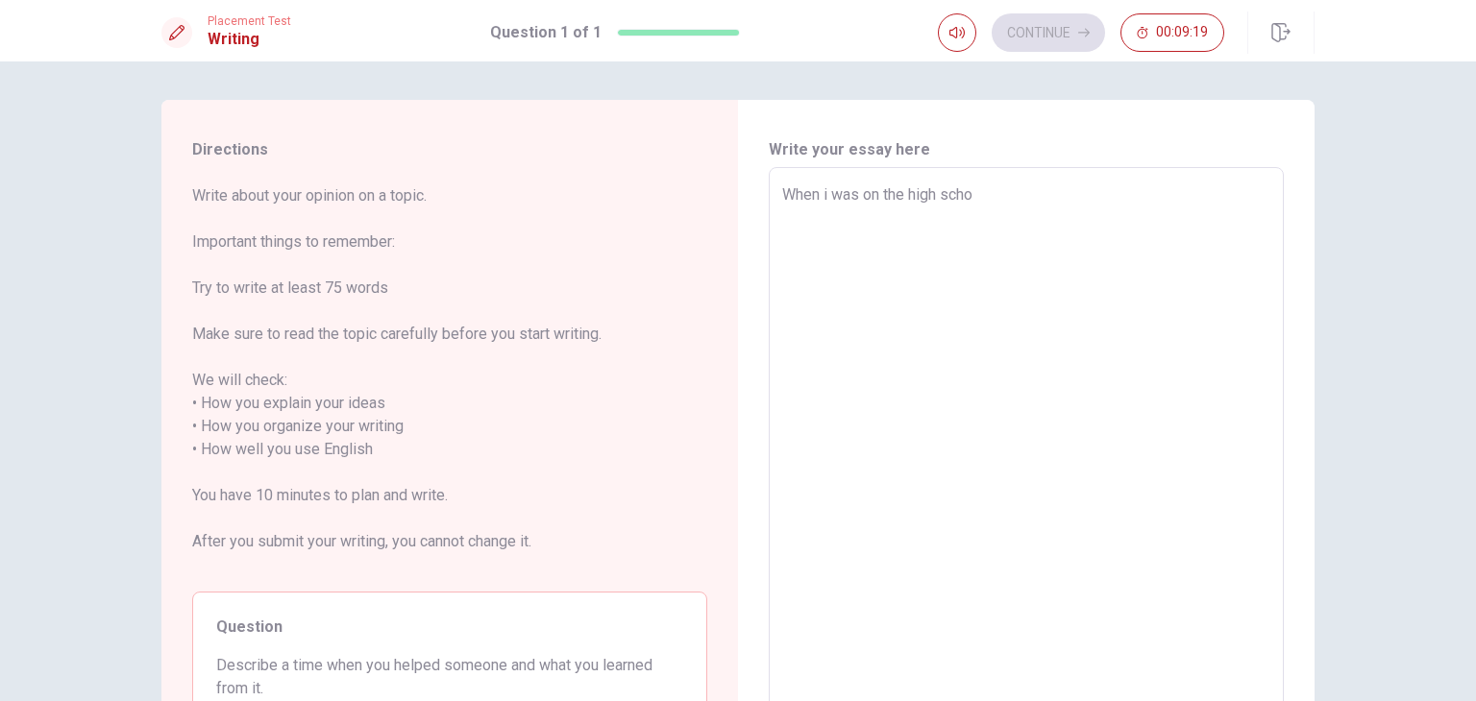
type textarea "When i was on the high schoo"
type textarea "x"
type textarea "When i was on the high school"
type textarea "x"
type textarea "When i was on the high school"
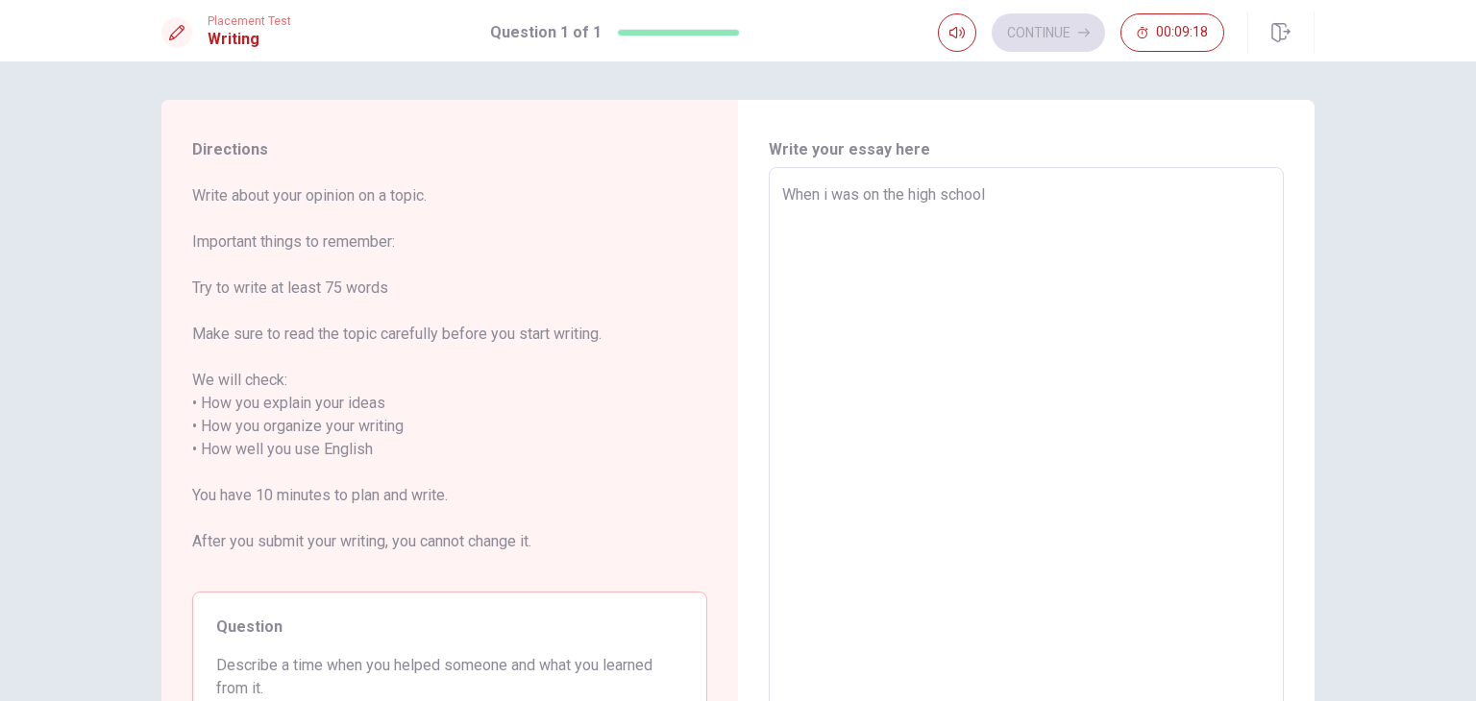
type textarea "x"
type textarea "When i was on the high school I"
type textarea "x"
type textarea "When i was on the high school I"
type textarea "x"
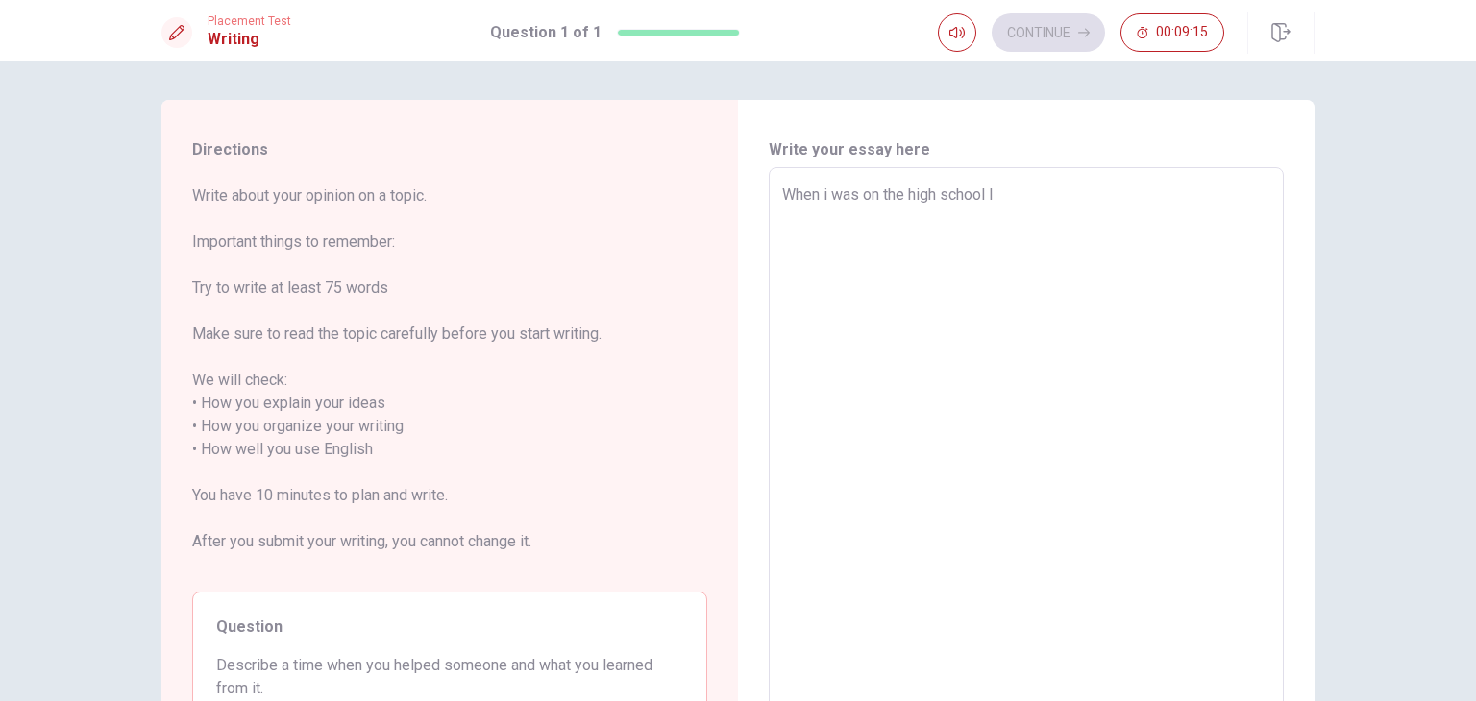
type textarea "When i was on the high school I v"
type textarea "x"
type textarea "When i was on the high school I vo"
type textarea "x"
type textarea "When i was on the high school I vol"
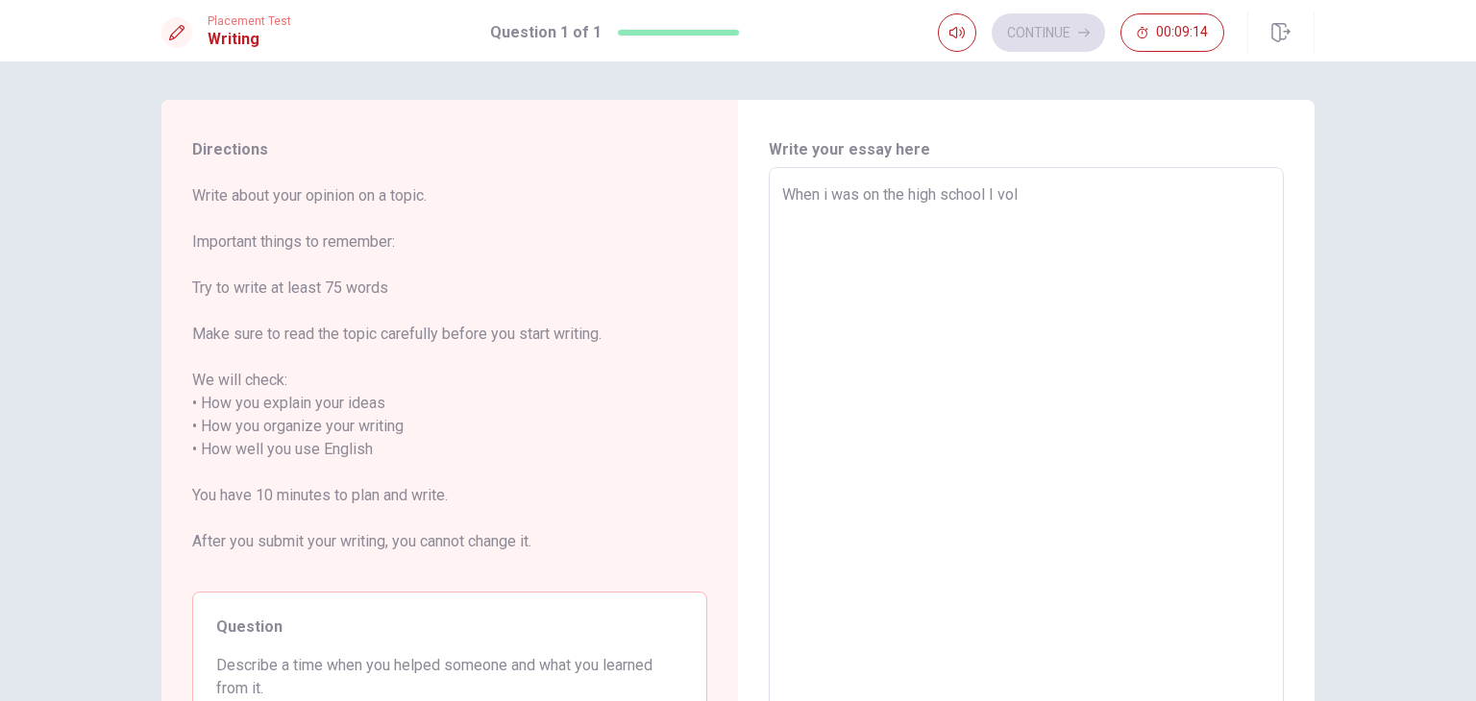
type textarea "x"
type textarea "When i was on the high school I volu"
type textarea "x"
type textarea "When i was on the high school I volun"
type textarea "x"
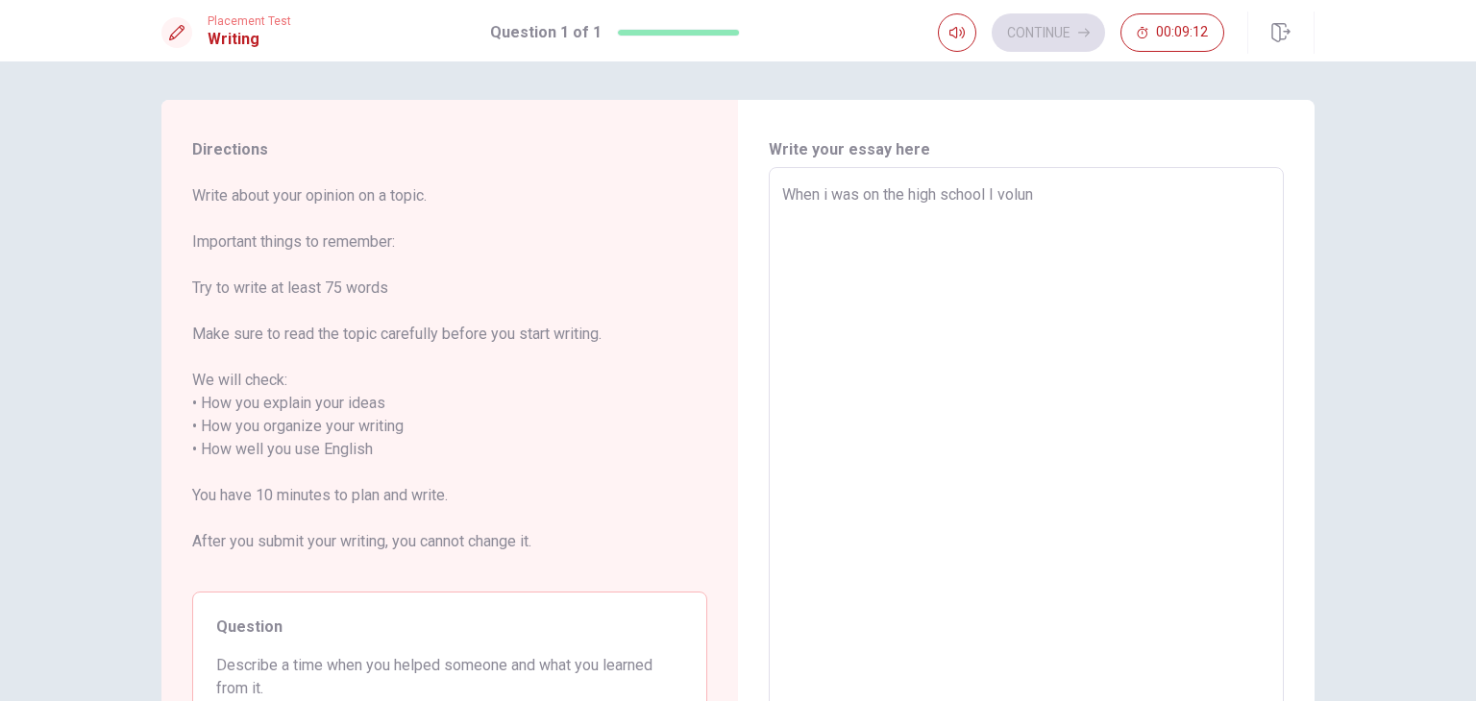
type textarea "When i was on the high school I volunt"
type textarea "x"
type textarea "When i was on the high school I volunte"
type textarea "x"
type textarea "When i was on the high school I volunter"
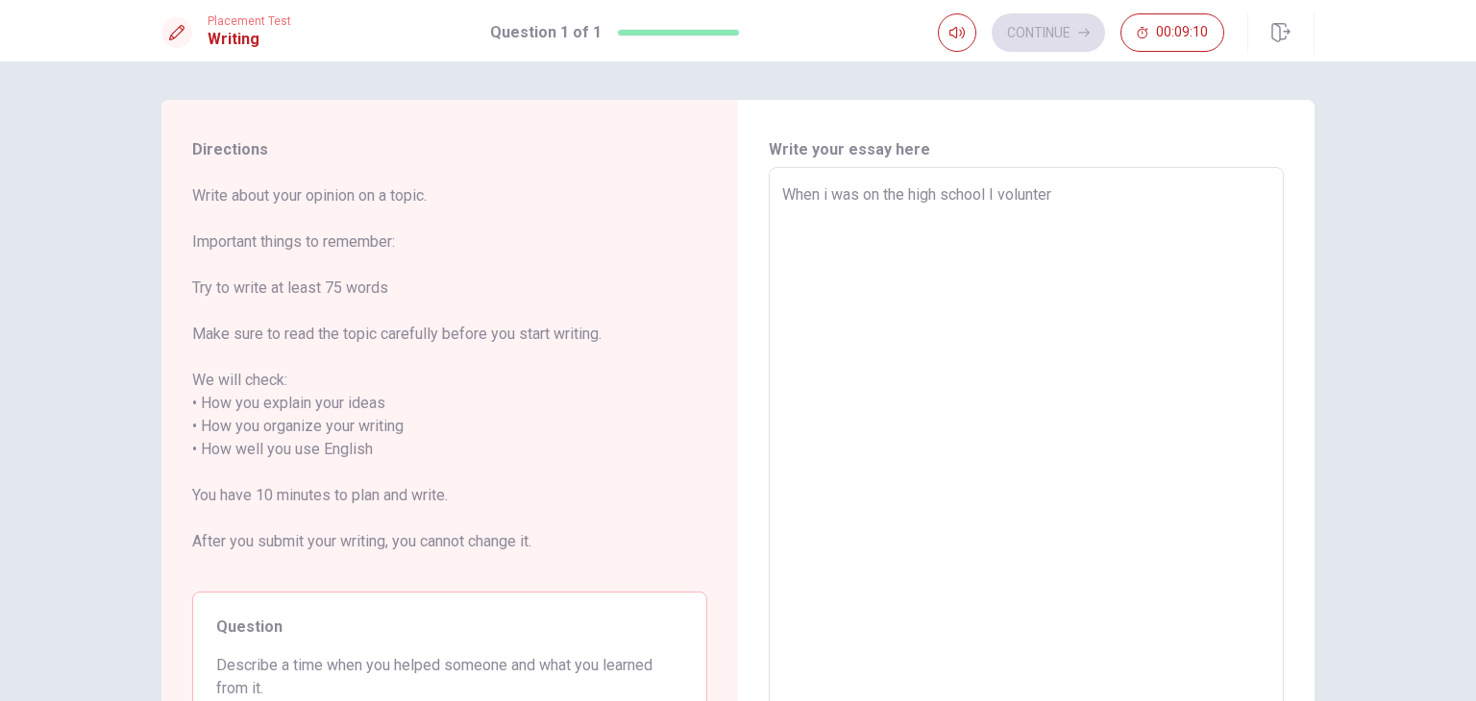
type textarea "x"
type textarea "When i was on the high school I voluntere"
type textarea "x"
type textarea "When i was on the high school I voluntered"
type textarea "x"
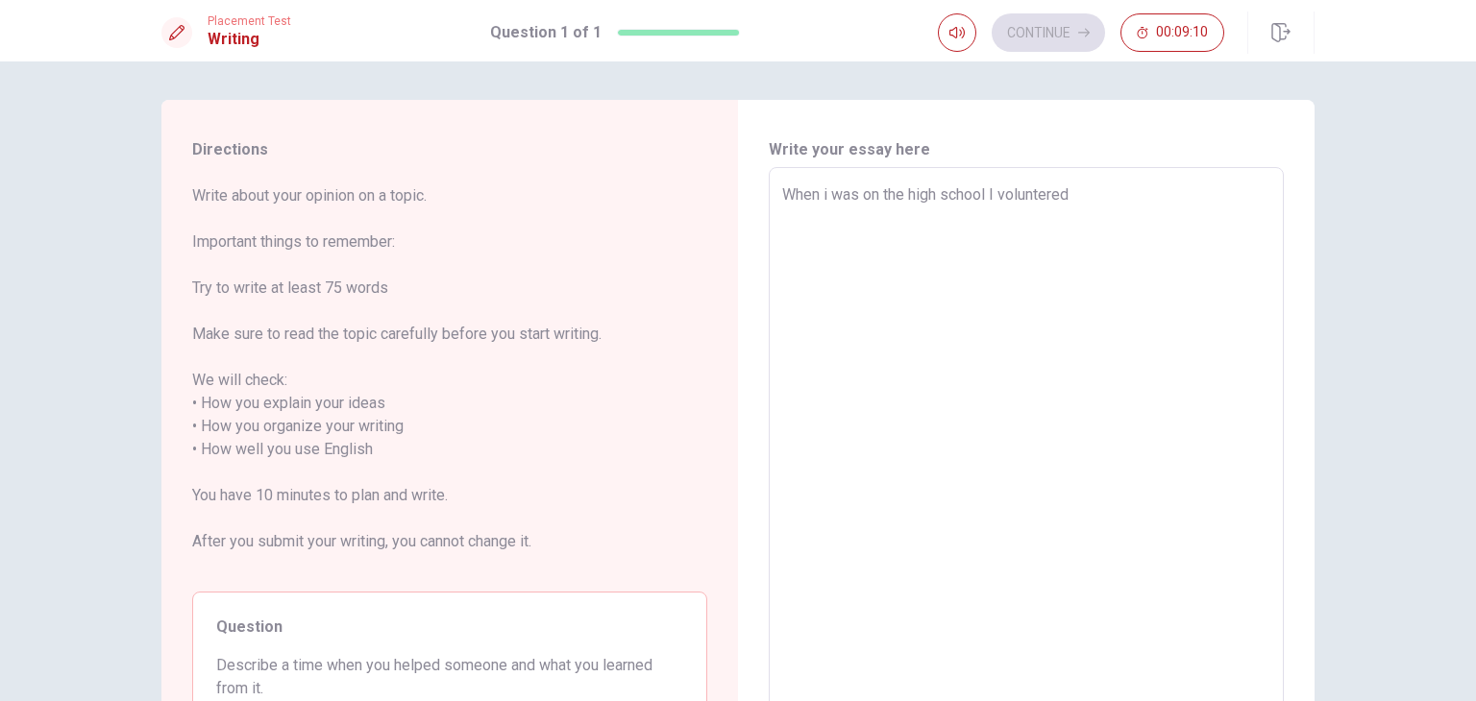
type textarea "When i was on the high school I voluntered"
type textarea "x"
type textarea "When i was on the high school I voluntered i"
type textarea "x"
type textarea "When i was on the high school I voluntered in"
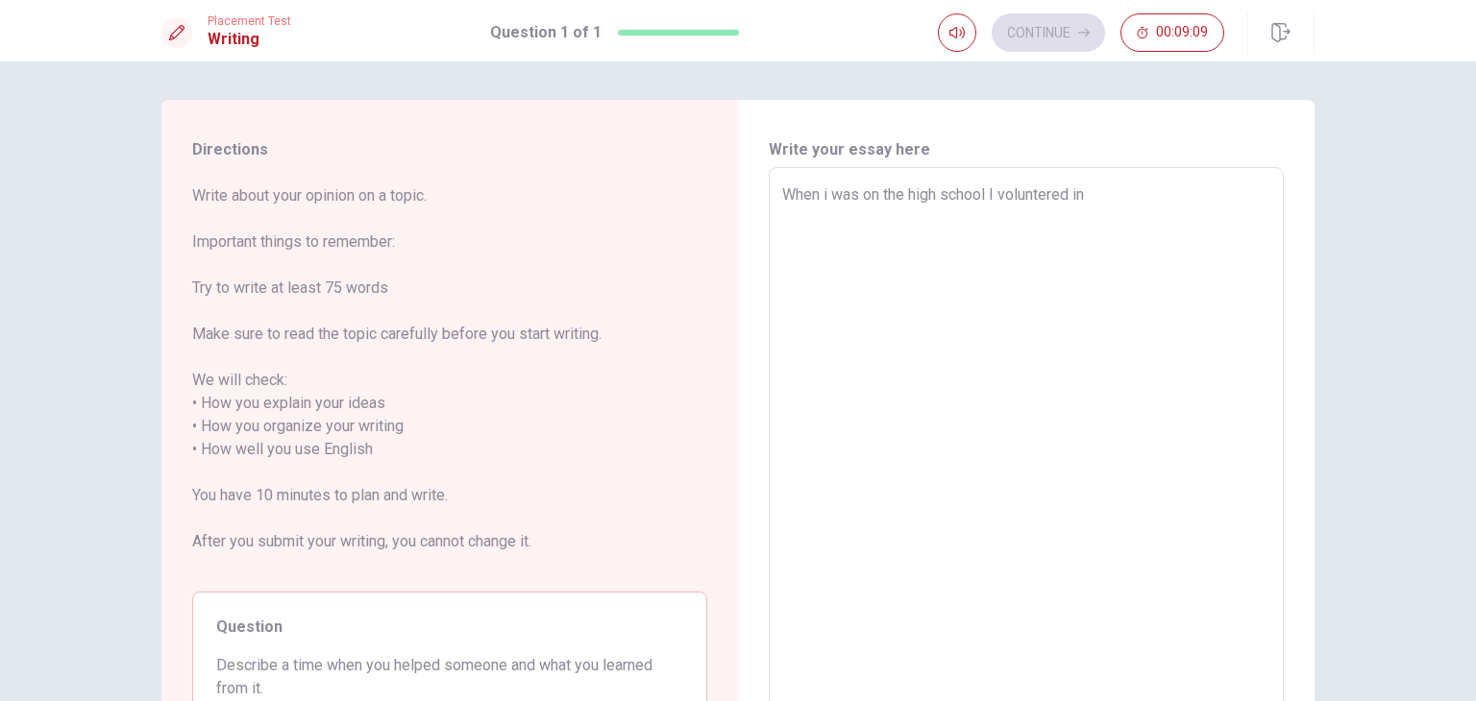
type textarea "x"
type textarea "When i was on the high school I voluntered in"
type textarea "x"
type textarea "When i was on the high school I voluntered in a"
type textarea "x"
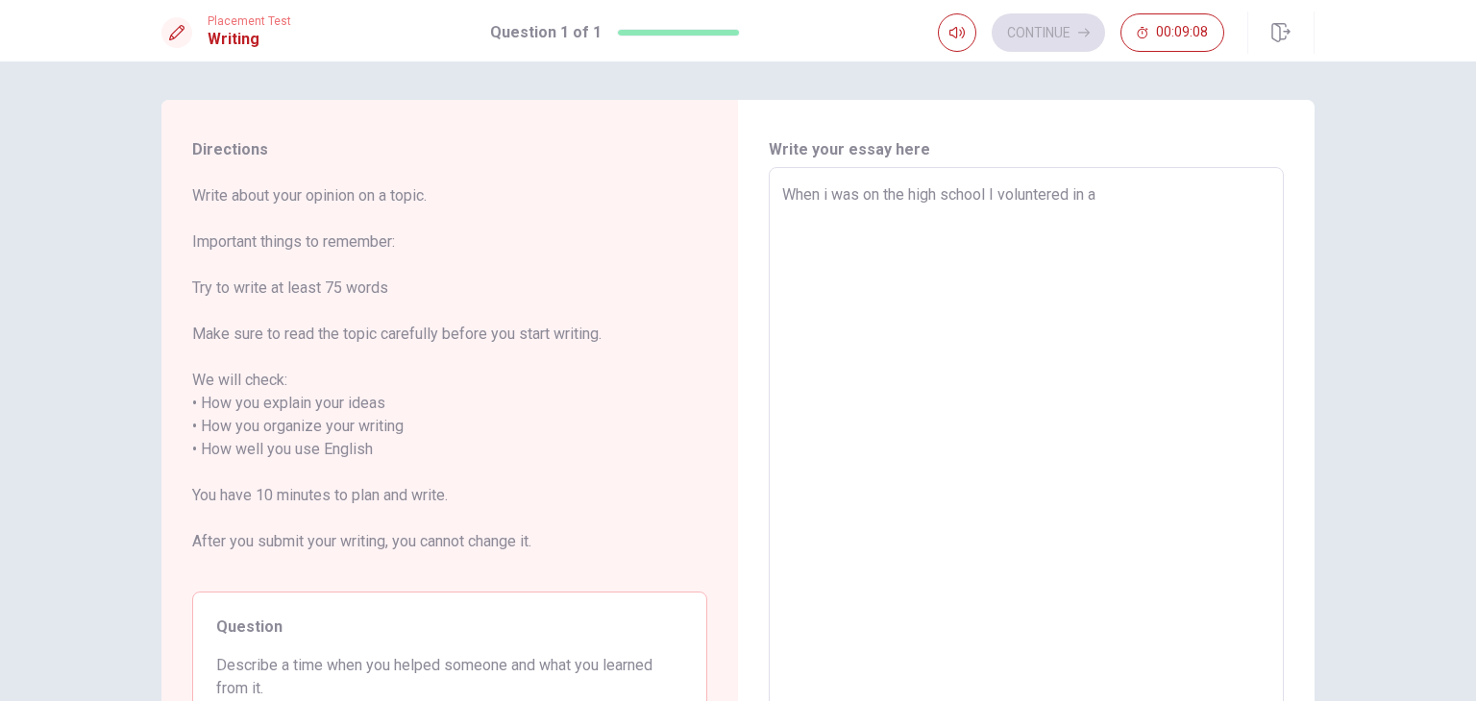
type textarea "When i was on the high school I voluntered in a"
type textarea "x"
type textarea "When i was on the high school I voluntered in a s"
type textarea "x"
type textarea "When i was on the high school I voluntered in a so"
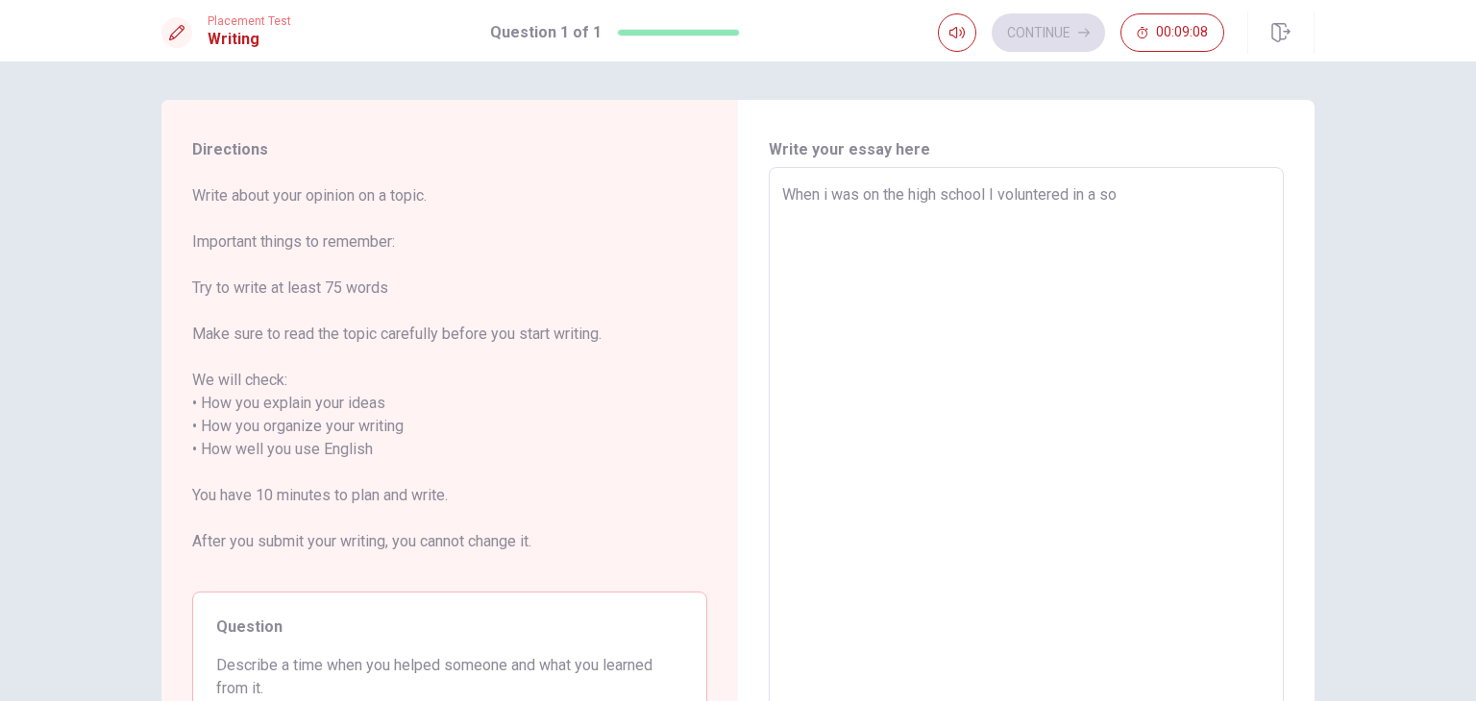
type textarea "x"
type textarea "When i was on the high school I voluntered in a soc"
type textarea "x"
type textarea "When i was on the high school I voluntered in a soci"
type textarea "x"
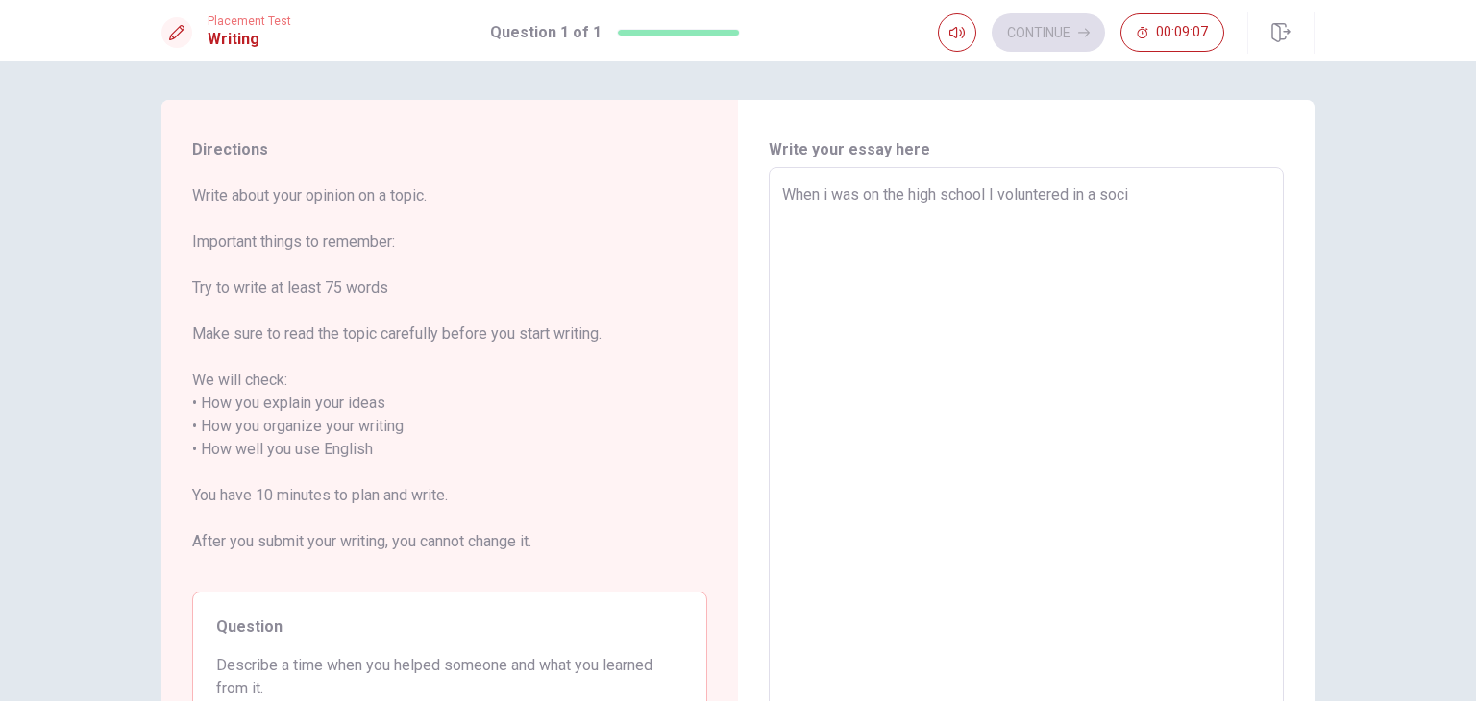
type textarea "When i was on the high school I voluntered in a [PERSON_NAME]"
type textarea "x"
type textarea "When i was on the high school I voluntered in a social"
type textarea "x"
type textarea "When i was on the high school I voluntered in a social"
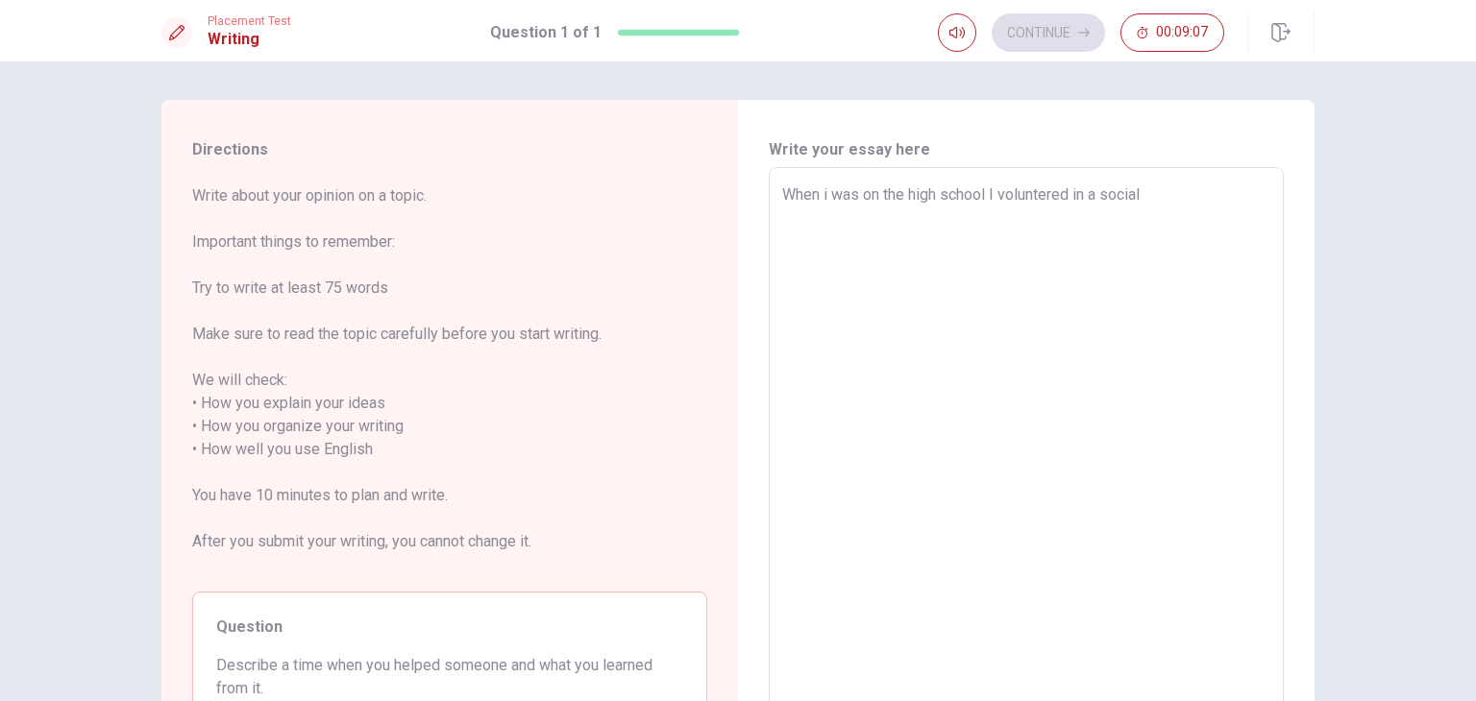
type textarea "x"
type textarea "When i was on the high school I voluntered in a social p"
type textarea "x"
type textarea "When i was on the high school I voluntered in a social po"
type textarea "x"
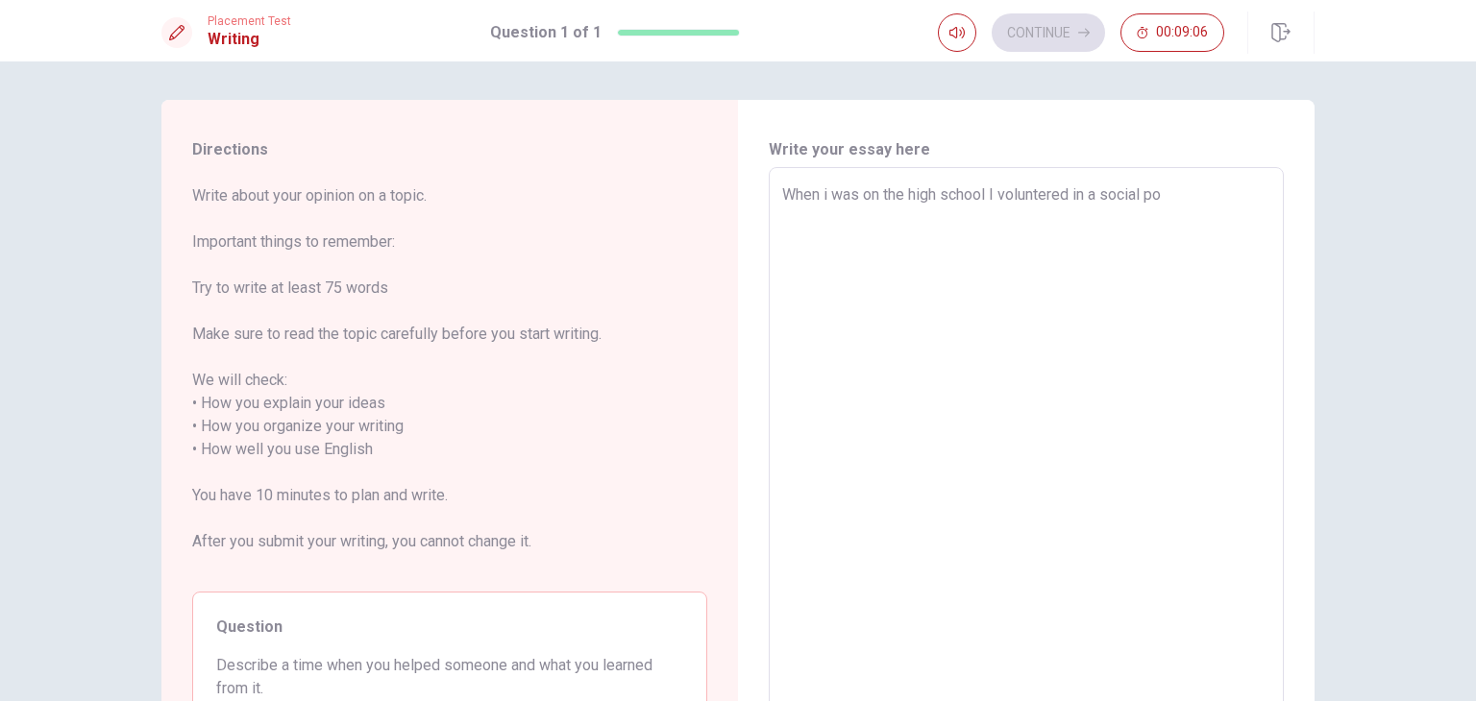
type textarea "When i was on the high school I voluntered in a social por"
type textarea "x"
type textarea "When i was on the high school I voluntered in a social po"
type textarea "x"
type textarea "When i was on the high school I voluntered in a social p"
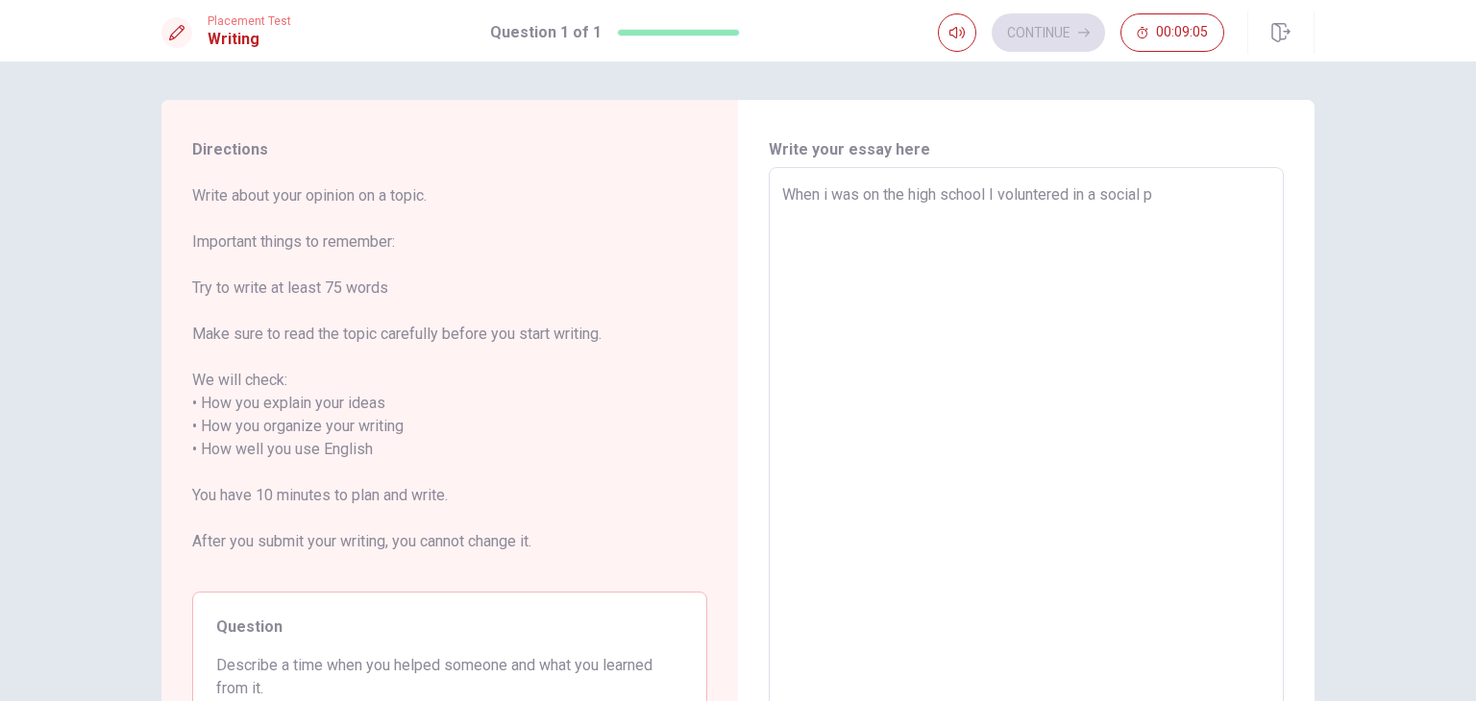
type textarea "x"
type textarea "When i was on the high school I voluntered in a social po"
type textarea "x"
type textarea "When i was on the high school I voluntered in a social poj"
type textarea "x"
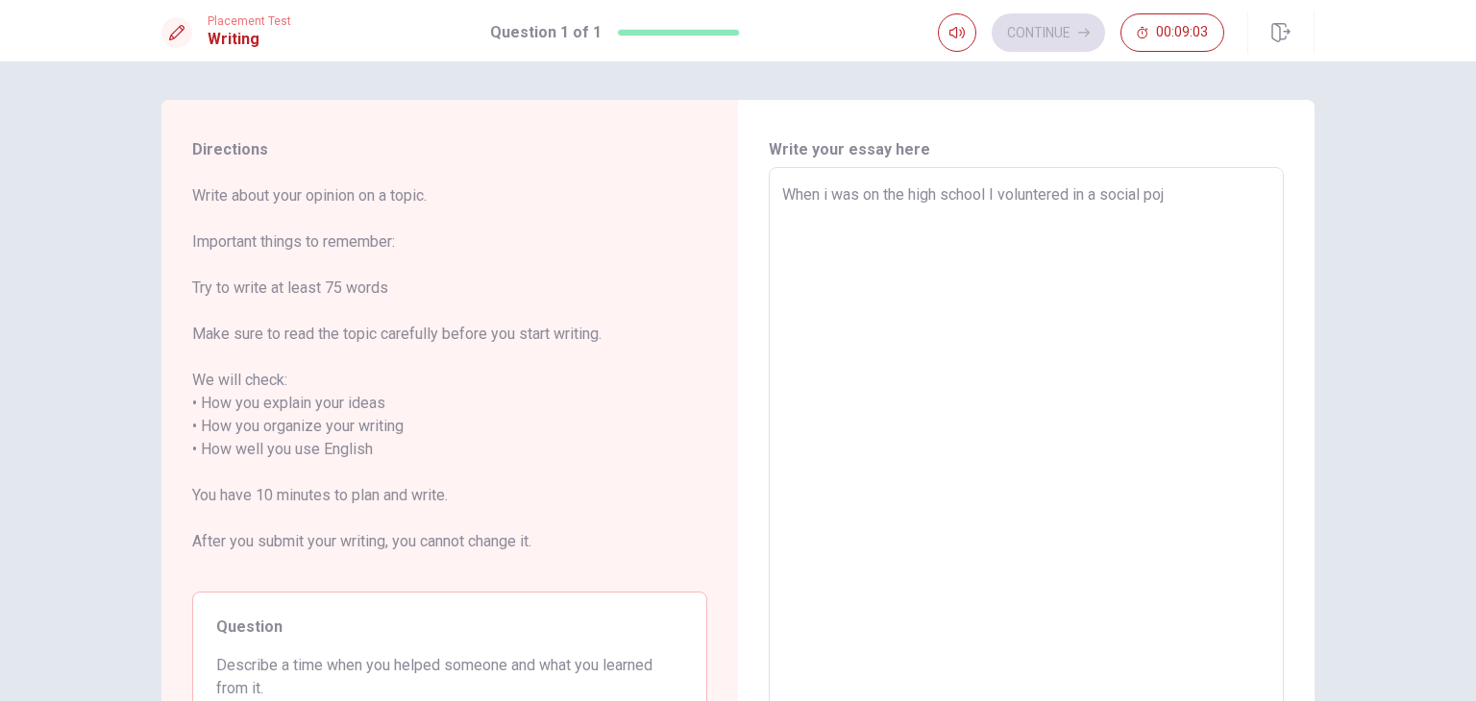
type textarea "When i was on the high school I voluntered in a social [PERSON_NAME]"
type textarea "x"
type textarea "When i was on the high school I voluntered in a social pojec"
type textarea "x"
type textarea "When i was on the high school I voluntered in a social poject"
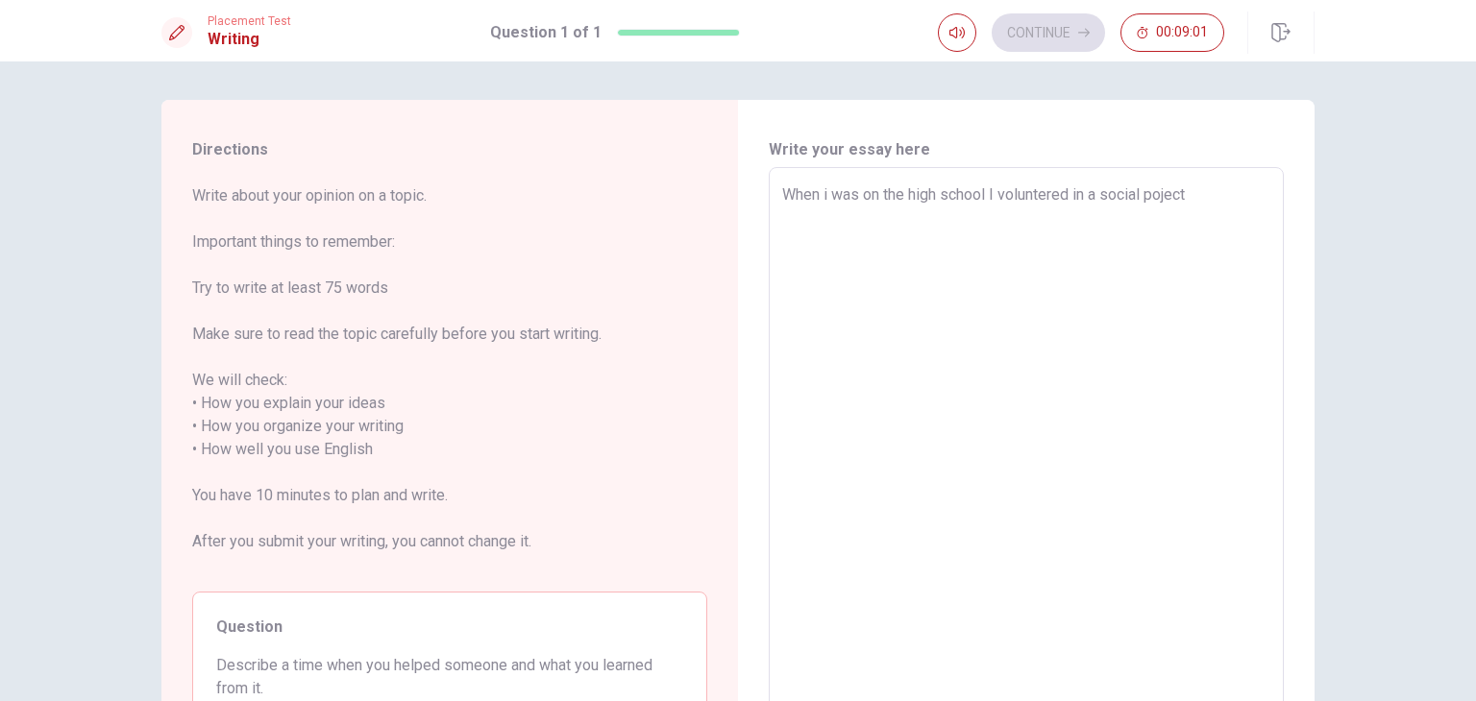
type textarea "x"
type textarea "When i was on the high school I voluntered in a social pojec"
type textarea "x"
type textarea "When i was on the high school I voluntered in a social [PERSON_NAME]"
type textarea "x"
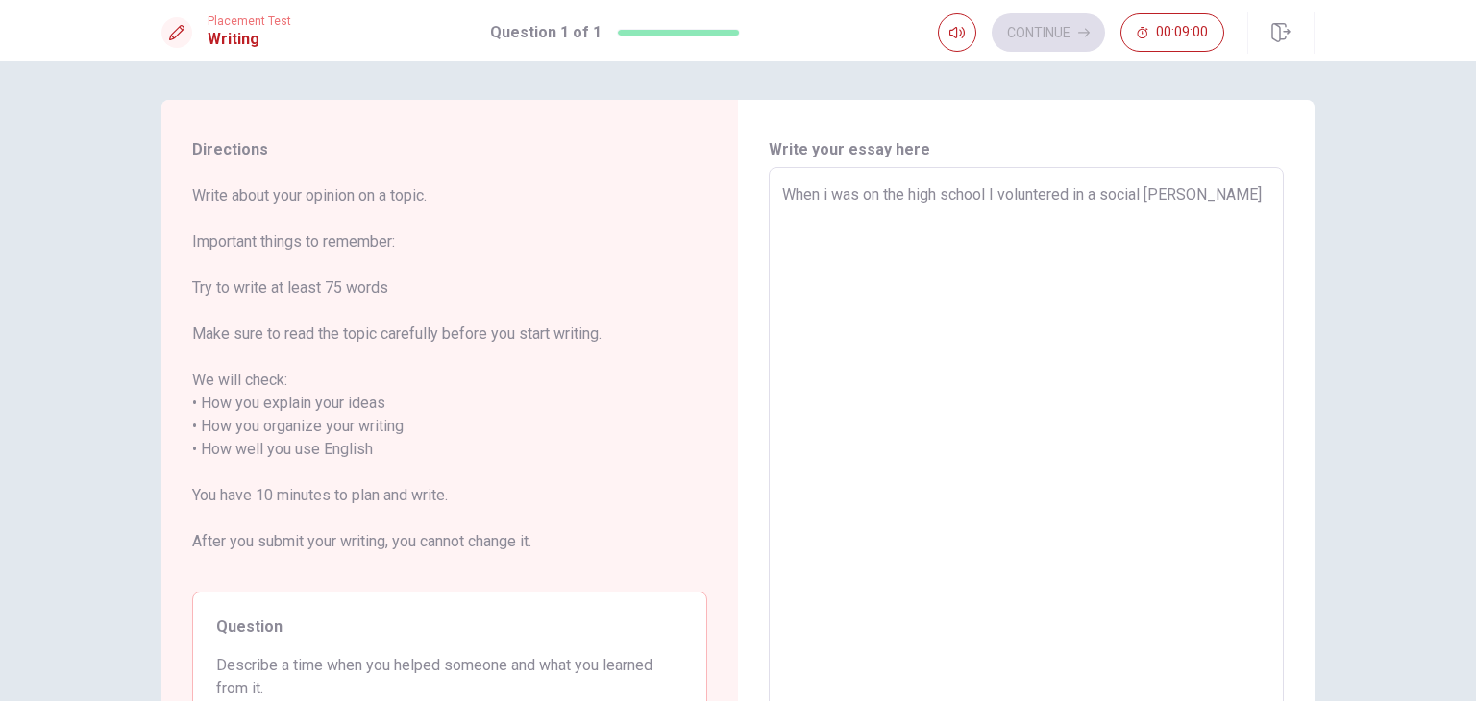
type textarea "When i was on the high school I voluntered in a social poj"
type textarea "x"
type textarea "When i was on the high school I voluntered in a social po"
type textarea "x"
type textarea "When i was on the high school I voluntered in a social p"
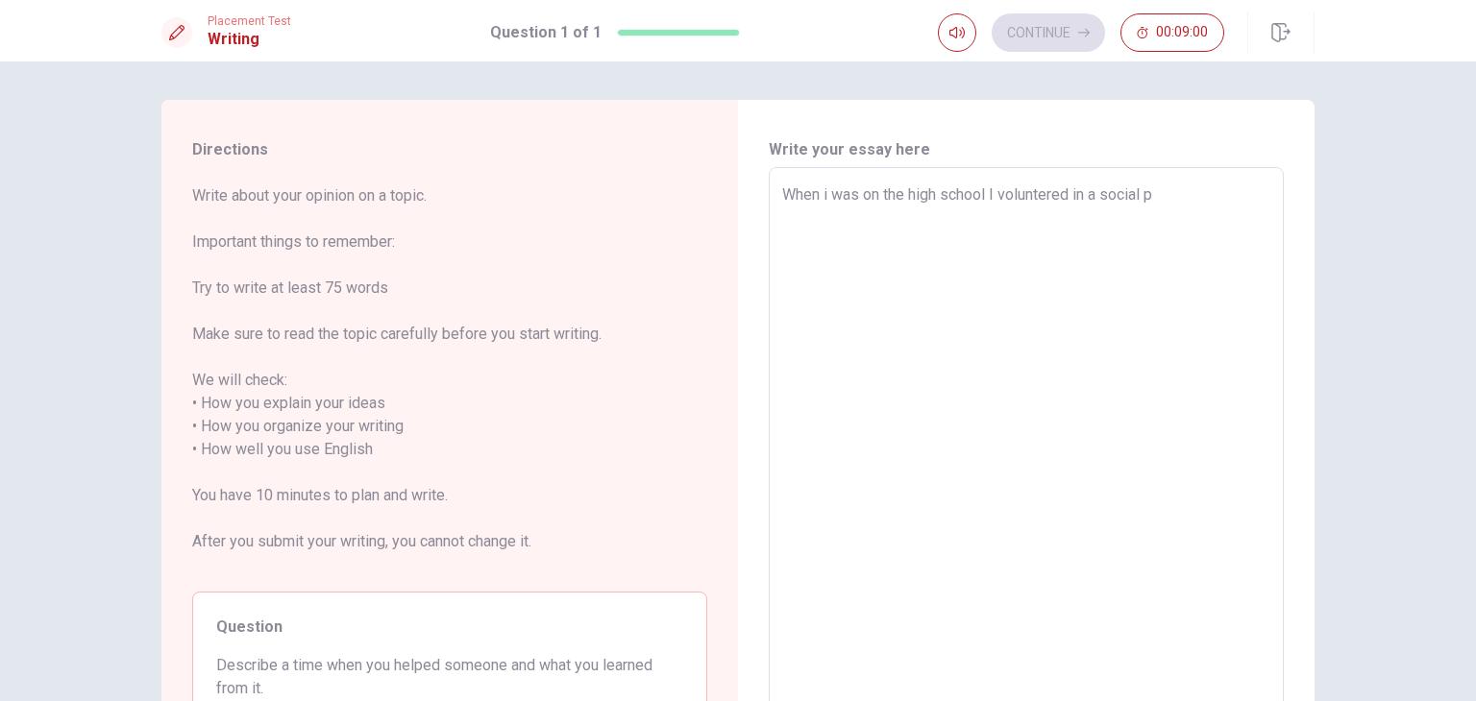
type textarea "x"
type textarea "When i was on the high school I voluntered in a social pr"
type textarea "x"
type textarea "When i was on the high school I voluntered in a social pro"
type textarea "x"
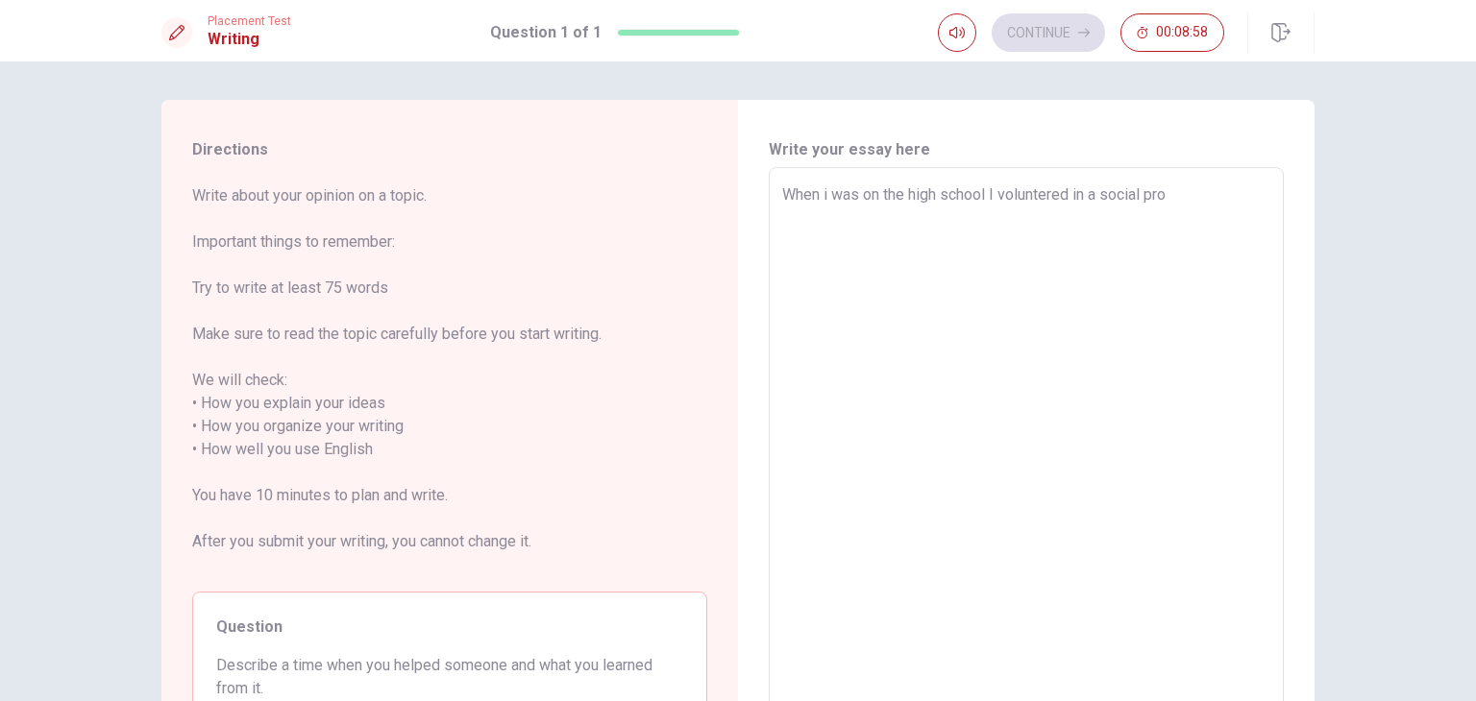
type textarea "When i was on the high school I voluntered in a social proj"
type textarea "x"
type textarea "When i was on the high school I voluntered in a social proje"
type textarea "x"
type textarea "When i was on the high school I voluntered in a social projec"
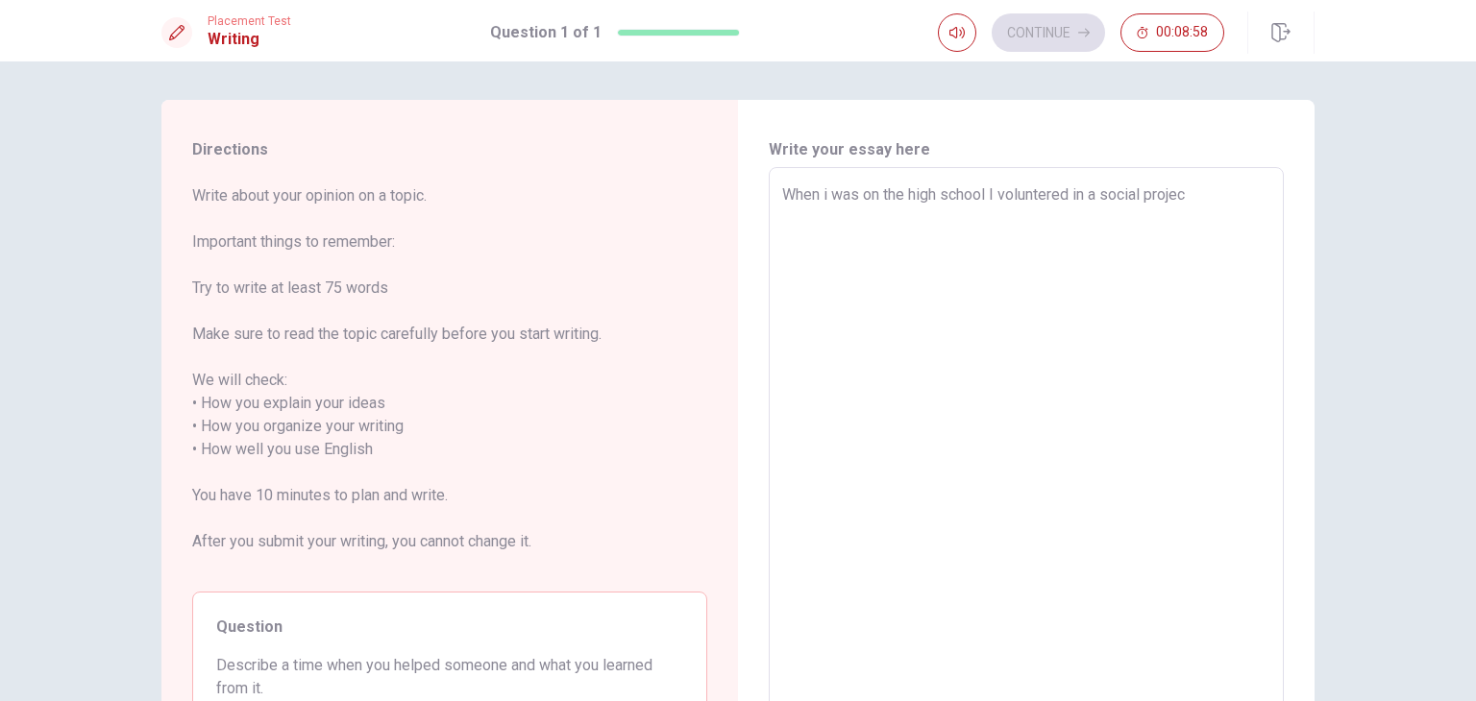
type textarea "x"
type textarea "When i was on the high school I voluntered in a social project"
type textarea "x"
type textarea "When i was on the high school I voluntered in a social project."
type textarea "x"
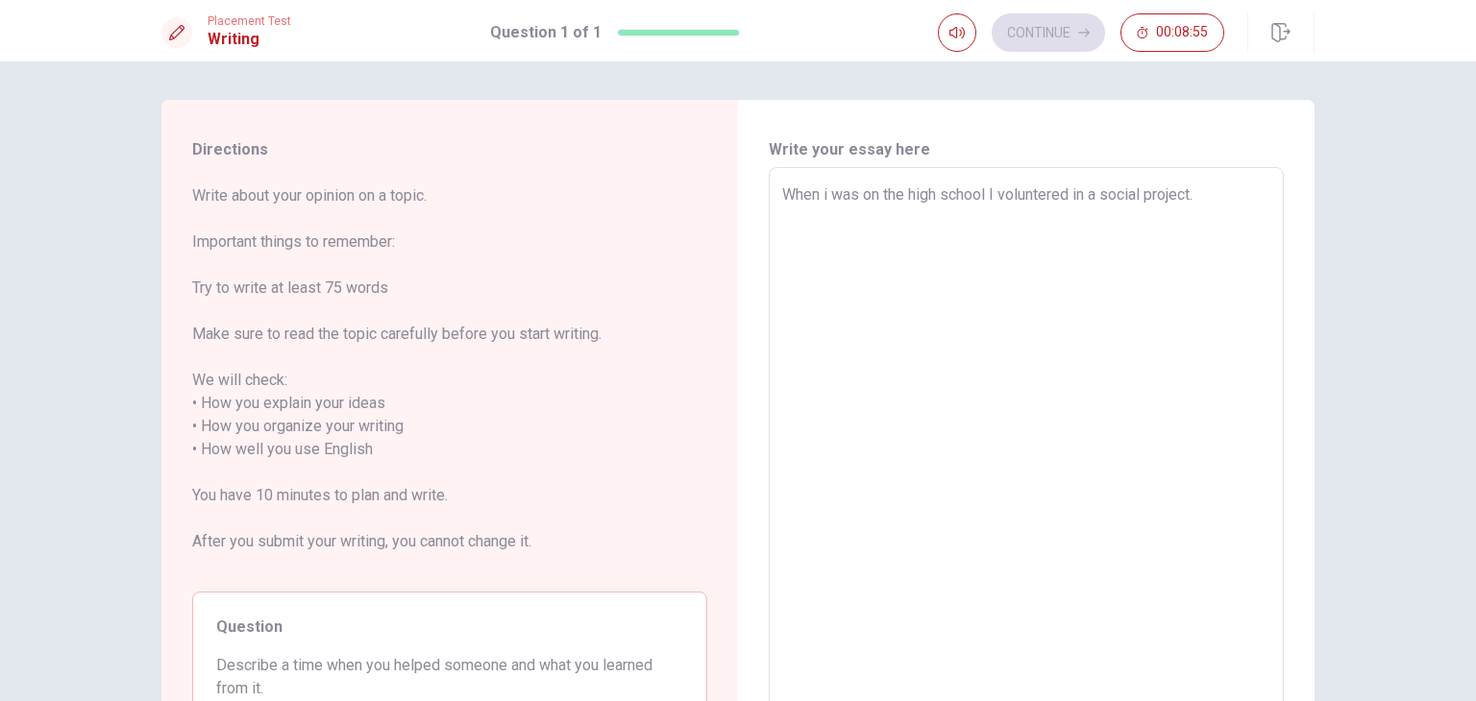
type textarea "When i was on the high school I voluntered in a social project."
type textarea "x"
type textarea "When i was on the high school I voluntered in a social project. m"
type textarea "x"
type textarea "When i was on the high school I voluntered in a social project. my"
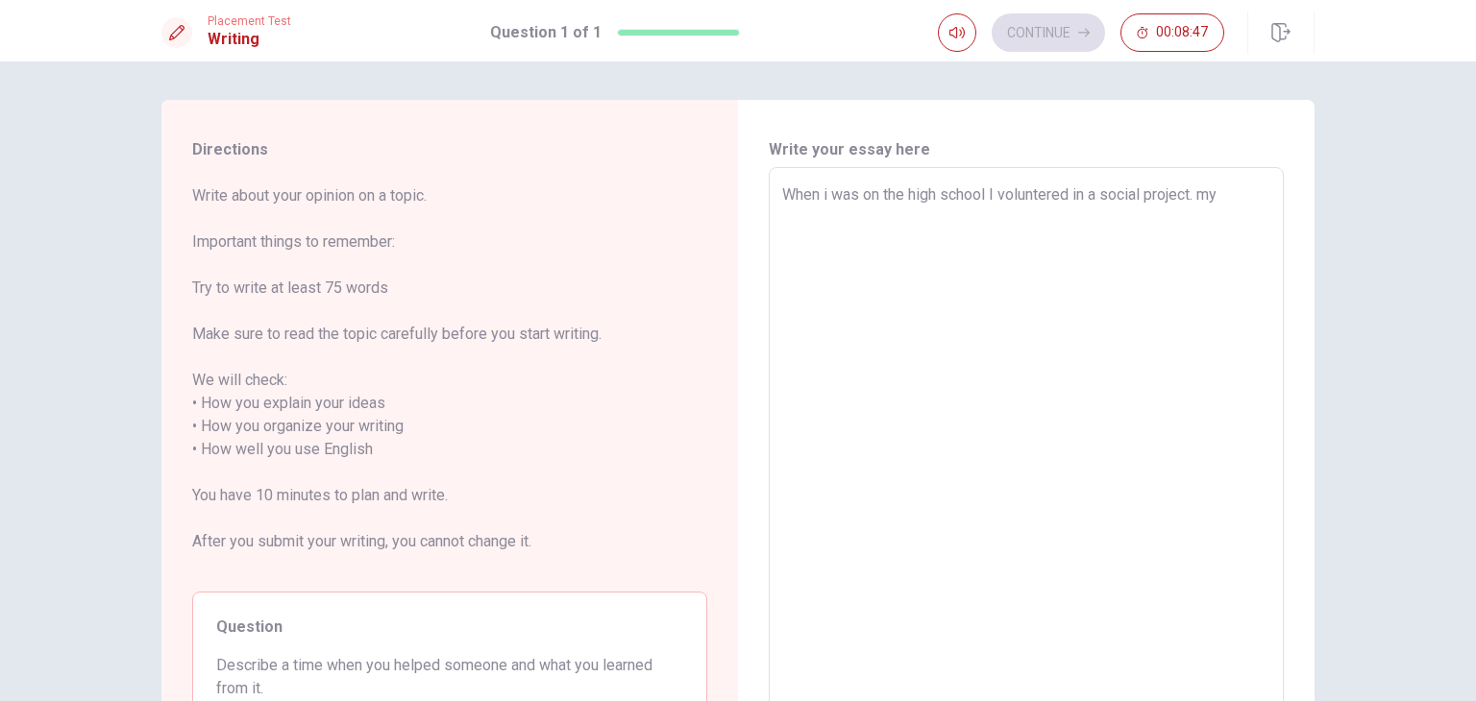
type textarea "x"
type textarea "When i was on the high school I voluntered in a social project. my"
type textarea "x"
type textarea "When i was on the high school I voluntered in a social project. my j"
type textarea "x"
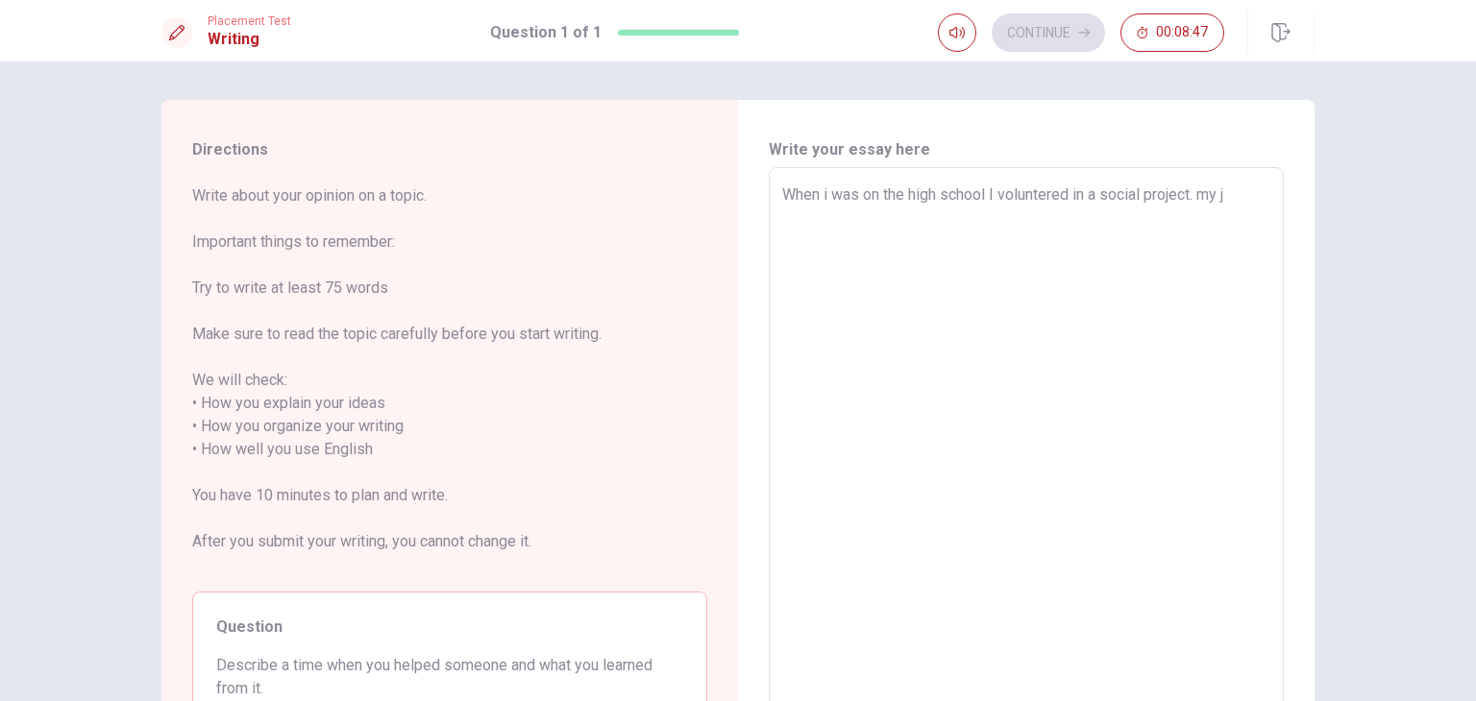
type textarea "When i was on the high school I voluntered in a social project. my jo"
type textarea "x"
type textarea "When i was on the high school I voluntered in a social project. my job"
type textarea "x"
type textarea "When i was on the high school I voluntered in a social project. my job"
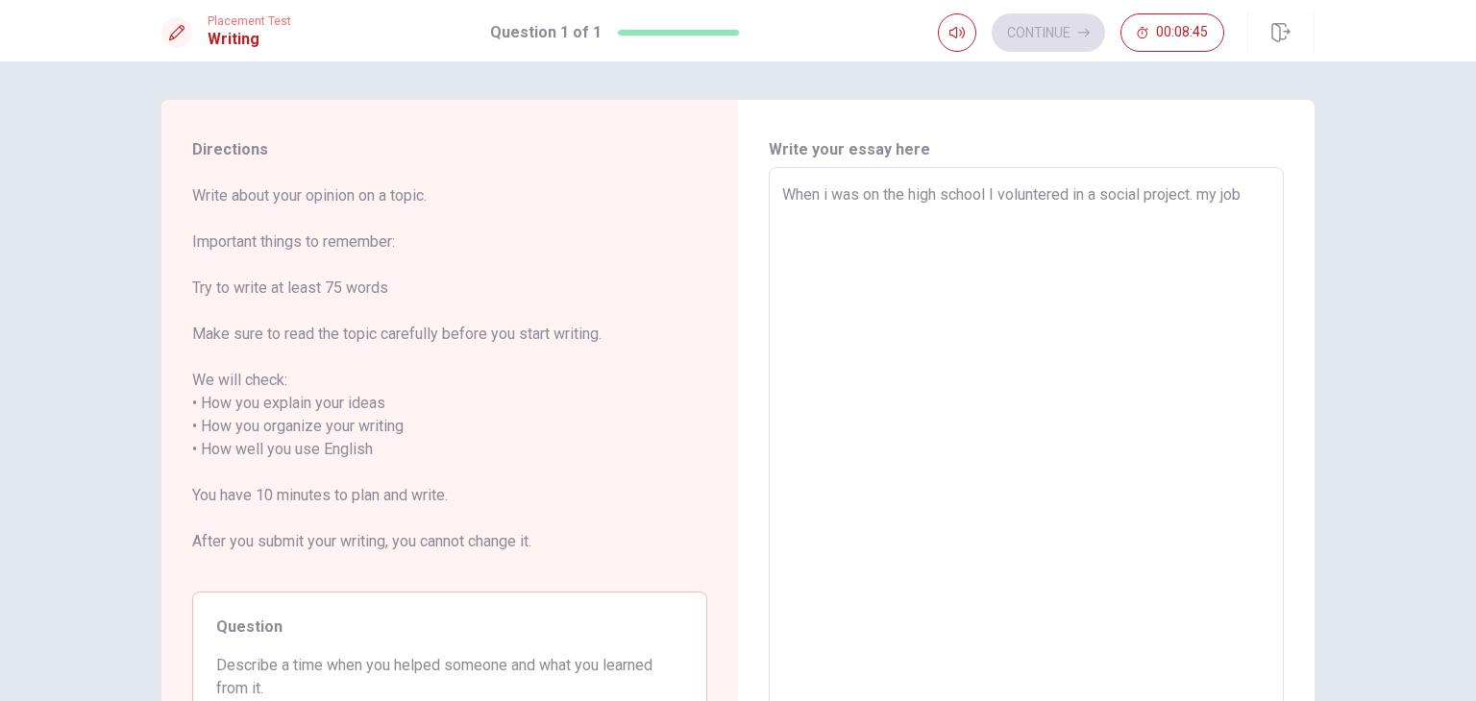
type textarea "x"
type textarea "When i was on the high school I voluntered in a social project. my job w"
type textarea "x"
type textarea "When i was on the high school I voluntered in a social project. my job wa"
type textarea "x"
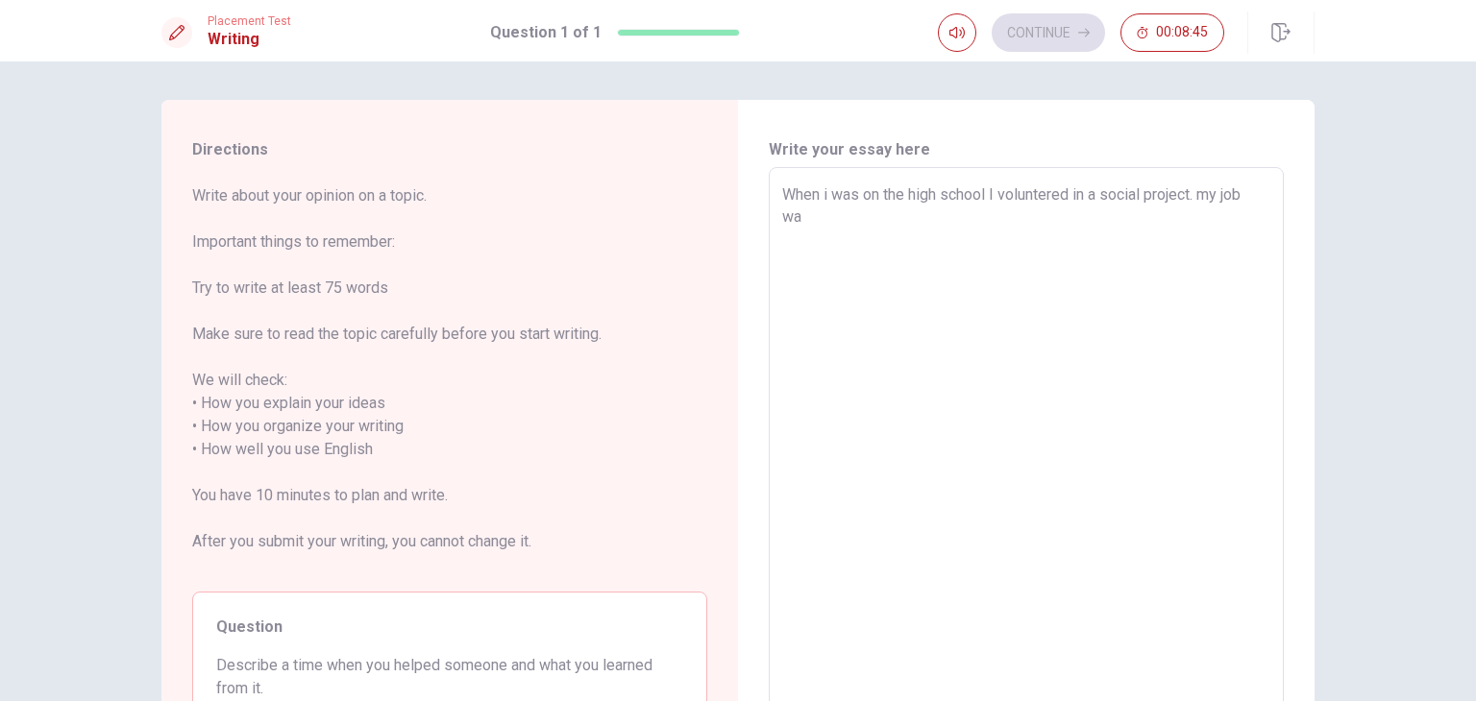
type textarea "When i was on the high school I voluntered in a social project. my job was"
type textarea "x"
type textarea "When i was on the high school I voluntered in a social project. my job was"
type textarea "x"
type textarea "When i was on the high school I voluntered in a social project. my job was t"
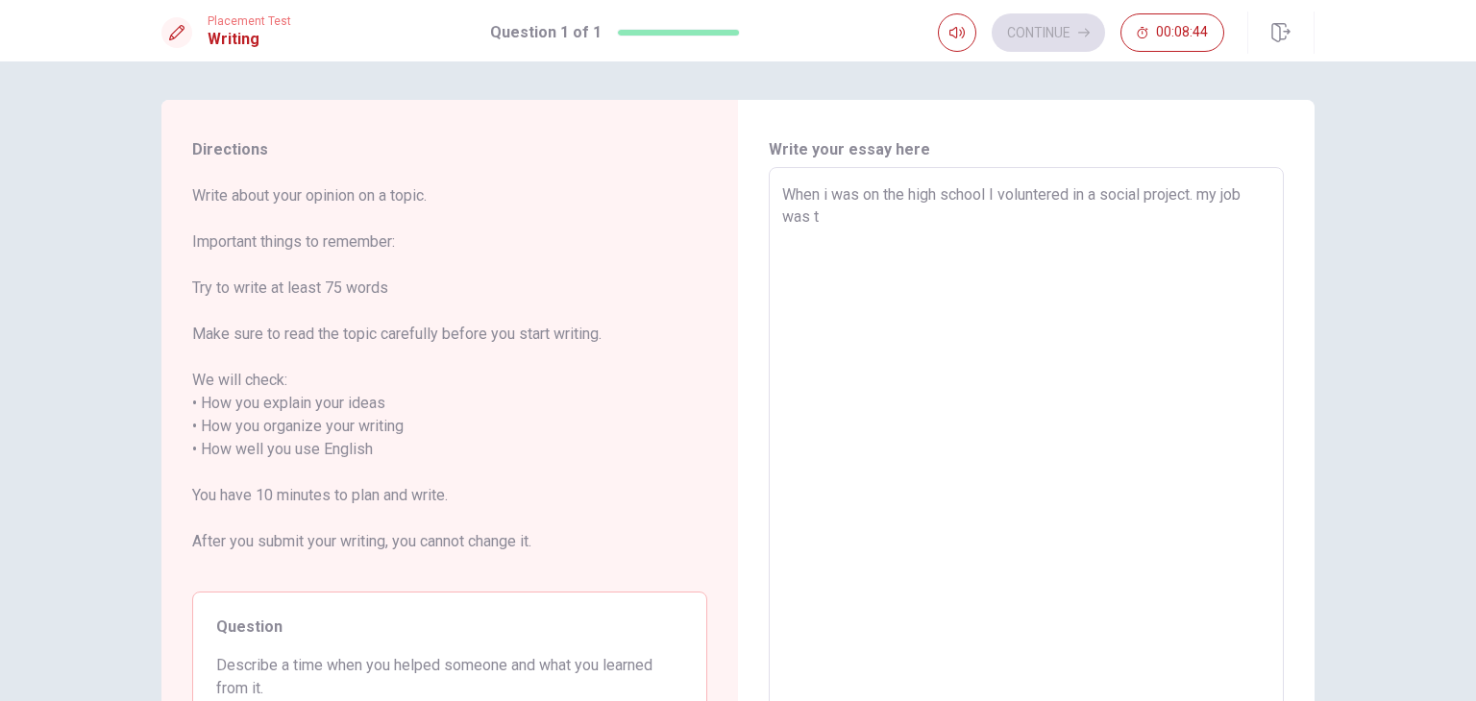
type textarea "x"
type textarea "When i was on the high school I voluntered in a social project. my job was te"
type textarea "x"
type textarea "When i was on the high school I voluntered in a social project. my job was tea"
type textarea "x"
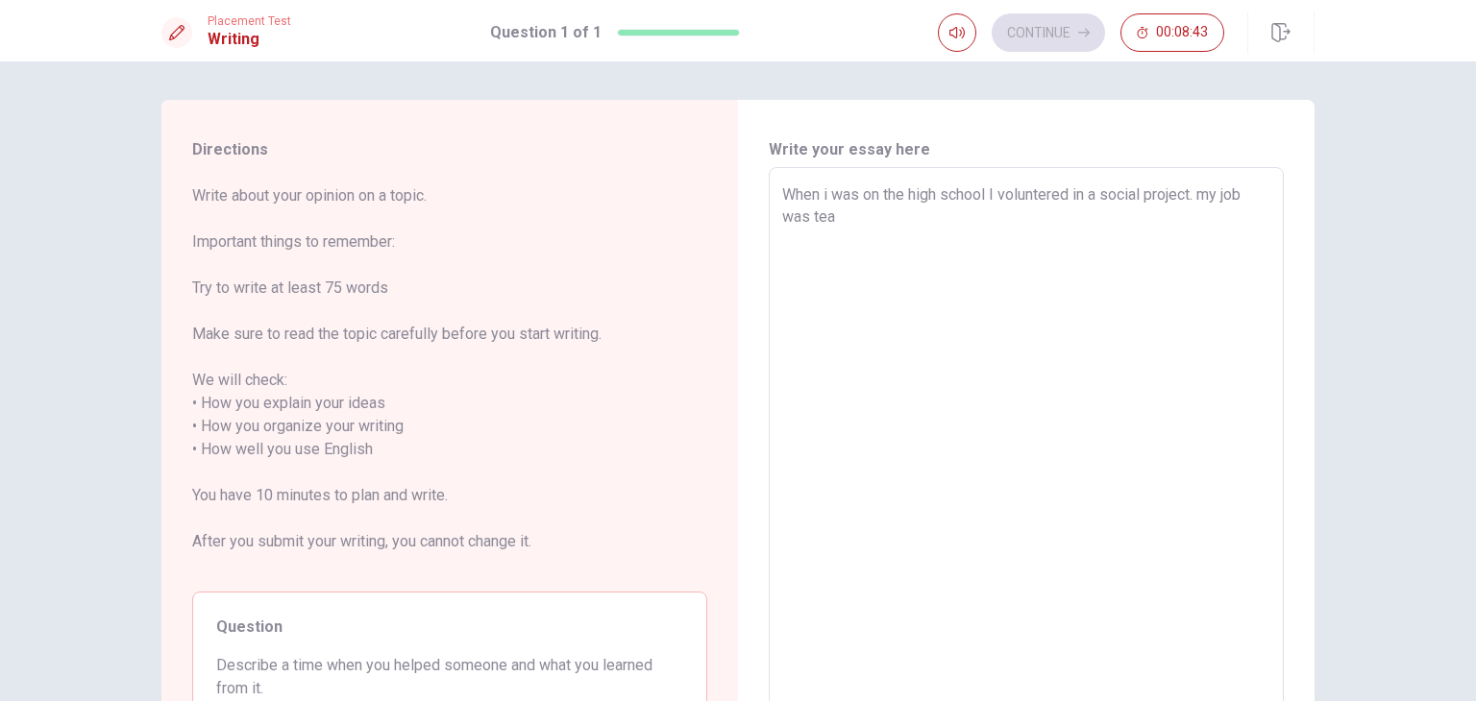
type textarea "When i was on the high school I voluntered in a social project. my job was teac"
type textarea "x"
type textarea "When i was on the high school I voluntered in a social project. my job was teach"
type textarea "x"
type textarea "When i was on the high school I voluntered in a social project. my job was teac…"
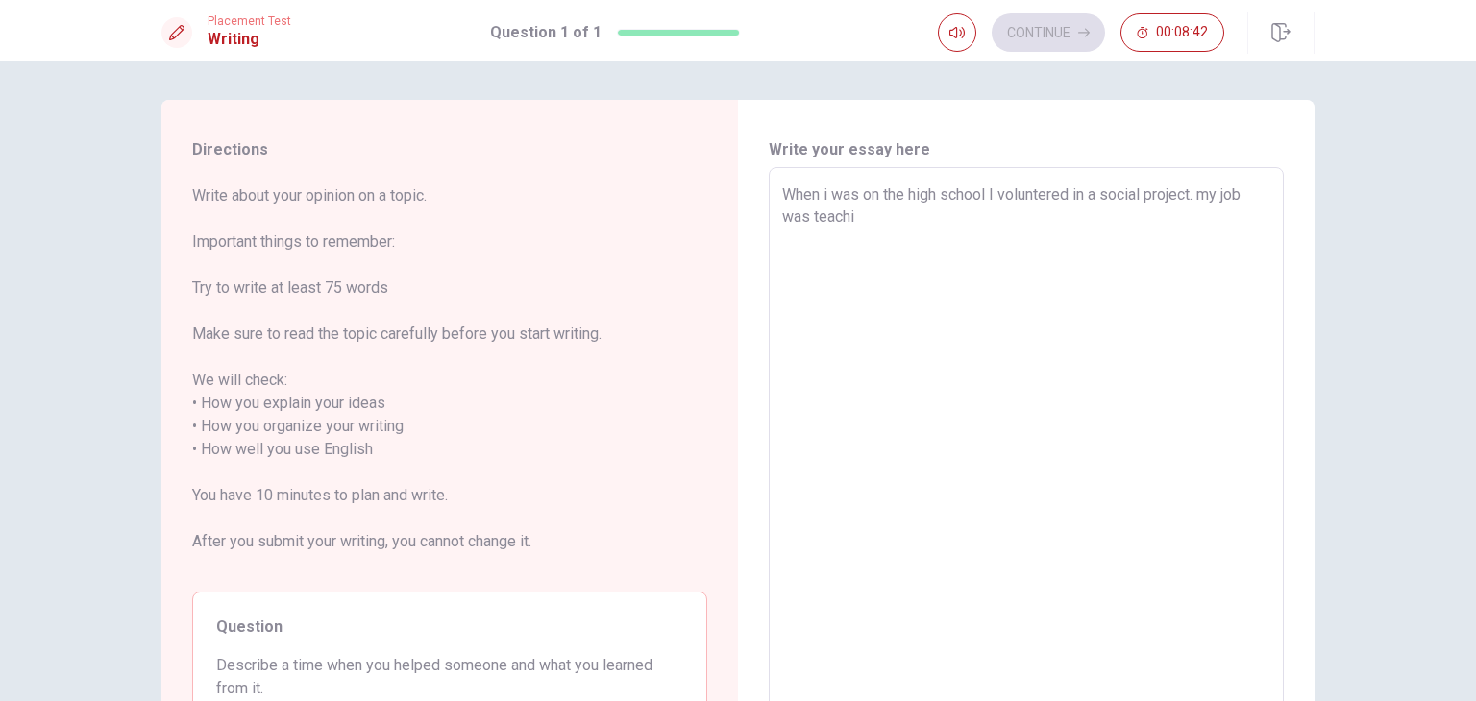
type textarea "x"
type textarea "When i was on the high school I voluntered in a social project. my job was teac…"
type textarea "x"
type textarea "When i was on the high school I voluntered in a social project. my job was teac…"
type textarea "x"
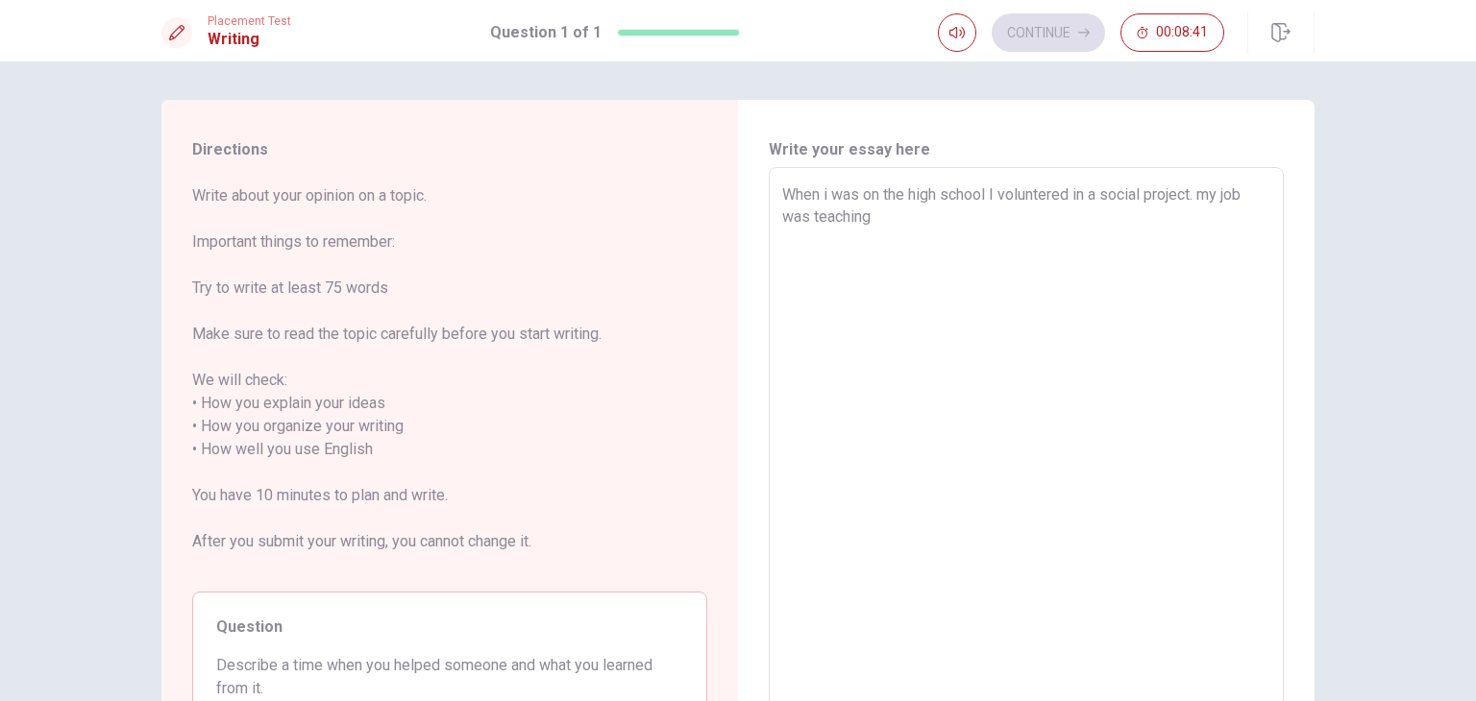
type textarea "When i was on the high school I voluntered in a social project. my job was teac…"
type textarea "x"
type textarea "When i was on the high school I voluntered in a social project. my job was teac…"
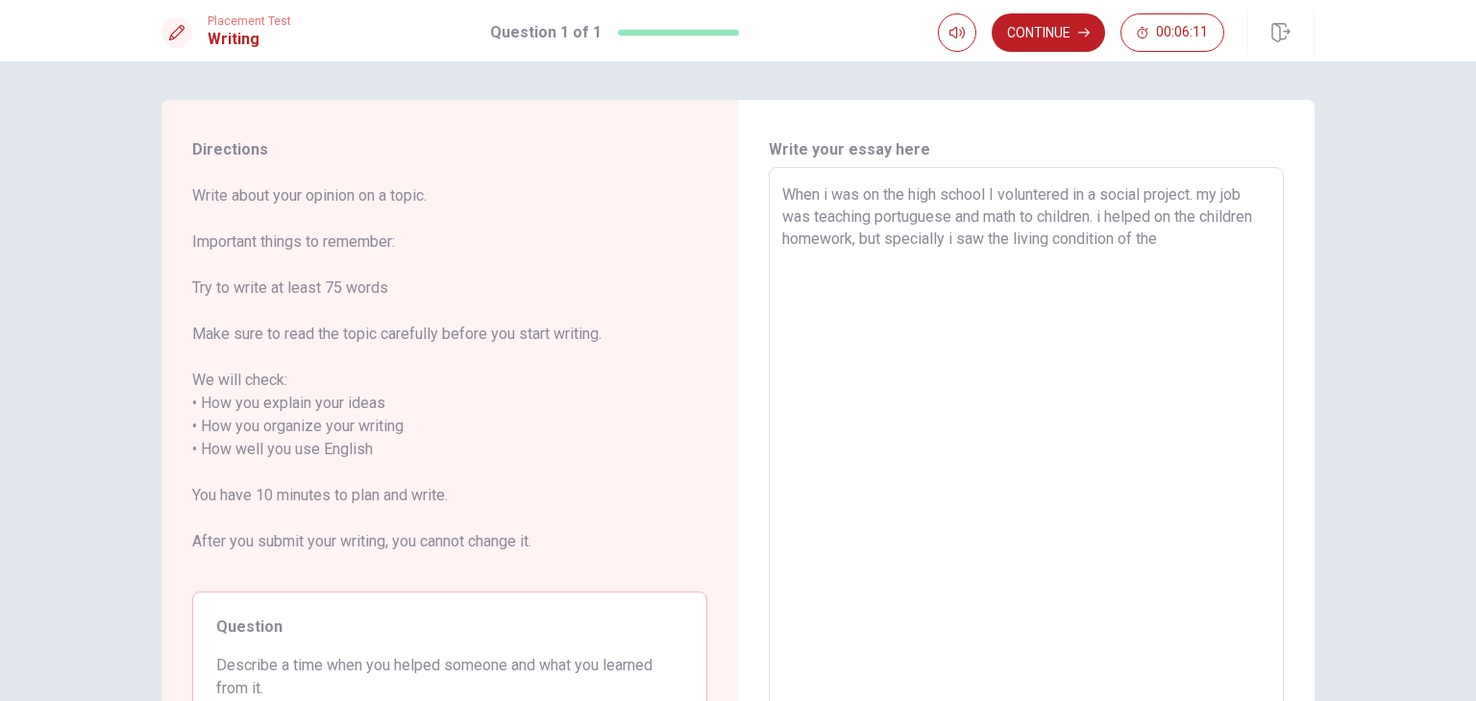
drag, startPoint x: 940, startPoint y: 235, endPoint x: 999, endPoint y: 238, distance: 59.6
click at [999, 238] on textarea "When i was on the high school I voluntered in a social project. my job was teac…" at bounding box center [1026, 450] width 488 height 533
click at [1250, 239] on textarea "When i was on the high school I voluntered in a social project. my job was teac…" at bounding box center [1026, 450] width 488 height 533
click at [1089, 238] on textarea "When i was on the high school I voluntered in a social project. my job was teac…" at bounding box center [1026, 450] width 488 height 533
click at [1068, 265] on textarea "When i was on the high school I voluntered in a social project. my job was teac…" at bounding box center [1026, 450] width 488 height 533
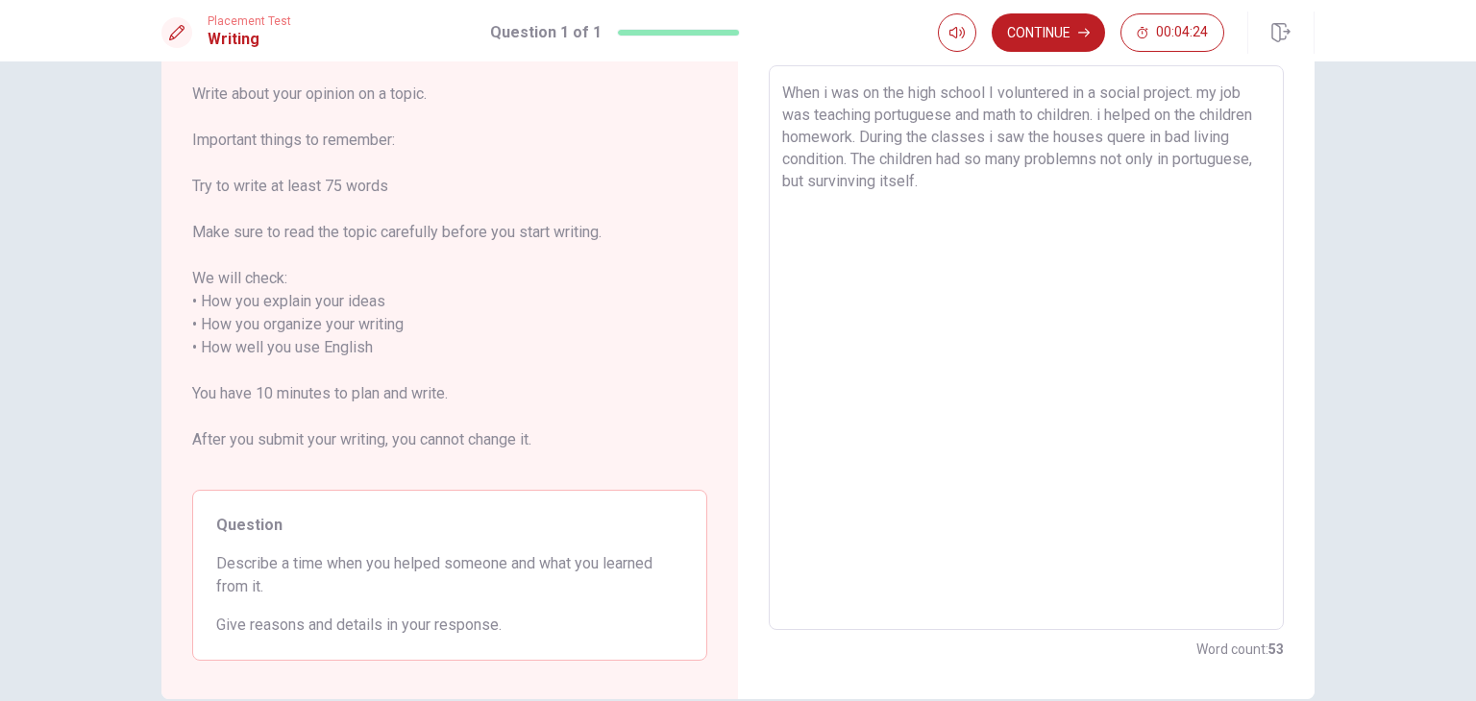
scroll to position [96, 0]
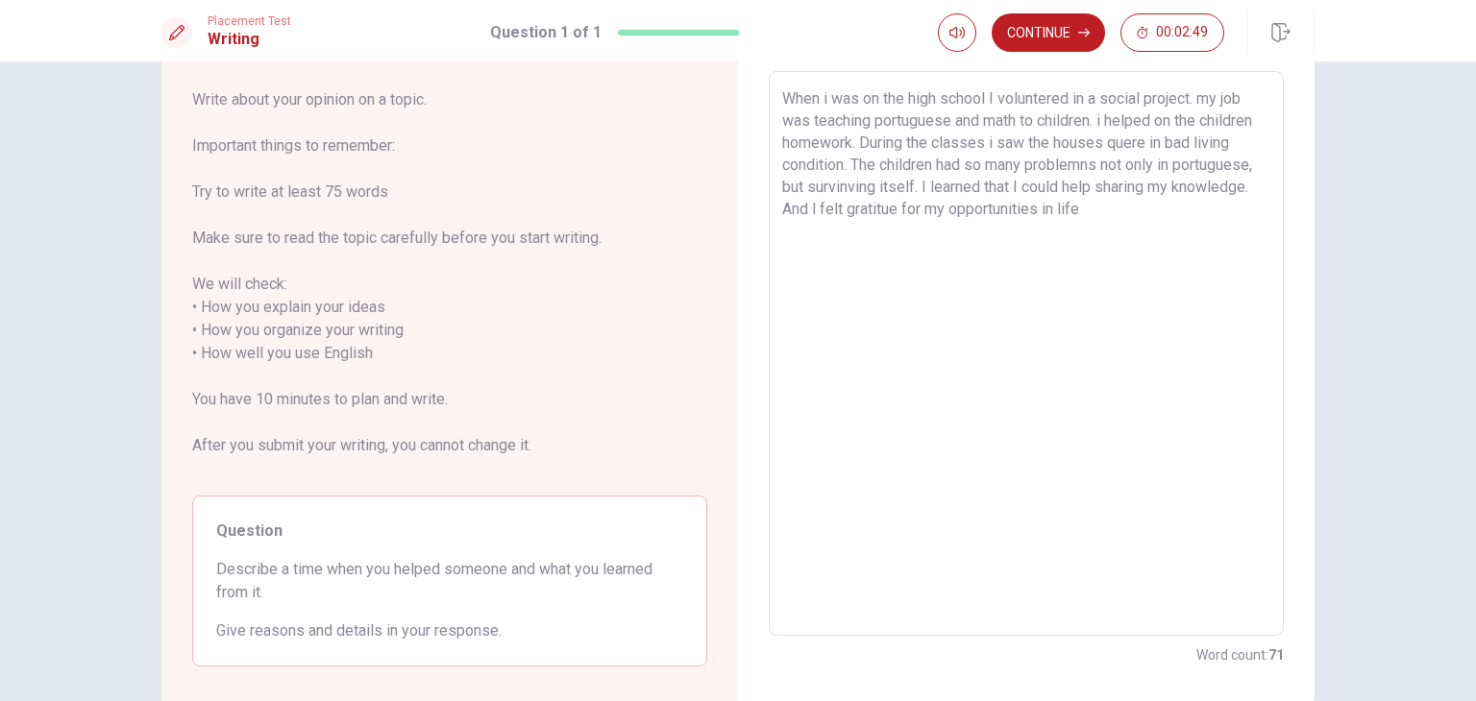
click at [968, 205] on textarea "When i was on the high school I voluntered in a social project. my job was teac…" at bounding box center [1026, 353] width 488 height 533
click at [1180, 210] on textarea "When i was on the high school I voluntered in a social project. my job was teac…" at bounding box center [1026, 353] width 488 height 533
click at [1030, 205] on textarea "When i was on the high school I voluntered in a social project. my job was teac…" at bounding box center [1026, 353] width 488 height 533
click at [1127, 211] on textarea "When i was on the high school I voluntered in a social project. my job was teac…" at bounding box center [1026, 353] width 488 height 533
click at [1185, 206] on textarea "When i was on the high school I voluntered in a social project. my job was teac…" at bounding box center [1026, 353] width 488 height 533
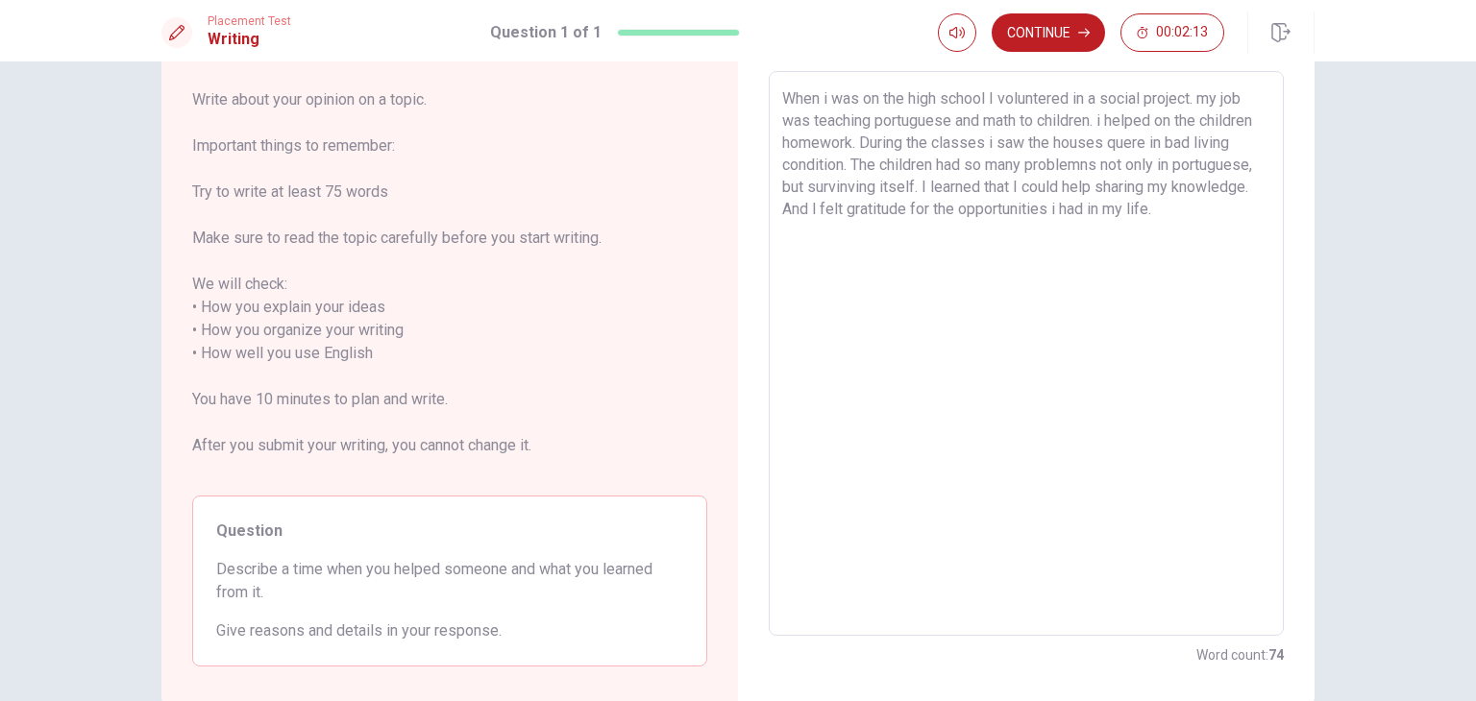
click at [1250, 207] on textarea "When i was on the high school I voluntered in a social project. my job was teac…" at bounding box center [1026, 353] width 488 height 533
click at [1138, 206] on textarea "When i was on the high school I voluntered in a social project. my job was teac…" at bounding box center [1026, 353] width 488 height 533
click at [1253, 208] on textarea "When i was on the high school I voluntered in a social project. my job was teac…" at bounding box center [1026, 353] width 488 height 533
click at [796, 223] on textarea "When i was on the high school I voluntered in a social project. my job was teac…" at bounding box center [1026, 353] width 488 height 533
click at [1169, 230] on textarea "When i was on the high school I voluntered in a social project. my job was teac…" at bounding box center [1026, 353] width 488 height 533
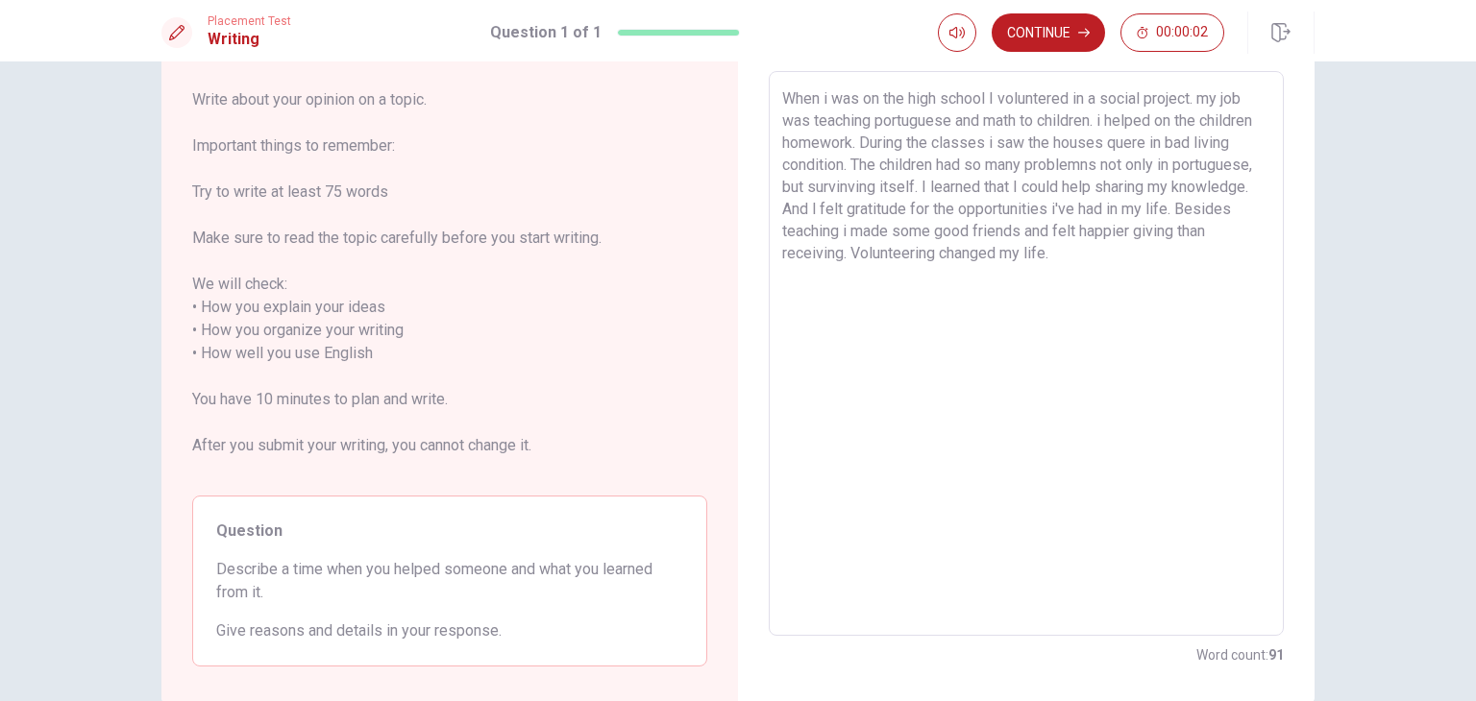
drag, startPoint x: 778, startPoint y: 95, endPoint x: 1119, endPoint y: 247, distance: 373.4
click at [1119, 247] on textarea "When i was on the high school I voluntered in a social project. my job was teac…" at bounding box center [1026, 353] width 488 height 533
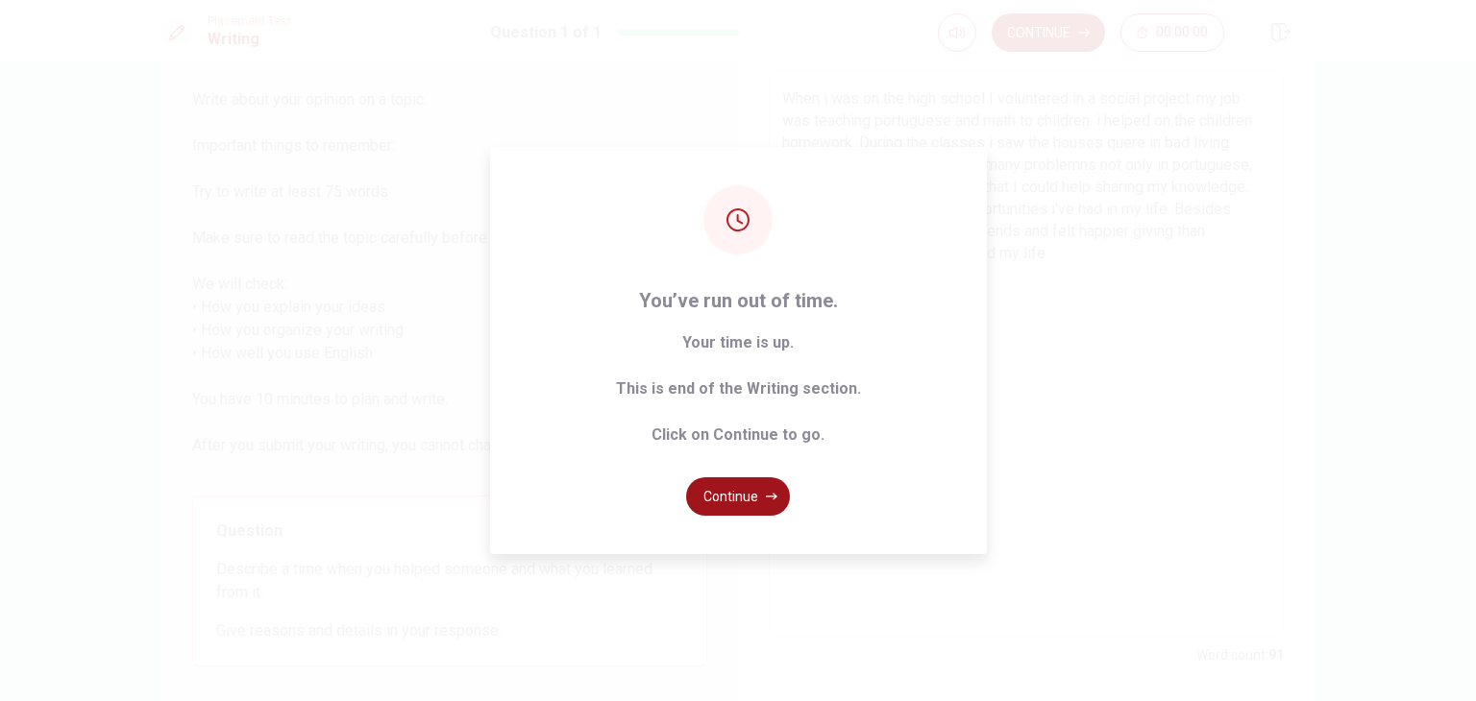
click at [759, 494] on button "Continue" at bounding box center [738, 497] width 104 height 38
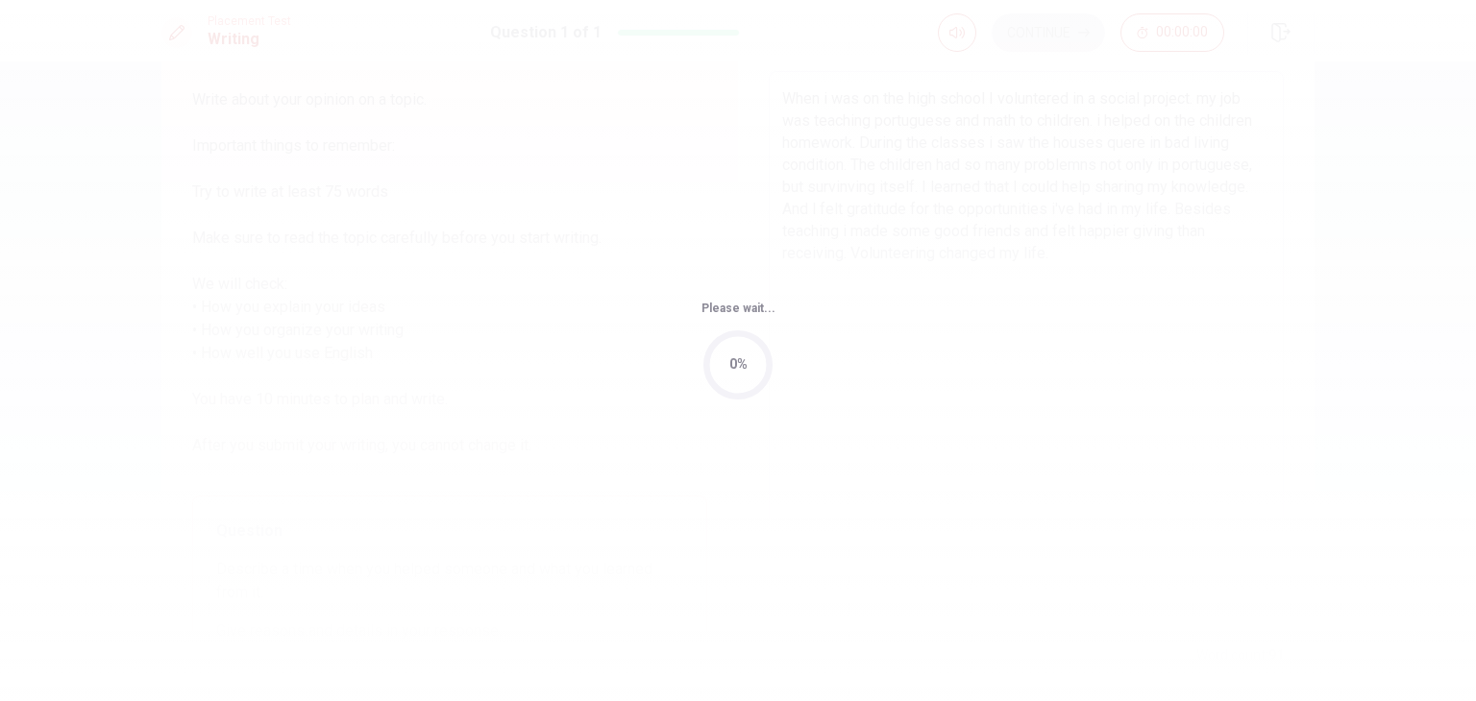
scroll to position [0, 0]
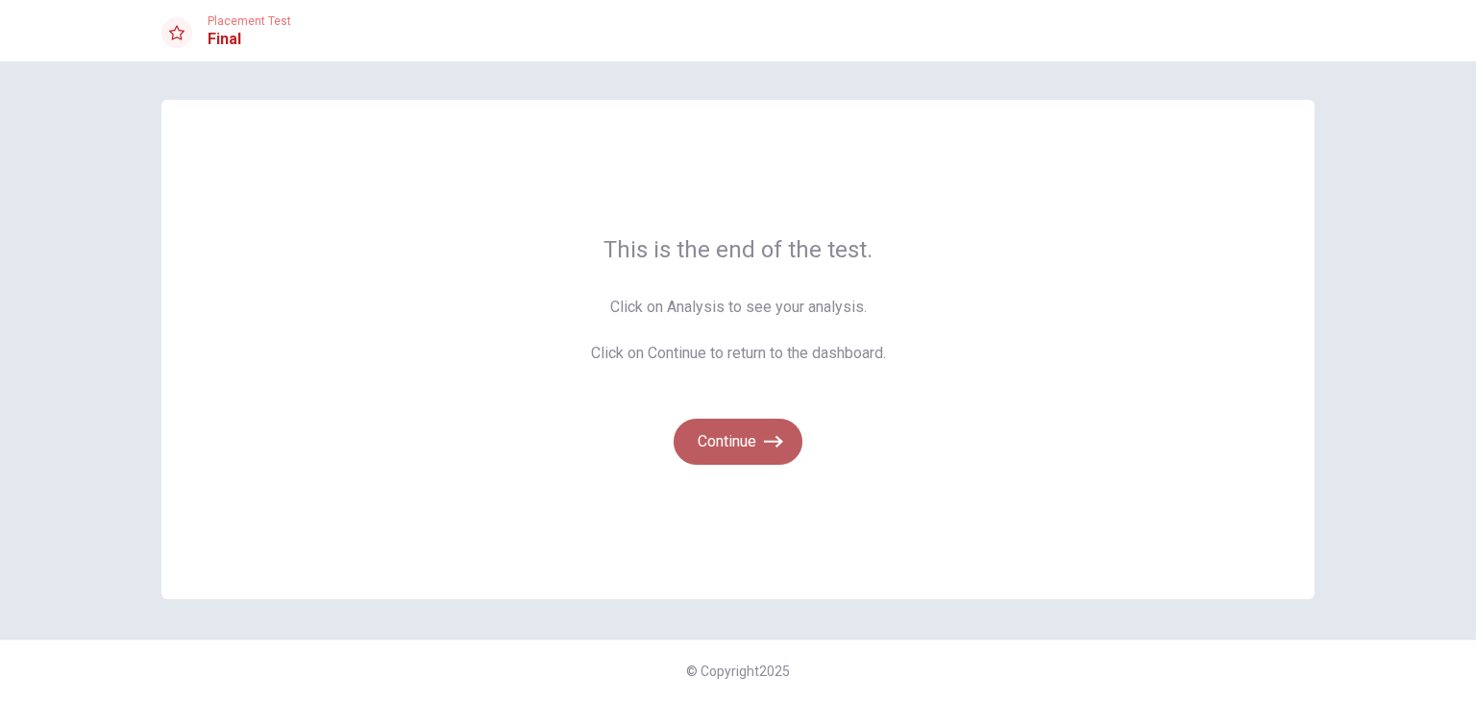
click at [741, 452] on button "Continue" at bounding box center [738, 442] width 129 height 46
